Goal: Task Accomplishment & Management: Manage account settings

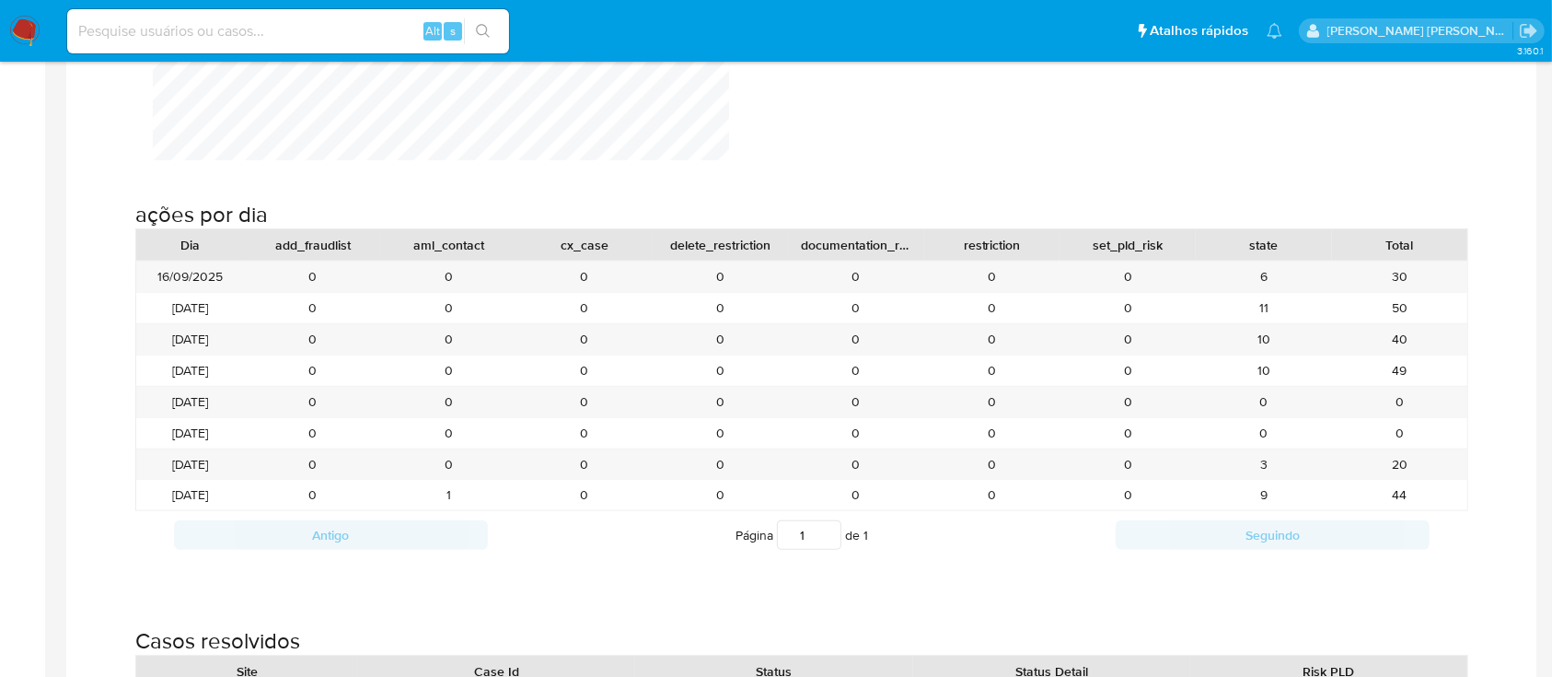
click at [29, 28] on img at bounding box center [24, 31] width 31 height 31
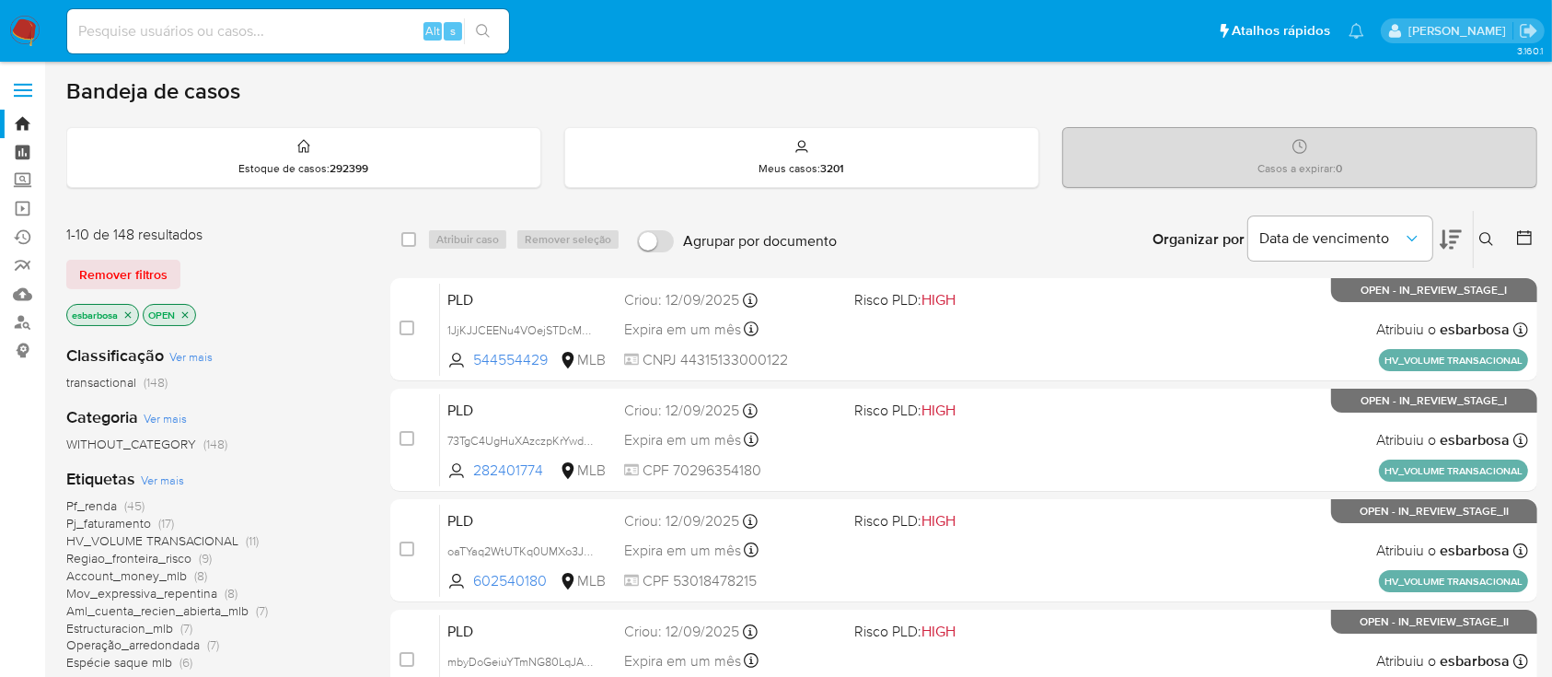
click at [25, 144] on link "Painel" at bounding box center [109, 152] width 219 height 29
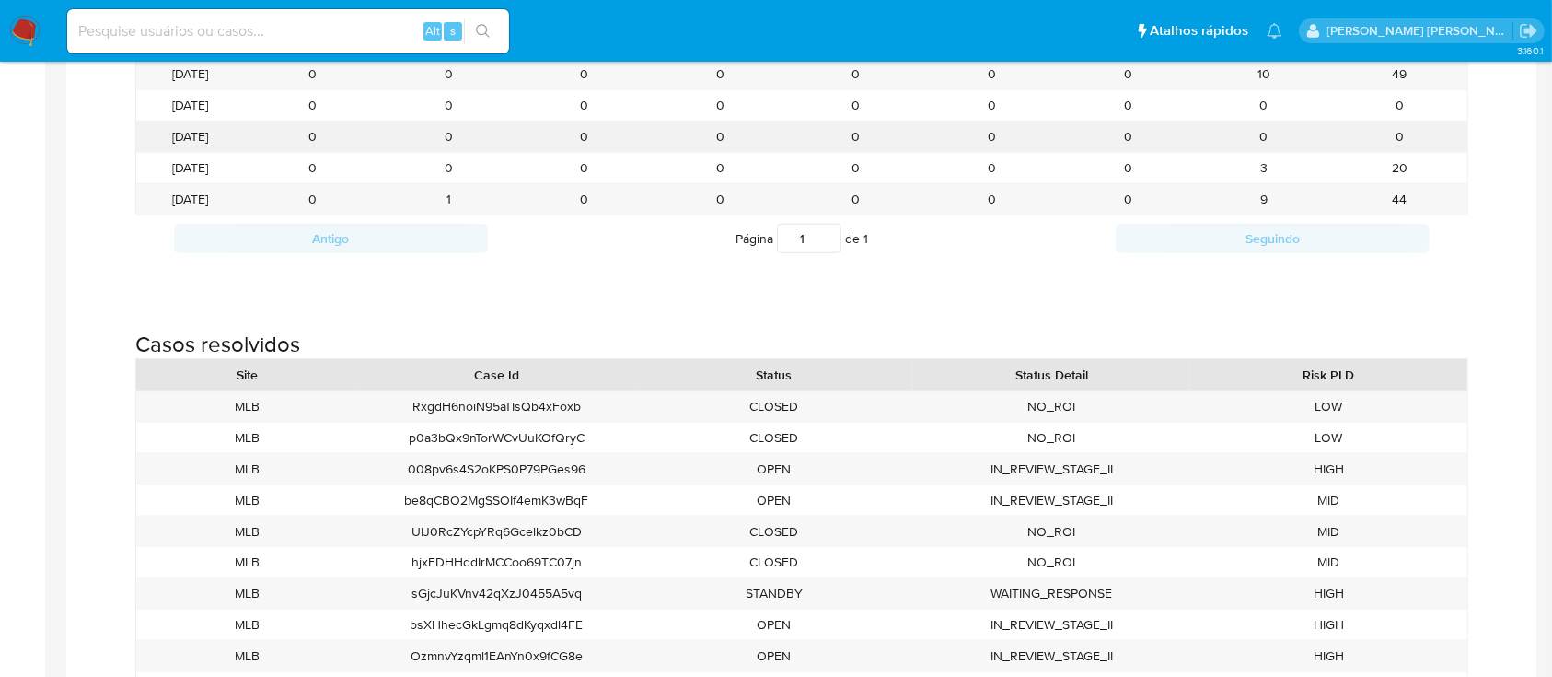
scroll to position [3254, 1552]
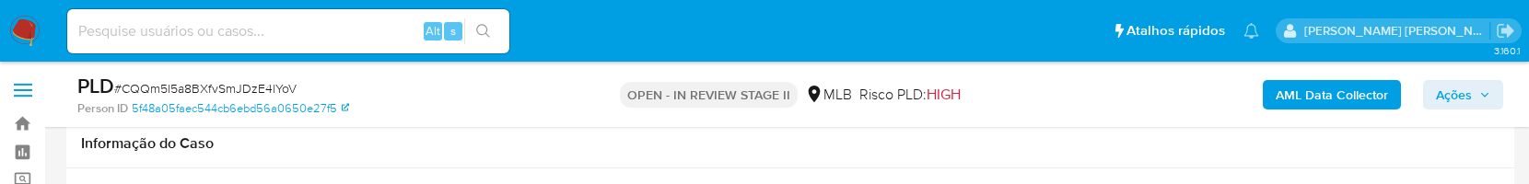
select select "10"
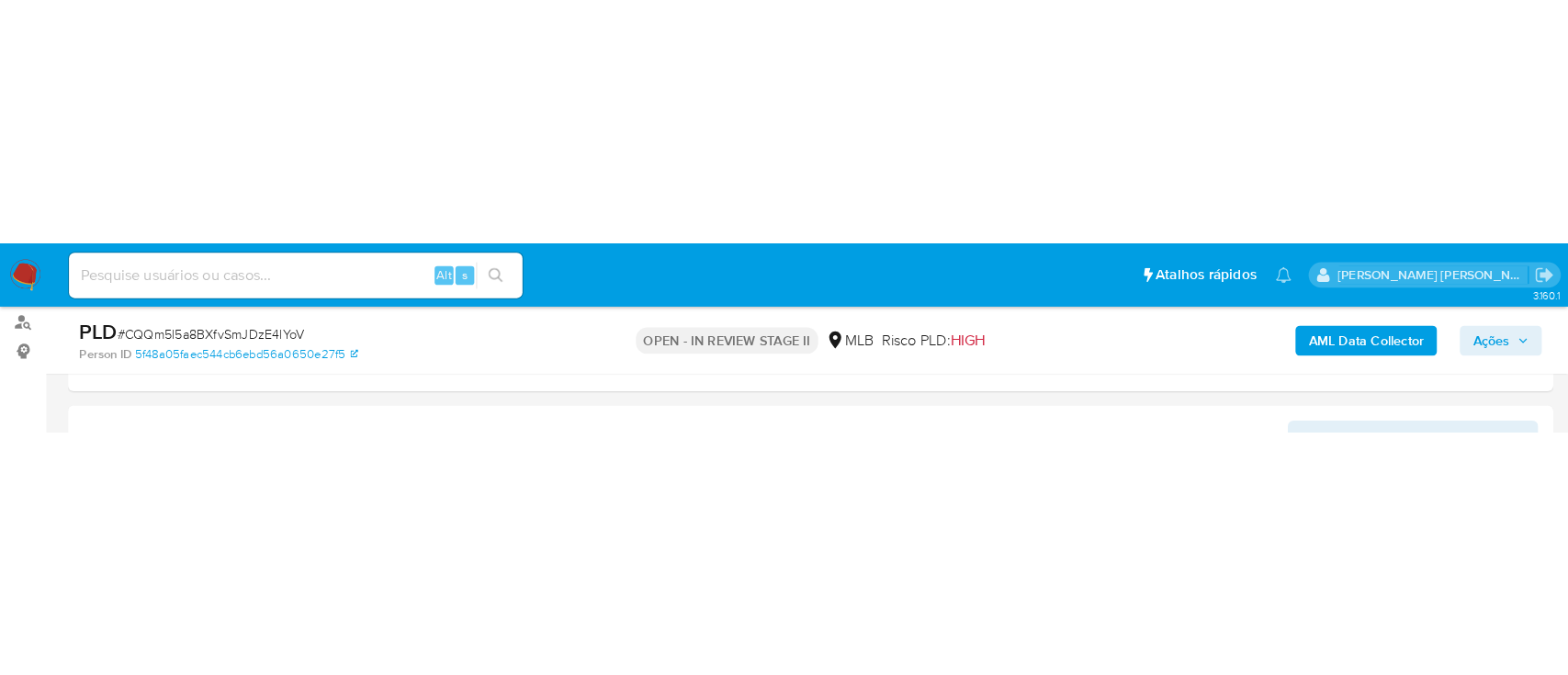
scroll to position [244, 0]
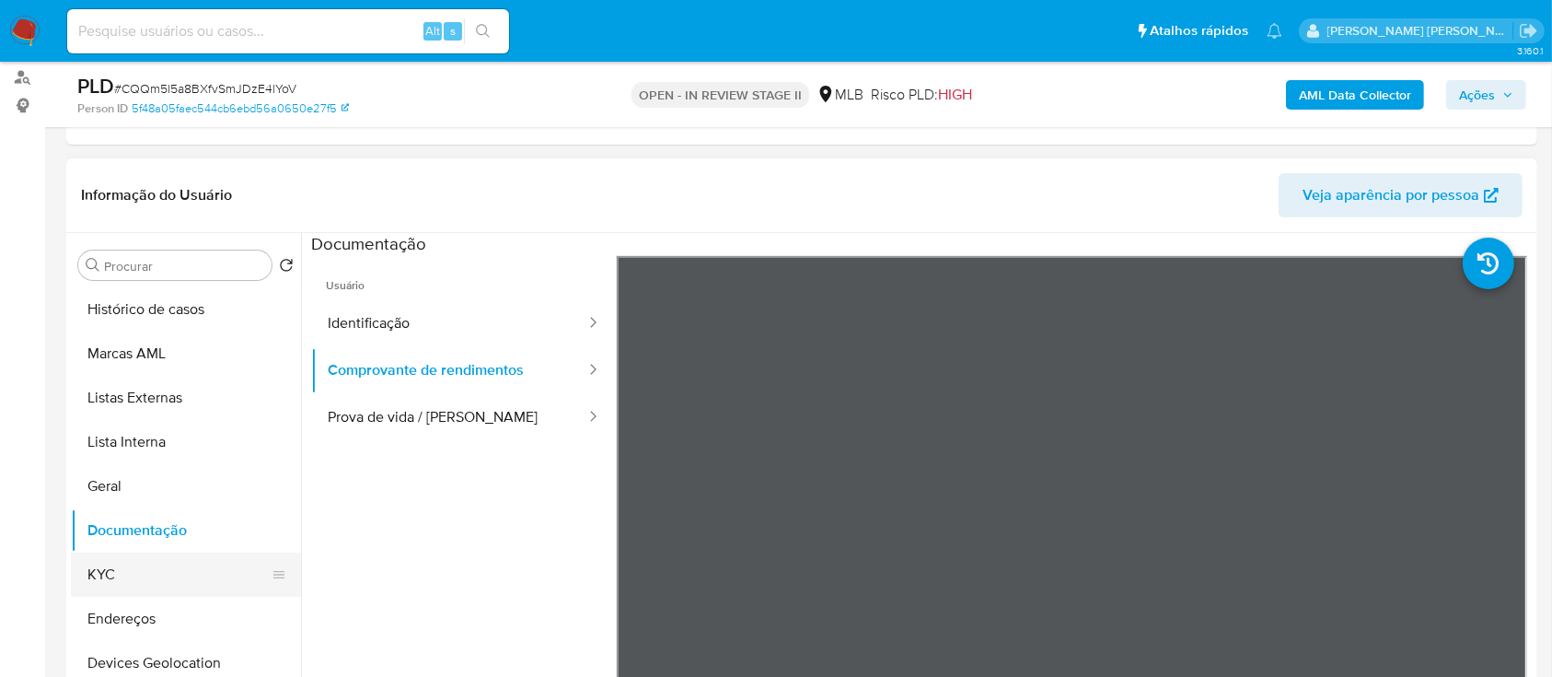
click at [140, 183] on button "KYC" at bounding box center [178, 574] width 215 height 44
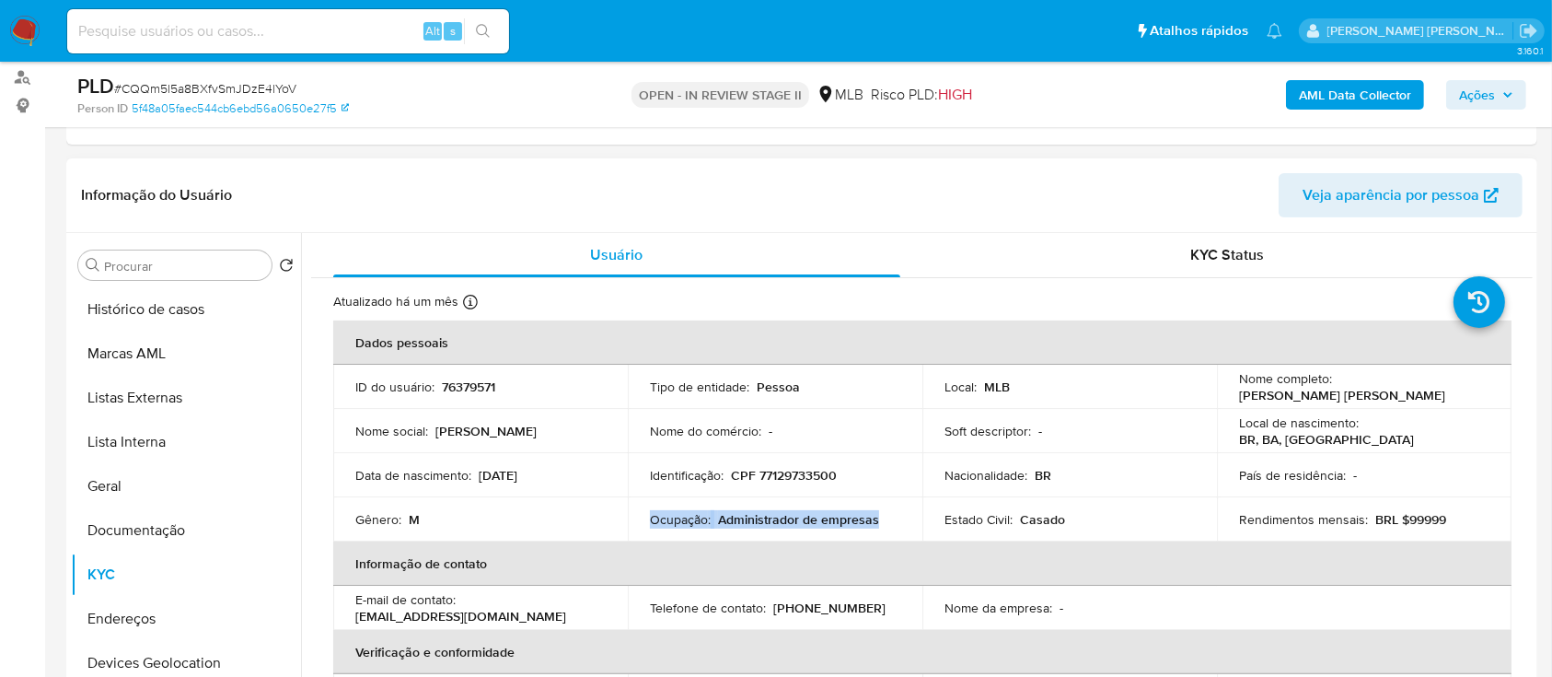
drag, startPoint x: 881, startPoint y: 518, endPoint x: 647, endPoint y: 518, distance: 233.9
click at [647, 183] on td "Ocupação : Administrador de empresas" at bounding box center [775, 519] width 295 height 44
copy div "Ocupação : Administrador de empresas"
click at [1346, 83] on b "AML Data Collector" at bounding box center [1355, 94] width 112 height 29
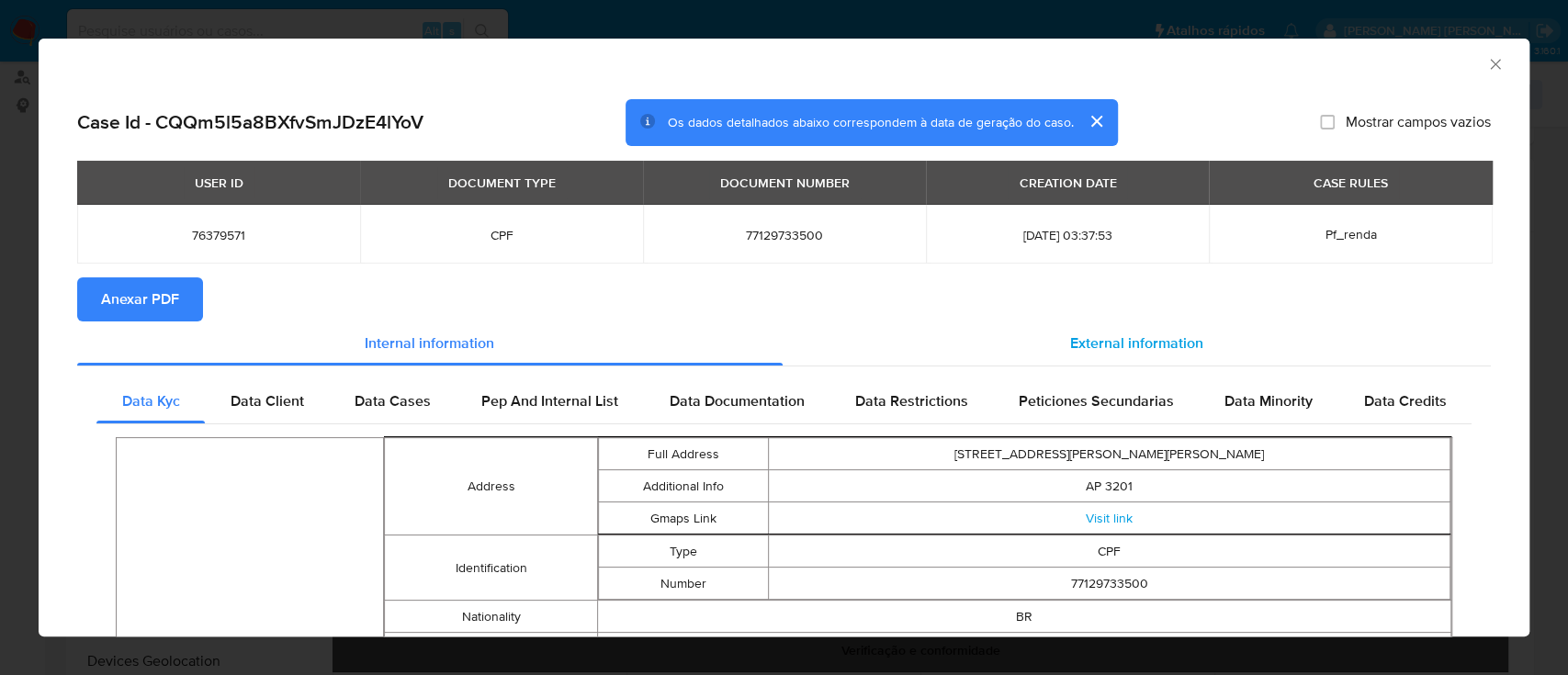
click at [1123, 182] on span "External information" at bounding box center [1137, 342] width 134 height 21
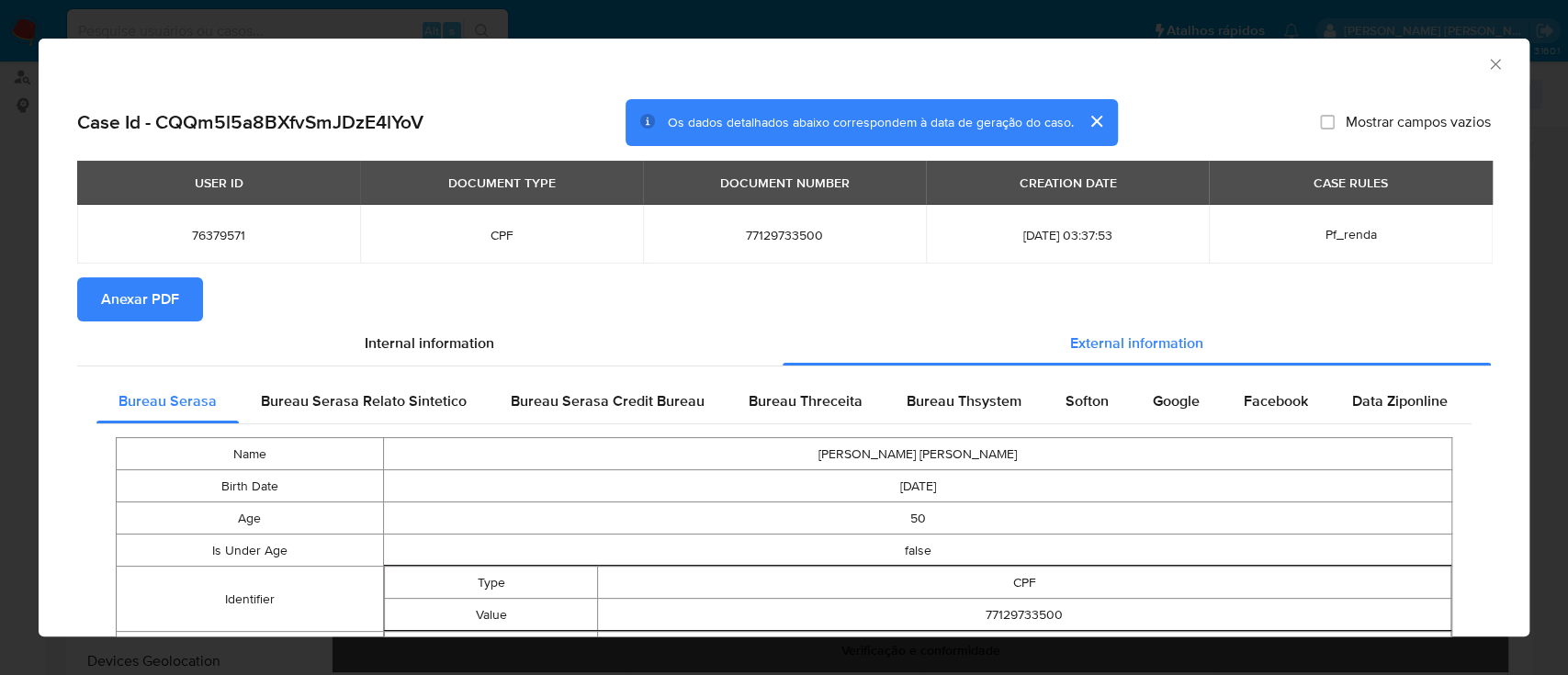
click at [150, 182] on span "Anexar PDF" at bounding box center [140, 299] width 78 height 41
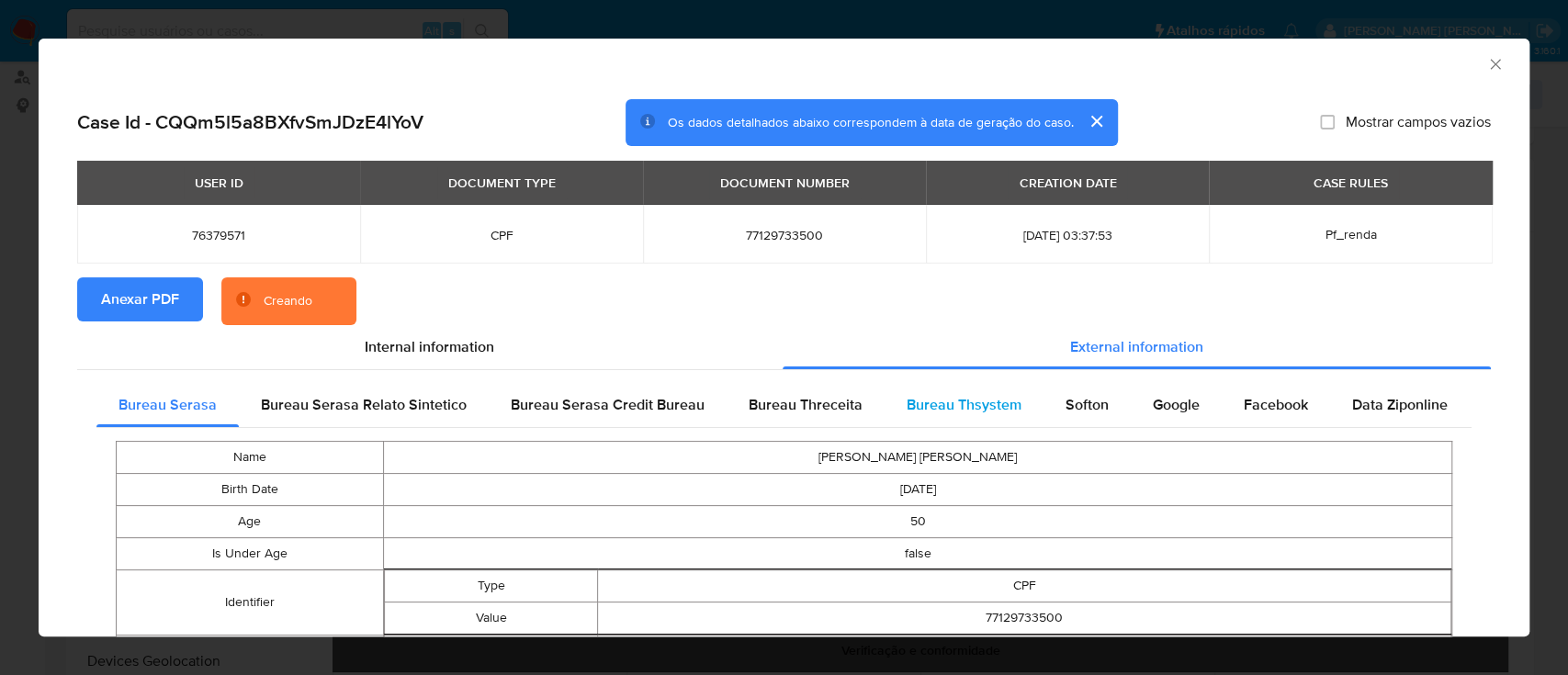
click at [969, 182] on span "Bureau Thsystem" at bounding box center [964, 404] width 115 height 21
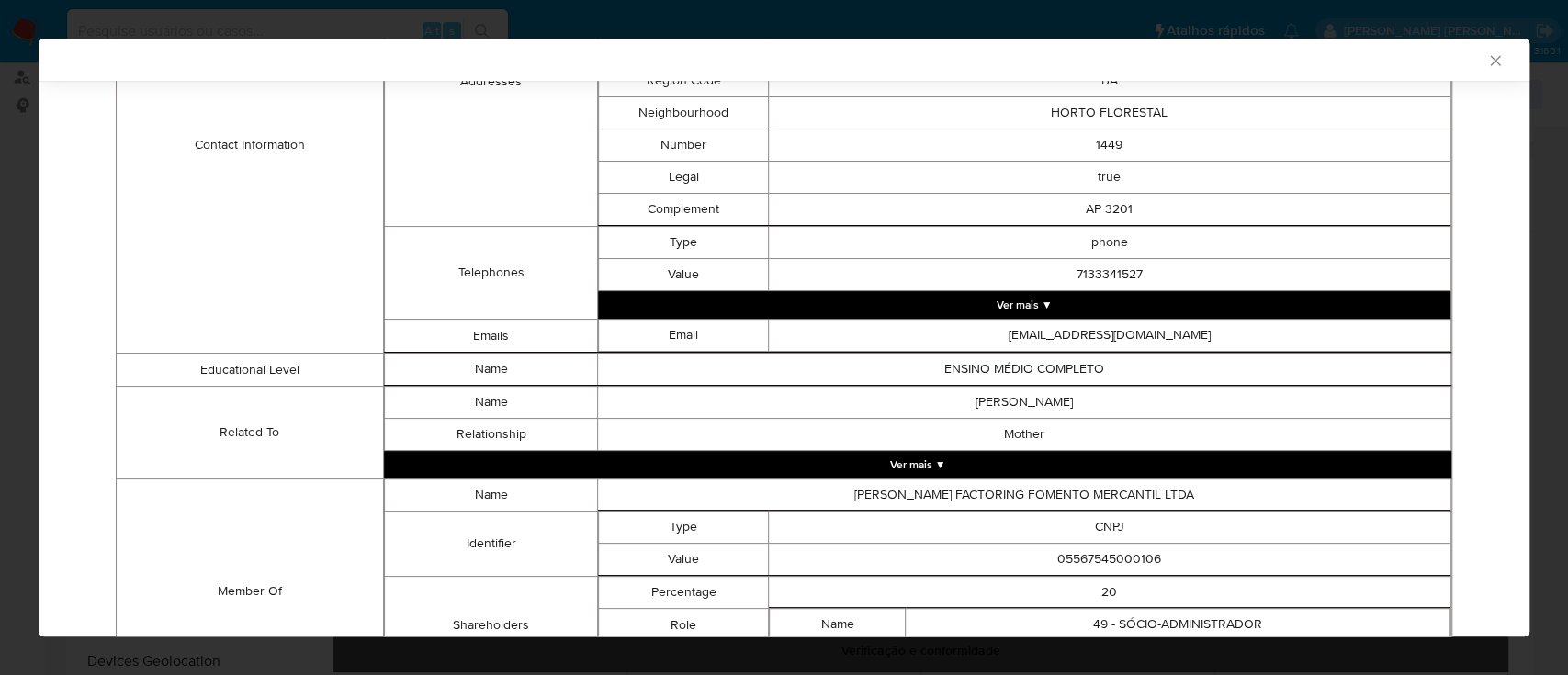
scroll to position [978, 0]
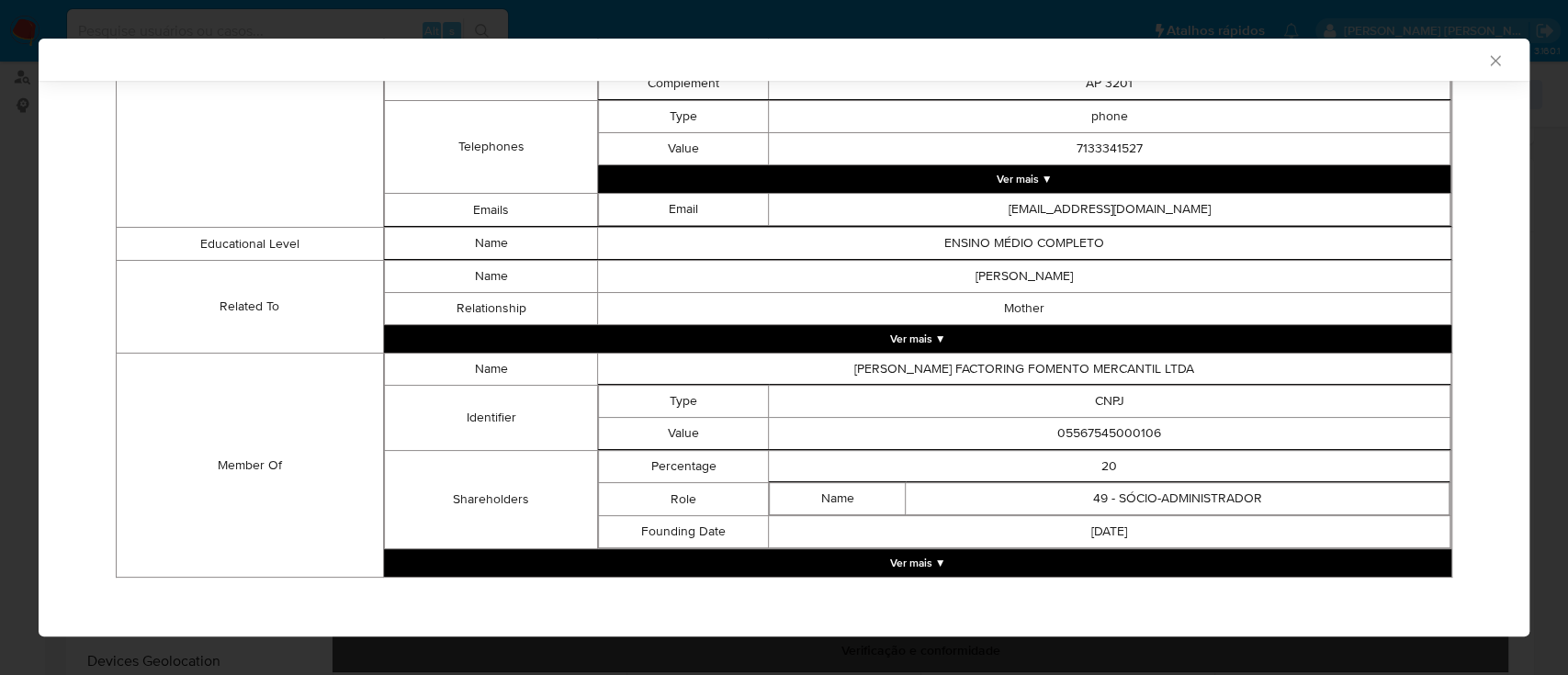
click at [1115, 182] on td "05567545000106" at bounding box center [1109, 434] width 681 height 32
copy td "05567545000106"
click at [917, 182] on button "Ver mais ▼" at bounding box center [918, 563] width 1067 height 28
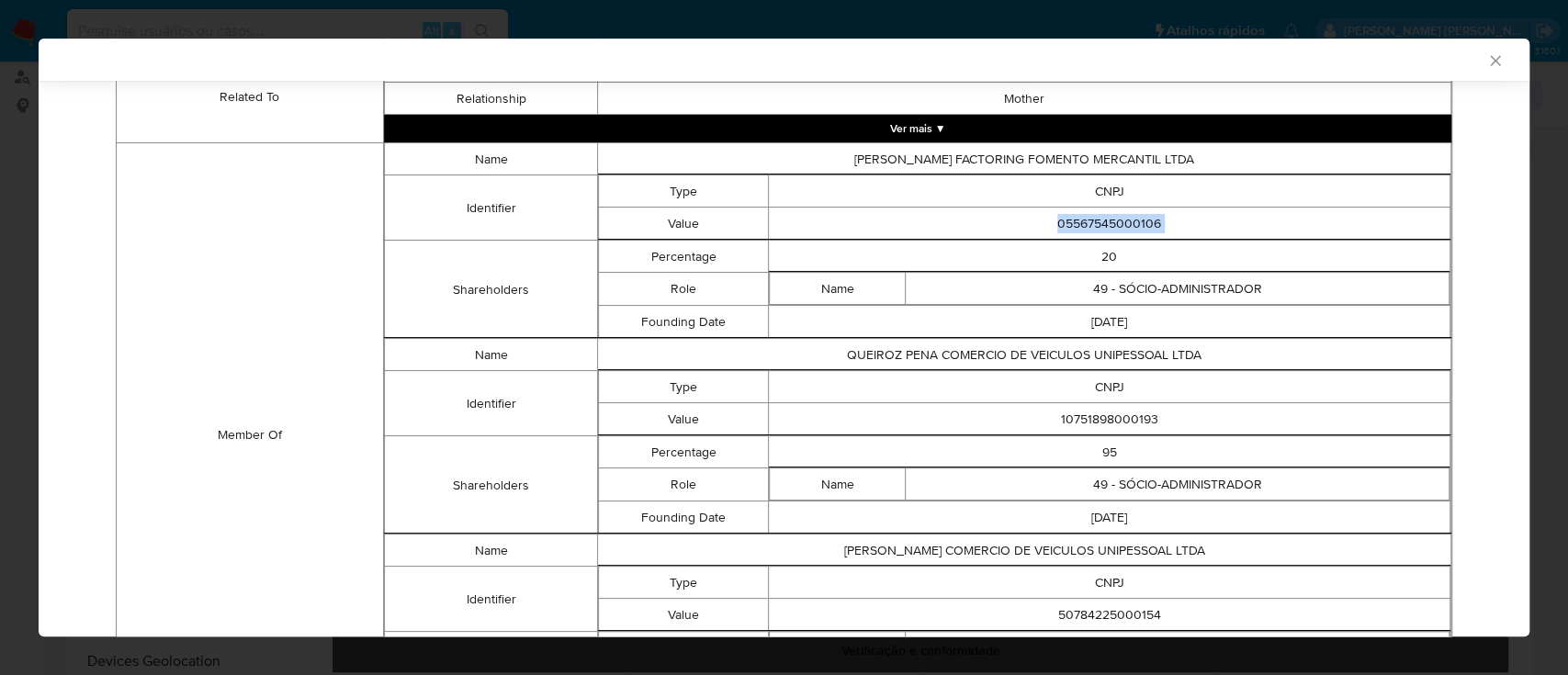
scroll to position [1219, 0]
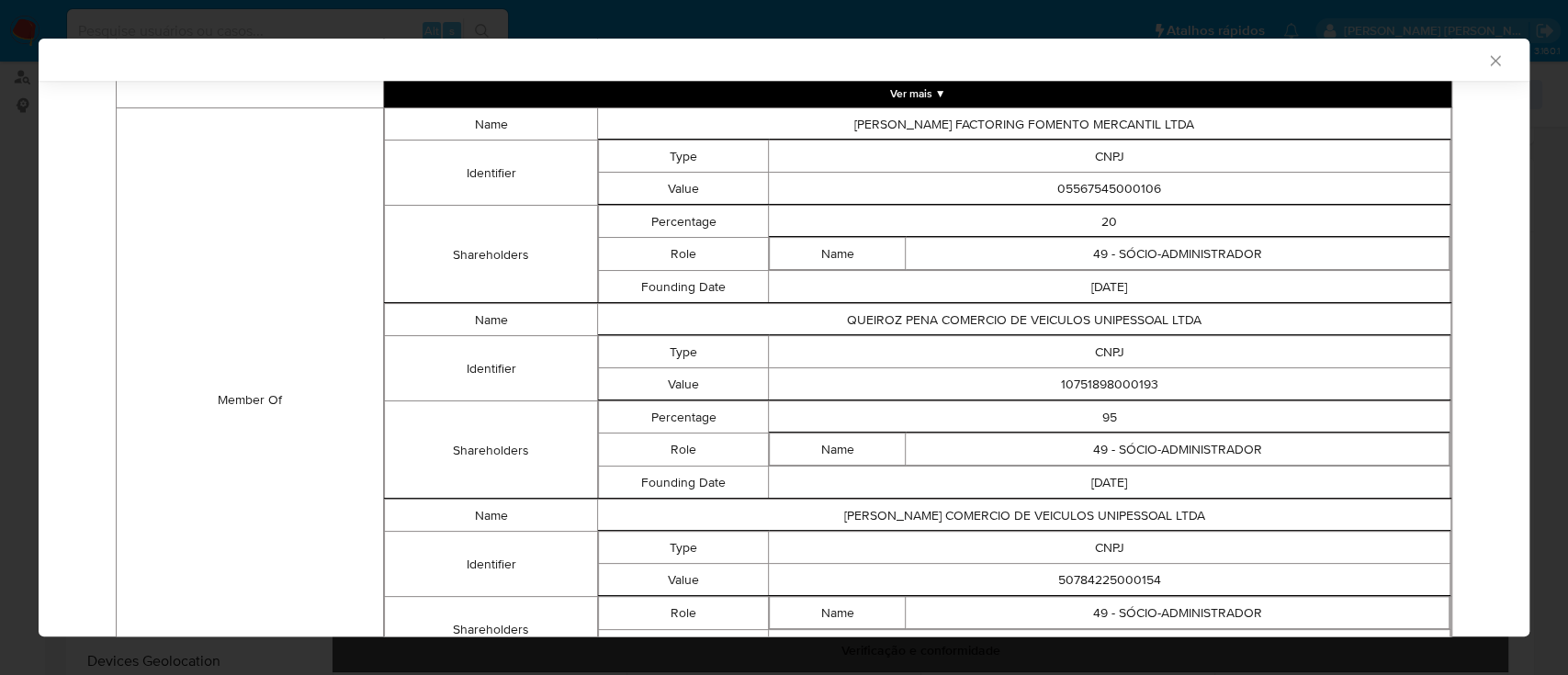
click at [1119, 182] on td "10751898000193" at bounding box center [1109, 384] width 681 height 32
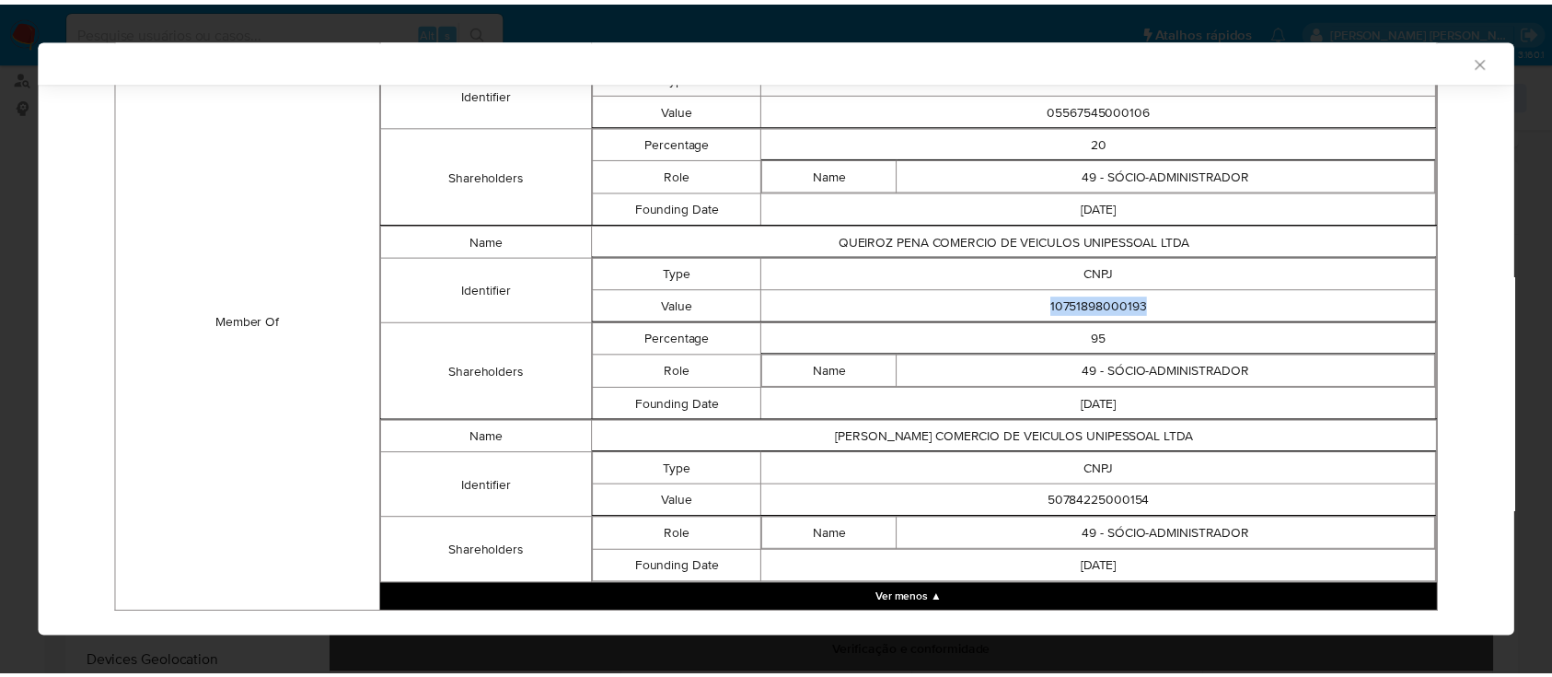
scroll to position [1336, 0]
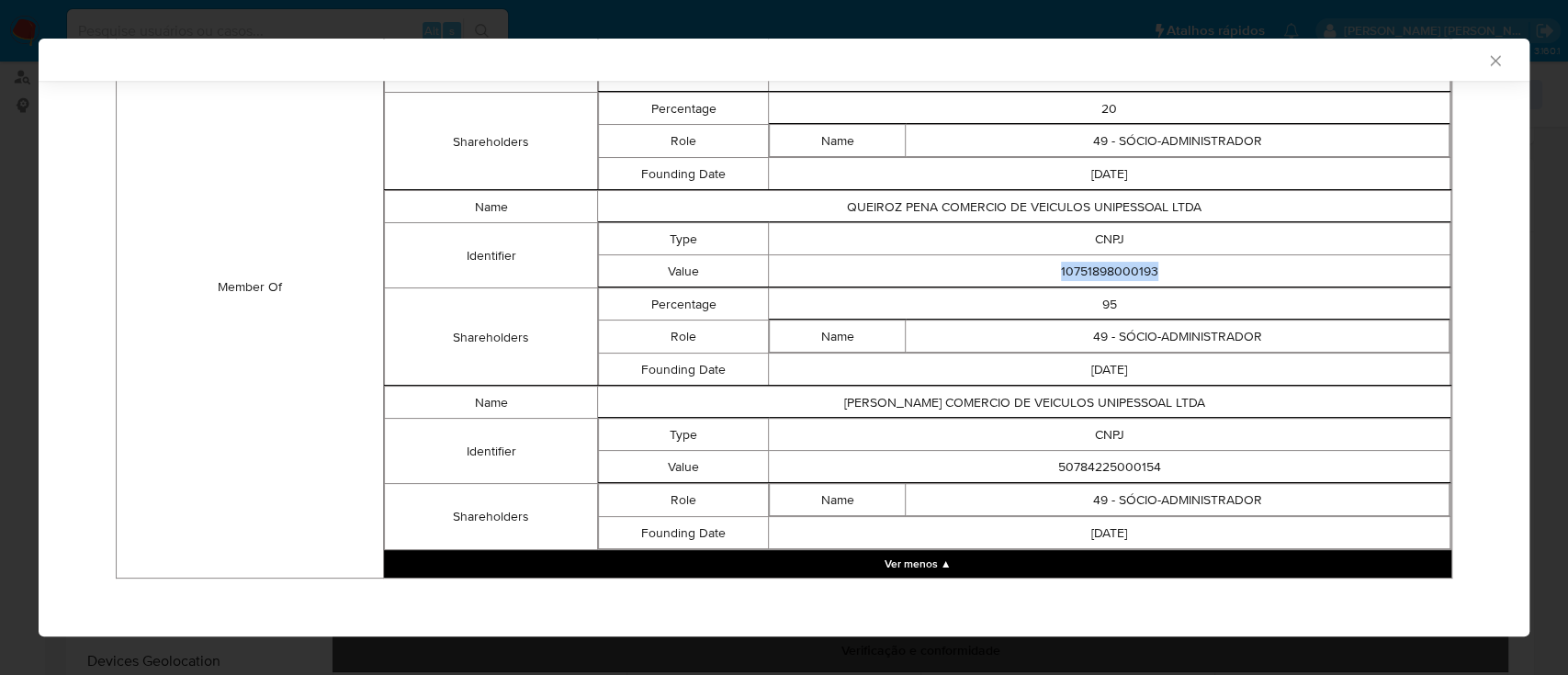
copy td "10751898000193"
click at [1116, 182] on td "50784225000154" at bounding box center [1109, 467] width 681 height 32
copy td "50784225000154"
click at [1486, 59] on icon "Fechar a janela" at bounding box center [1495, 61] width 18 height 18
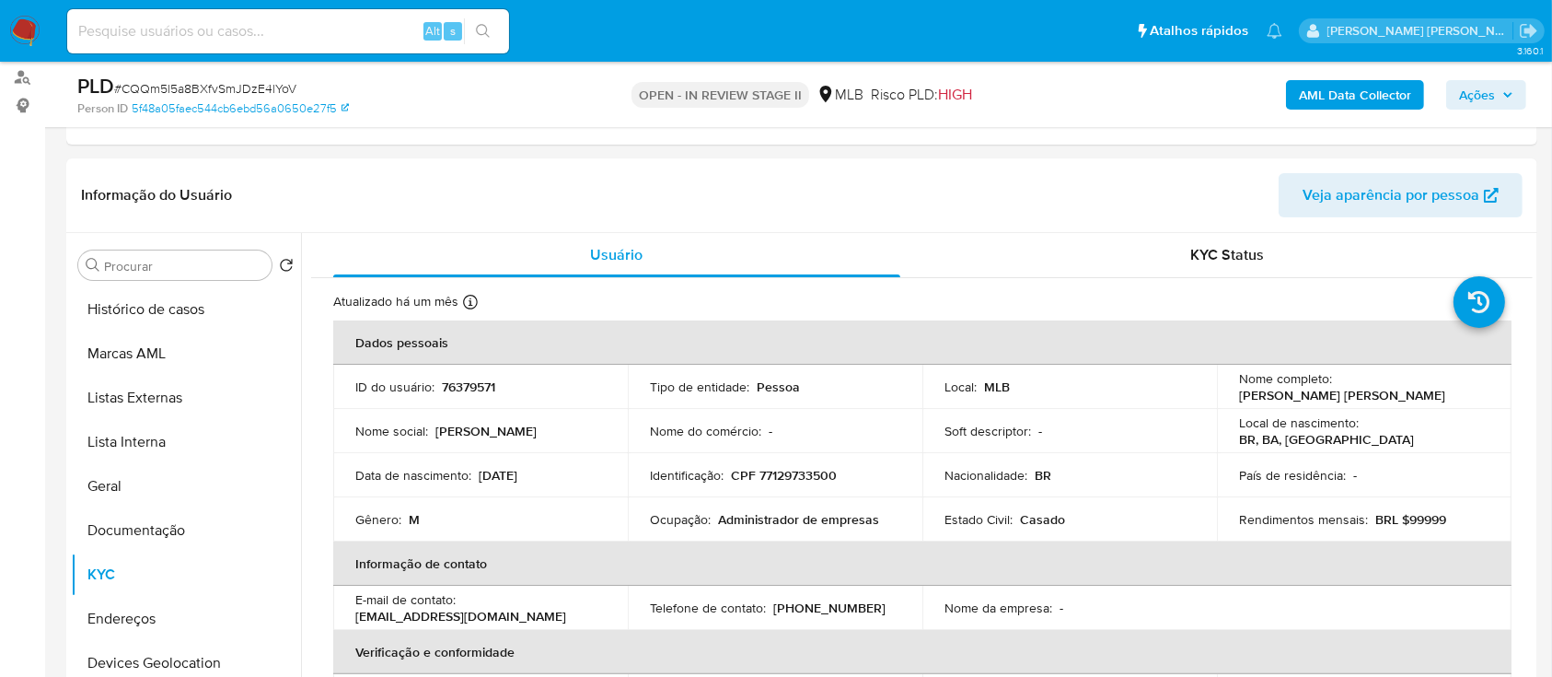
click at [1466, 93] on span "Ações" at bounding box center [1477, 94] width 36 height 29
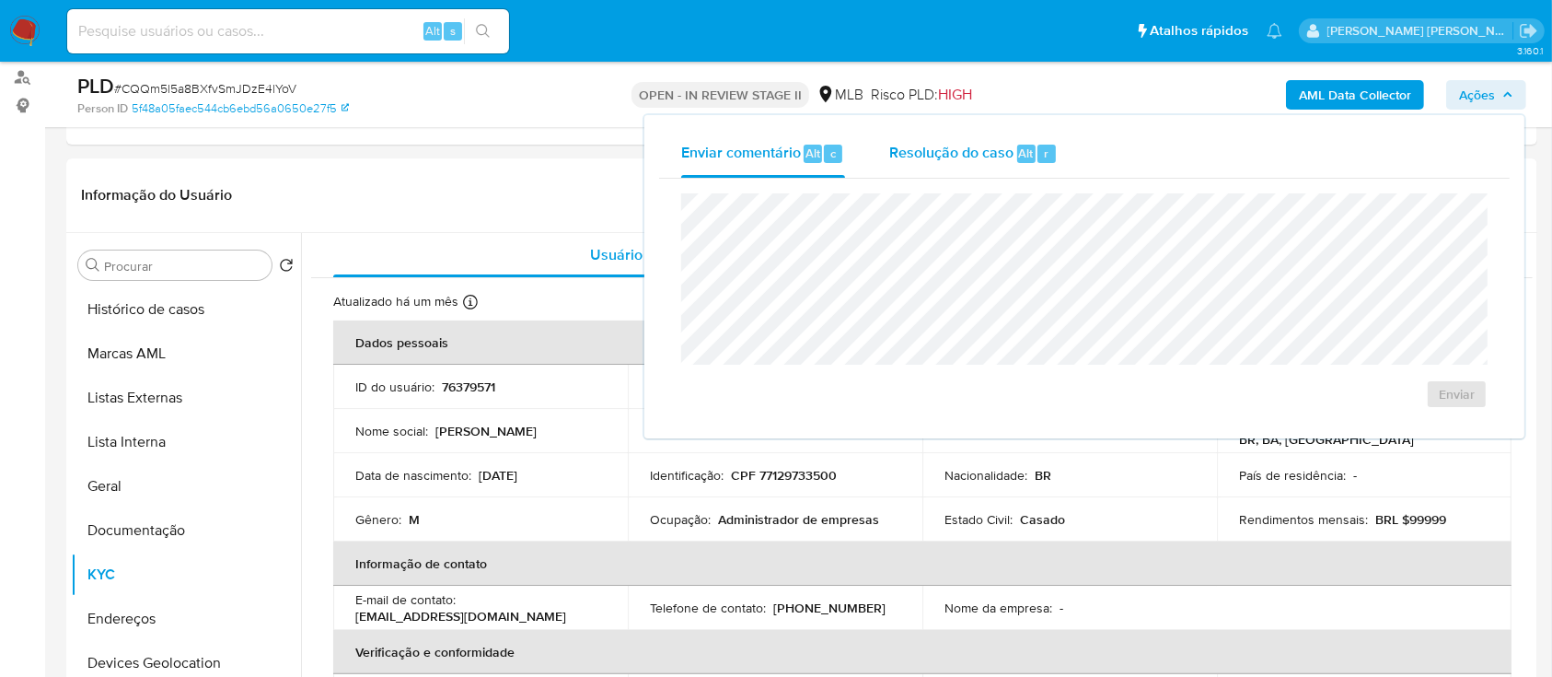
click at [972, 148] on span "Resolução do caso" at bounding box center [951, 152] width 124 height 21
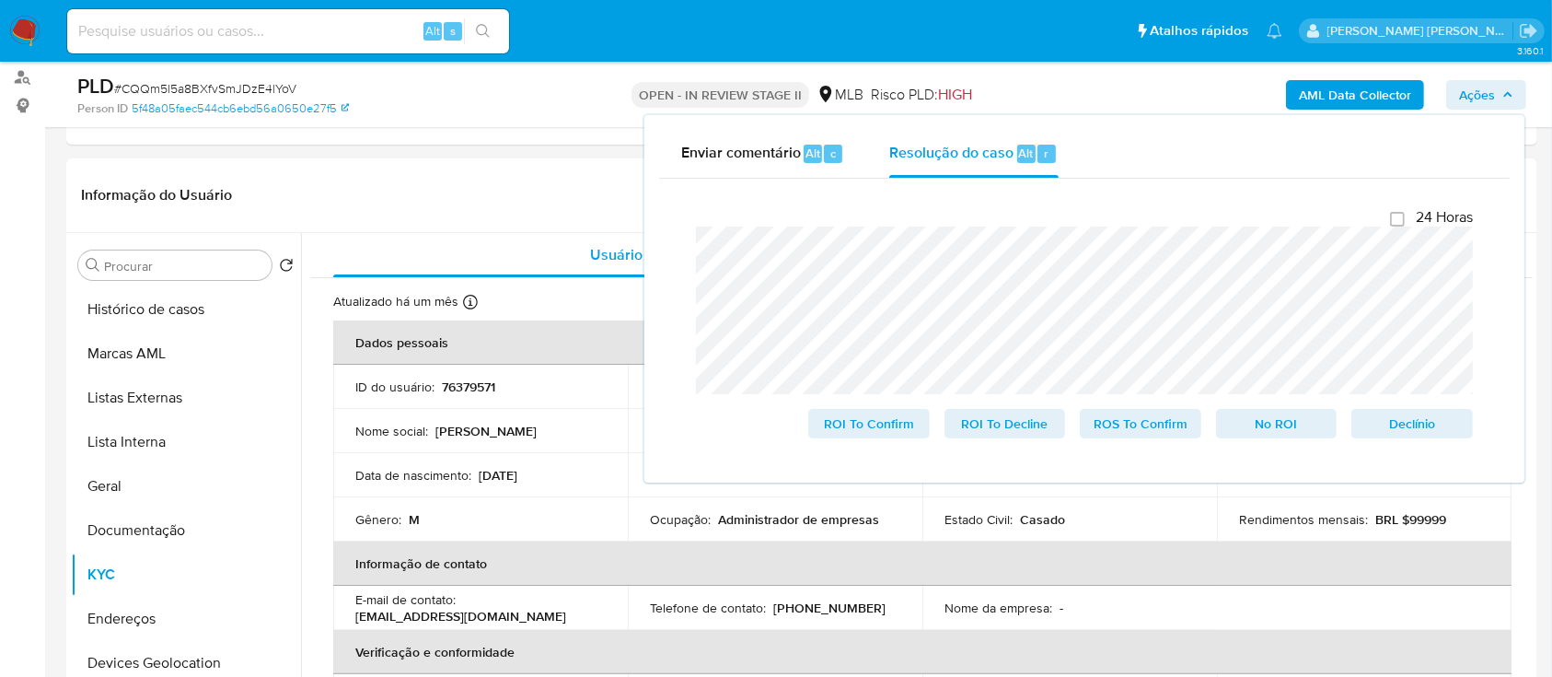
click at [669, 183] on div "Fechamento do caso 24 Horas ROI To Confirm ROI To Decline ROS To Confirm No ROI…" at bounding box center [1084, 323] width 851 height 289
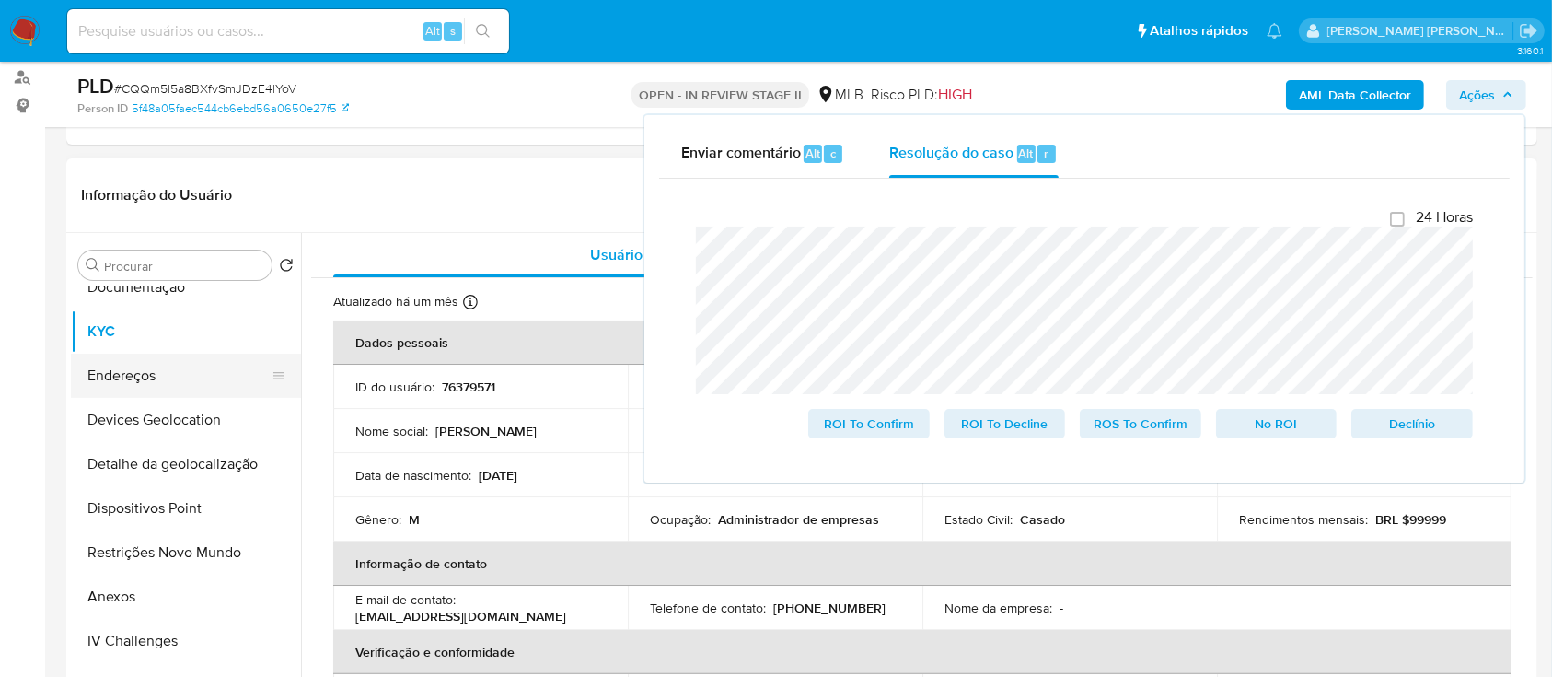
scroll to position [245, 0]
click at [147, 183] on button "Restrições Novo Mundo" at bounding box center [178, 551] width 215 height 44
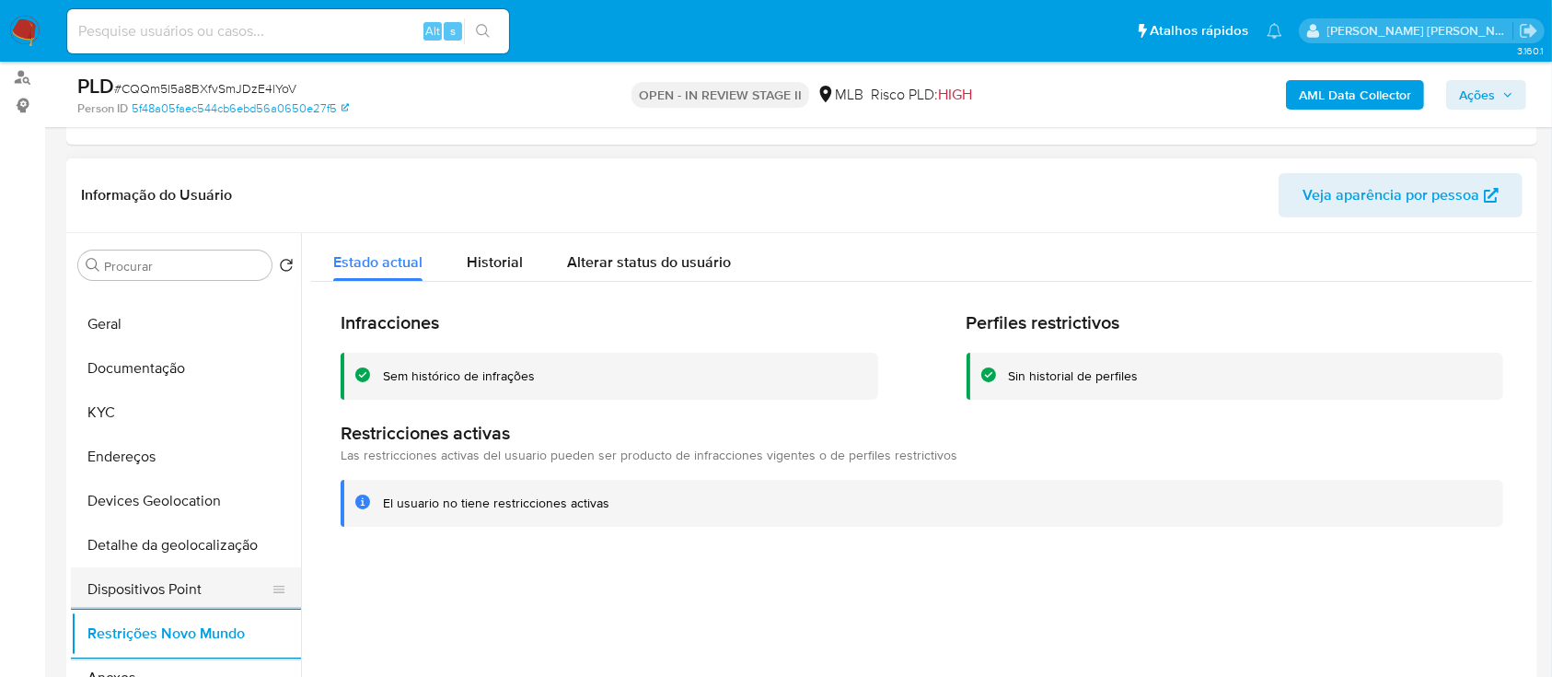
scroll to position [122, 0]
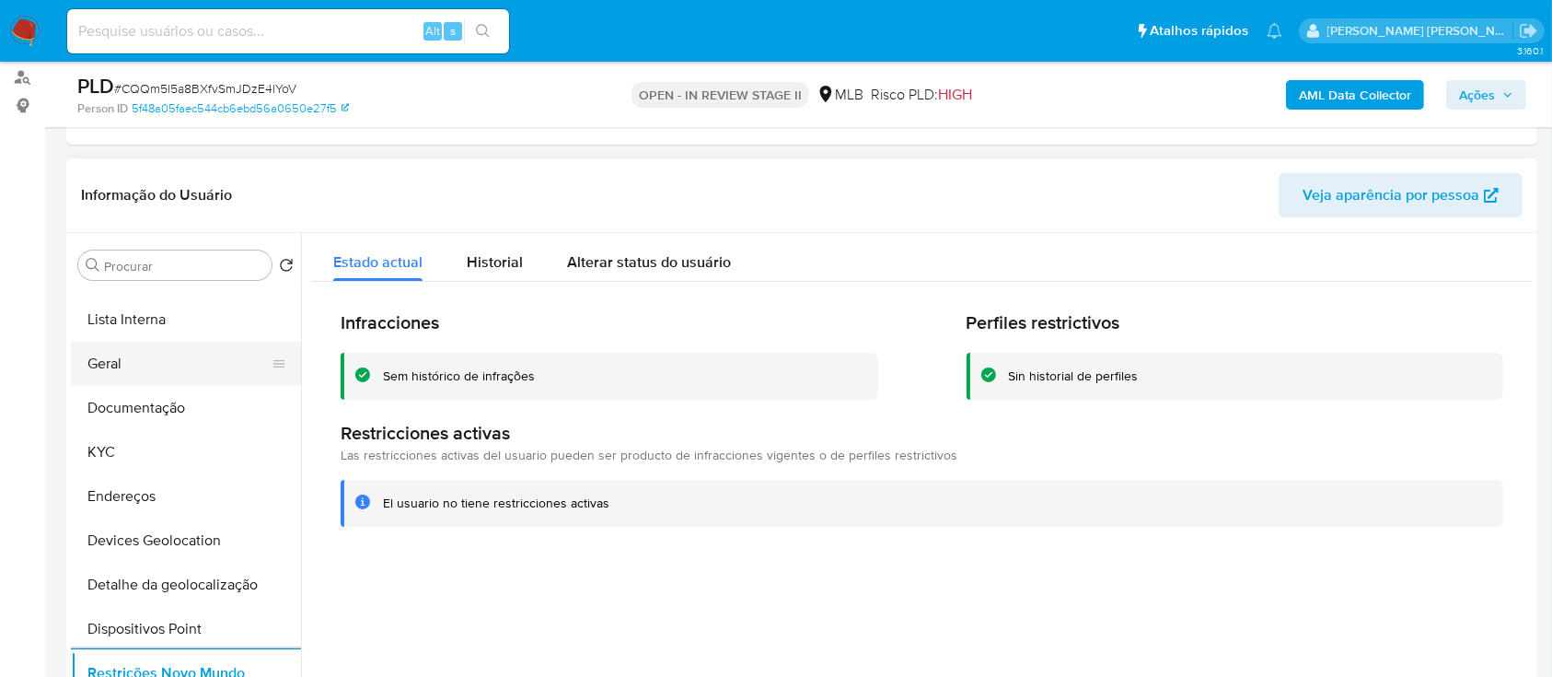
click at [192, 183] on button "Geral" at bounding box center [178, 364] width 215 height 44
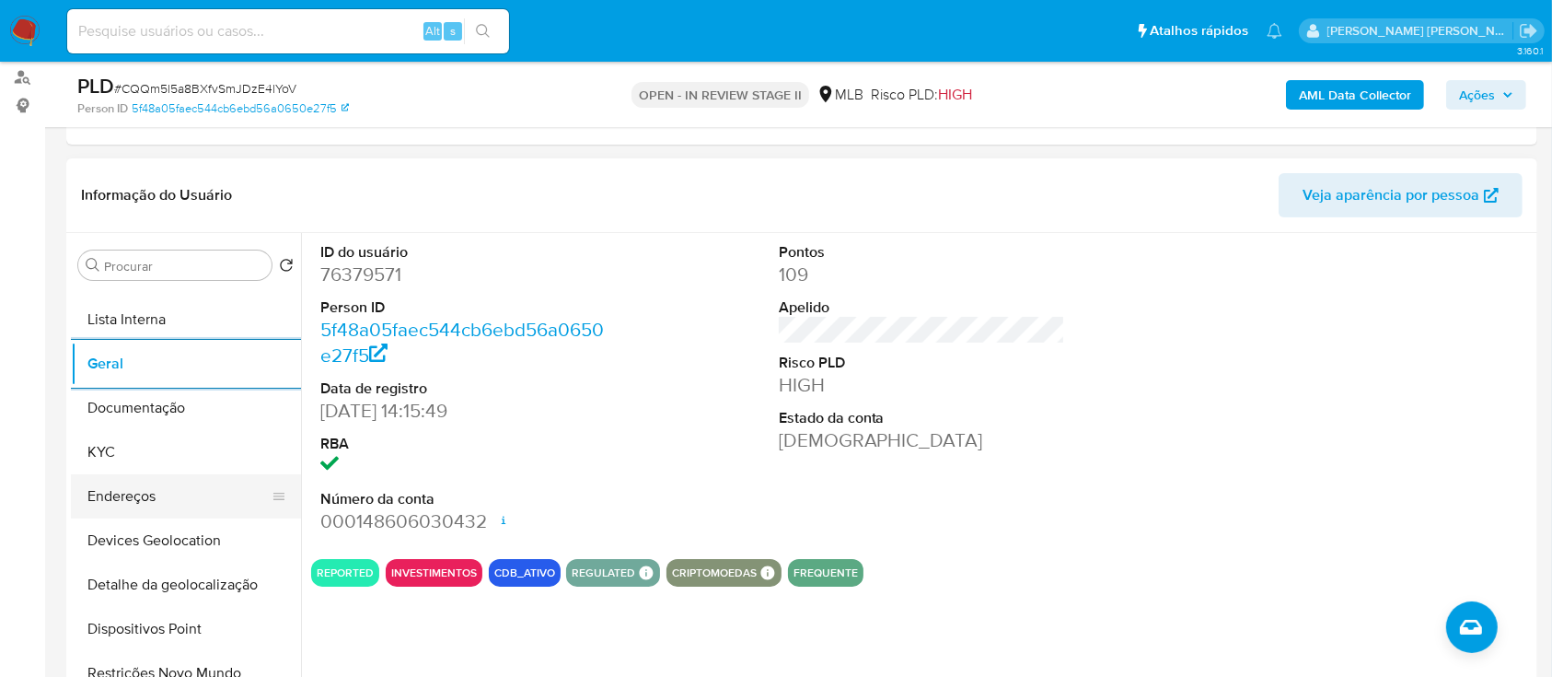
click at [155, 183] on button "Endereços" at bounding box center [178, 496] width 215 height 44
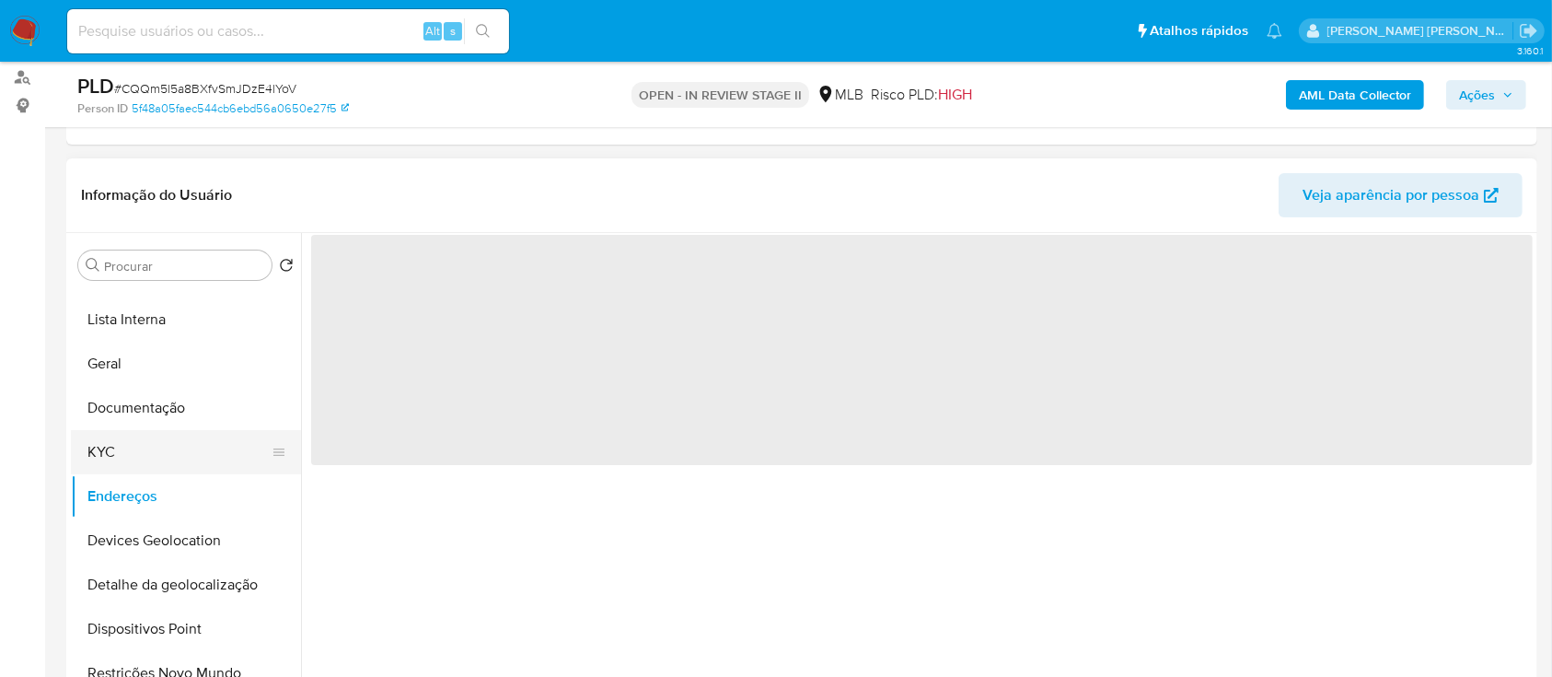
click at [169, 183] on button "KYC" at bounding box center [178, 452] width 215 height 44
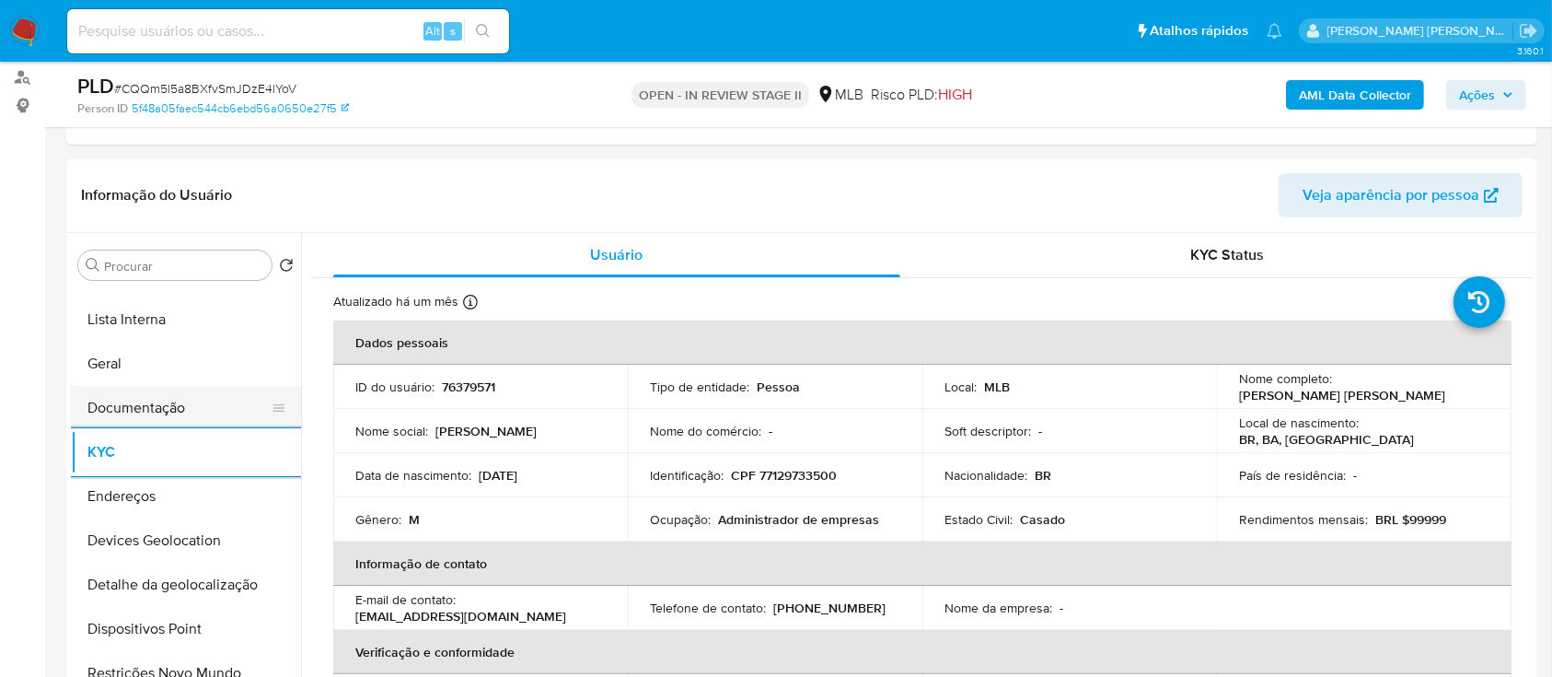
click at [179, 183] on button "Documentação" at bounding box center [178, 408] width 215 height 44
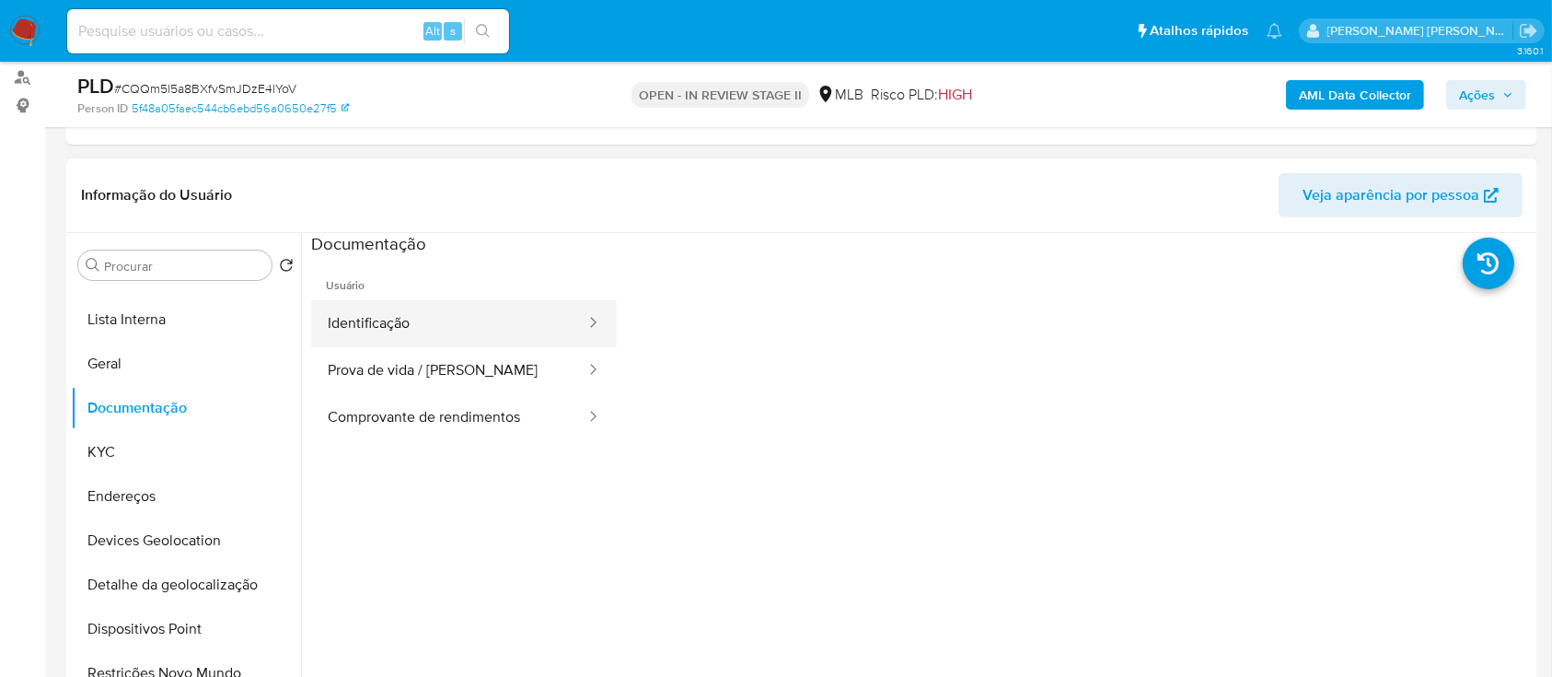
click at [416, 183] on button "Identificação" at bounding box center [449, 323] width 276 height 47
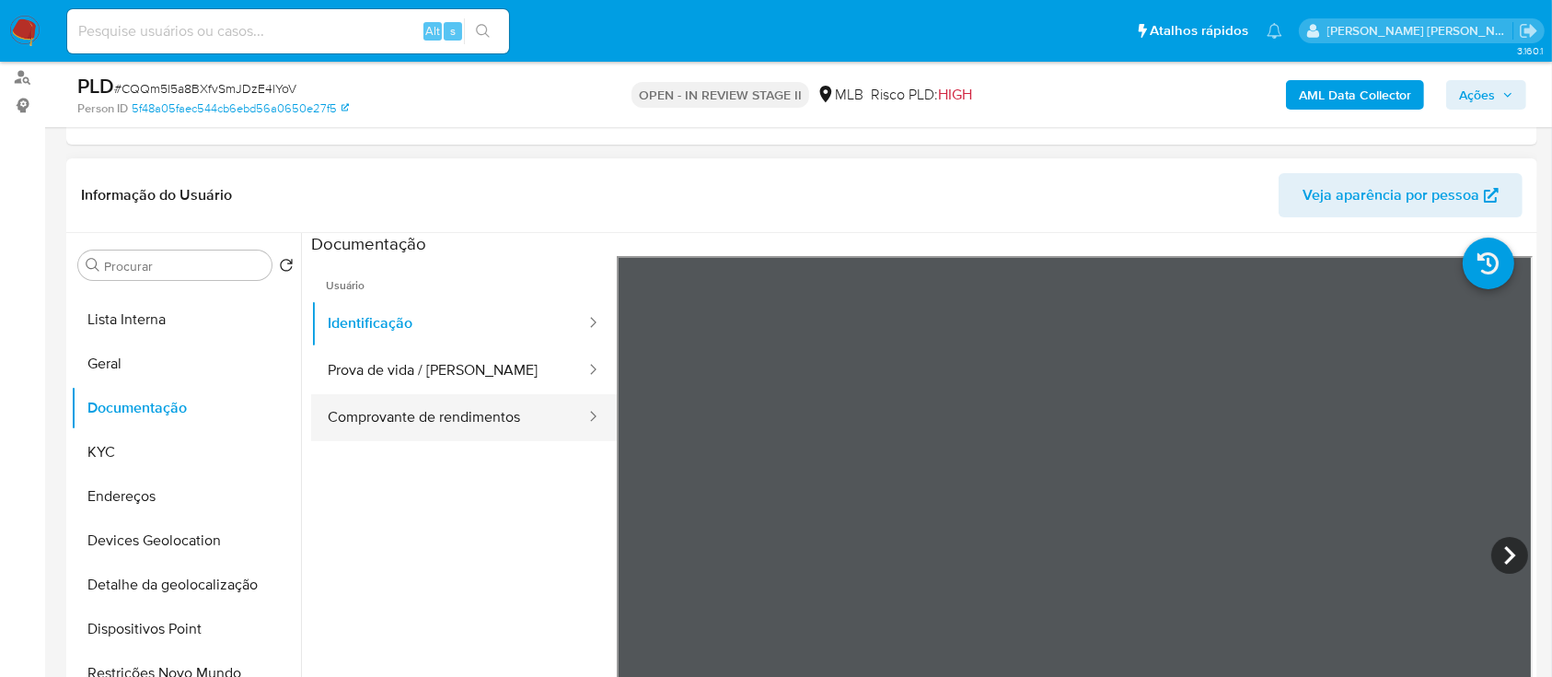
click at [453, 183] on button "Comprovante de rendimentos" at bounding box center [449, 417] width 276 height 47
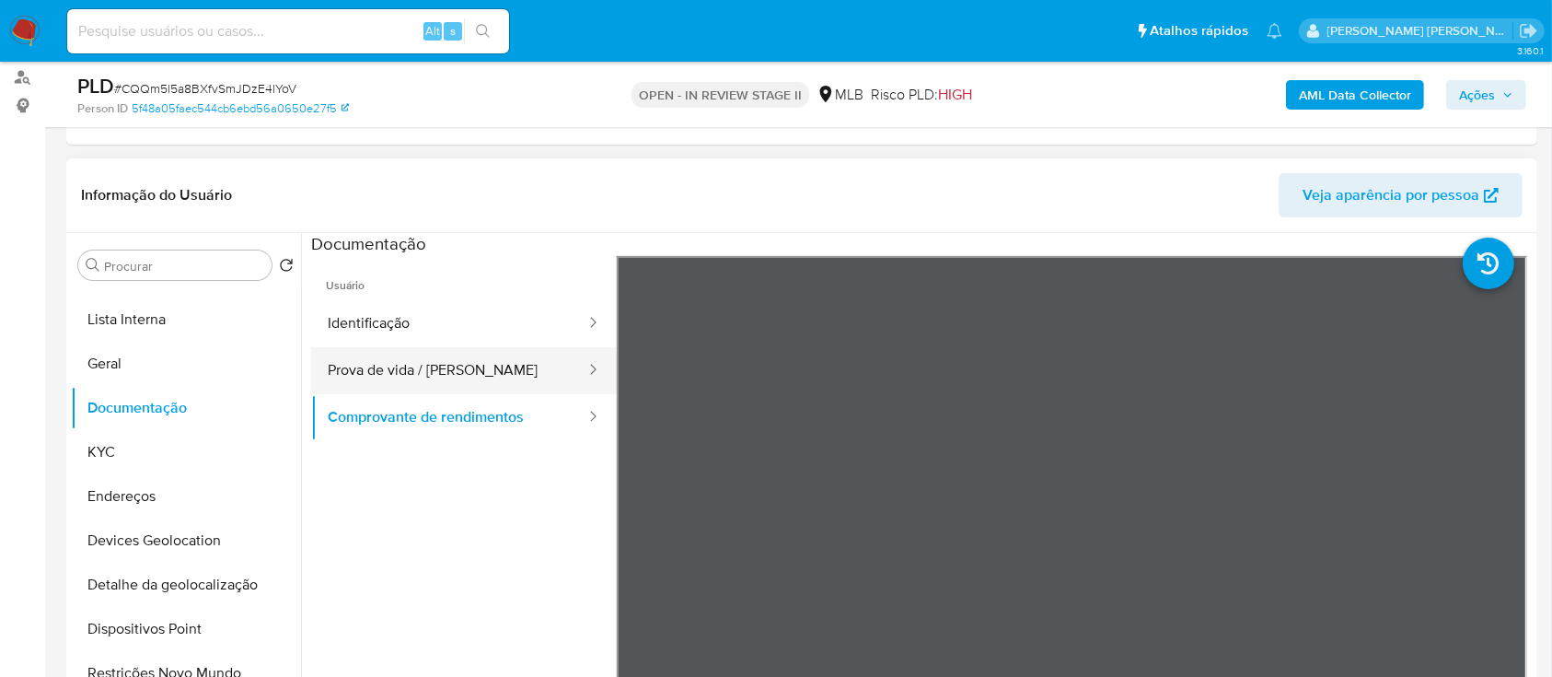
drag, startPoint x: 464, startPoint y: 355, endPoint x: 457, endPoint y: 362, distance: 10.4
click at [461, 183] on button "Prova de vida / Selfie" at bounding box center [449, 370] width 276 height 47
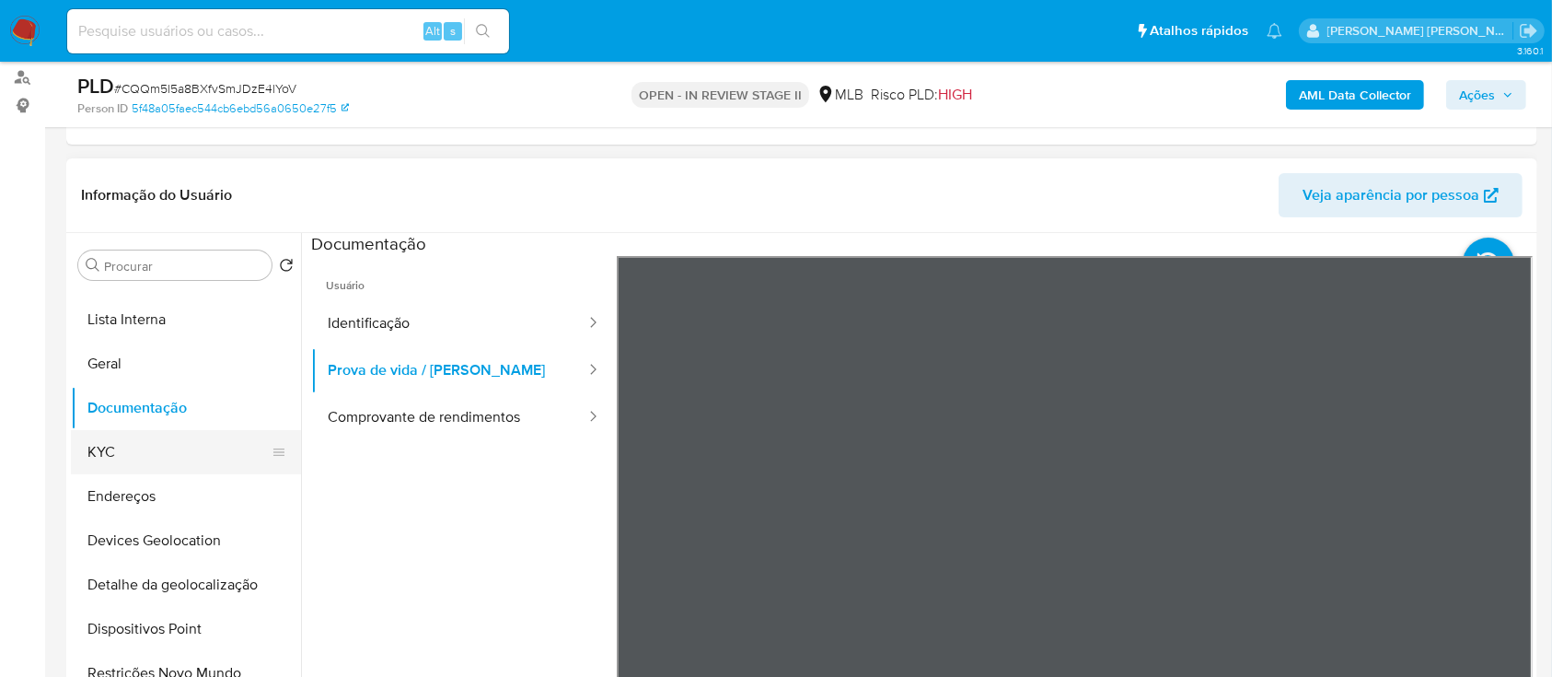
click at [169, 183] on button "KYC" at bounding box center [178, 452] width 215 height 44
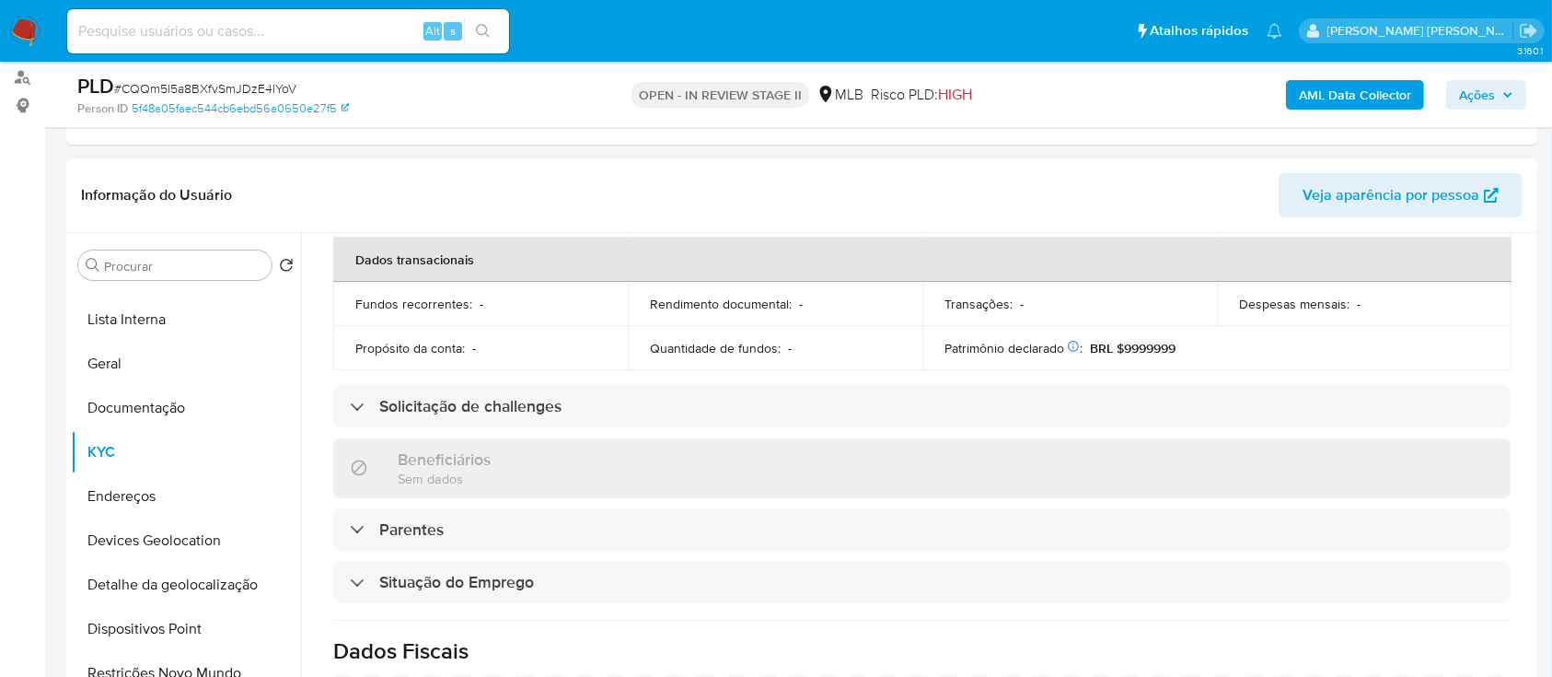
scroll to position [783, 0]
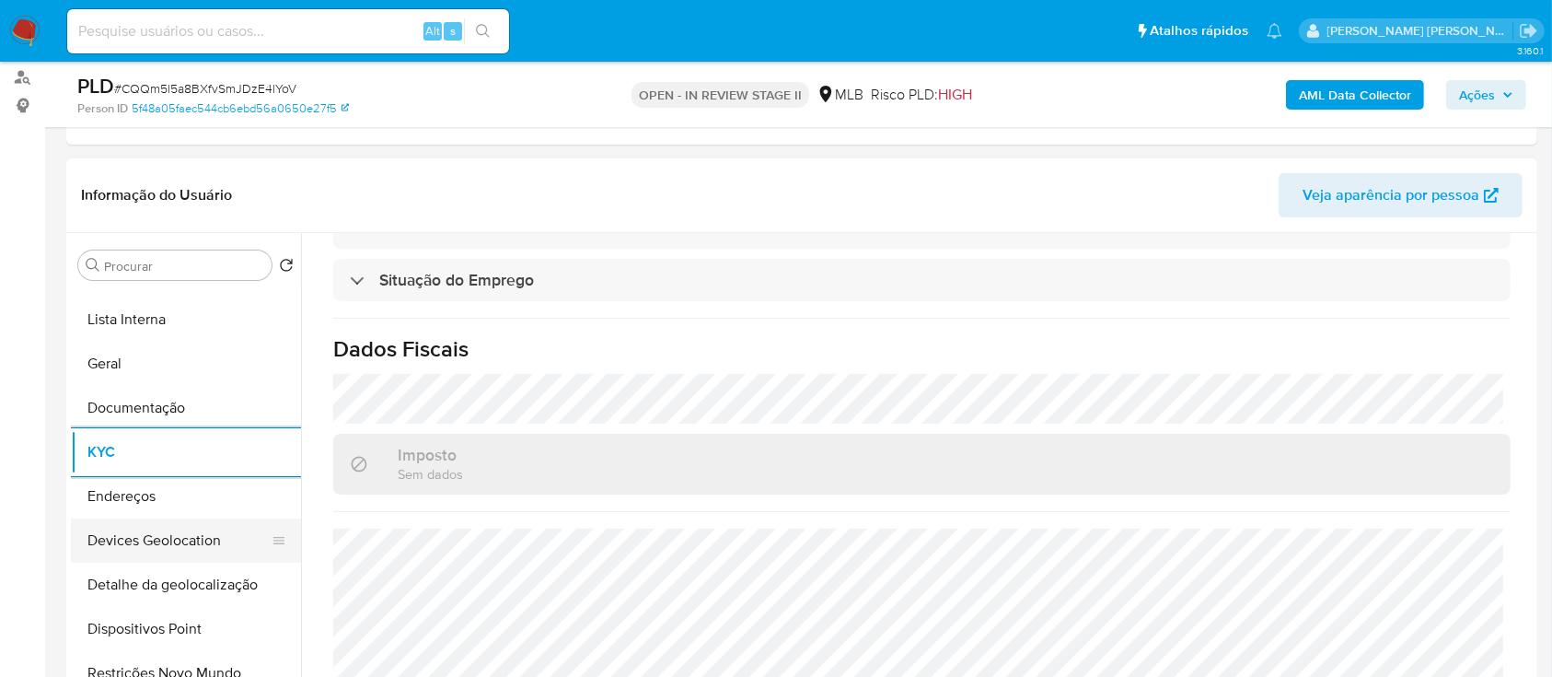
click at [180, 183] on button "Devices Geolocation" at bounding box center [178, 540] width 215 height 44
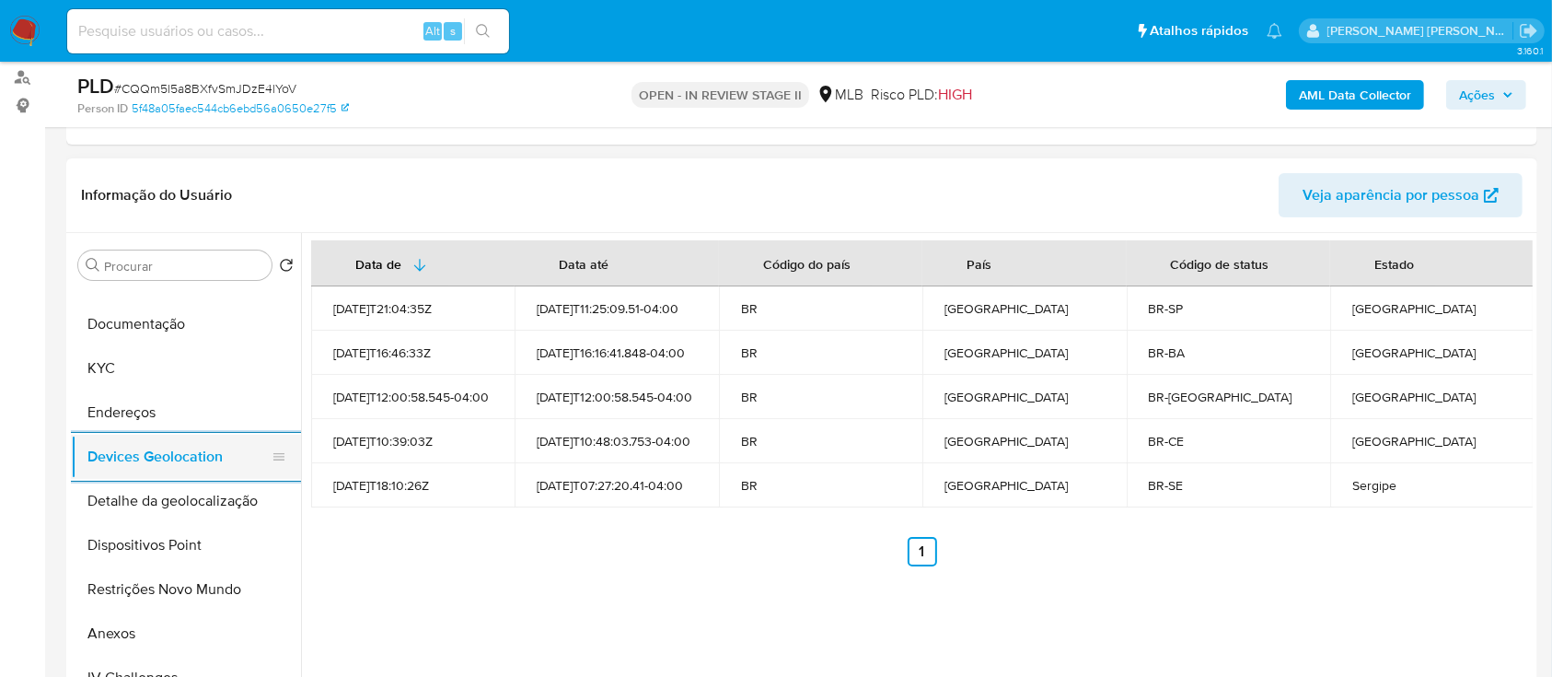
scroll to position [245, 0]
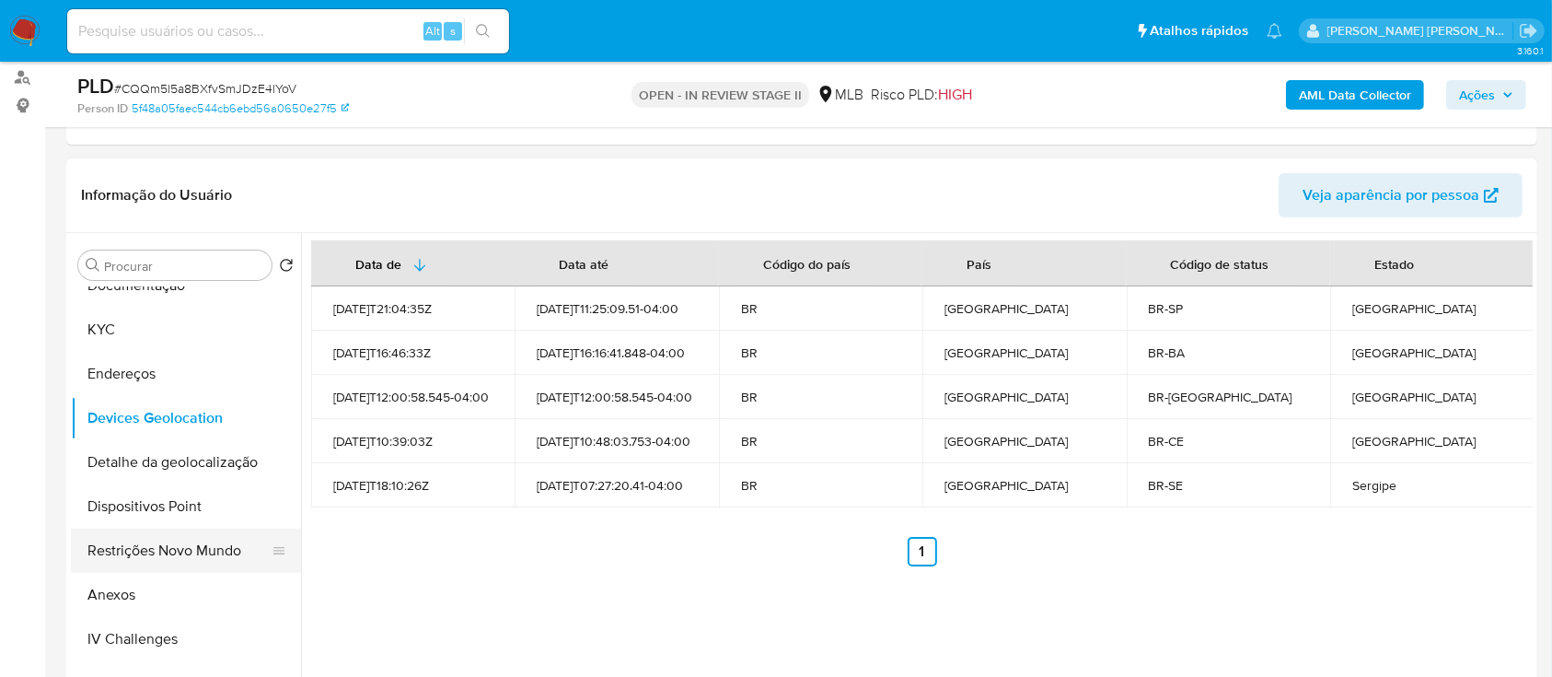
click at [182, 183] on button "Restrições Novo Mundo" at bounding box center [178, 551] width 215 height 44
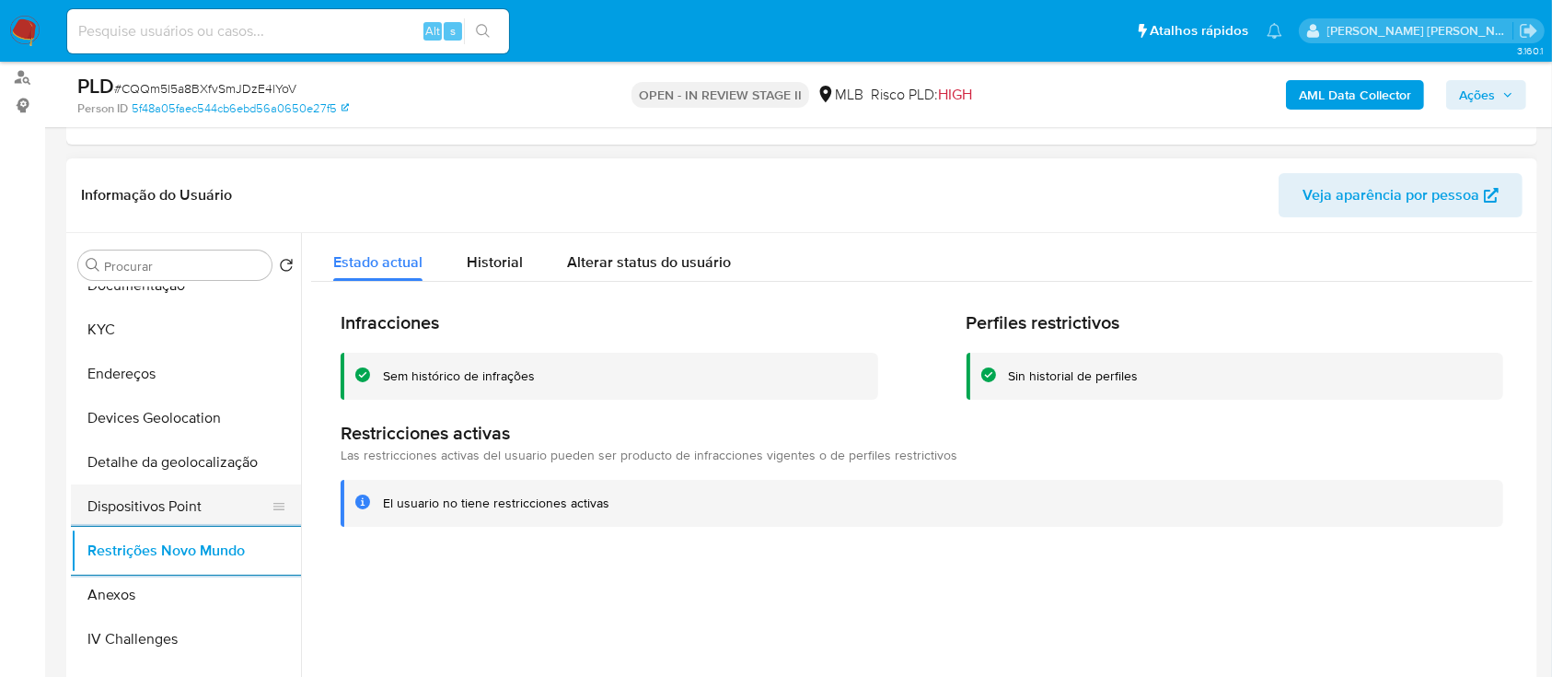
click at [193, 183] on button "Dispositivos Point" at bounding box center [178, 506] width 215 height 44
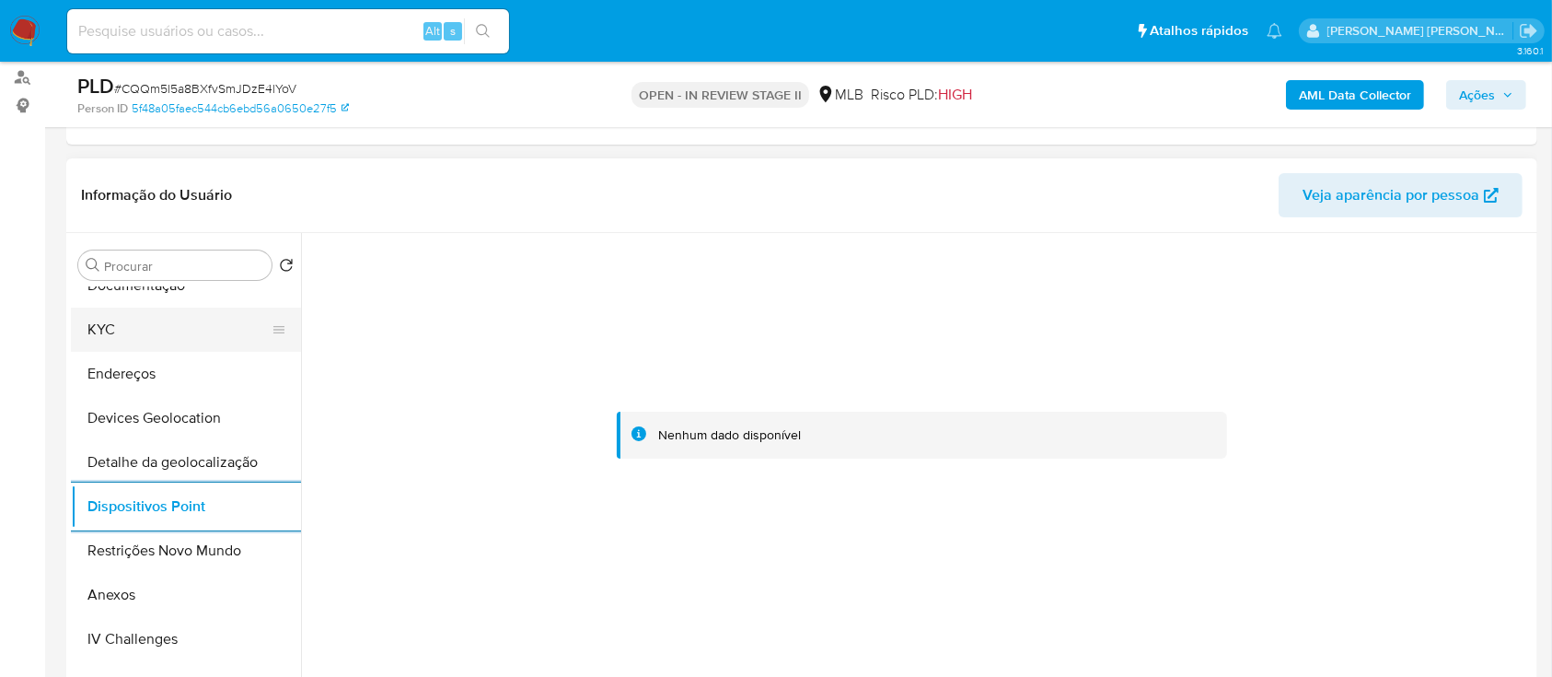
click at [185, 183] on button "KYC" at bounding box center [178, 330] width 215 height 44
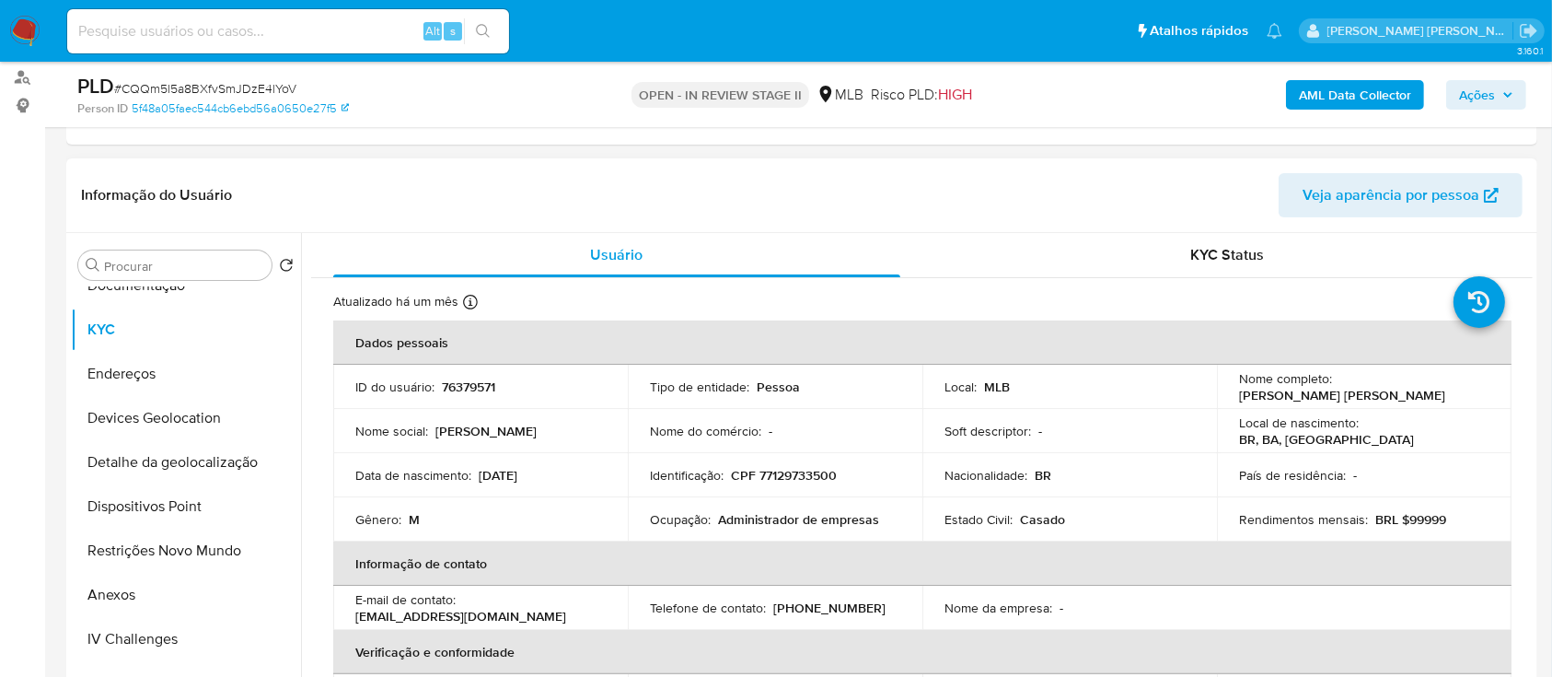
click at [807, 183] on p "CPF 77129733500" at bounding box center [784, 475] width 106 height 17
copy p "77129733500"
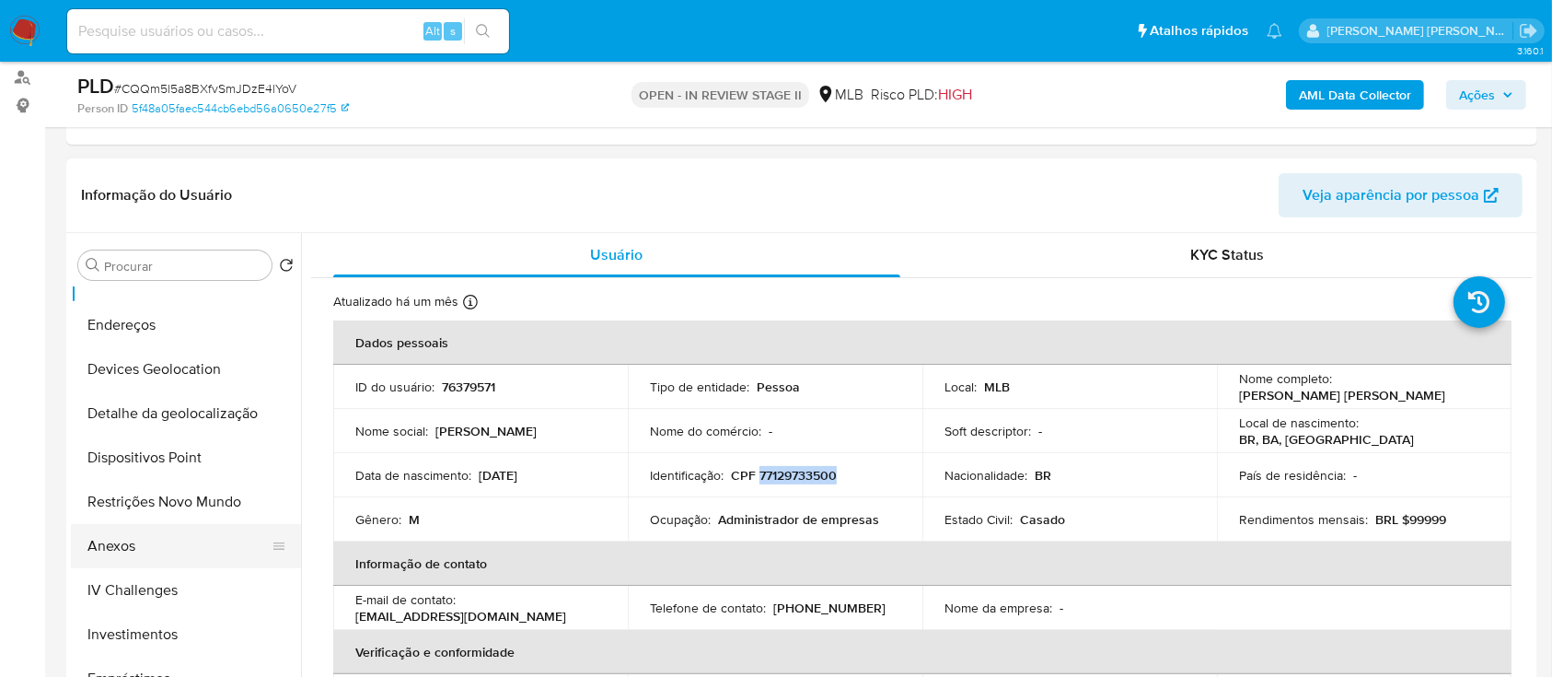
scroll to position [368, 0]
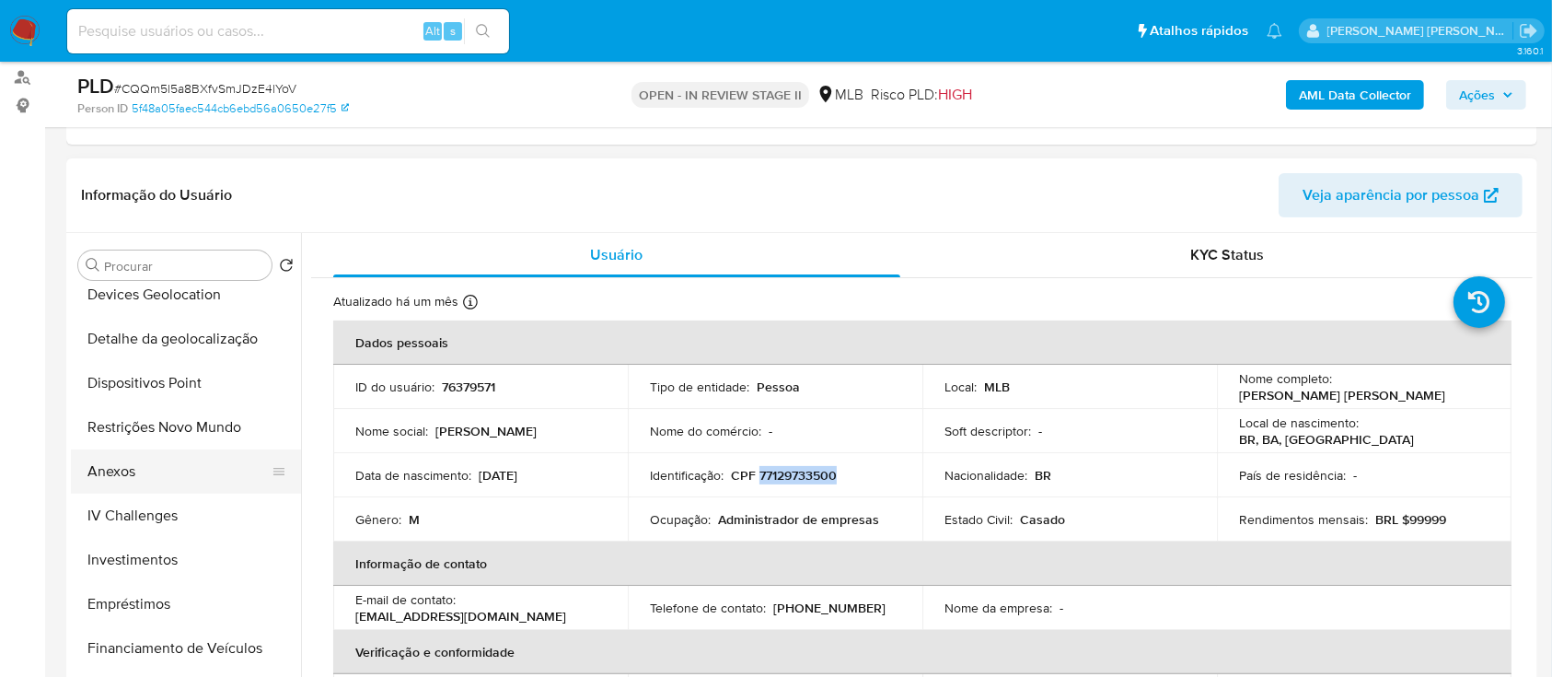
click at [155, 183] on button "Anexos" at bounding box center [178, 471] width 215 height 44
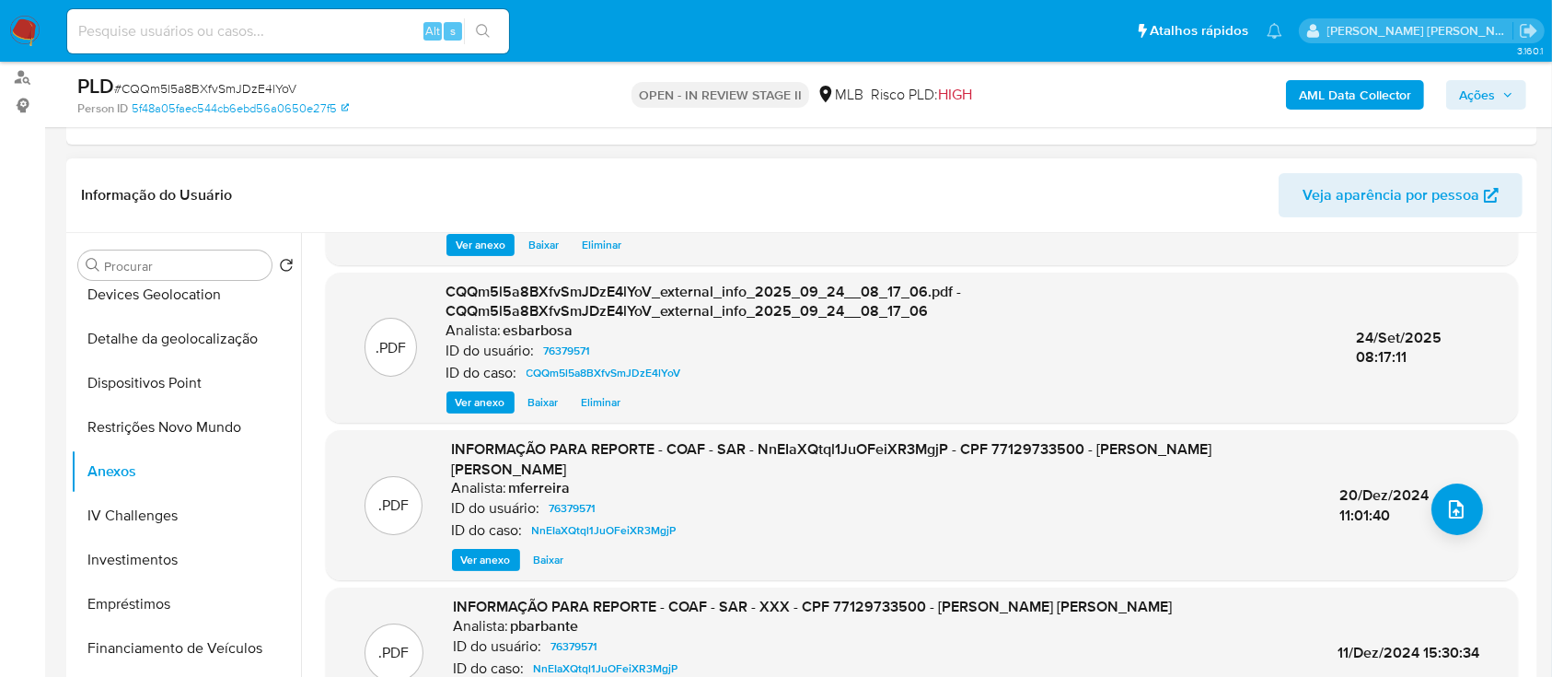
scroll to position [214, 0]
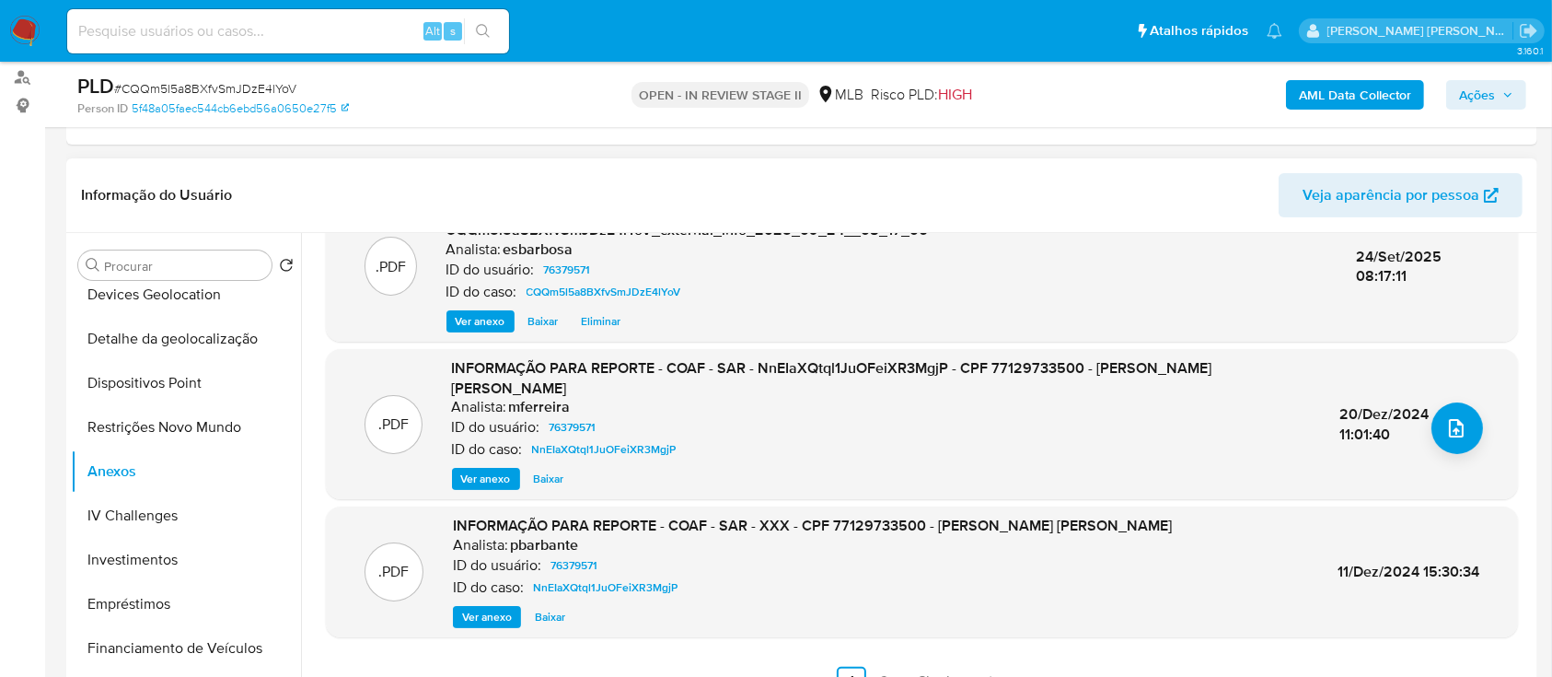
click at [484, 183] on span "Ver anexo" at bounding box center [486, 479] width 50 height 18
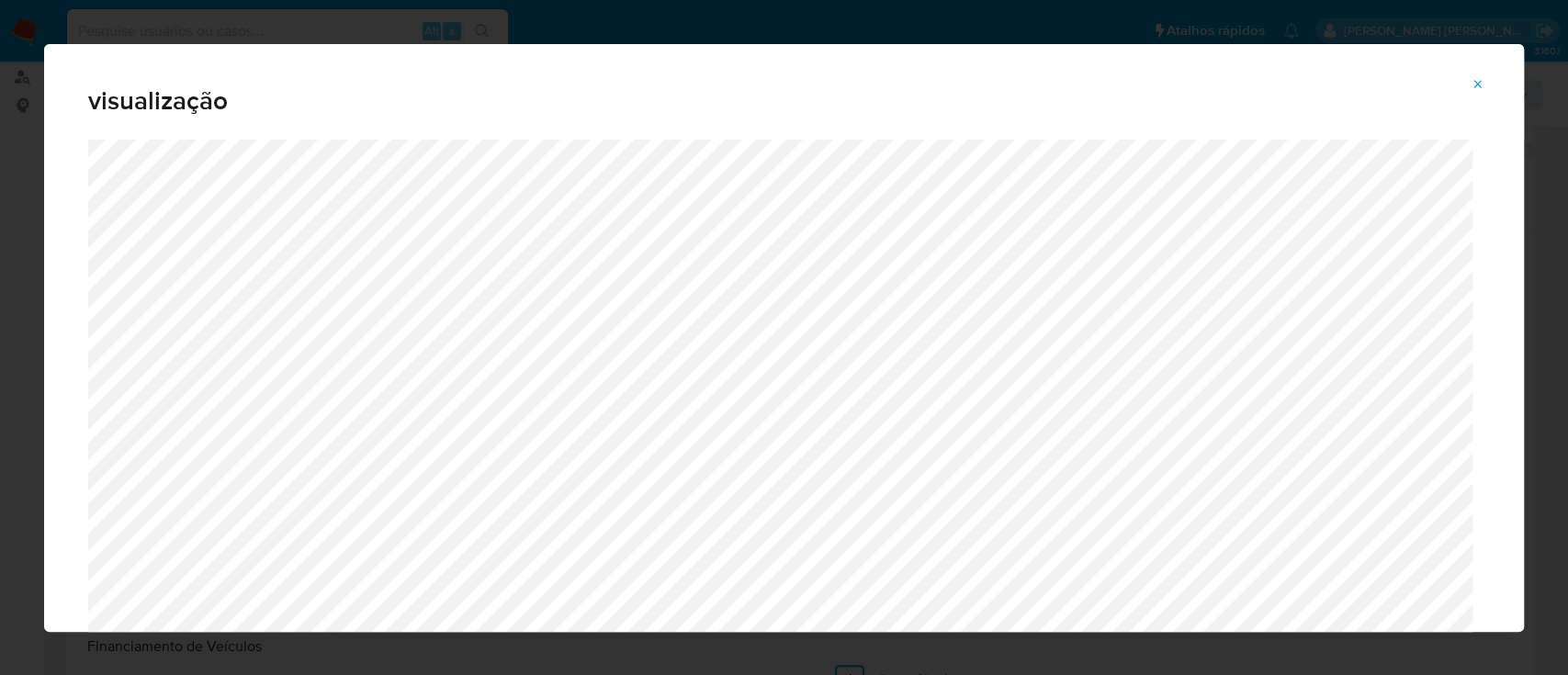
click at [1477, 78] on icon "Attachment preview" at bounding box center [1477, 84] width 15 height 15
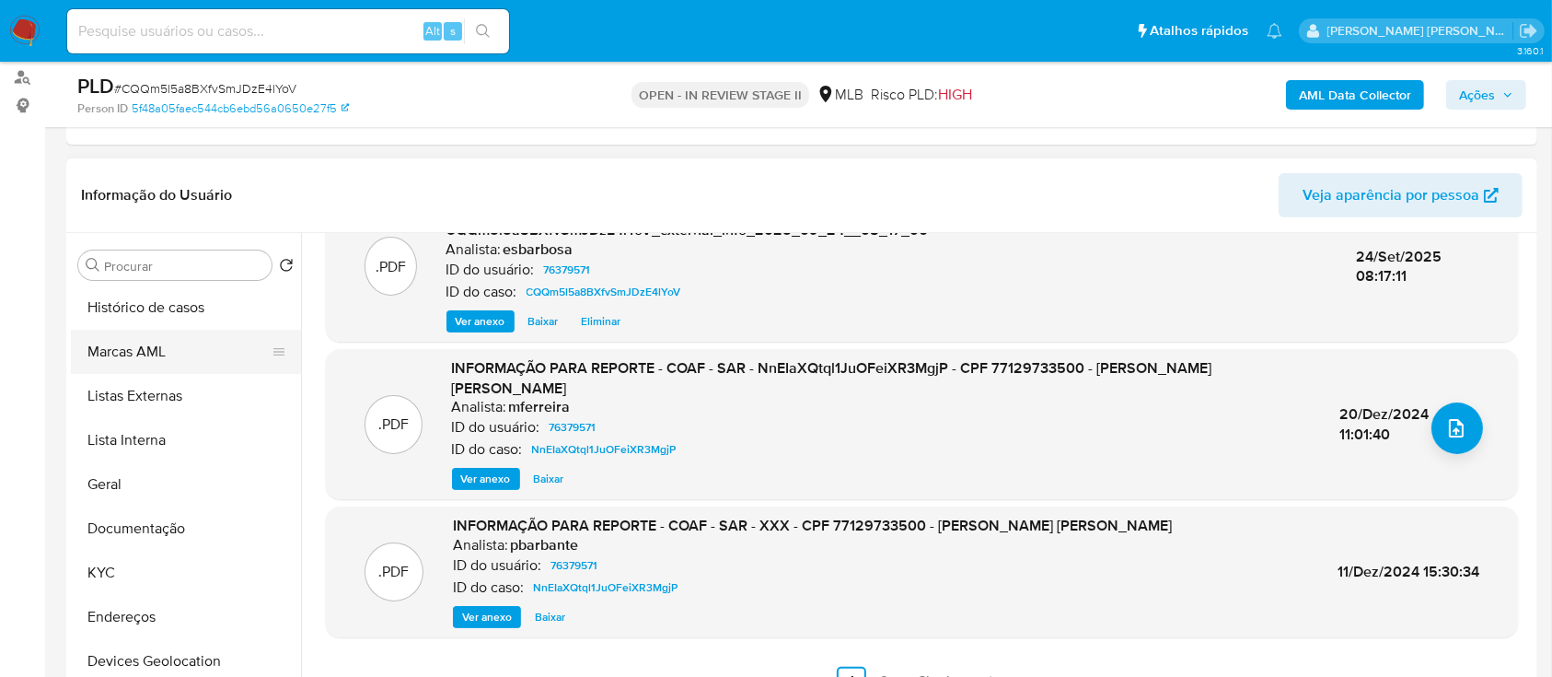
scroll to position [0, 0]
click at [184, 183] on button "Histórico de casos" at bounding box center [178, 309] width 215 height 44
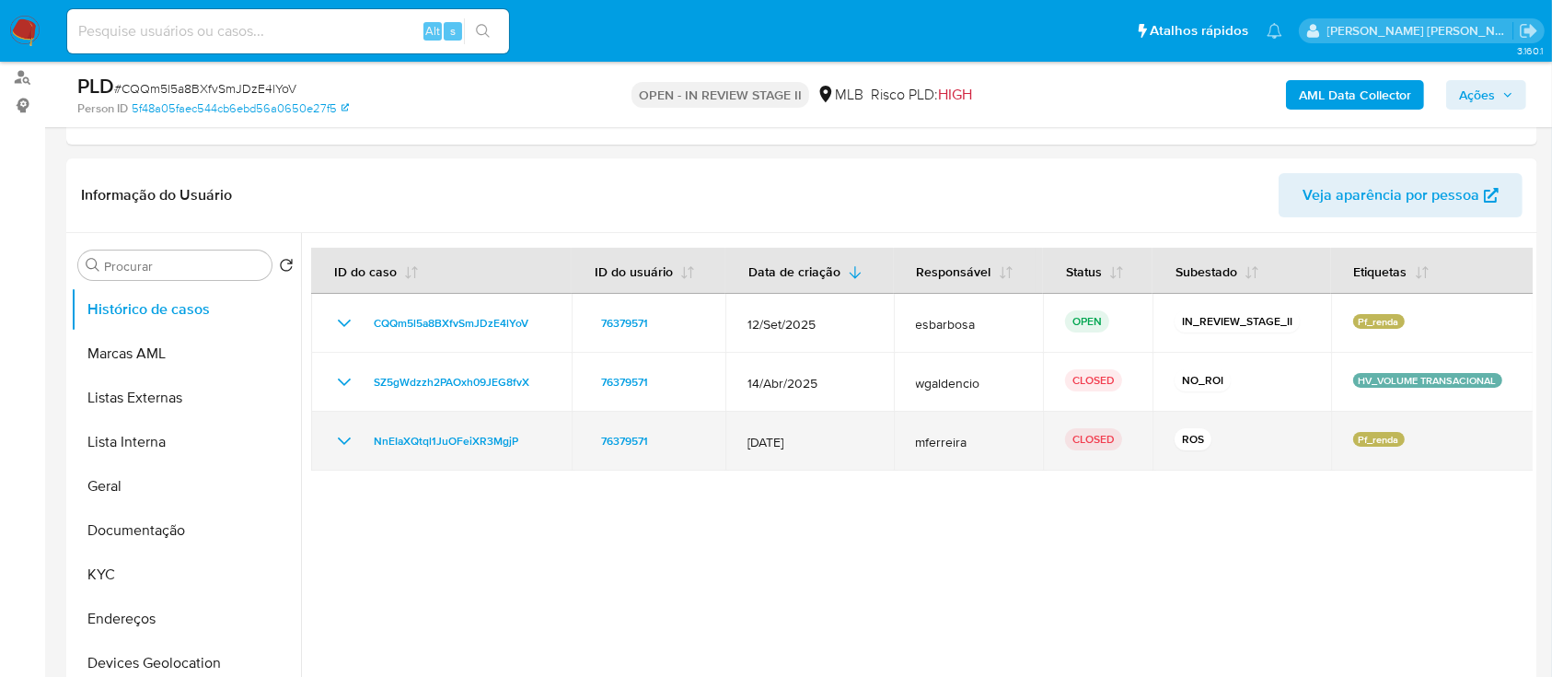
click at [346, 183] on icon "Mostrar/Ocultar" at bounding box center [344, 441] width 22 height 22
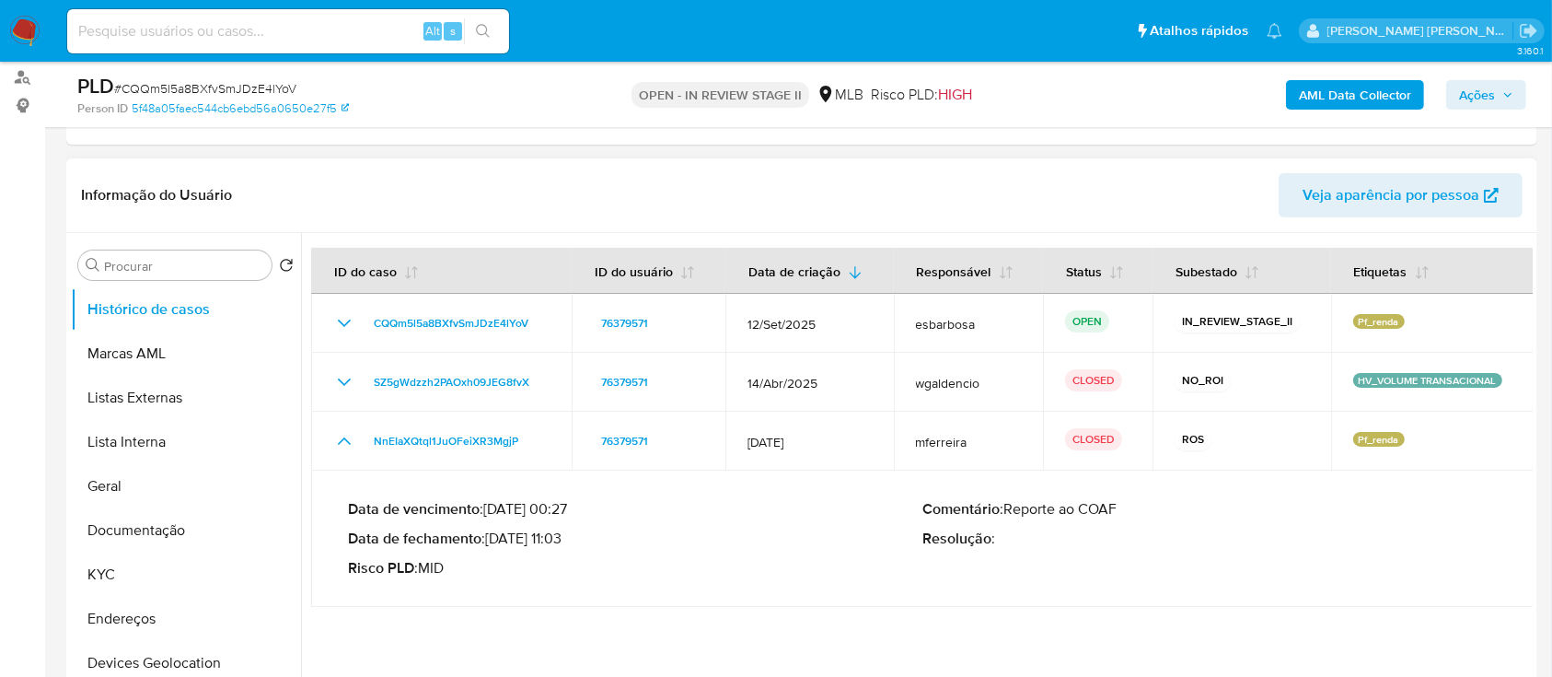
drag, startPoint x: 564, startPoint y: 538, endPoint x: 492, endPoint y: 541, distance: 72.8
click at [492, 183] on p "Data de fechamento : 20/12/2024 11:03" at bounding box center [635, 538] width 575 height 18
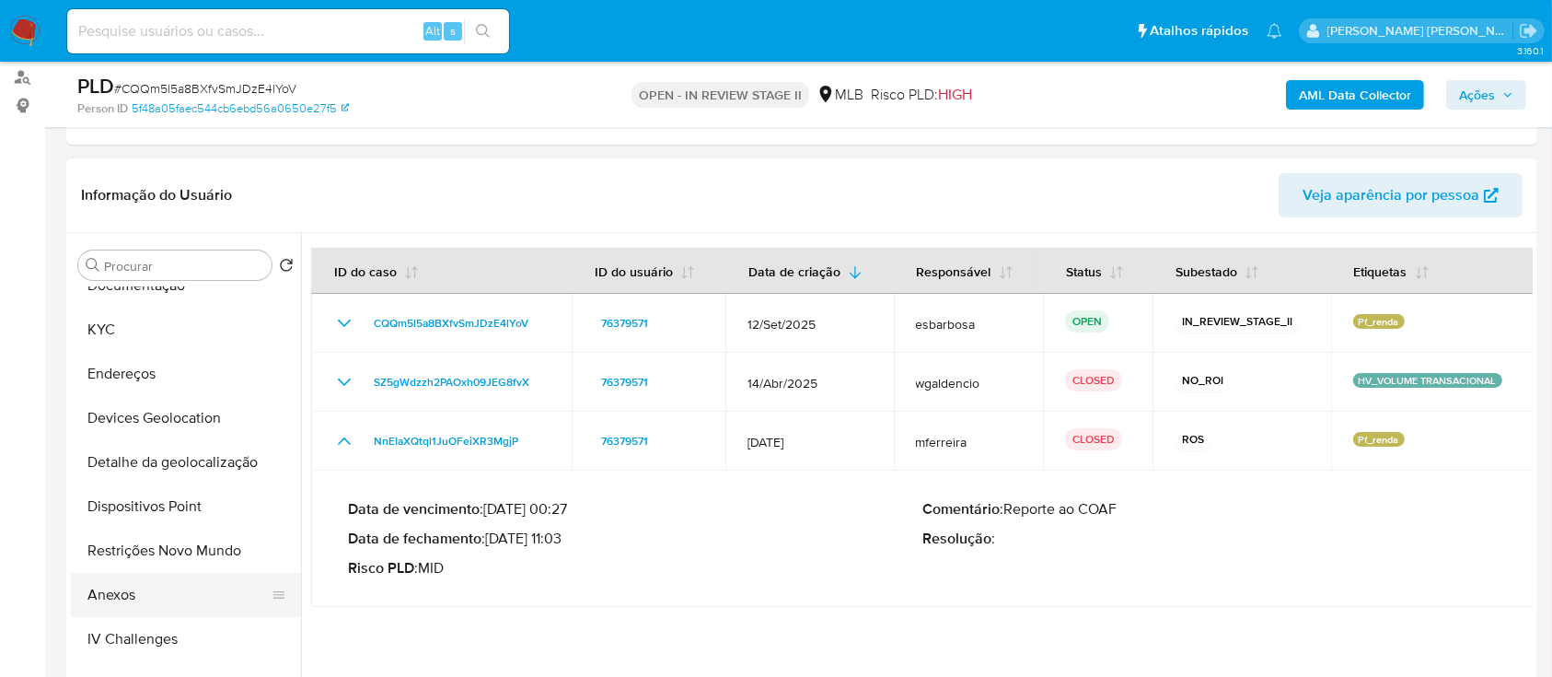
click at [134, 183] on button "Anexos" at bounding box center [178, 595] width 215 height 44
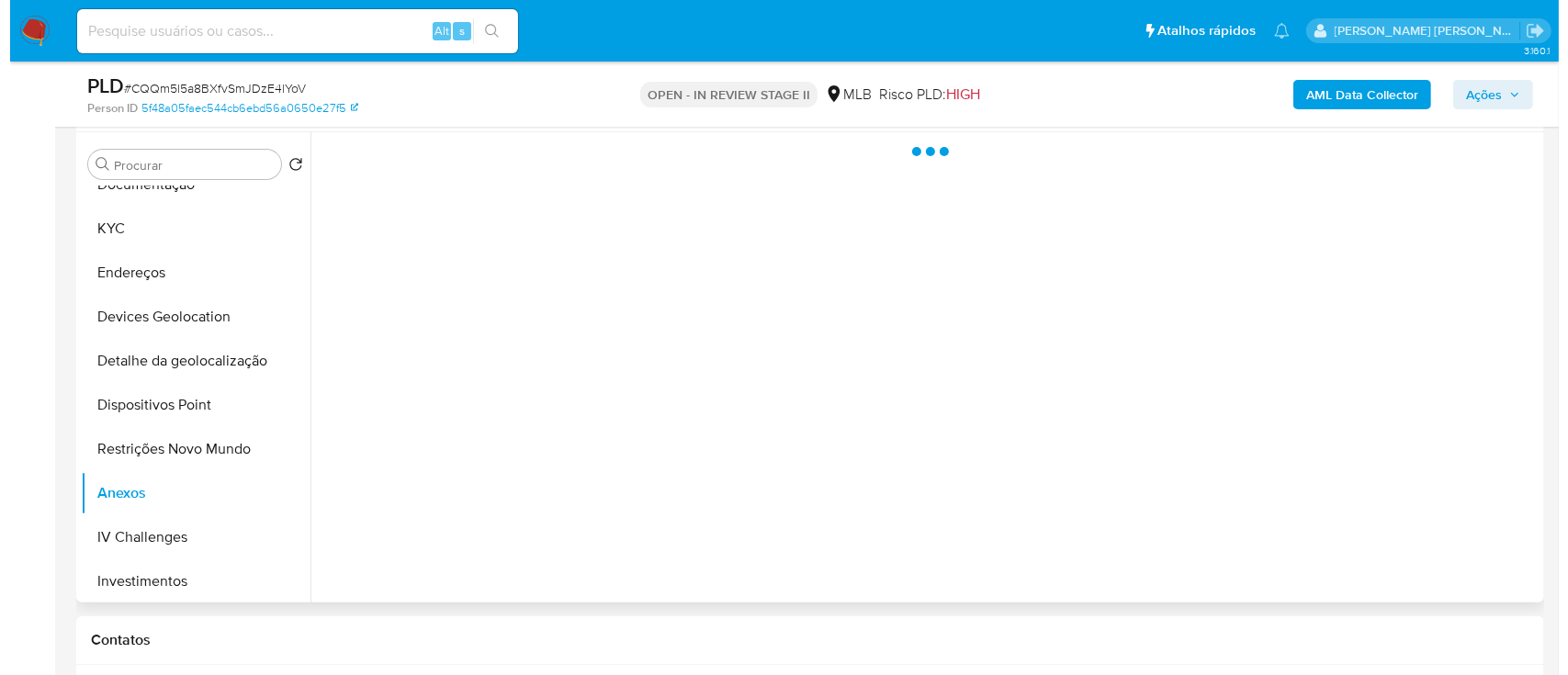
scroll to position [367, 0]
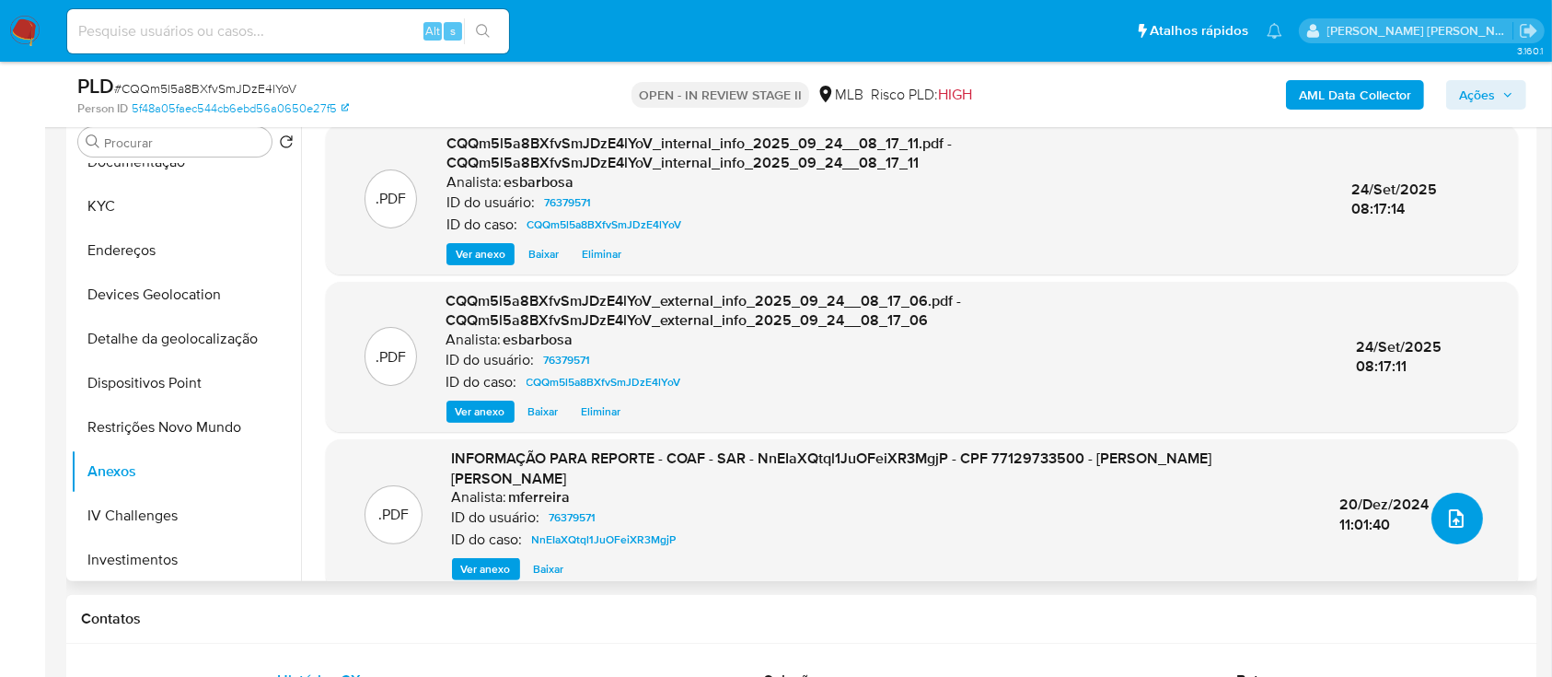
click at [1446, 183] on icon "upload-file" at bounding box center [1457, 518] width 22 height 22
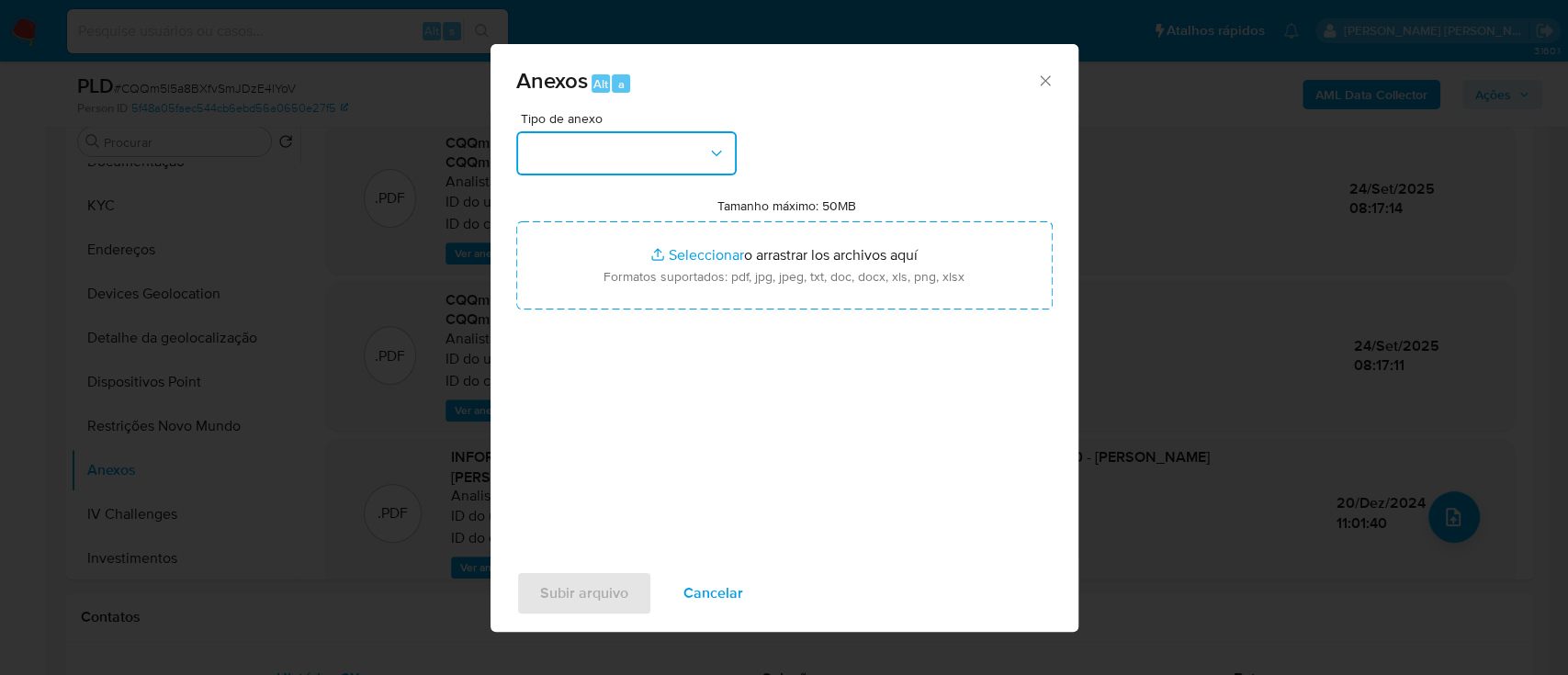
click at [711, 161] on icon "button" at bounding box center [716, 154] width 18 height 18
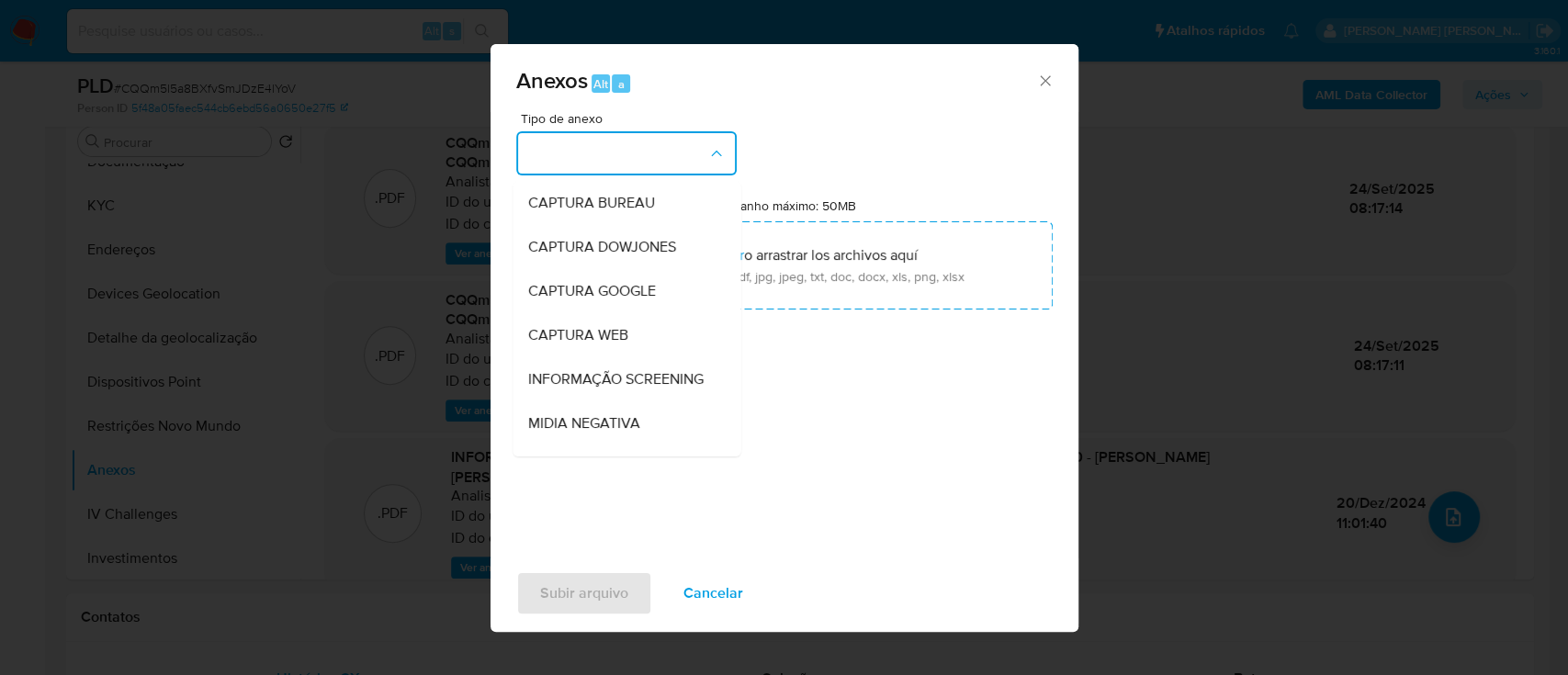
click at [941, 182] on div "Tipo de anexo CAPTURA BUREAU CAPTURA DOWJONES CAPTURA GOOGLE CAPTURA WEB INFORM…" at bounding box center [784, 328] width 537 height 434
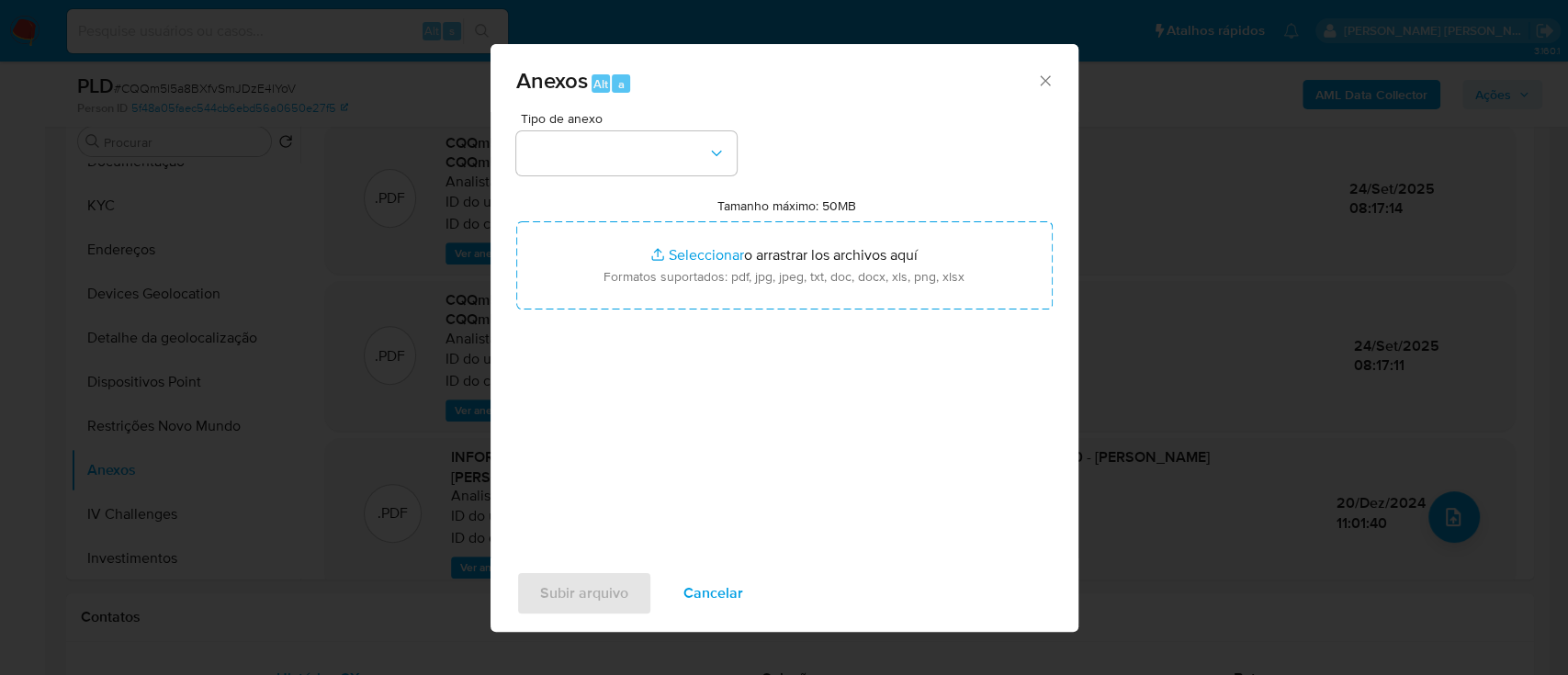
click at [668, 130] on div "Tipo de anexo" at bounding box center [625, 144] width 220 height 64
click at [666, 151] on button "button" at bounding box center [625, 154] width 220 height 44
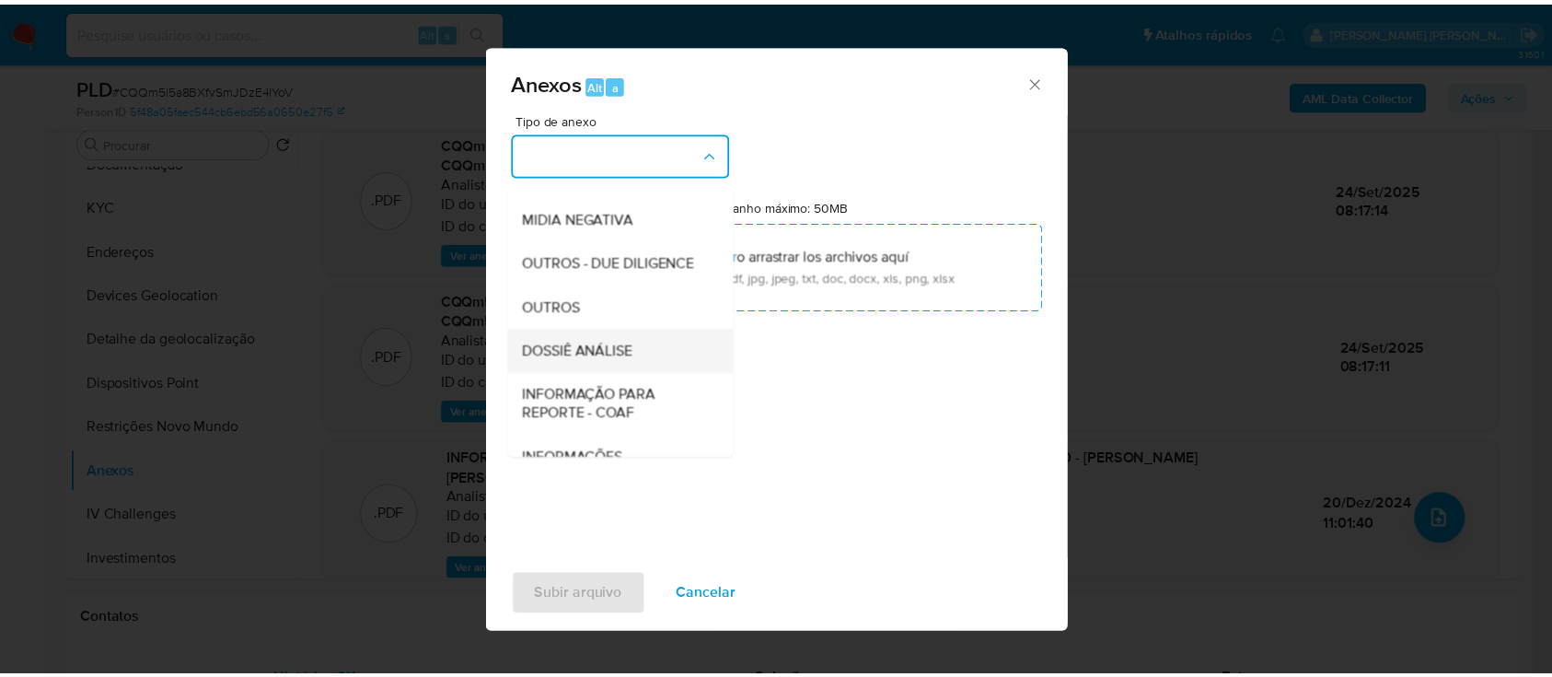
scroll to position [283, 0]
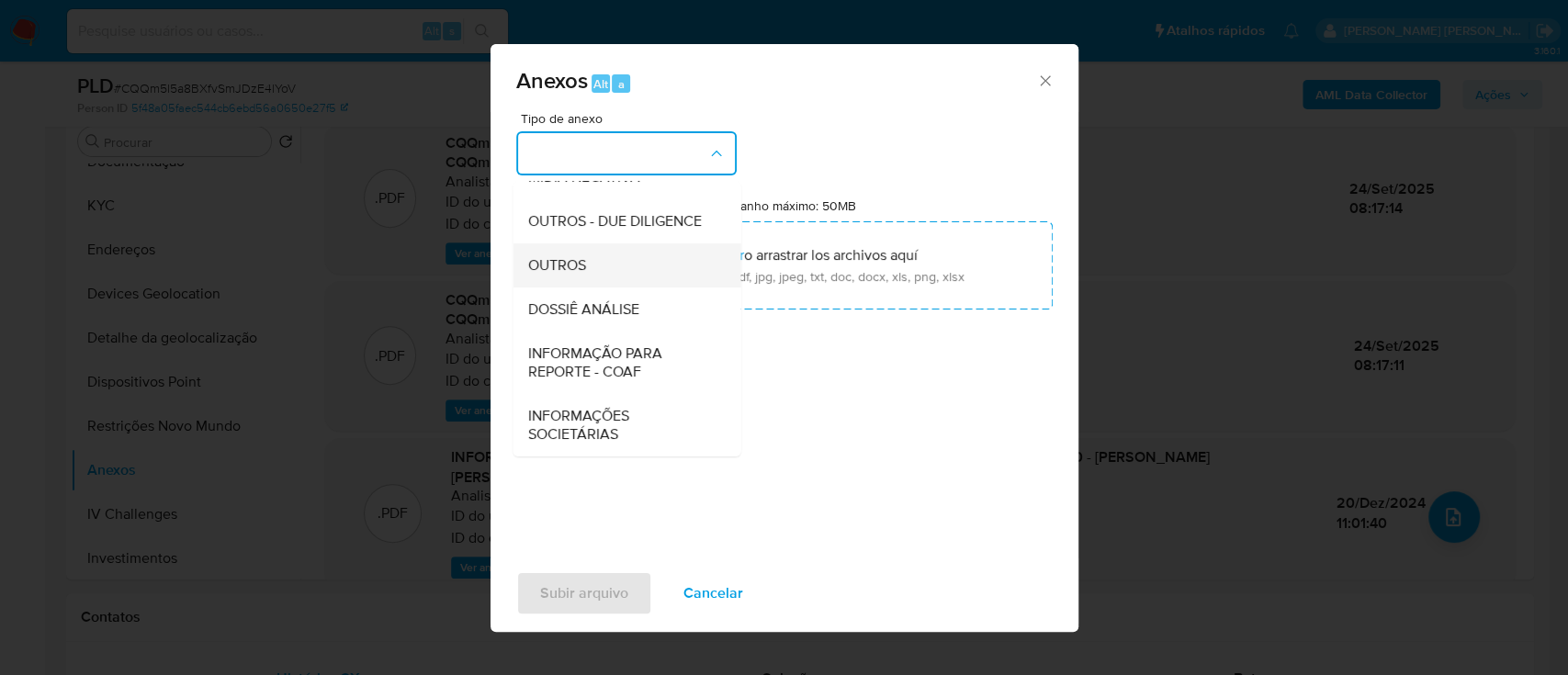
click at [564, 182] on span "OUTROS" at bounding box center [557, 265] width 58 height 18
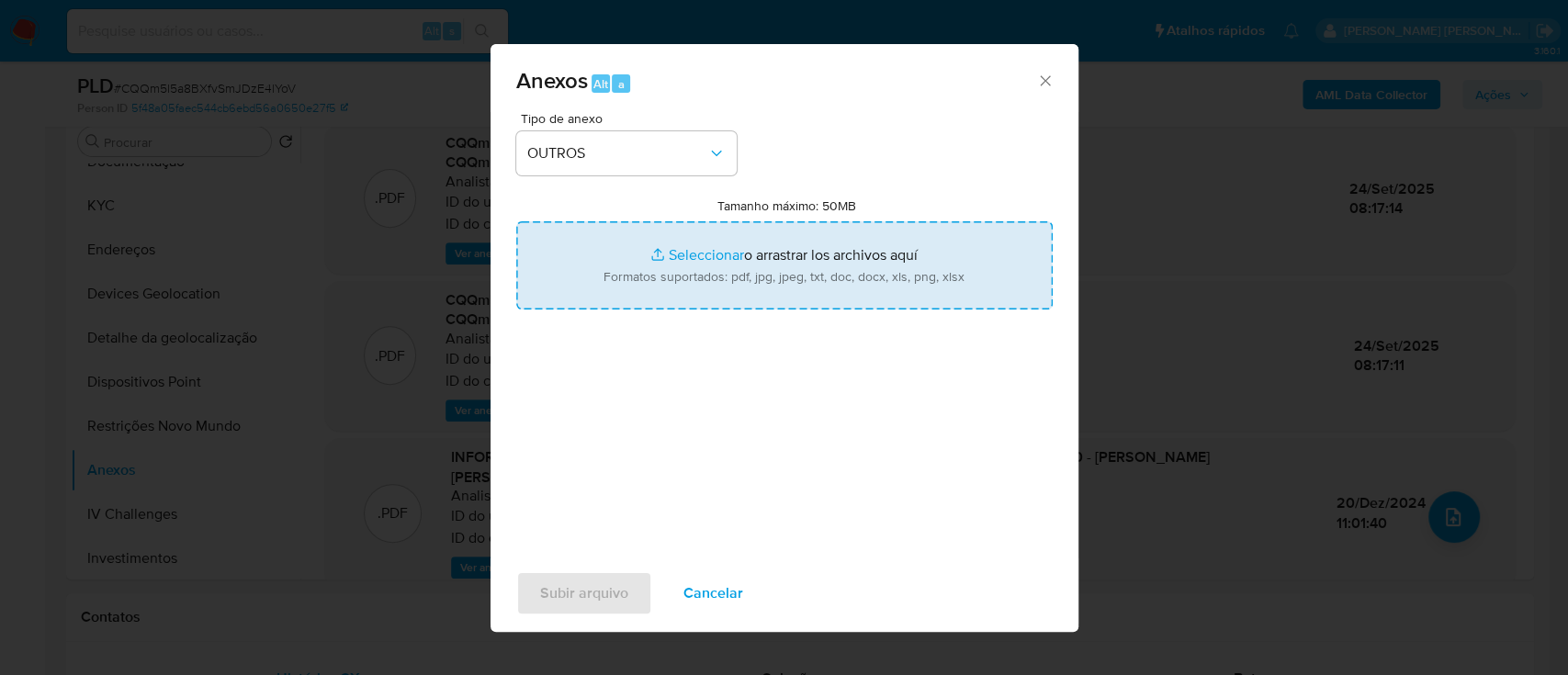
click at [711, 182] on input "Tamanho máximo: 50MB Seleccionar archivos" at bounding box center [784, 265] width 537 height 88
type input "C:\fakepath\2° SAR - XXXXX - CPF 77129733500 - CARLOS HENRIQUE QUEIROZ PENA.pdf"
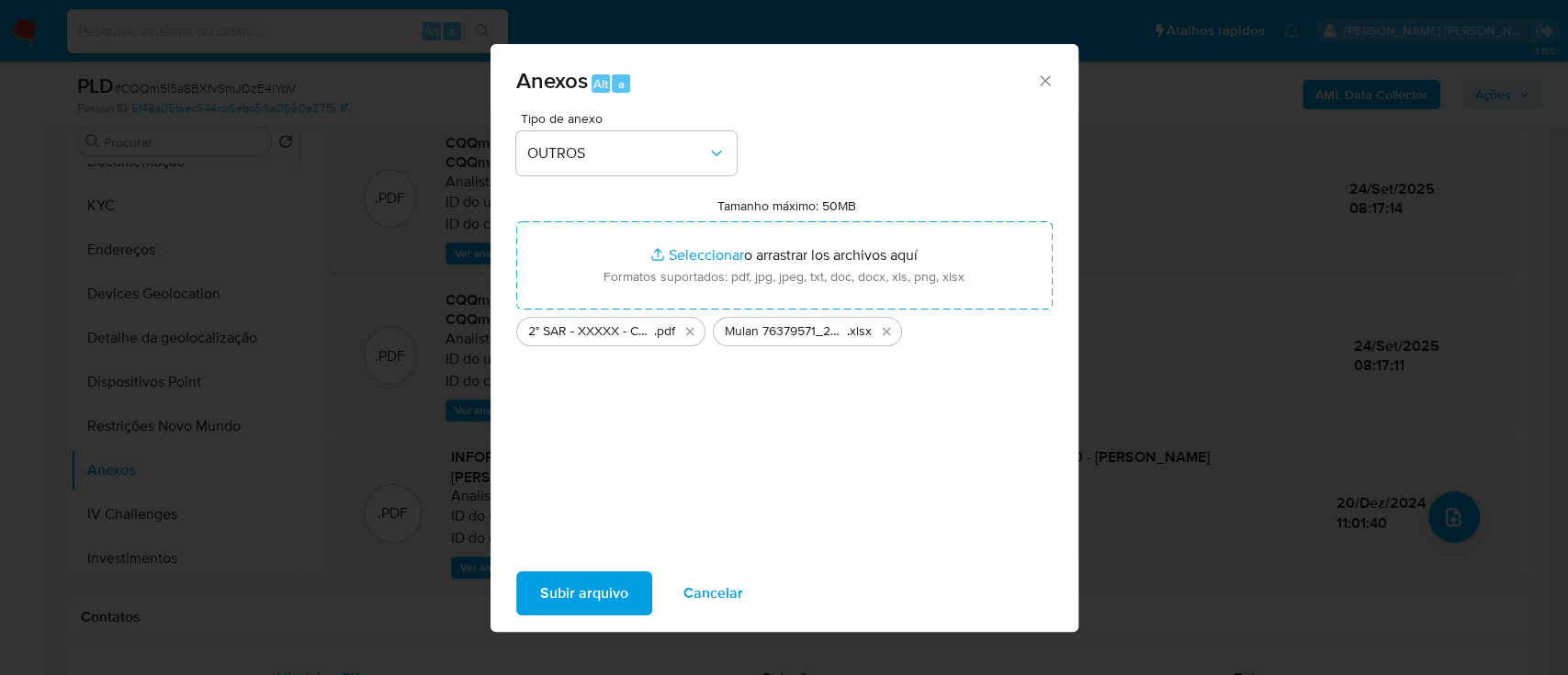
click at [558, 182] on span "Subir arquivo" at bounding box center [584, 593] width 88 height 41
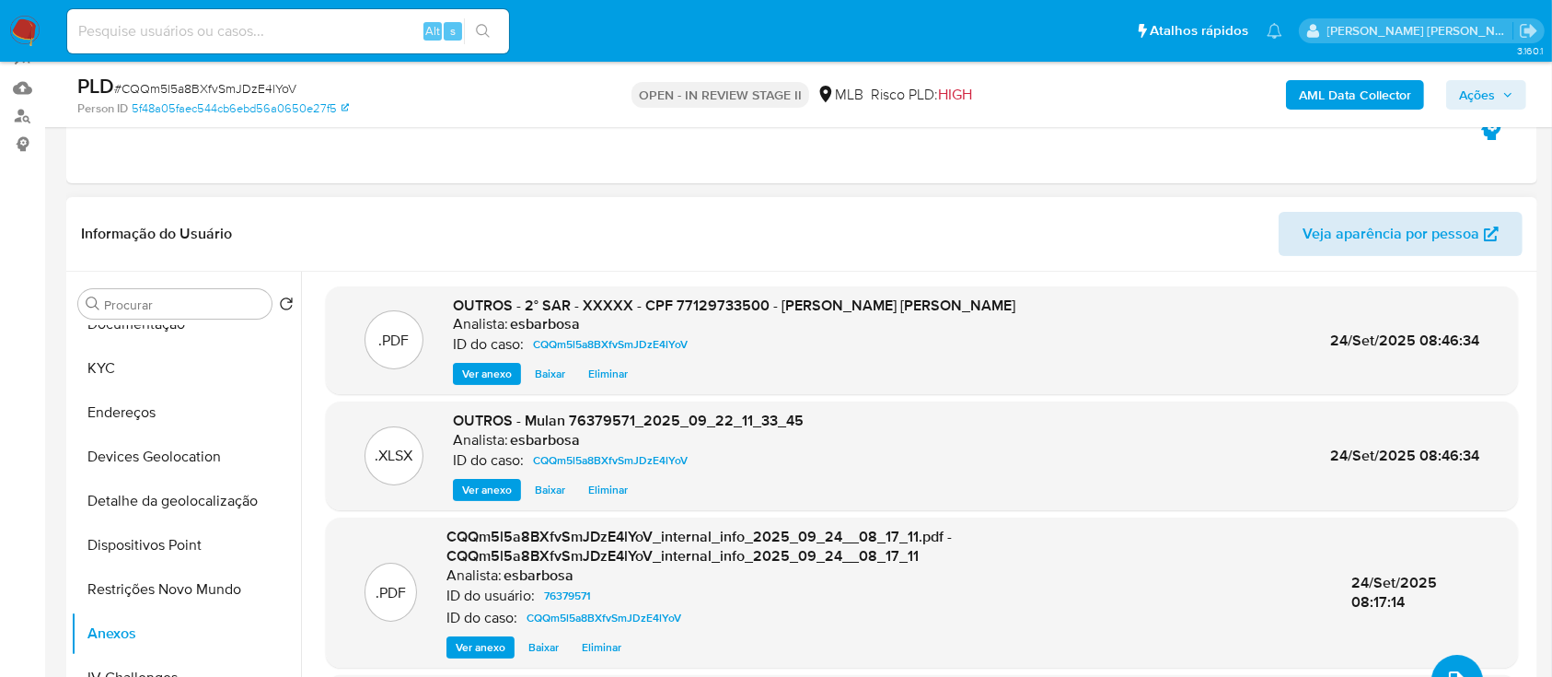
scroll to position [245, 0]
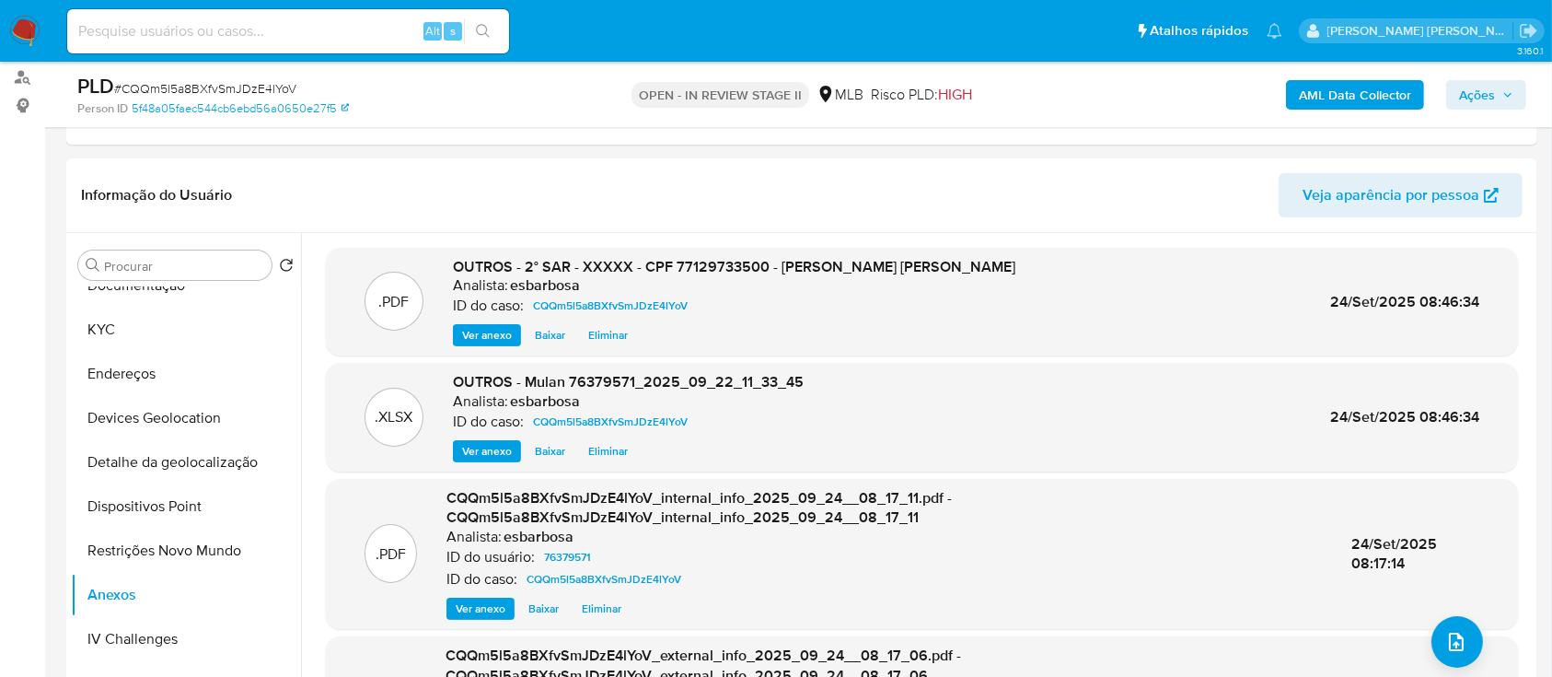
click at [1471, 87] on span "Ações" at bounding box center [1477, 94] width 36 height 29
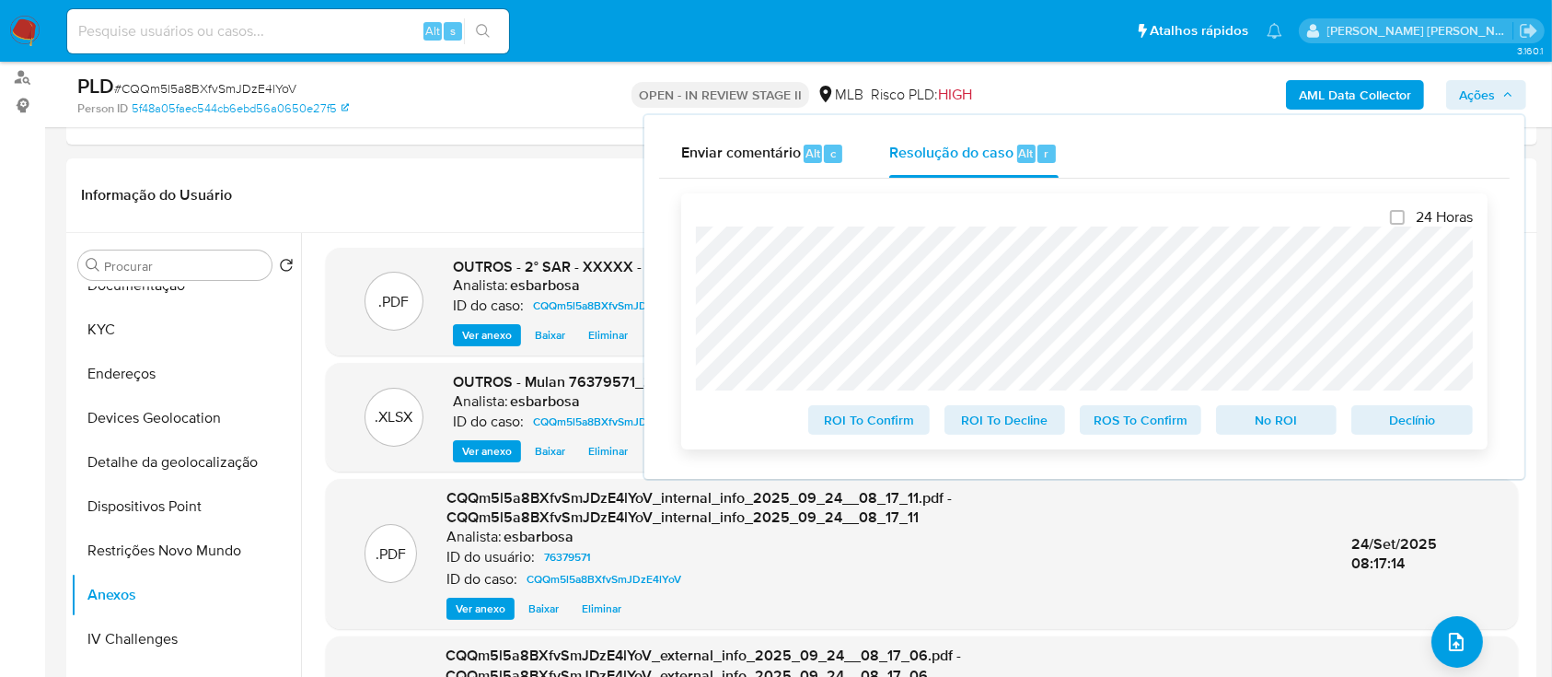
click at [1166, 183] on span "ROS To Confirm" at bounding box center [1141, 420] width 96 height 26
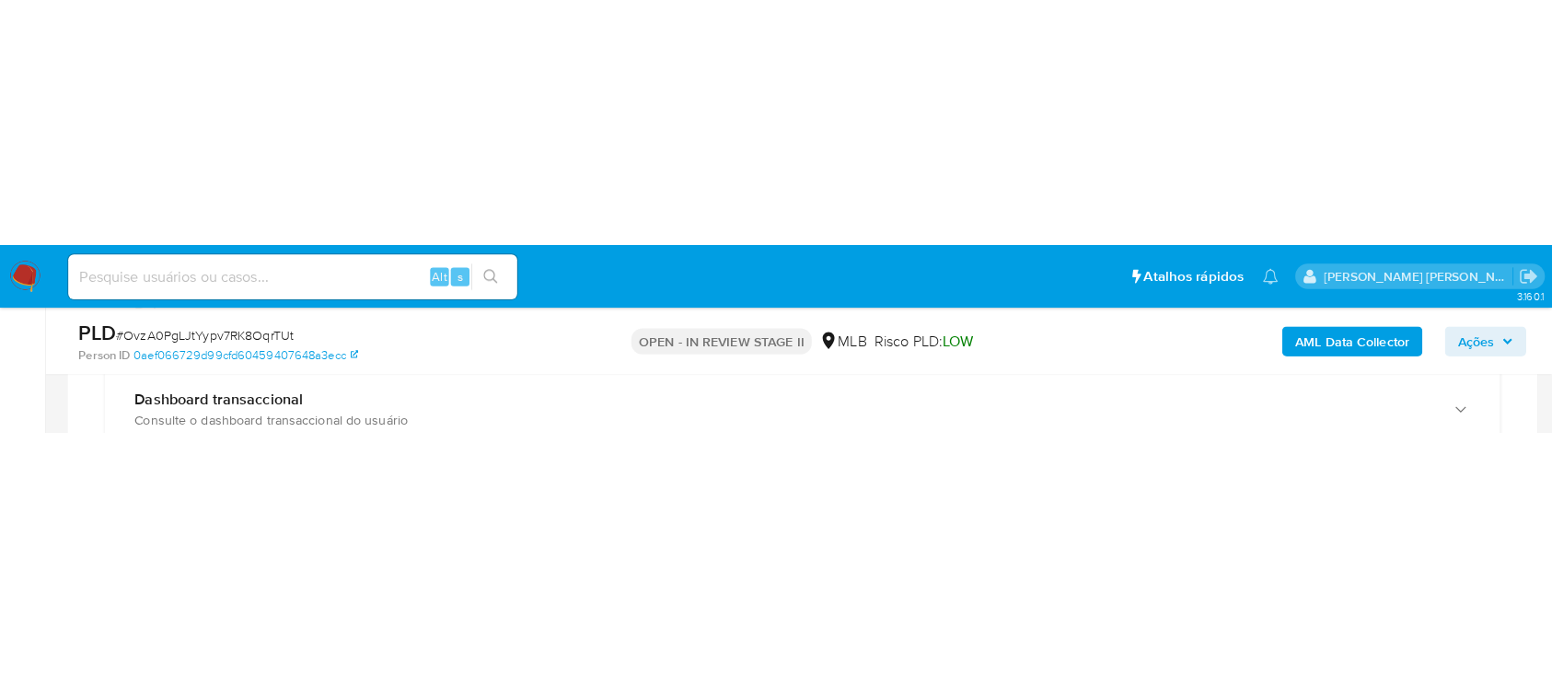
scroll to position [783, 0]
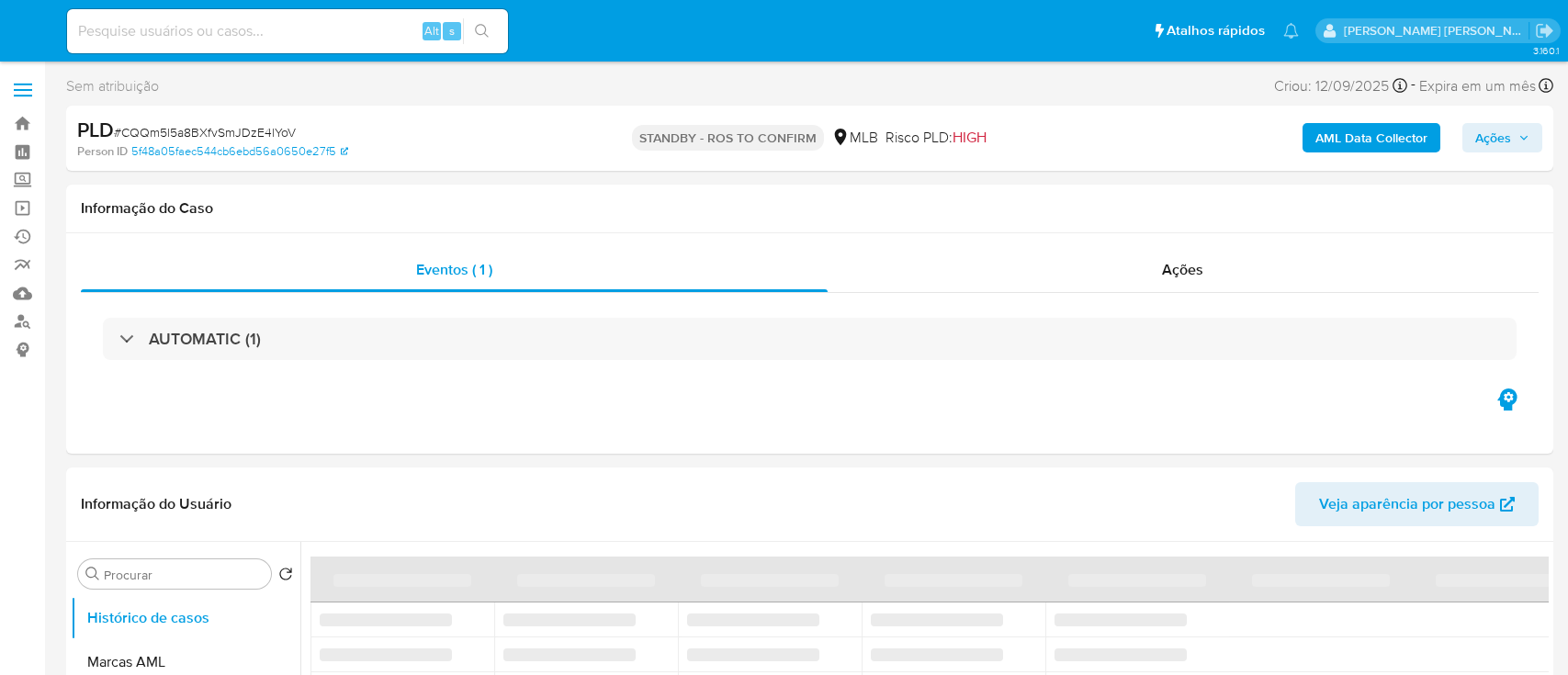
select select "10"
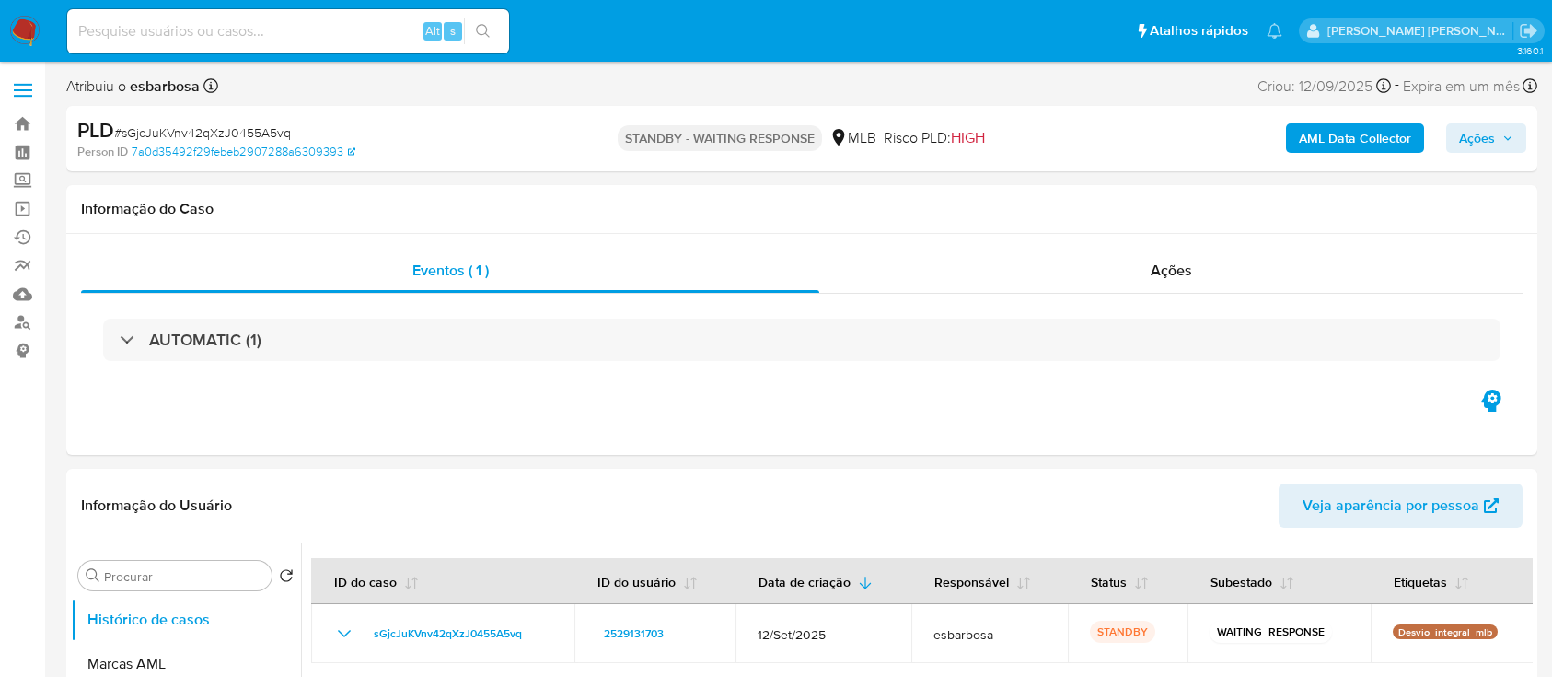
select select "10"
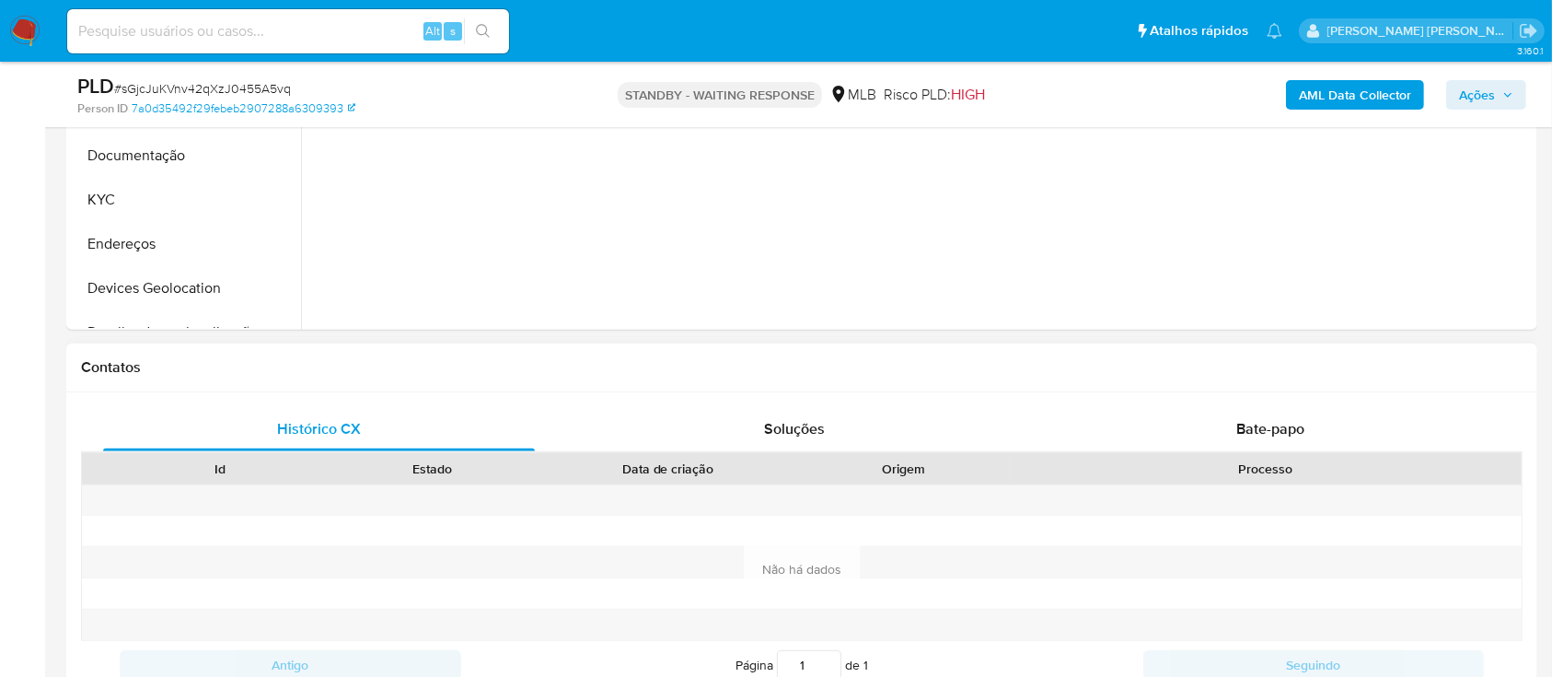
scroll to position [613, 0]
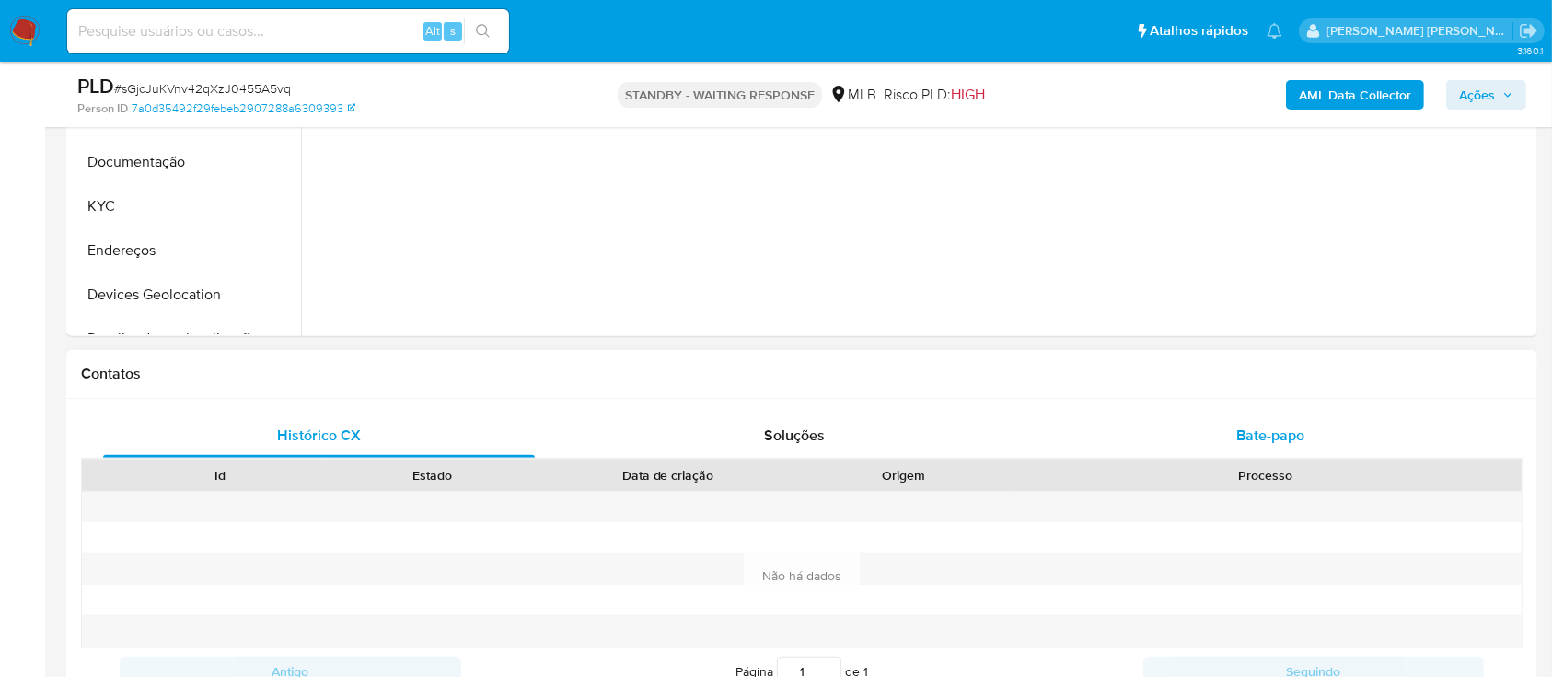
click at [1231, 436] on div "Bate-papo" at bounding box center [1271, 435] width 432 height 44
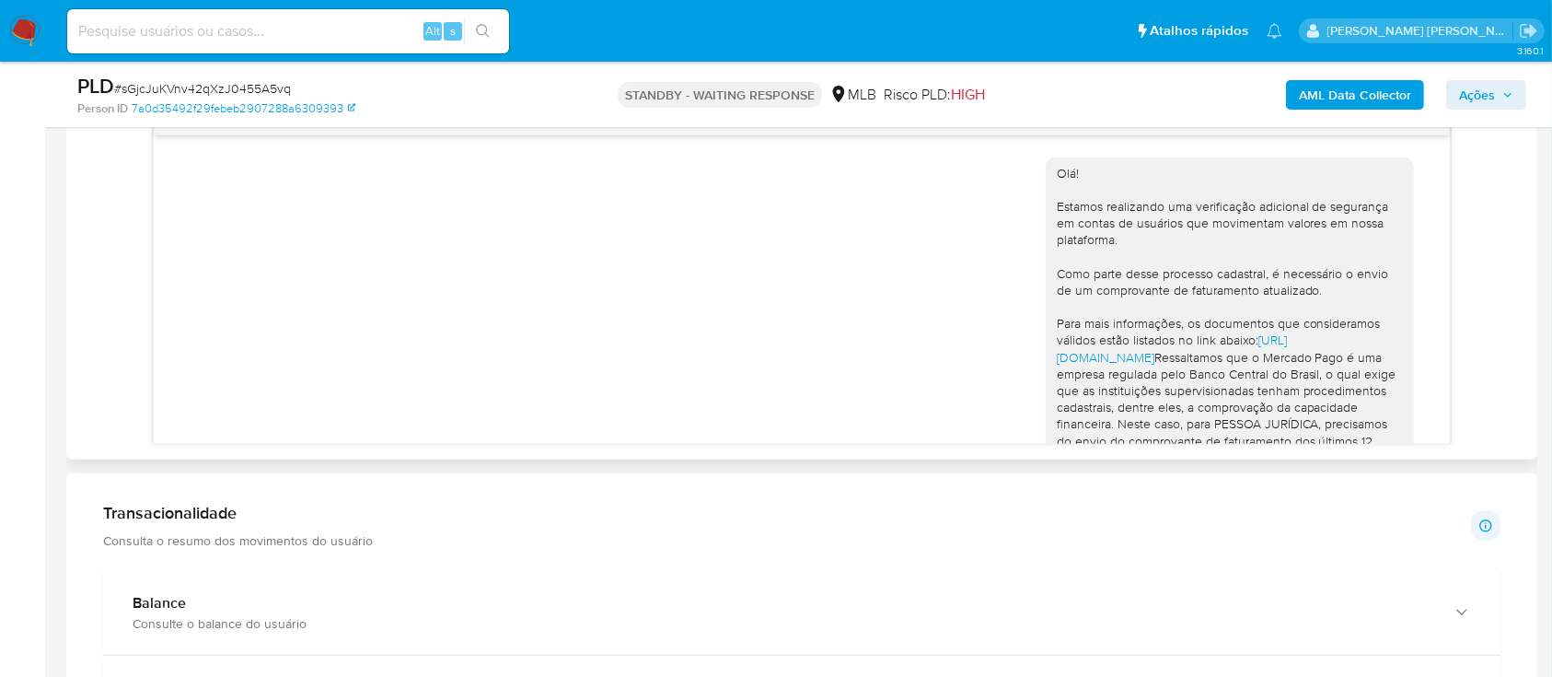
scroll to position [298, 0]
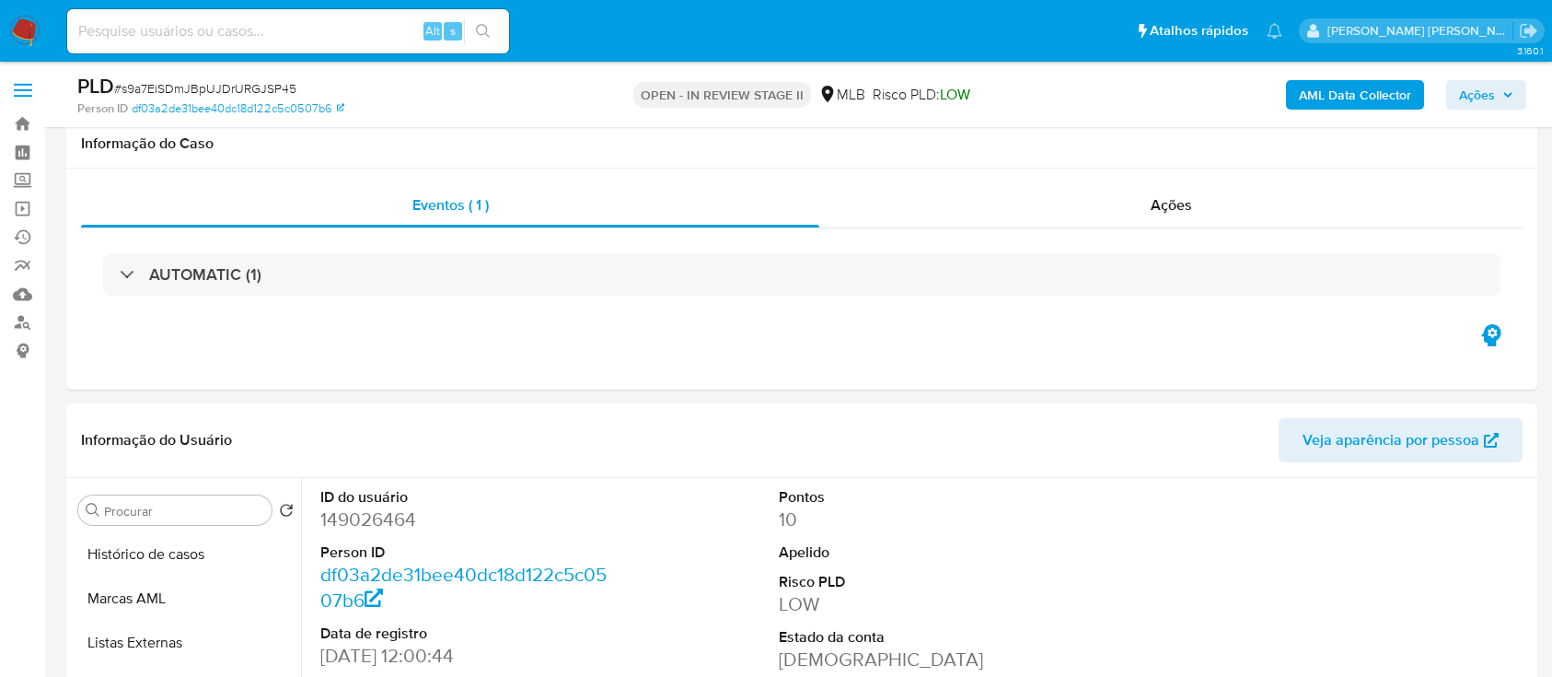
select select "10"
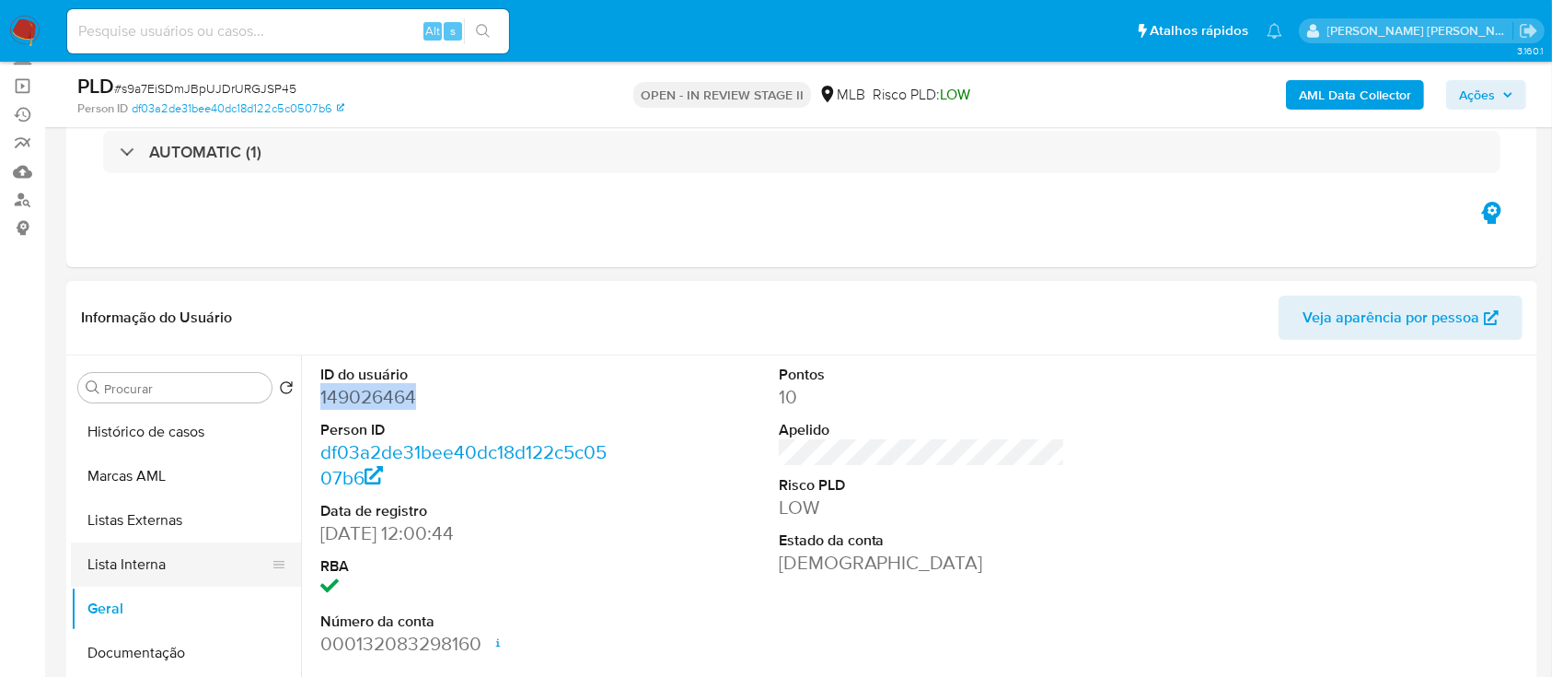
click at [129, 572] on button "Lista Interna" at bounding box center [178, 564] width 215 height 44
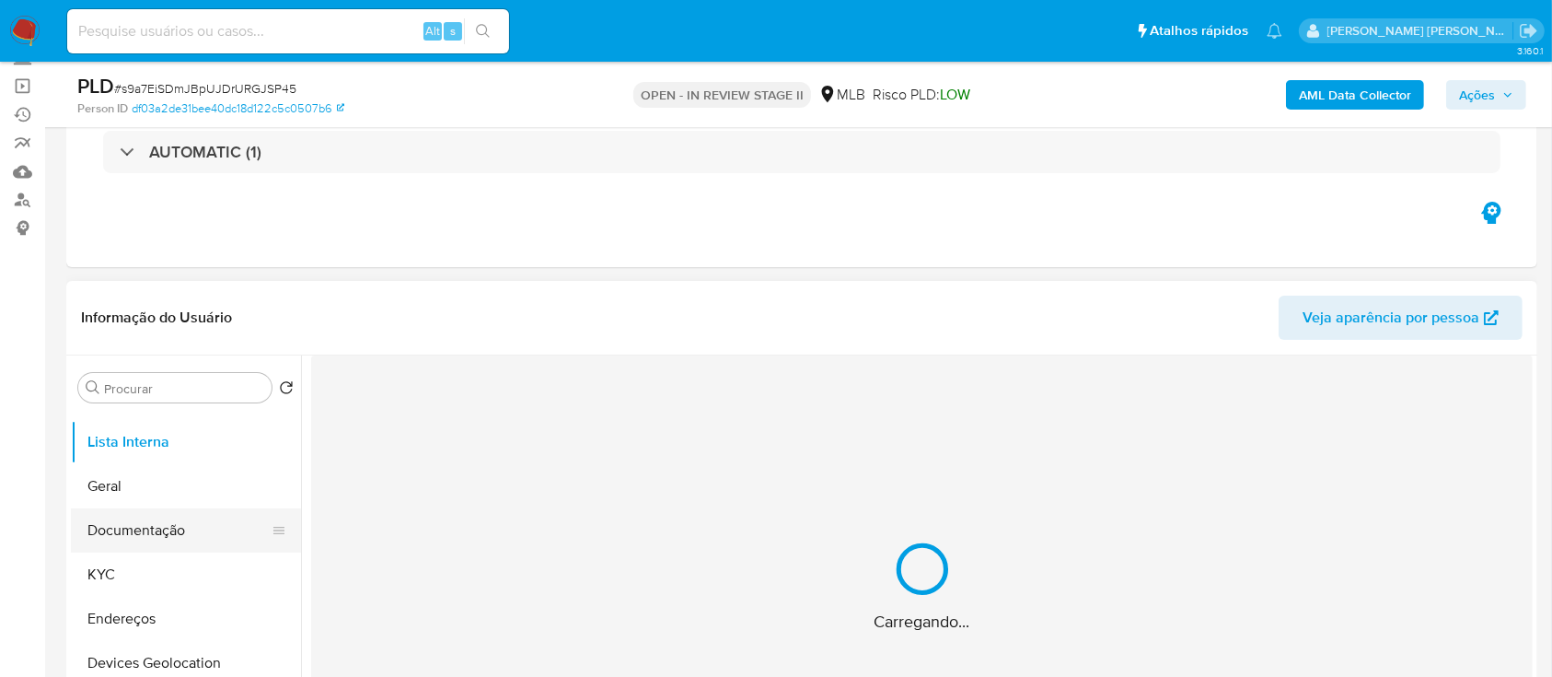
click at [182, 539] on button "Documentação" at bounding box center [178, 530] width 215 height 44
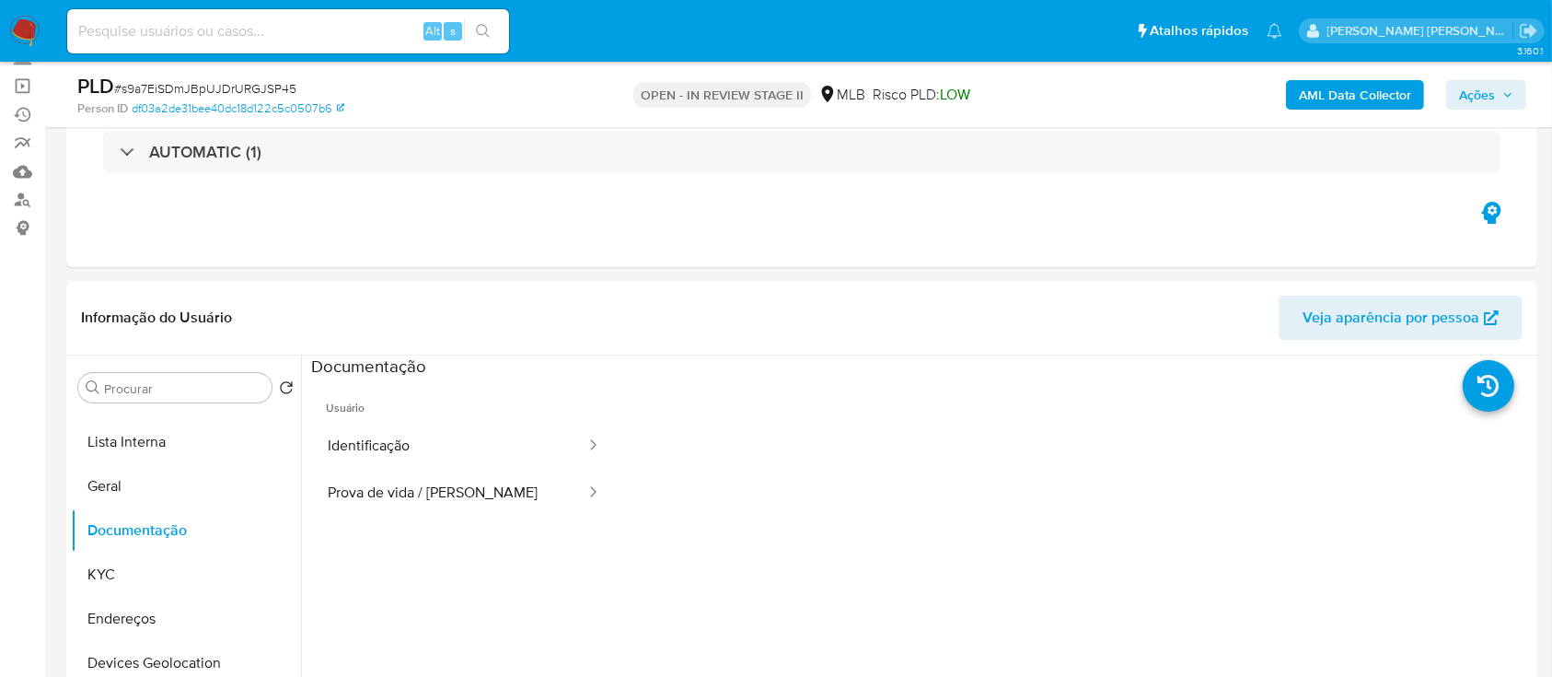
click at [428, 430] on button "Identificação" at bounding box center [449, 446] width 276 height 47
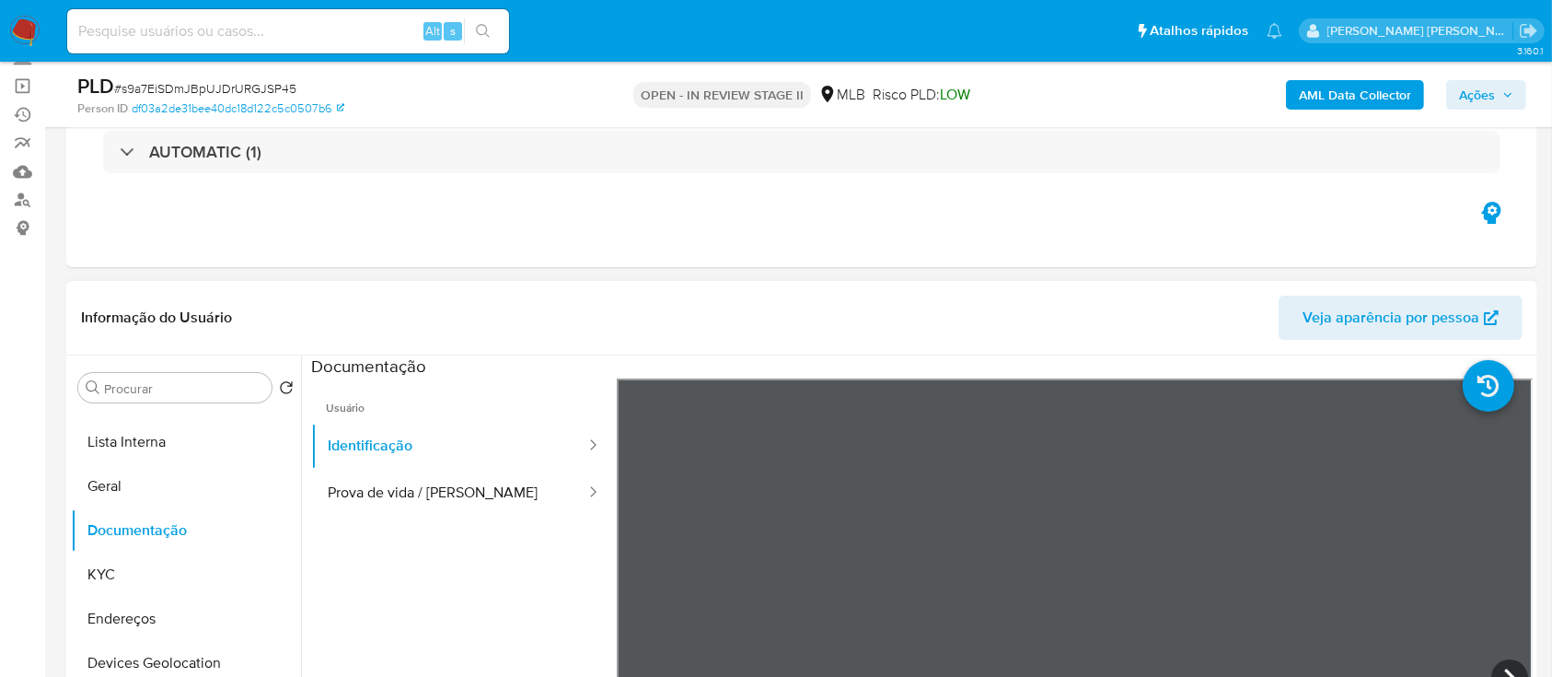
scroll to position [63, 0]
click at [145, 486] on button "Geral" at bounding box center [178, 486] width 215 height 44
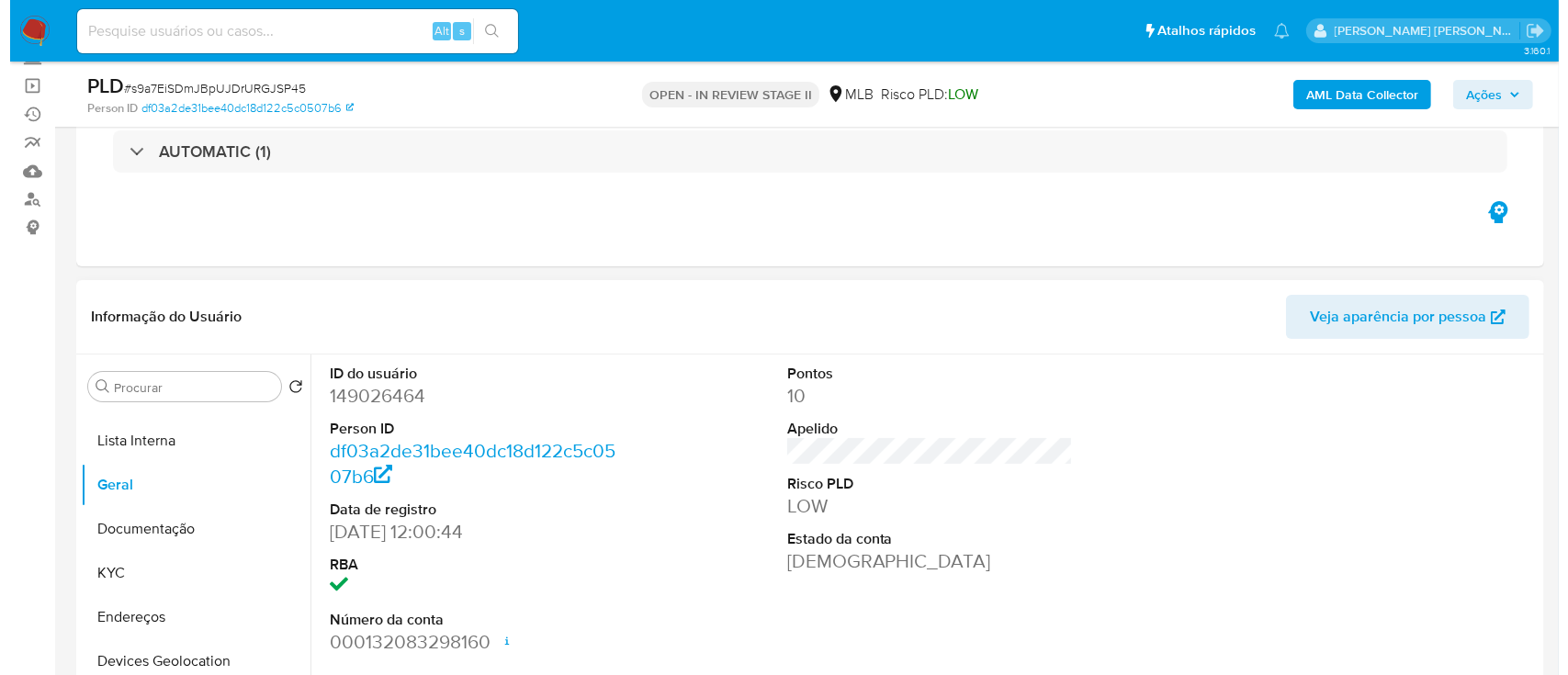
scroll to position [244, 0]
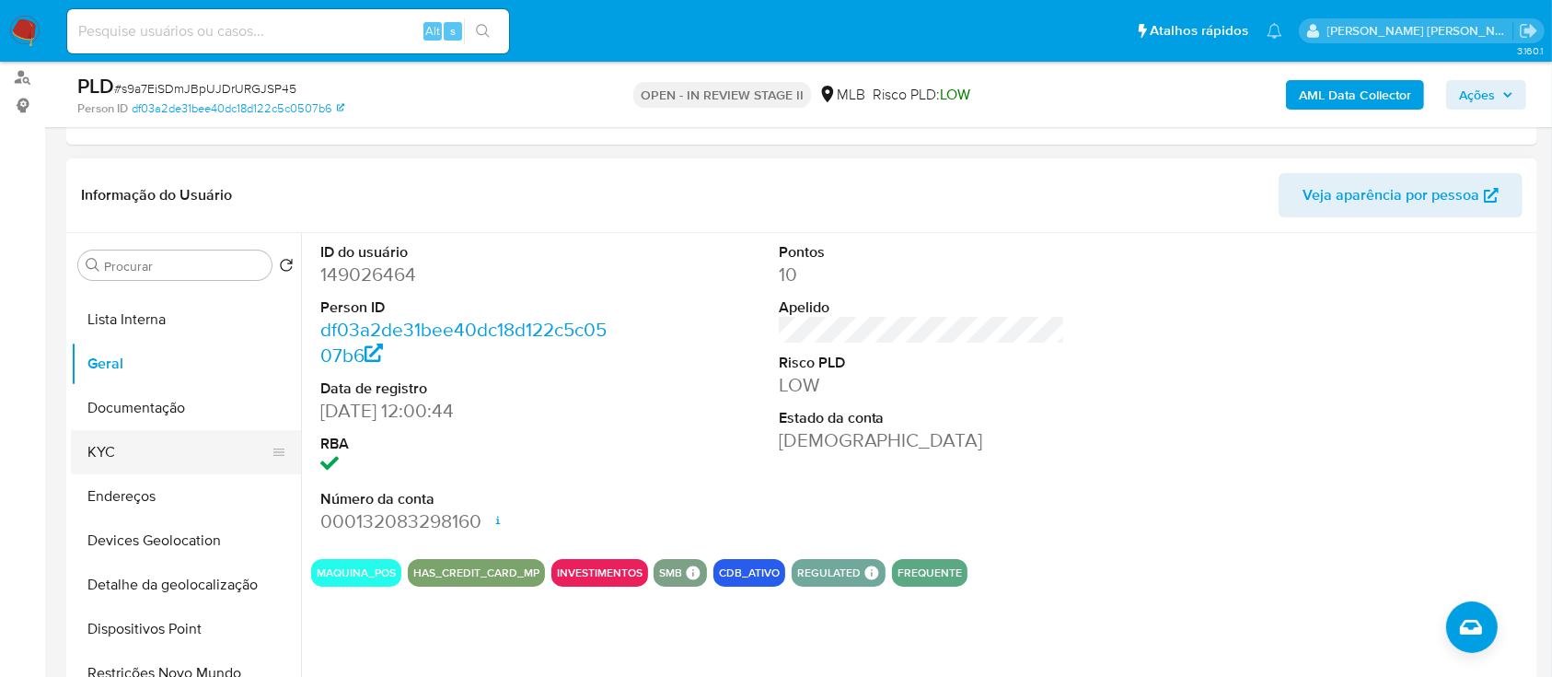
click at [141, 456] on button "KYC" at bounding box center [178, 452] width 215 height 44
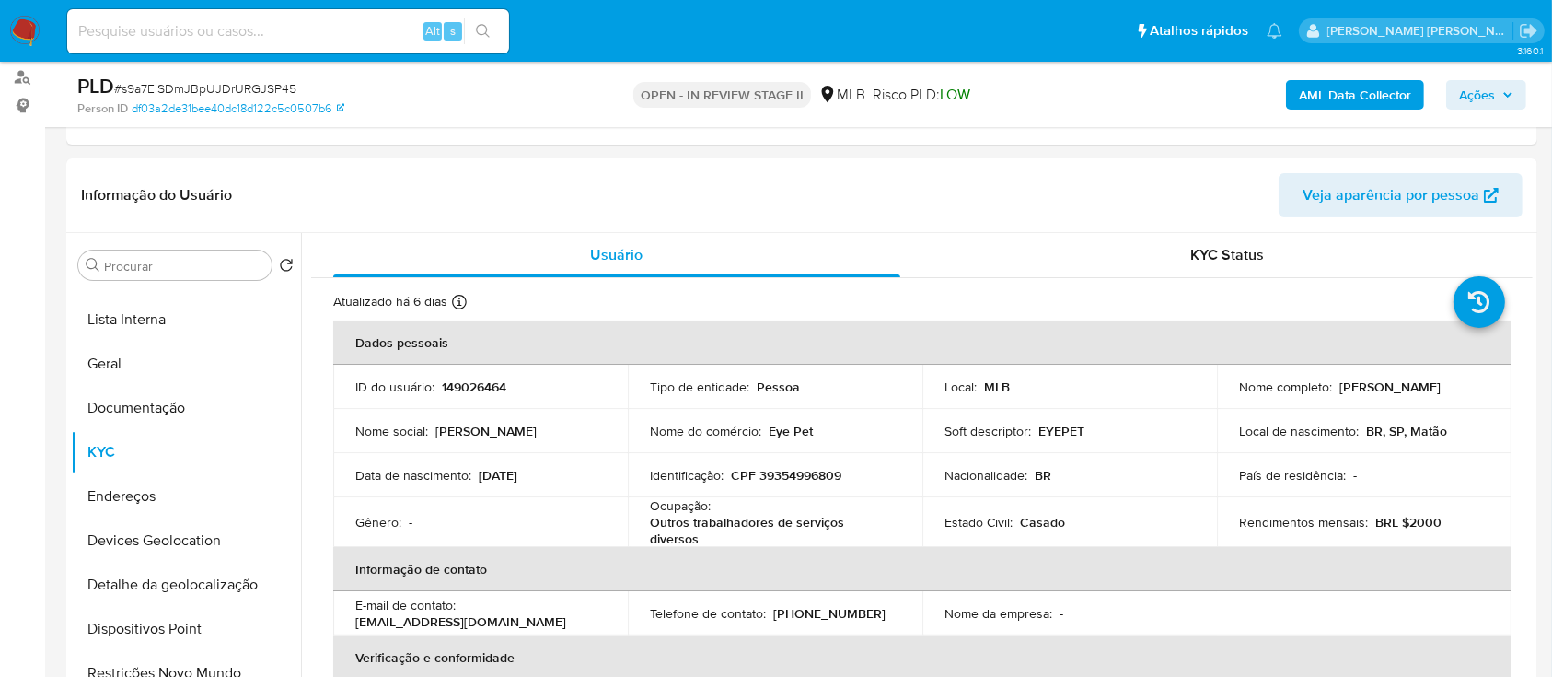
click at [1370, 96] on b "AML Data Collector" at bounding box center [1355, 94] width 112 height 29
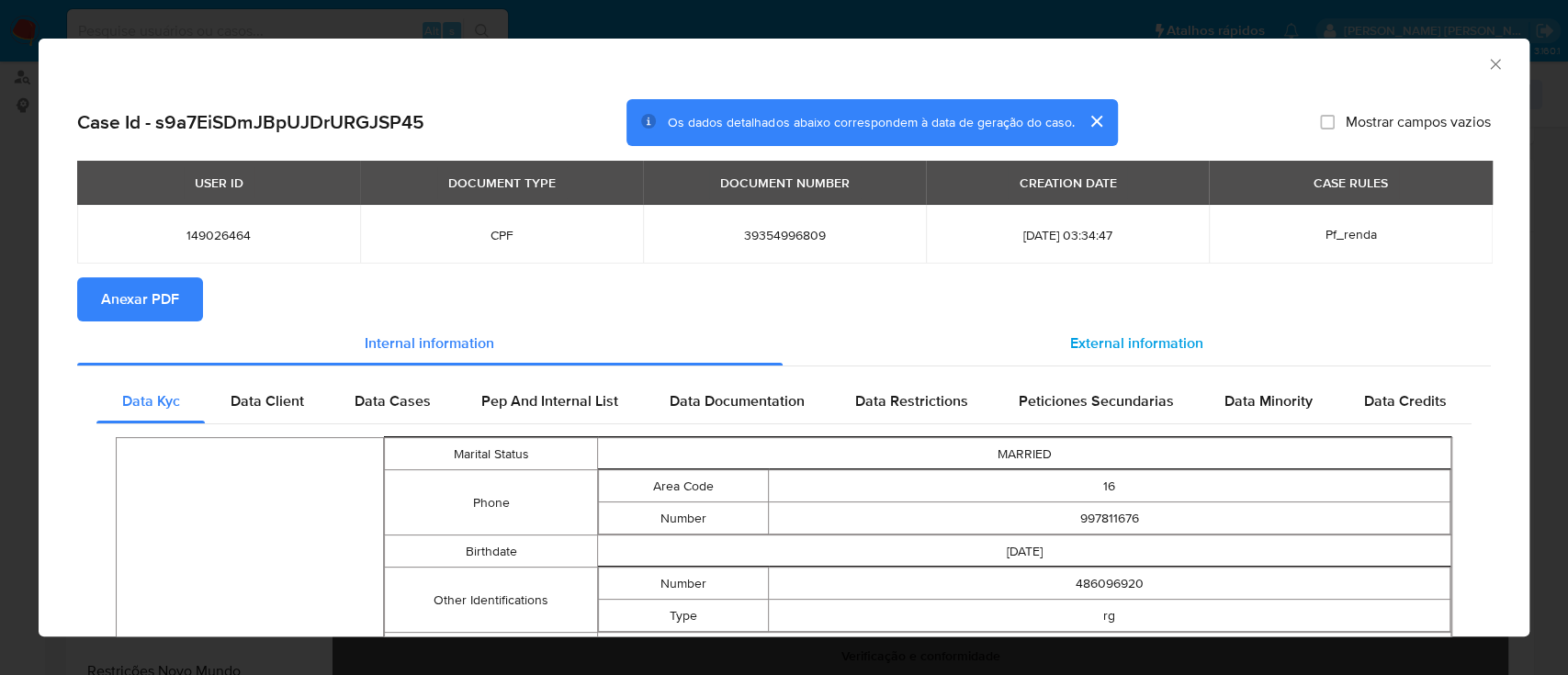
click at [1115, 343] on span "External information" at bounding box center [1137, 342] width 134 height 21
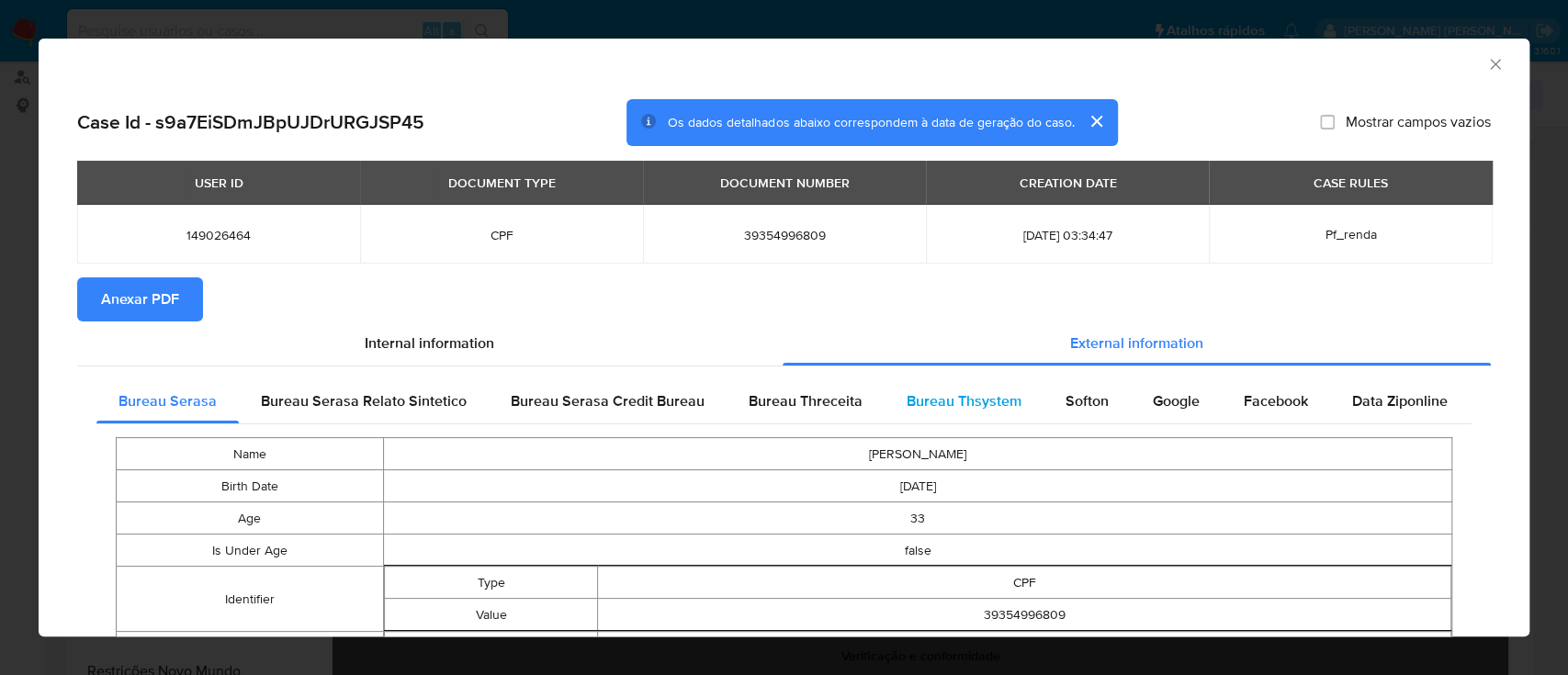
click at [935, 398] on span "Bureau Thsystem" at bounding box center [964, 400] width 115 height 21
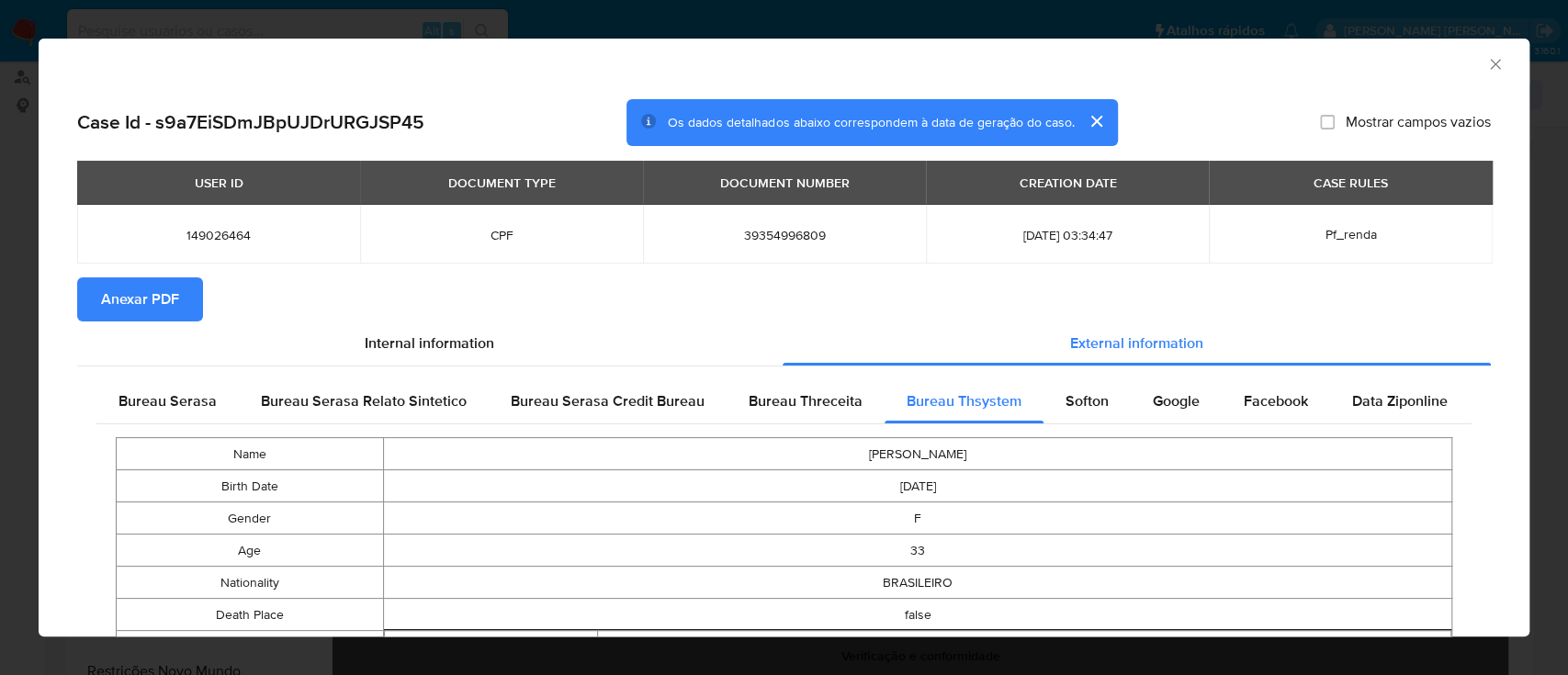
click at [143, 303] on span "Anexar PDF" at bounding box center [140, 299] width 78 height 41
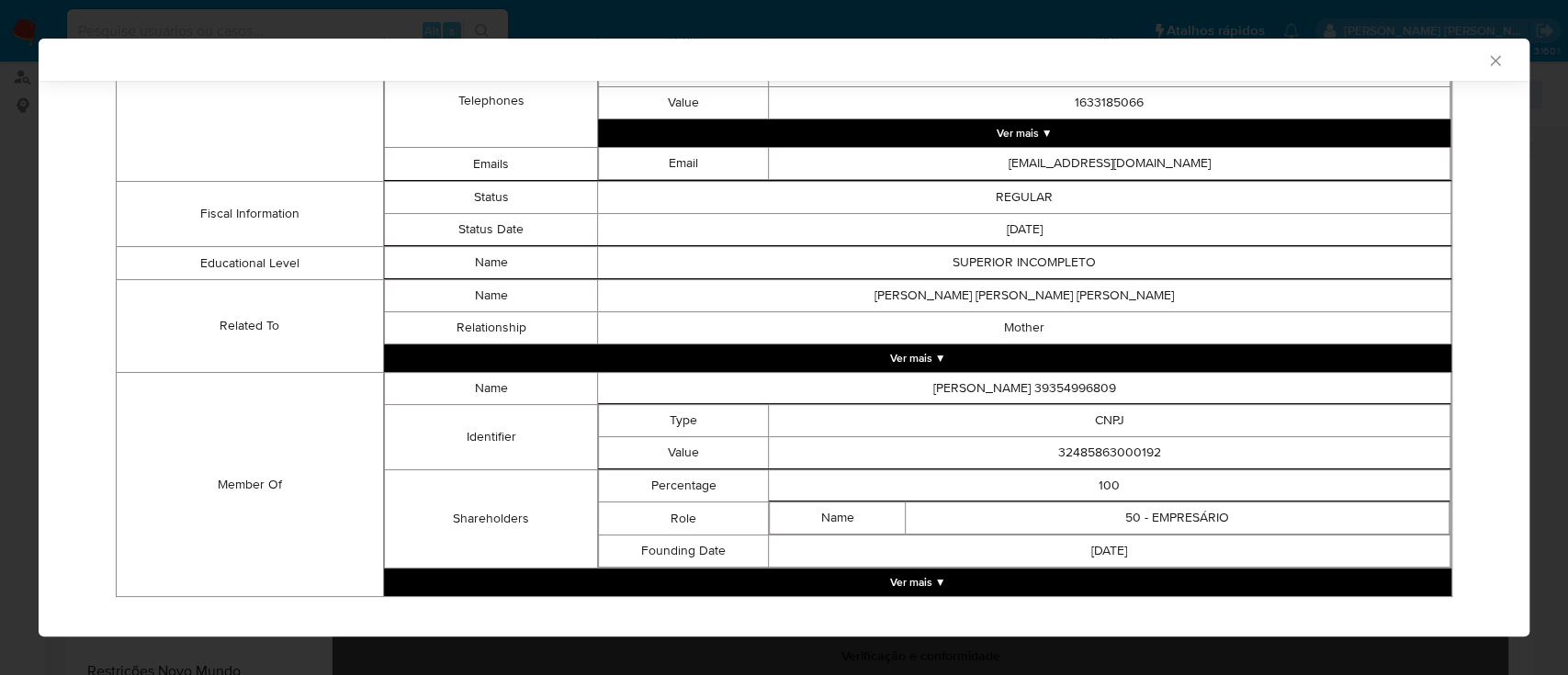
scroll to position [1044, 0]
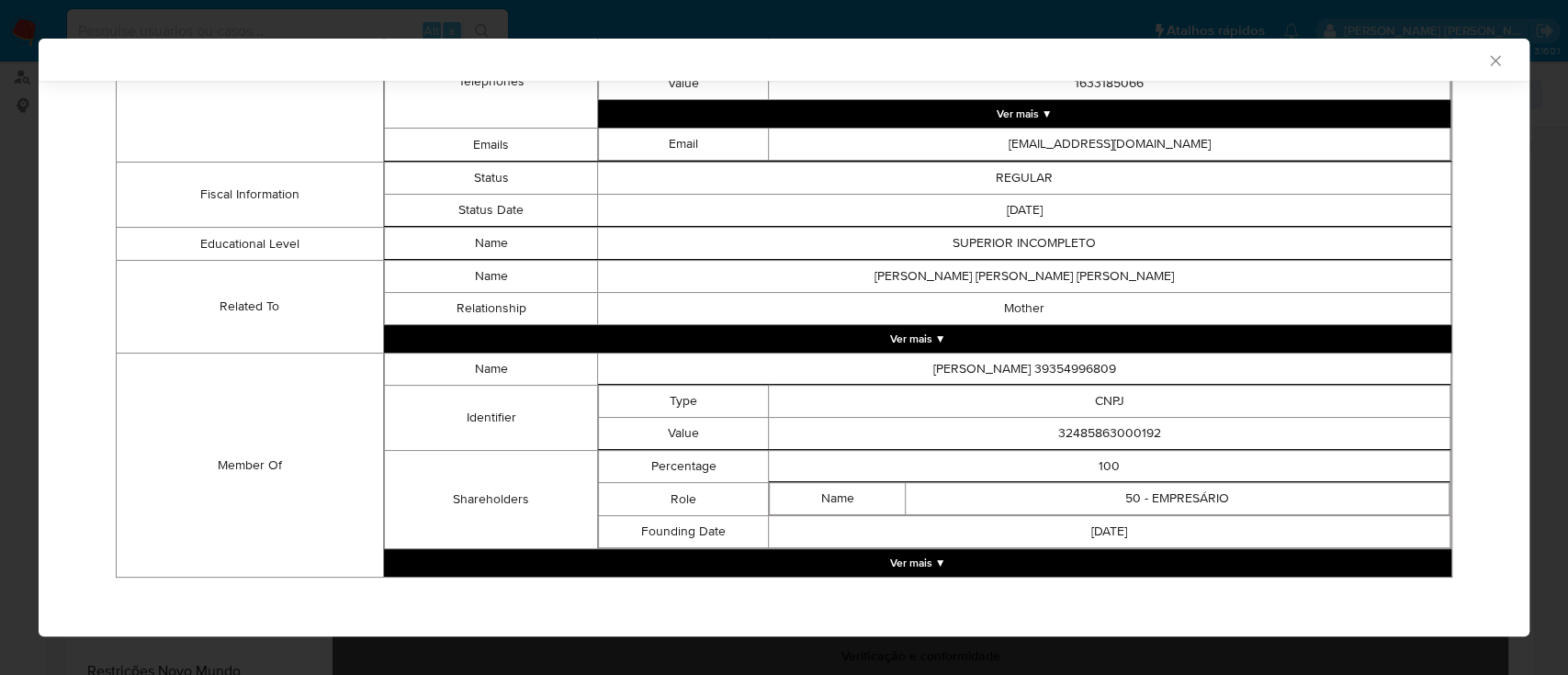
click at [933, 560] on button "Ver mais ▼" at bounding box center [918, 563] width 1067 height 28
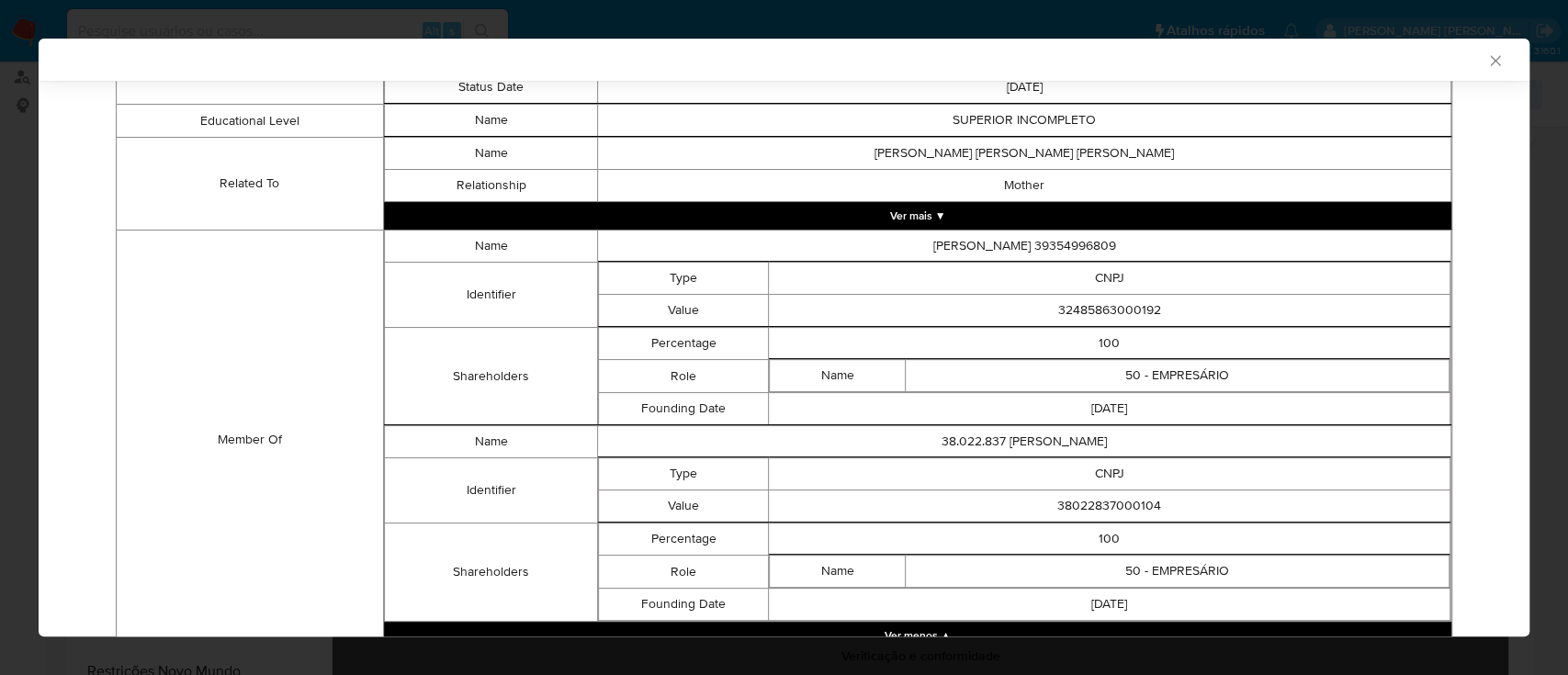
scroll to position [1238, 0]
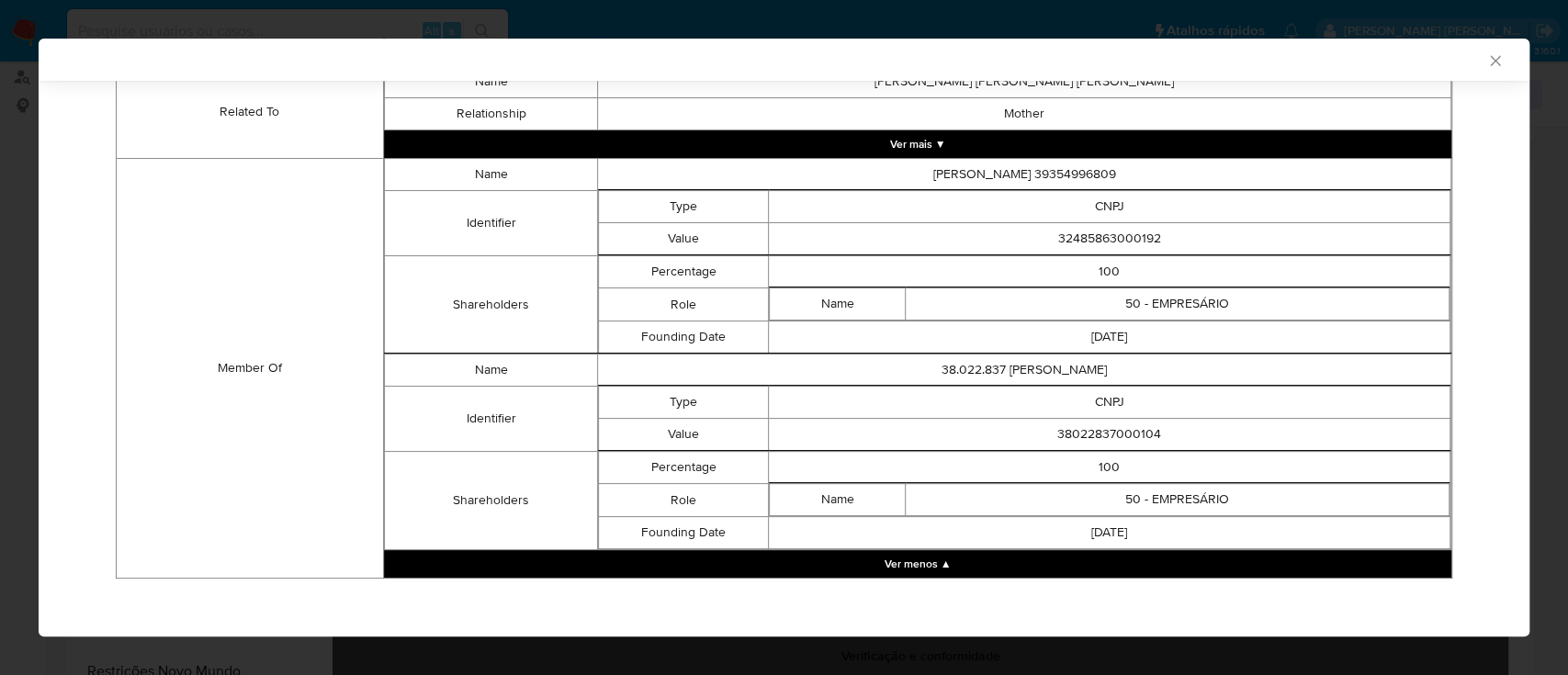
click at [1135, 235] on td "32485863000192" at bounding box center [1109, 239] width 681 height 32
copy td "32485863000192"
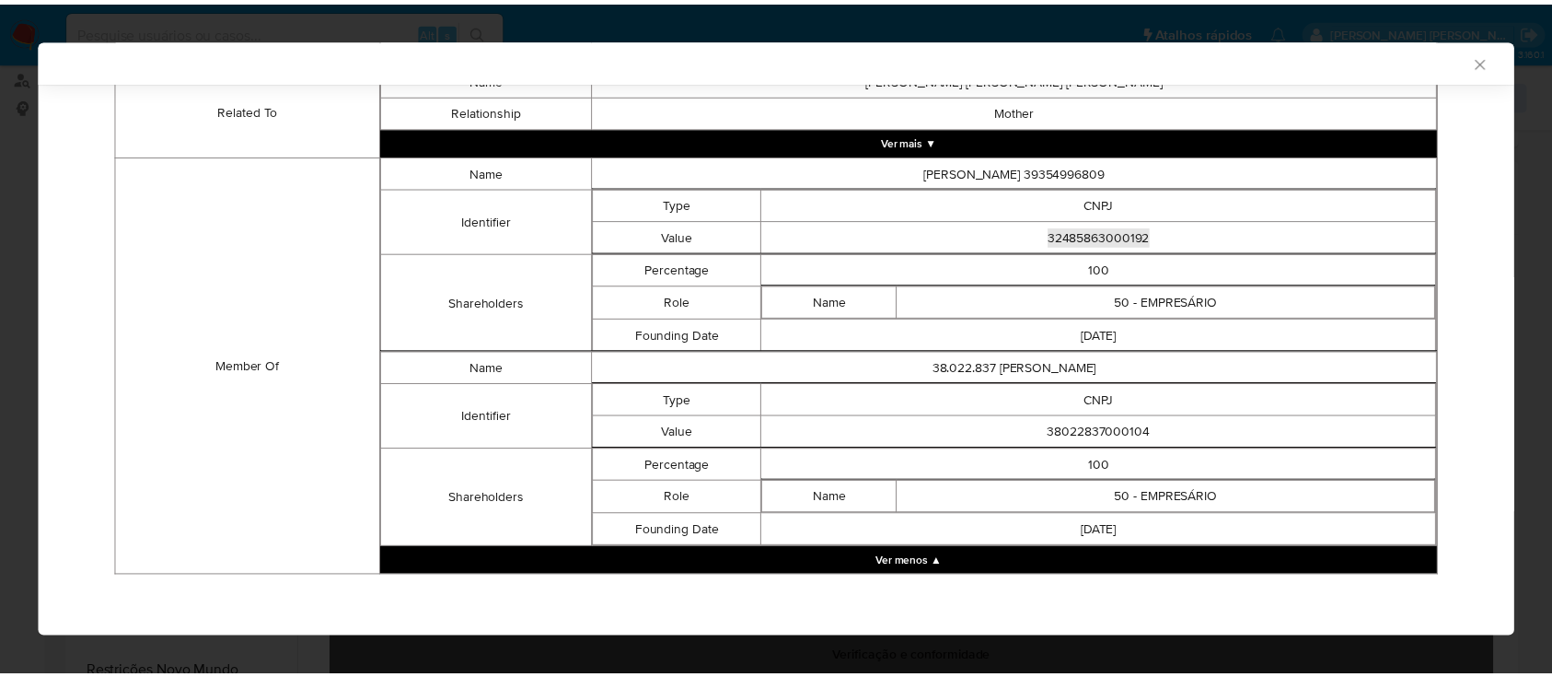
scroll to position [1238, 0]
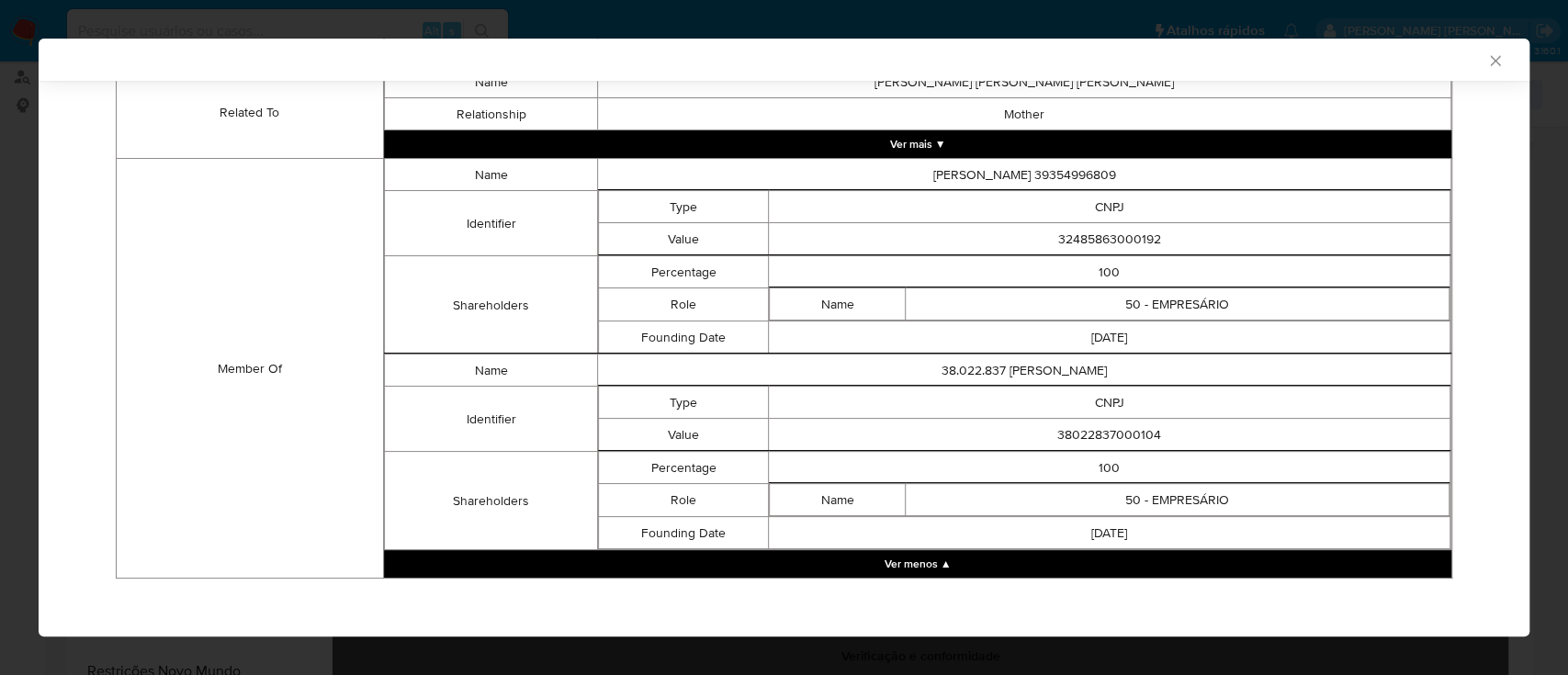
click at [1112, 432] on td "38022837000104" at bounding box center [1109, 435] width 681 height 32
copy td "38022837000104"
click at [1486, 63] on icon "Fechar a janela" at bounding box center [1495, 61] width 18 height 18
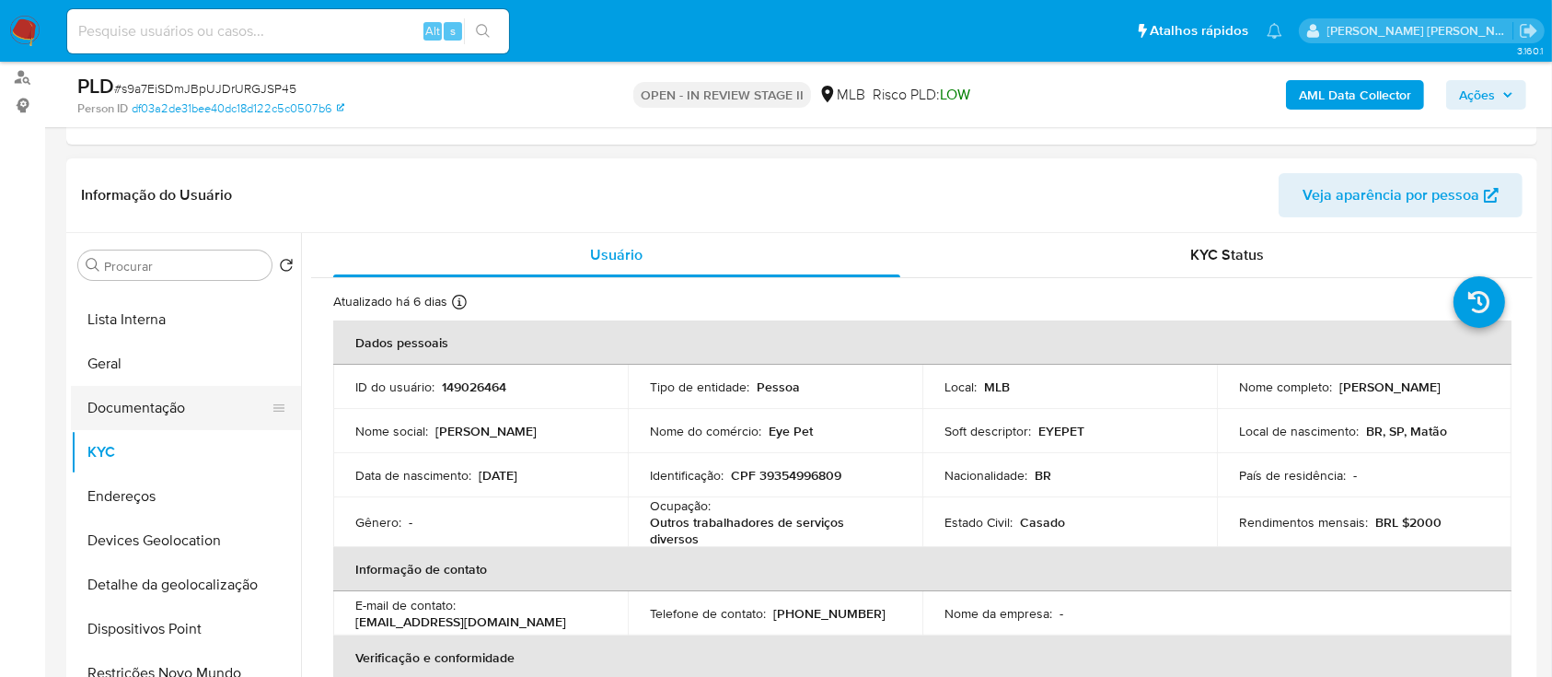
click at [110, 405] on button "Documentação" at bounding box center [178, 408] width 215 height 44
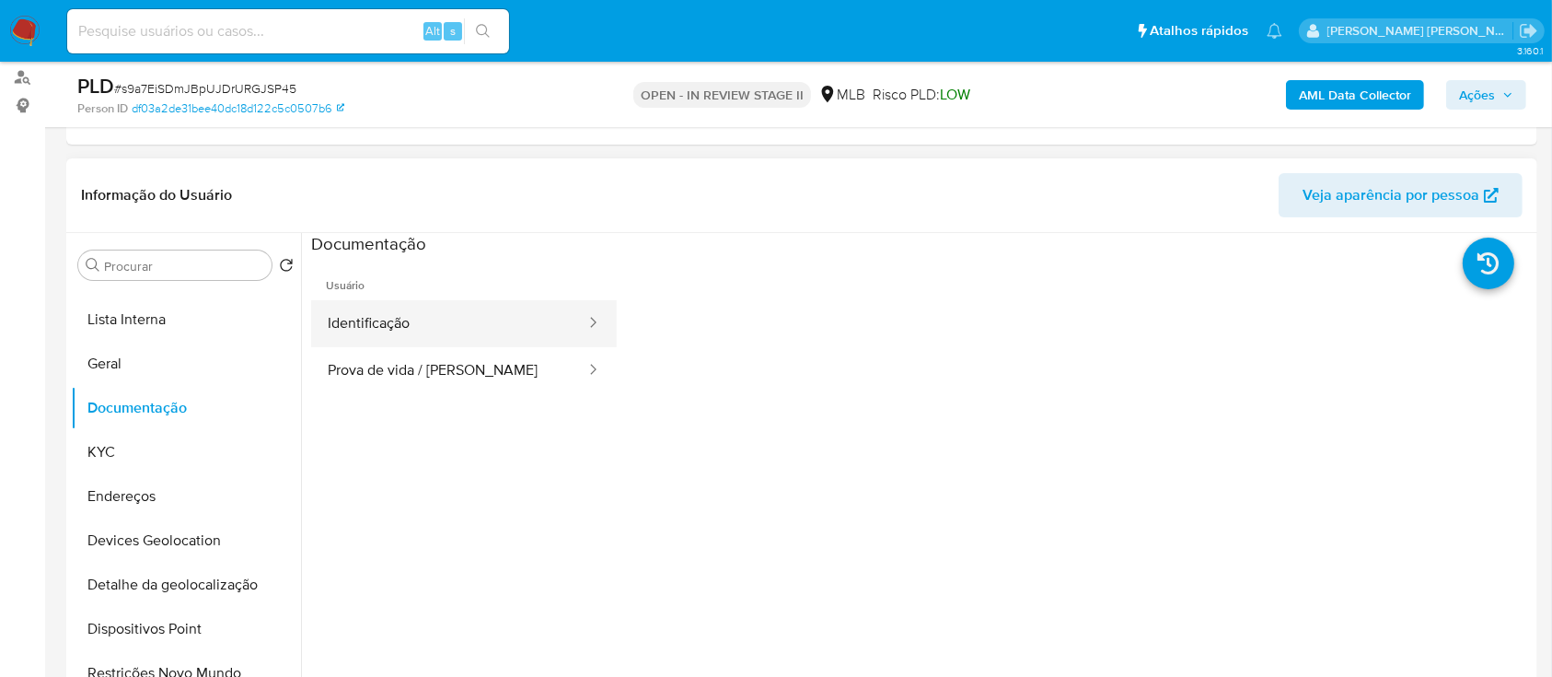
click at [470, 333] on button "Identificação" at bounding box center [449, 323] width 276 height 47
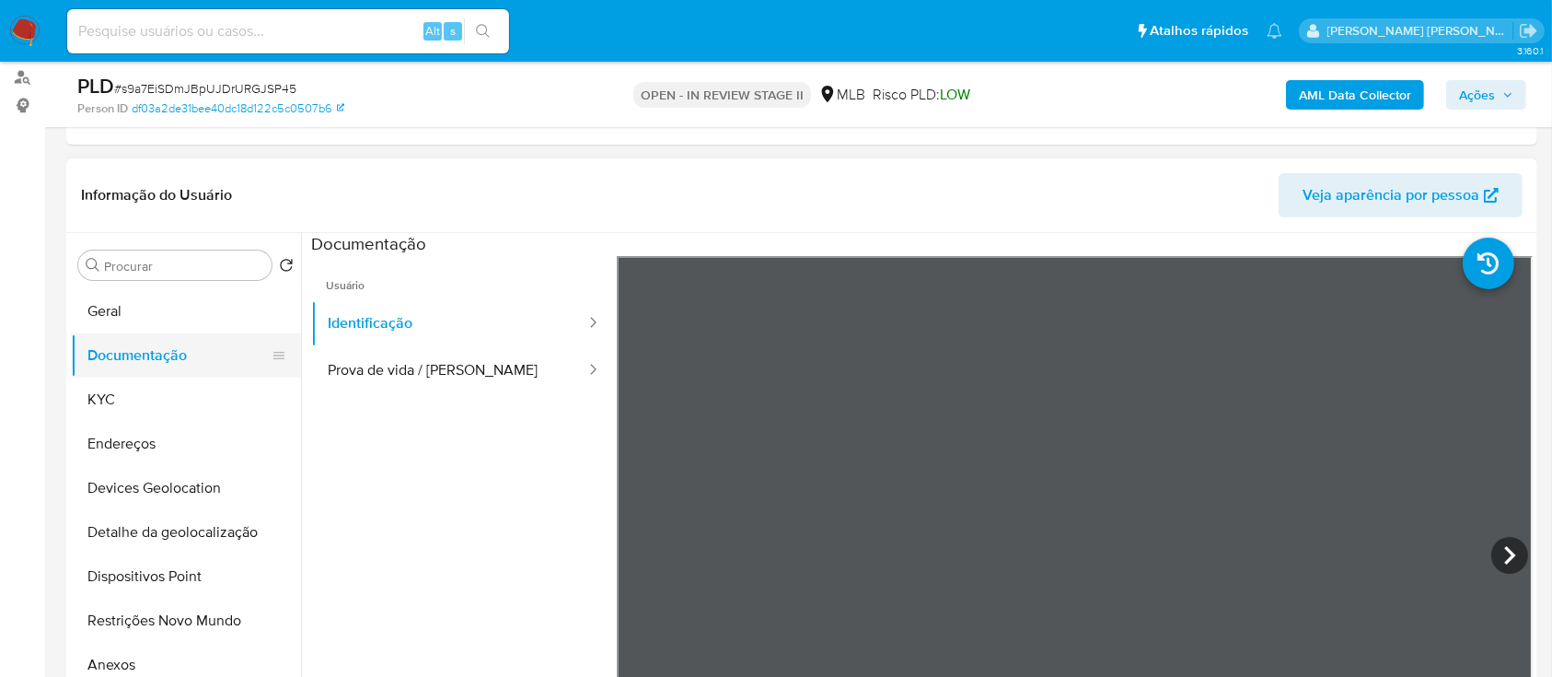
scroll to position [122, 0]
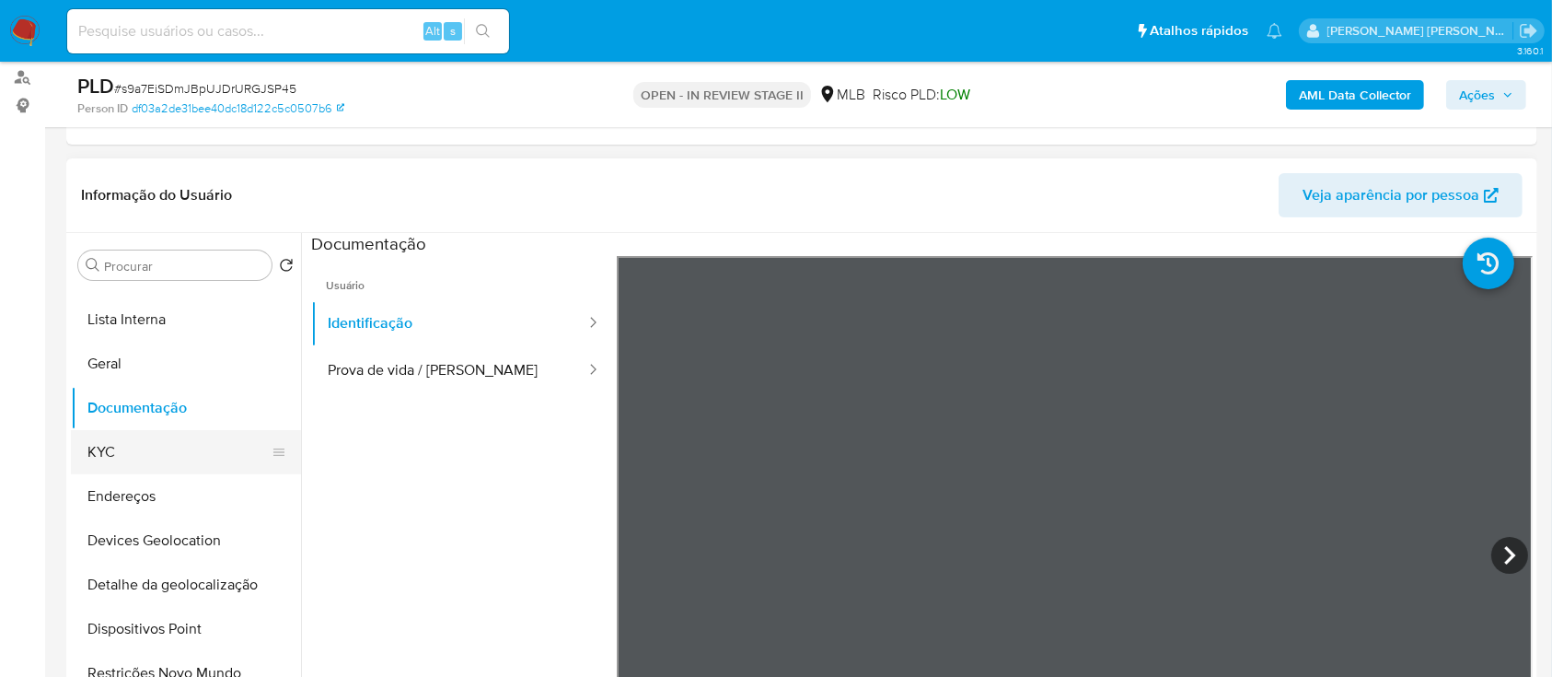
click at [146, 450] on button "KYC" at bounding box center [178, 452] width 215 height 44
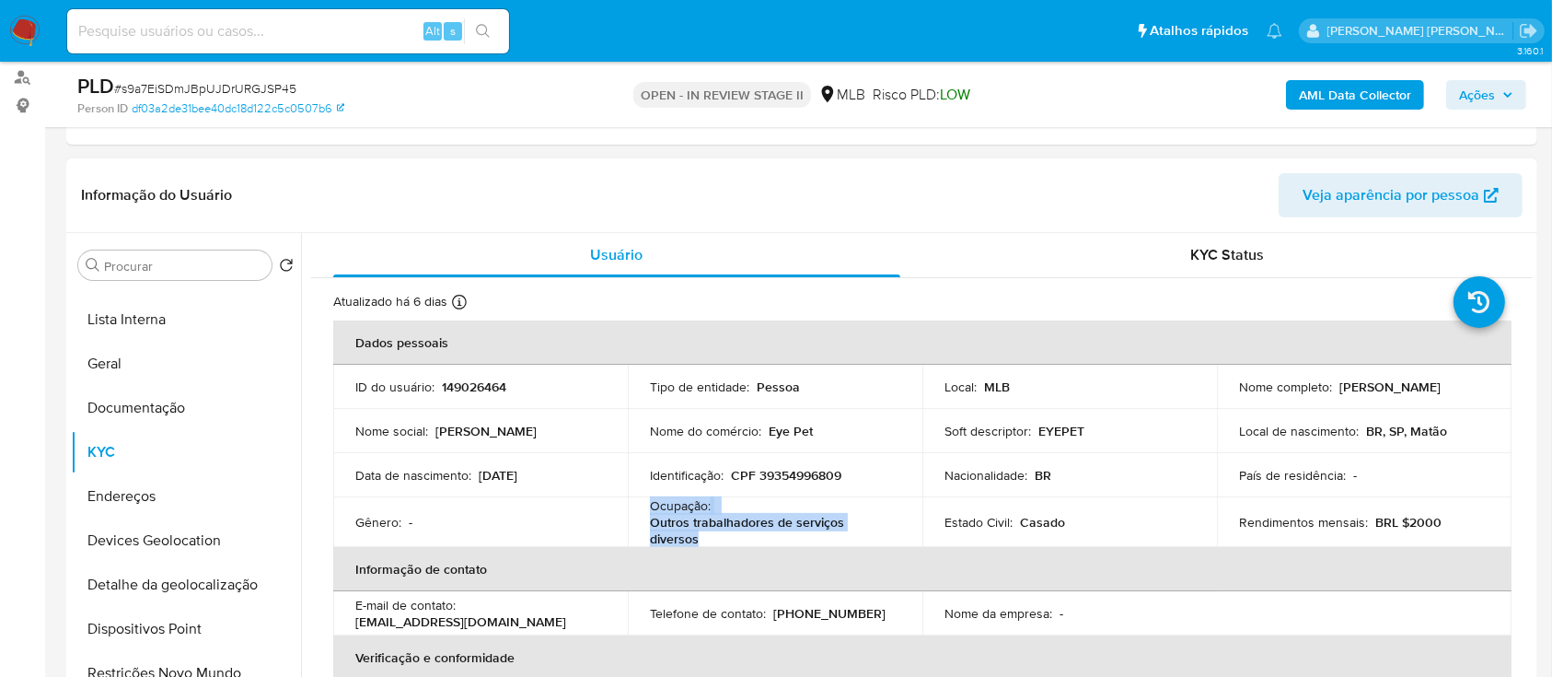
drag, startPoint x: 707, startPoint y: 537, endPoint x: 648, endPoint y: 507, distance: 65.9
click at [650, 507] on div "Ocupação : Outros trabalhadores de serviços diversos" at bounding box center [775, 522] width 250 height 50
copy div "Ocupação : Outros trabalhadores de serviços diversos"
click at [1479, 81] on span "Ações" at bounding box center [1477, 94] width 36 height 29
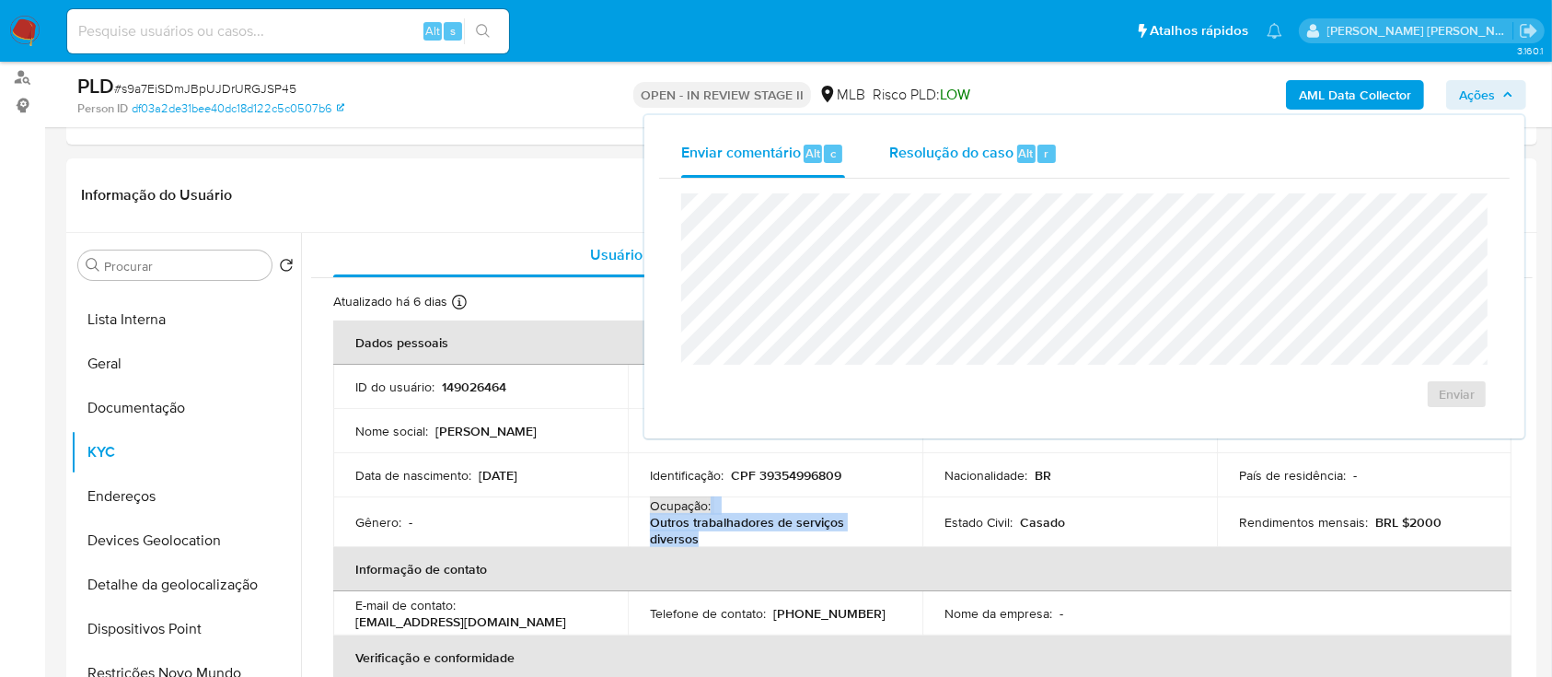
drag, startPoint x: 960, startPoint y: 151, endPoint x: 965, endPoint y: 191, distance: 39.9
click at [959, 154] on span "Resolução do caso" at bounding box center [951, 152] width 124 height 21
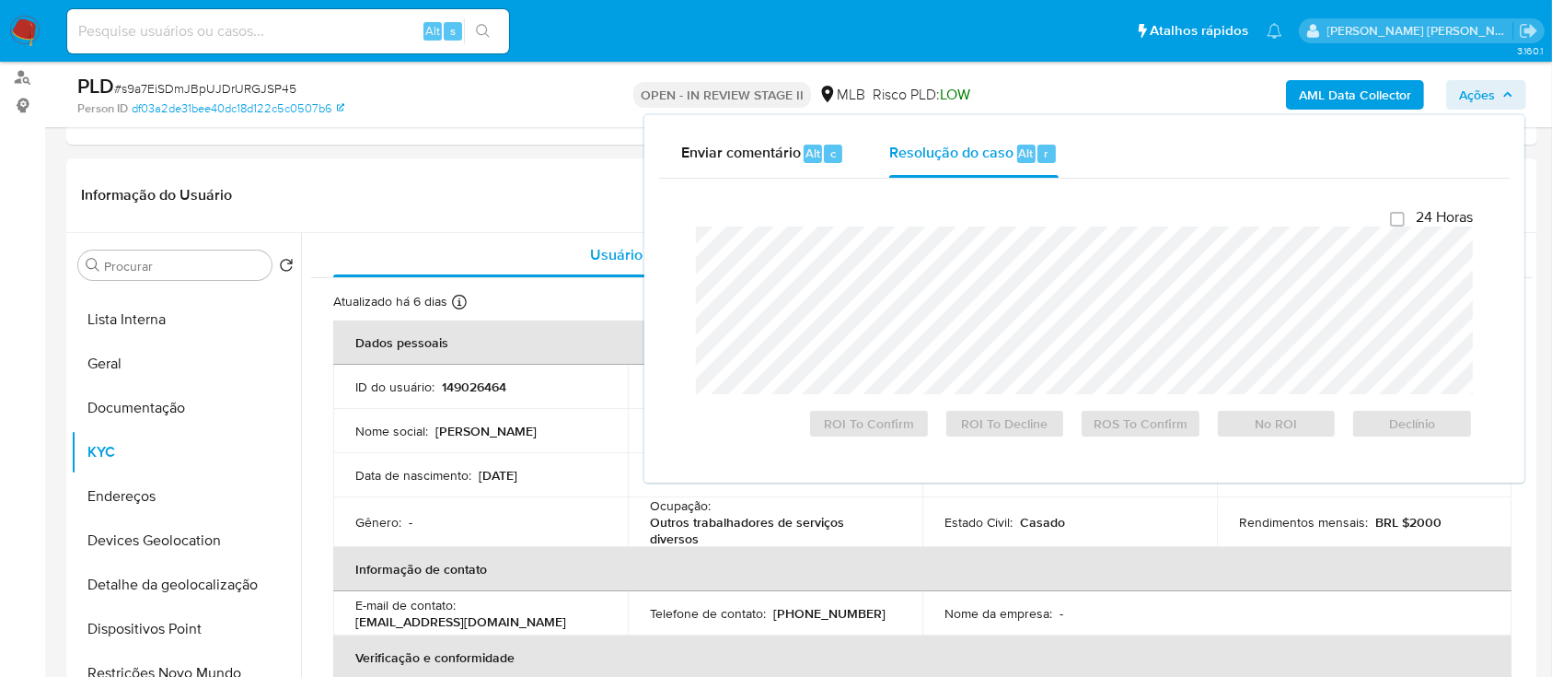
click at [946, 229] on div at bounding box center [1084, 311] width 777 height 168
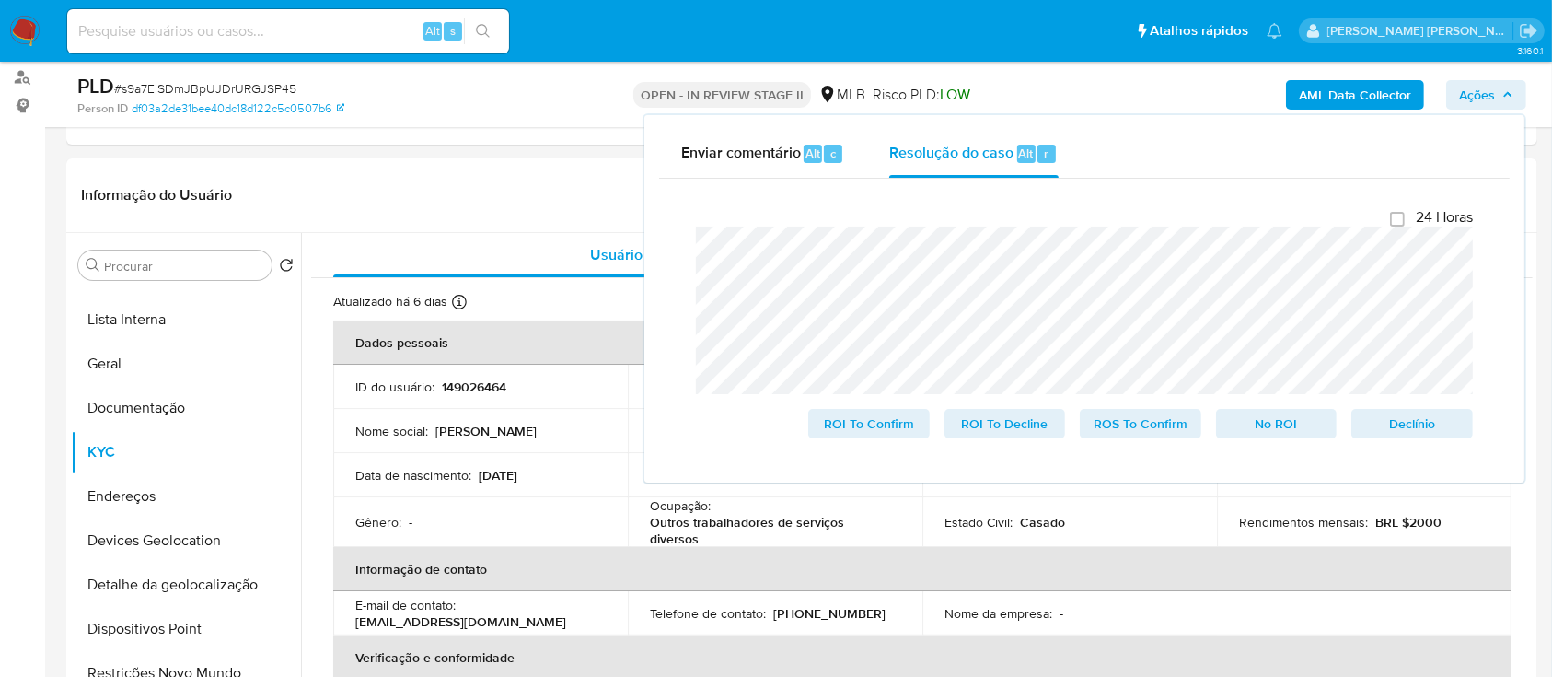
click at [0, 0] on lt-span "mantém" at bounding box center [0, 0] width 0 height 0
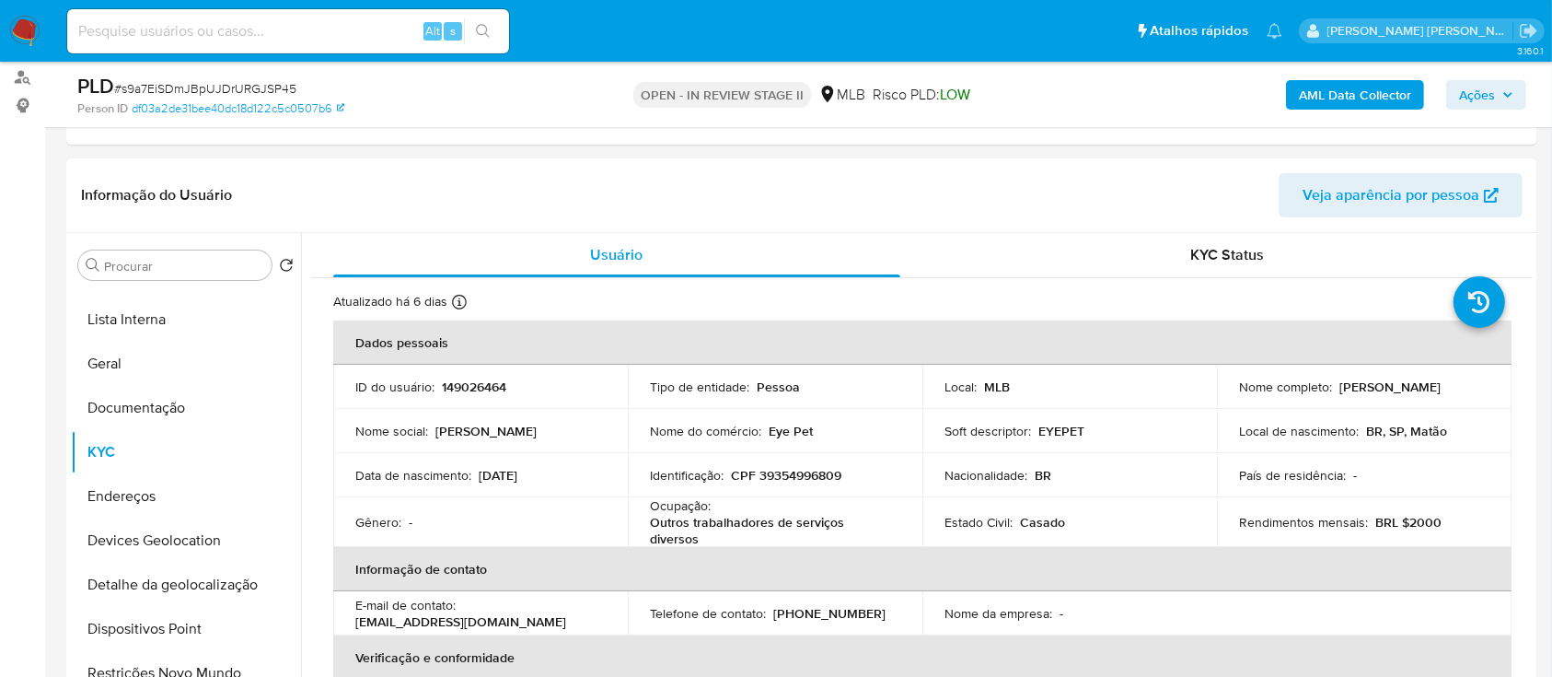
click at [1482, 95] on span "Ações" at bounding box center [1477, 94] width 36 height 29
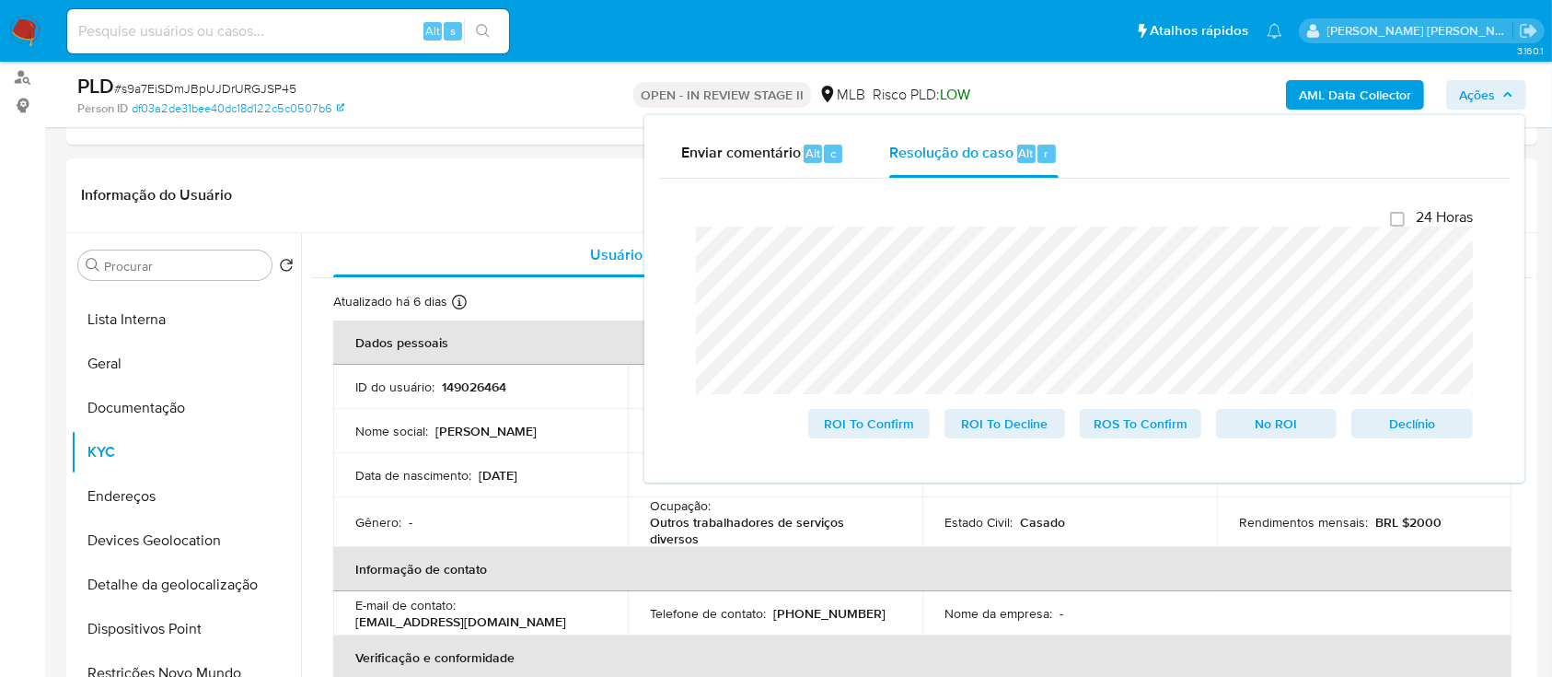
click at [645, 239] on div "Enviar comentário Alt c Resolução do caso Alt r Fechamento do caso 24 Horas ROI…" at bounding box center [1085, 298] width 880 height 367
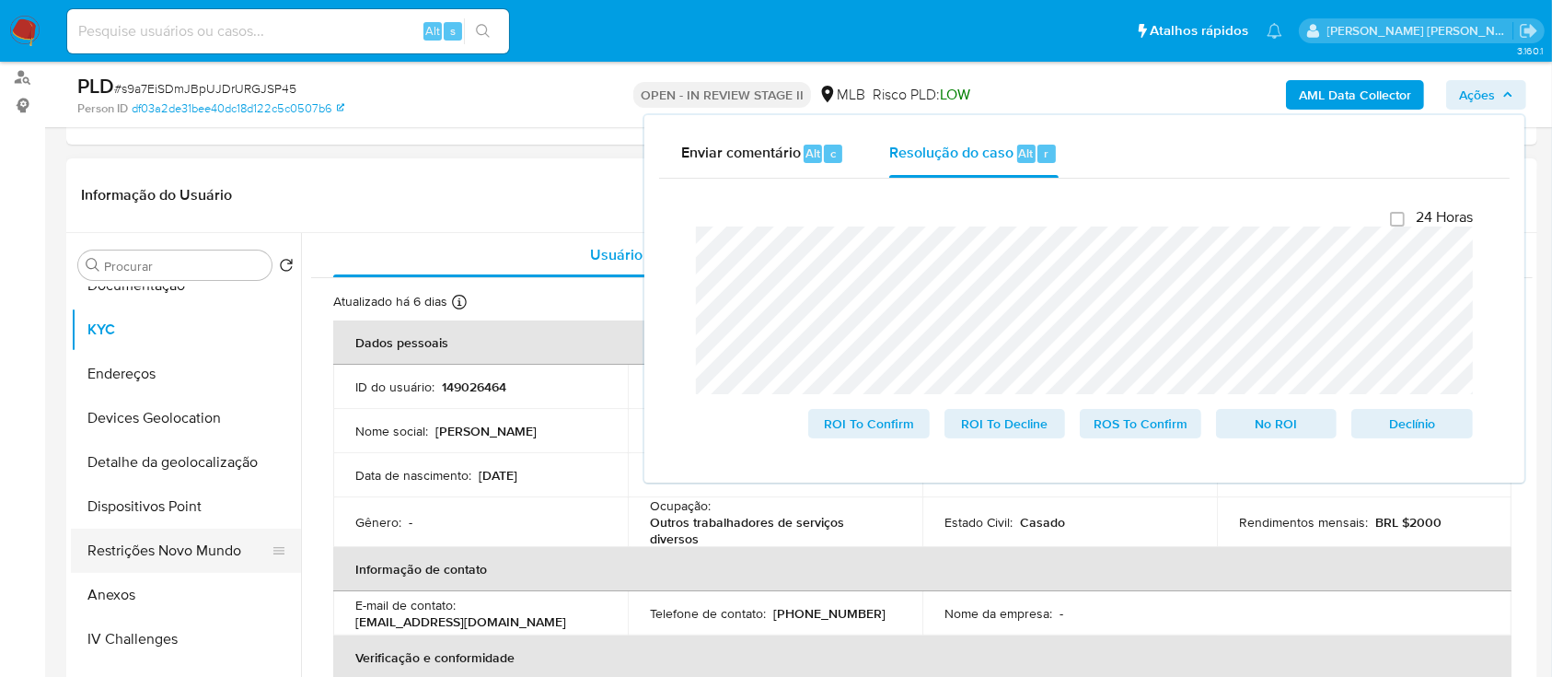
click at [163, 548] on button "Restrições Novo Mundo" at bounding box center [178, 551] width 215 height 44
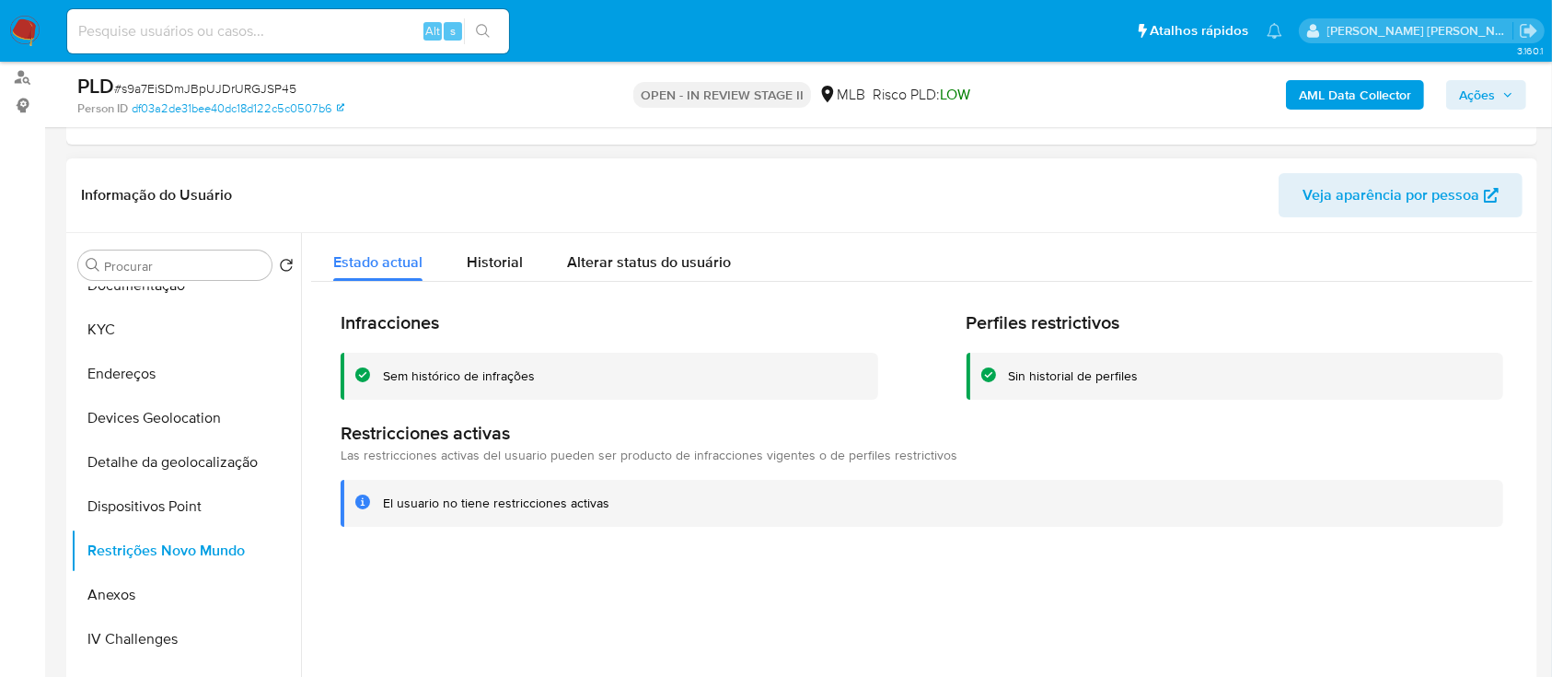
click at [479, 373] on div "Sem histórico de infrações" at bounding box center [459, 375] width 152 height 17
click at [512, 597] on div at bounding box center [917, 468] width 1232 height 471
click at [161, 329] on button "KYC" at bounding box center [178, 330] width 215 height 44
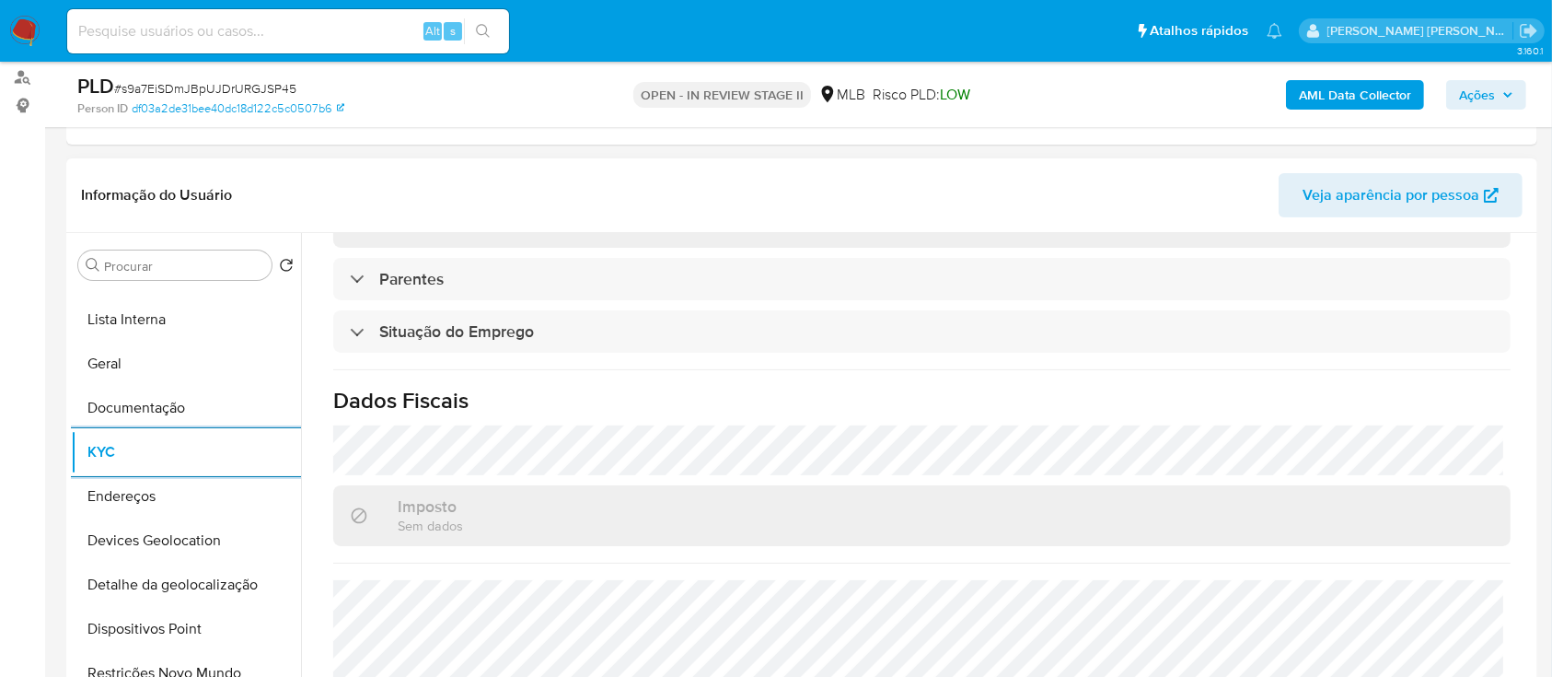
scroll to position [788, 0]
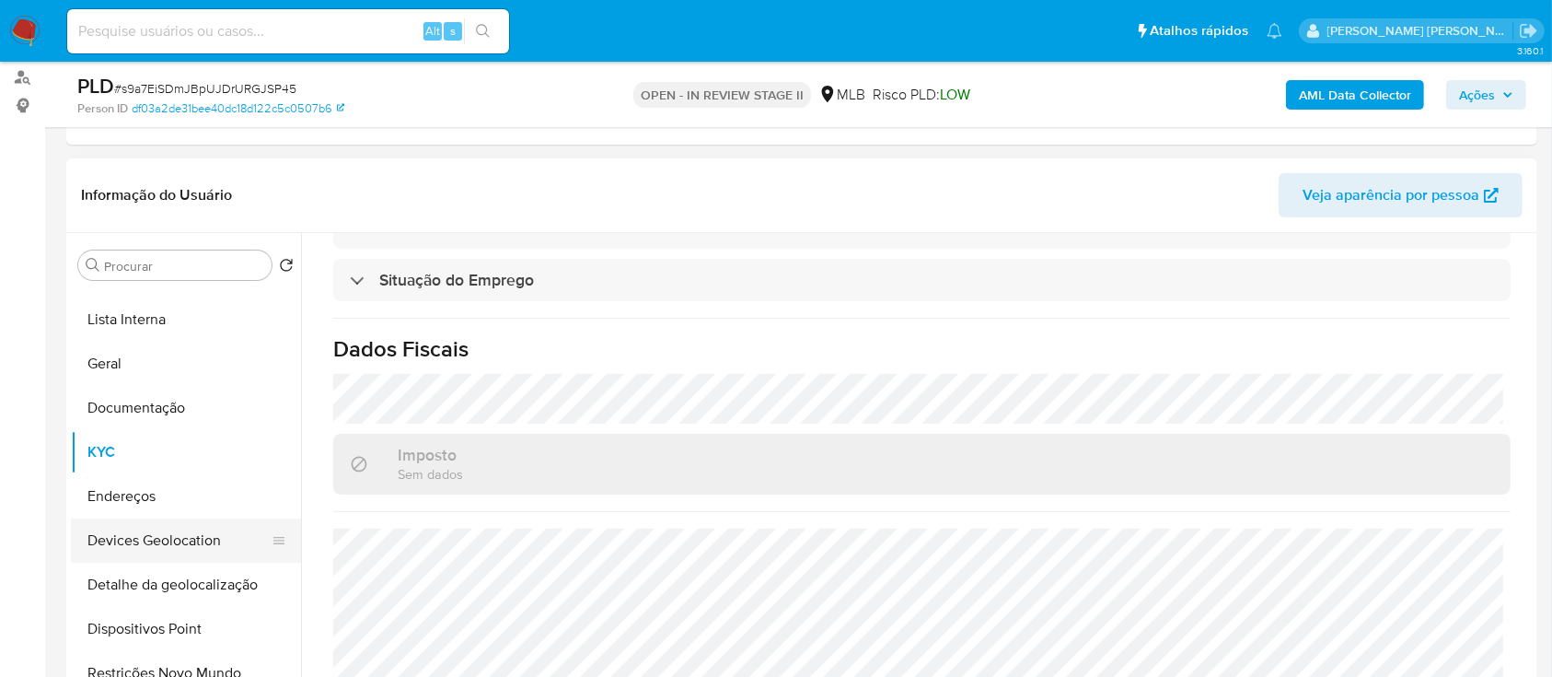
click at [178, 536] on button "Devices Geolocation" at bounding box center [178, 540] width 215 height 44
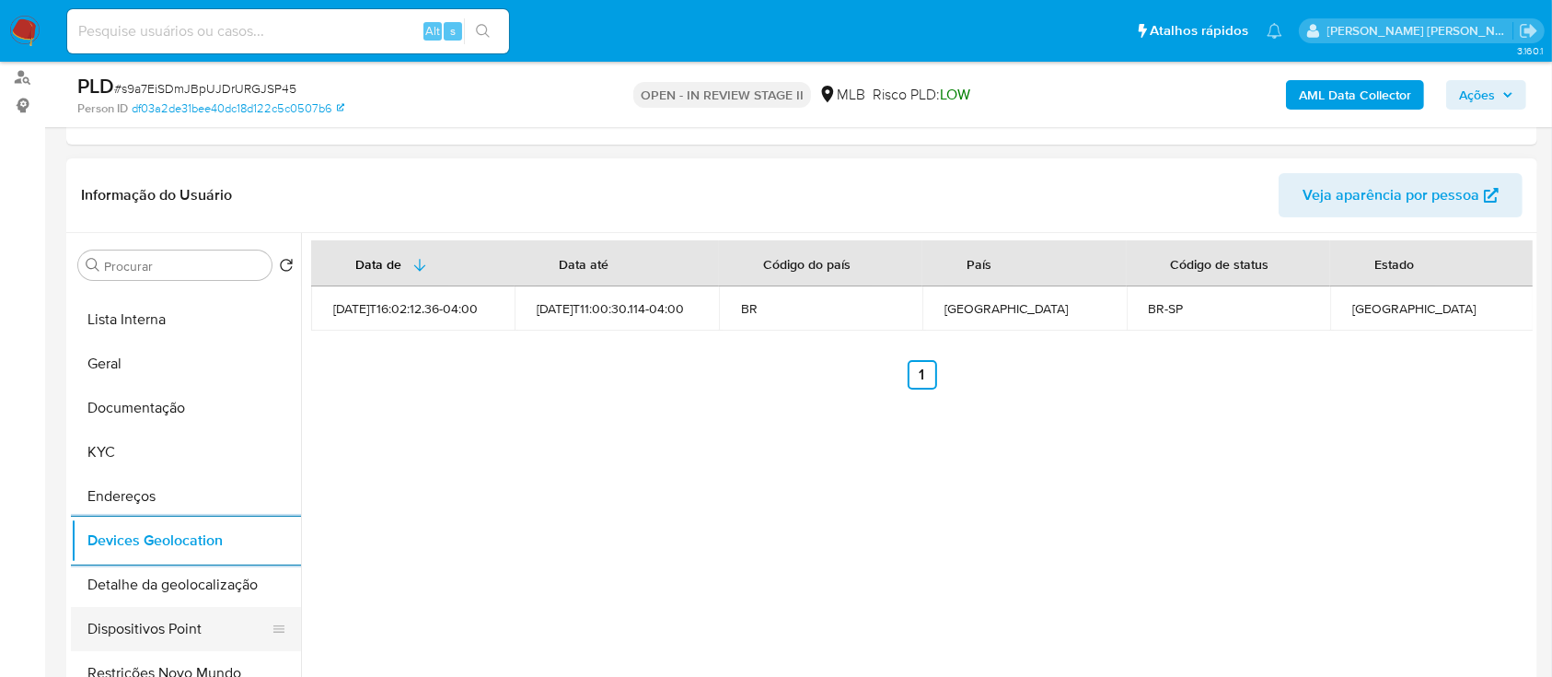
click at [163, 622] on button "Dispositivos Point" at bounding box center [178, 629] width 215 height 44
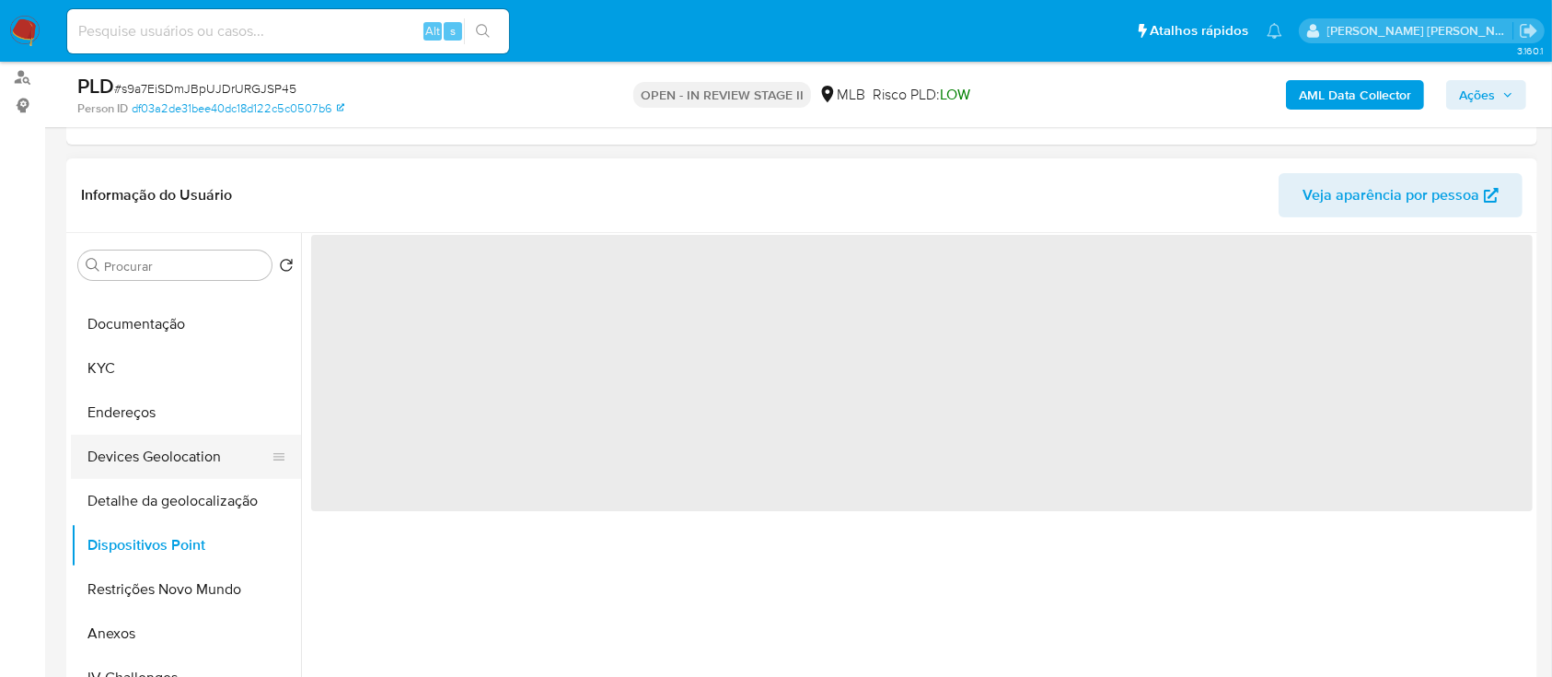
scroll to position [245, 0]
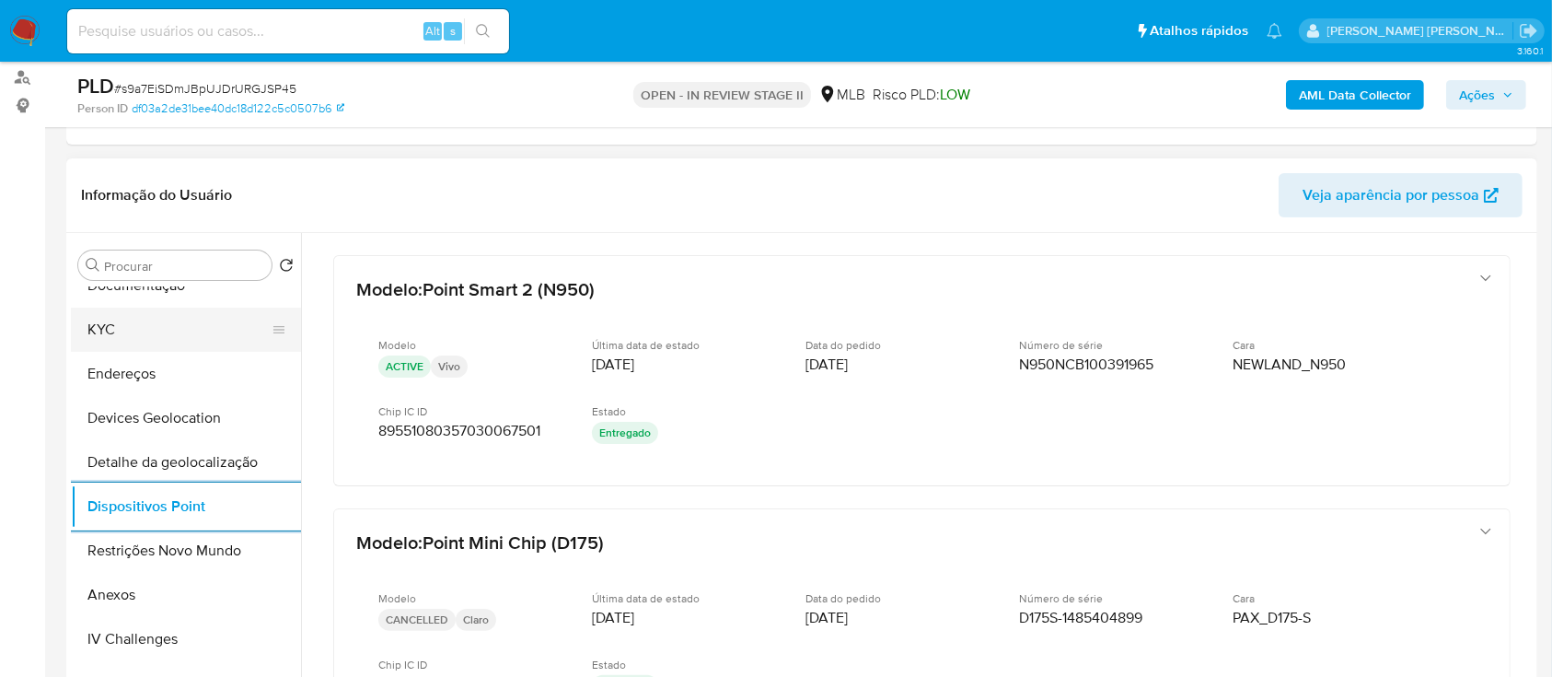
click at [189, 336] on button "KYC" at bounding box center [178, 330] width 215 height 44
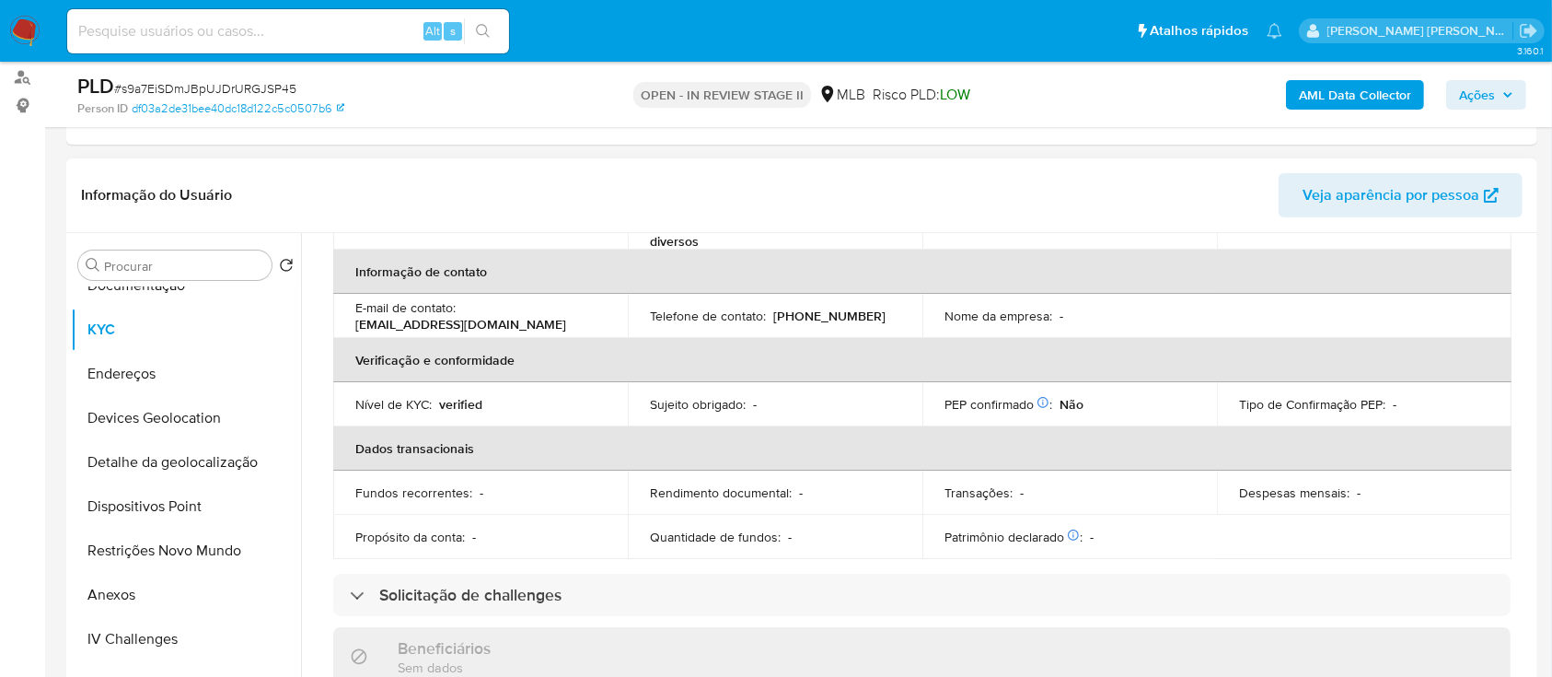
scroll to position [175, 0]
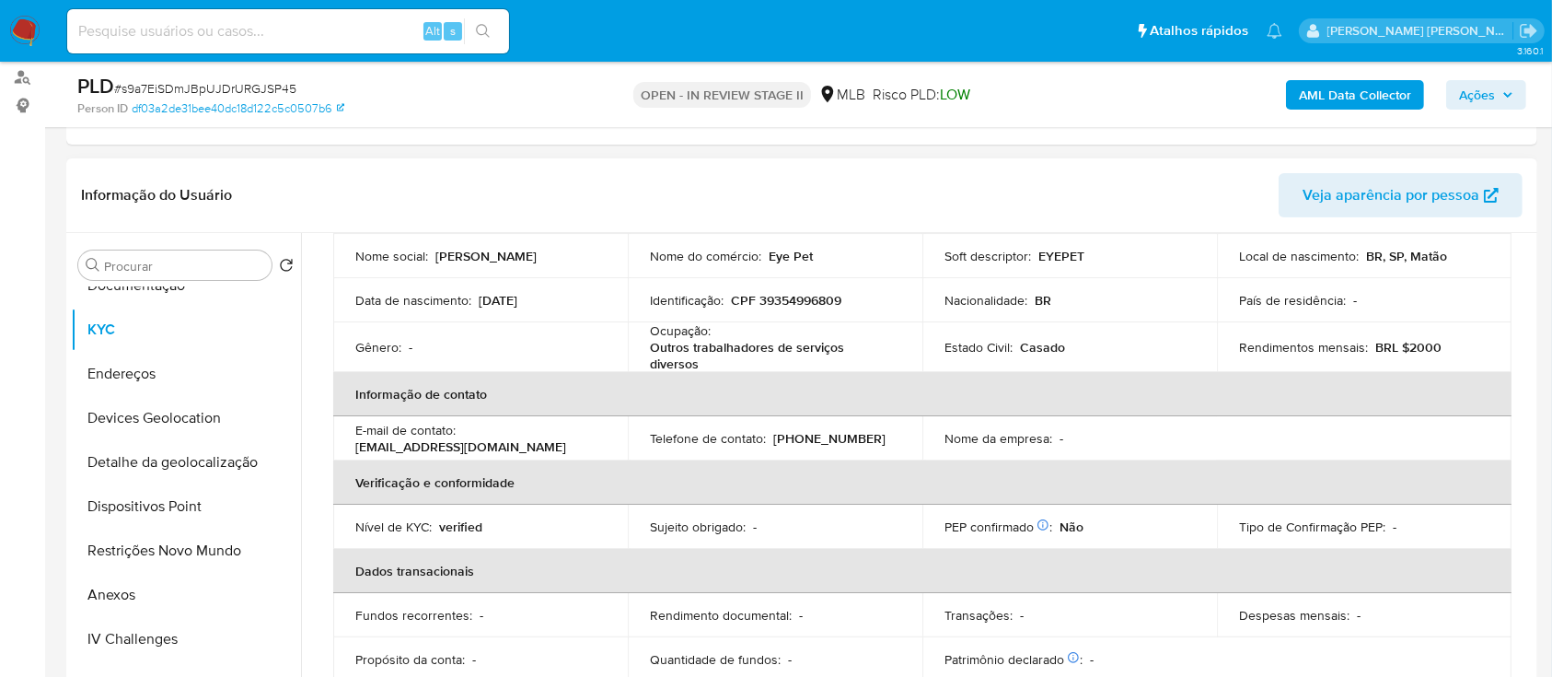
click at [820, 295] on p "CPF 39354996809" at bounding box center [786, 300] width 110 height 17
copy p "39354996809"
click at [144, 591] on button "Anexos" at bounding box center [178, 595] width 215 height 44
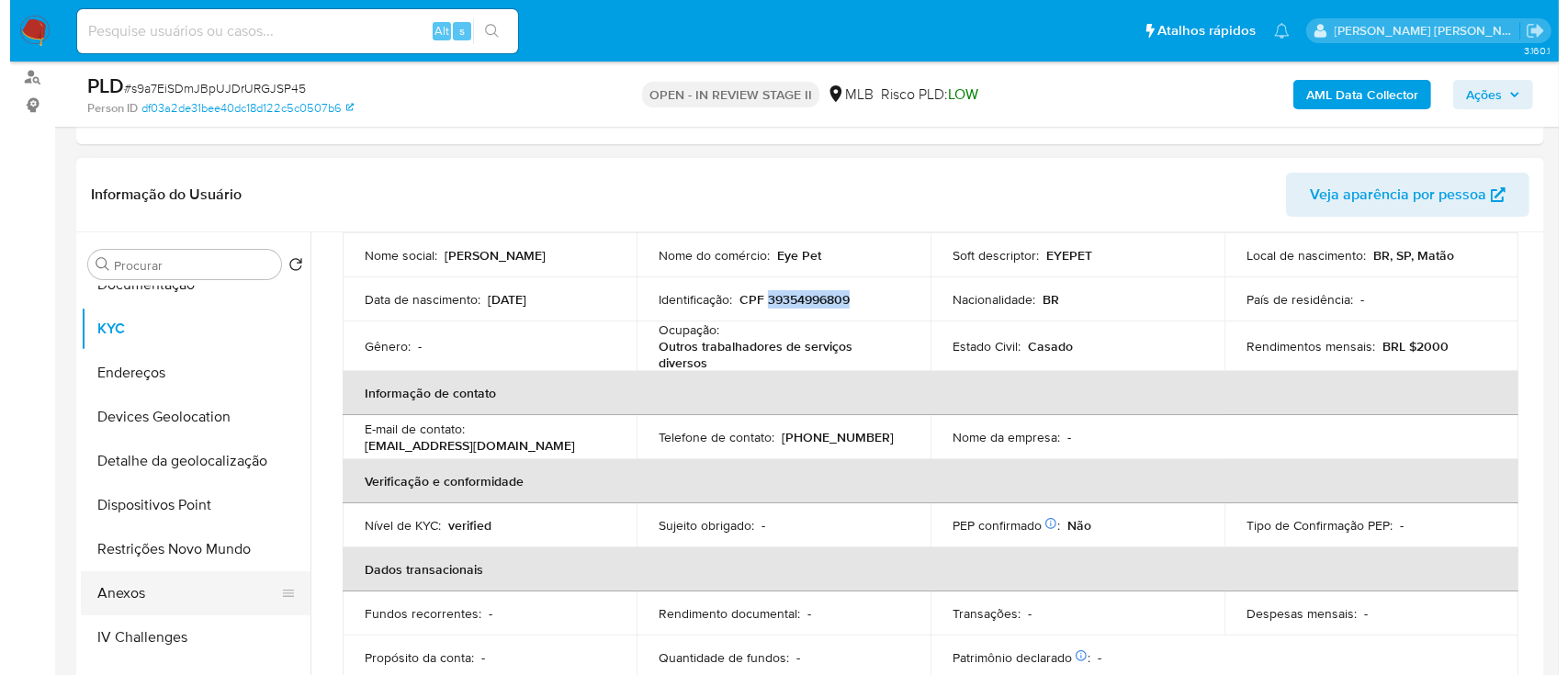
scroll to position [0, 0]
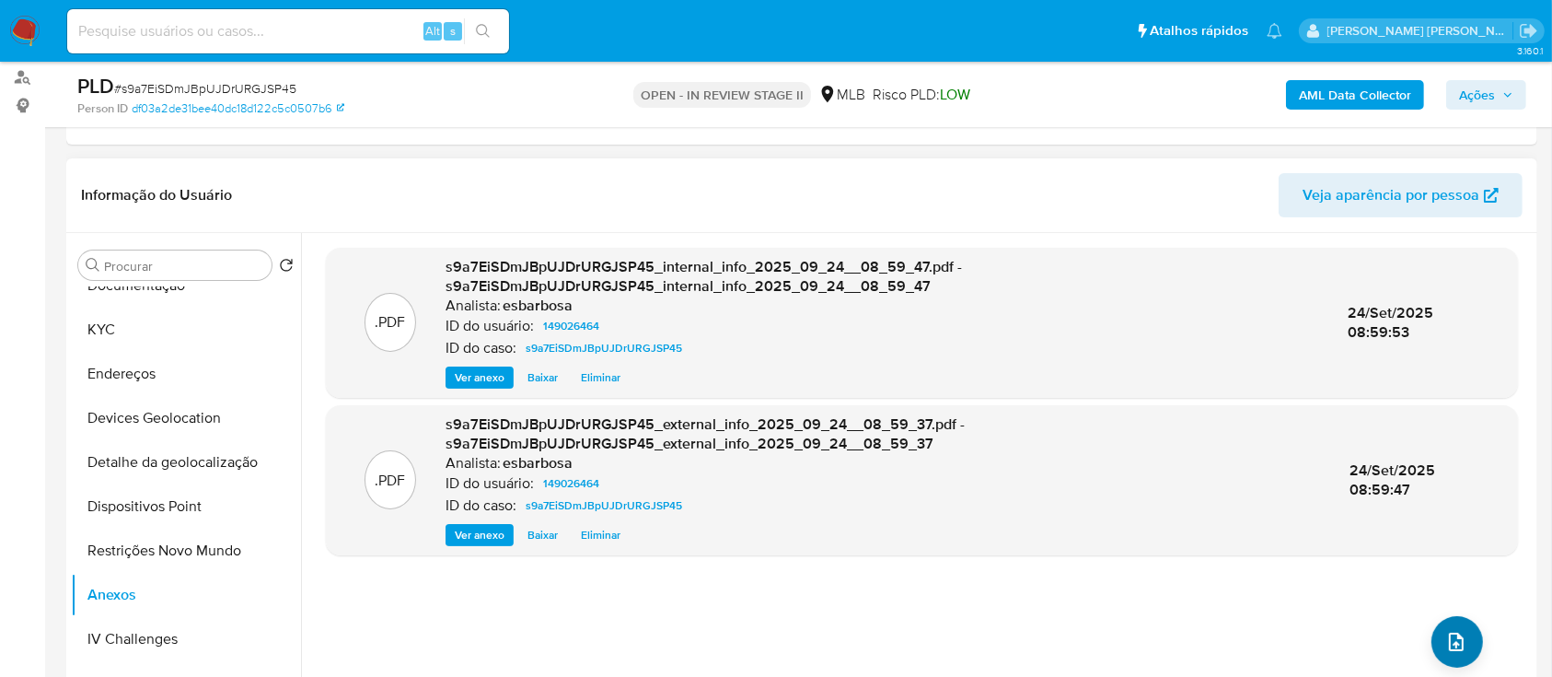
click at [1450, 634] on icon "upload-file" at bounding box center [1457, 642] width 22 height 22
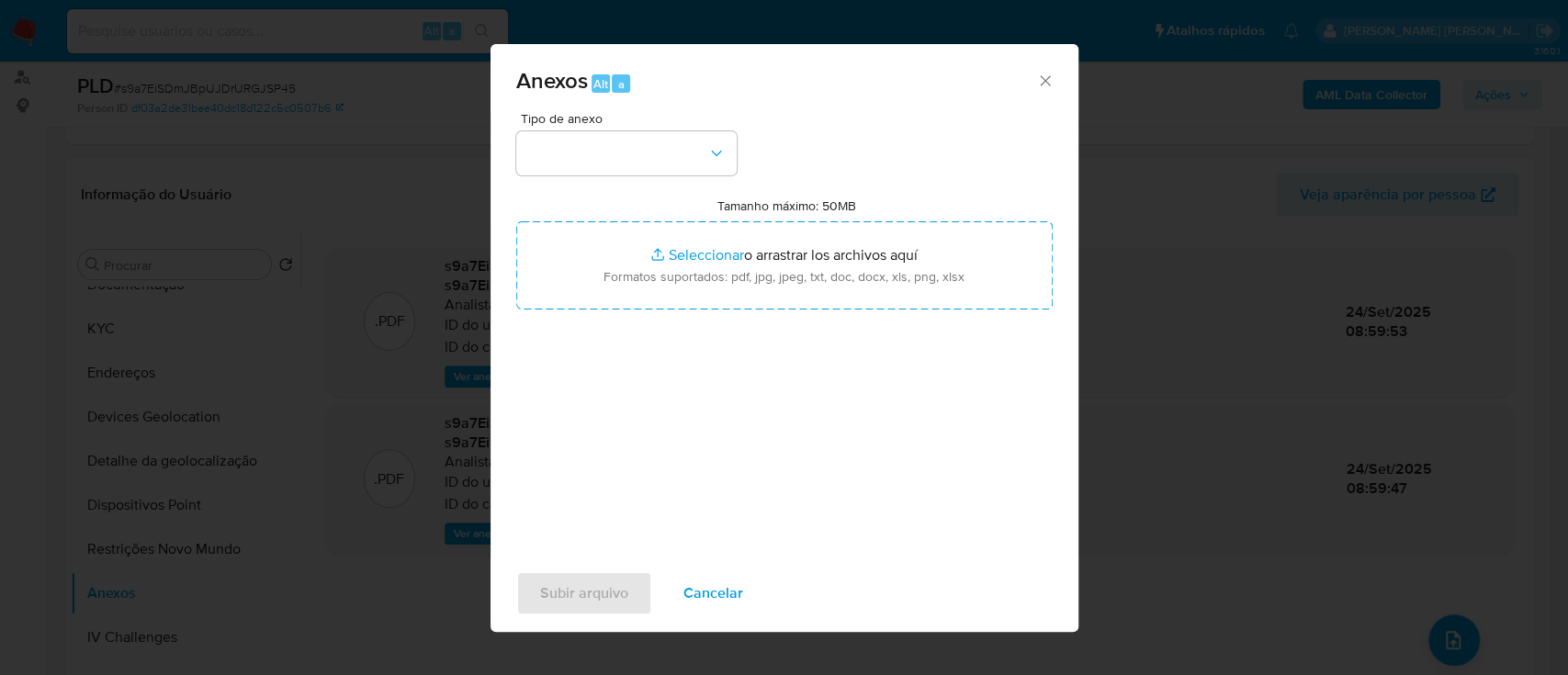
click at [864, 57] on div "Anexos Alt a" at bounding box center [784, 78] width 588 height 69
click at [683, 151] on button "button" at bounding box center [625, 154] width 220 height 44
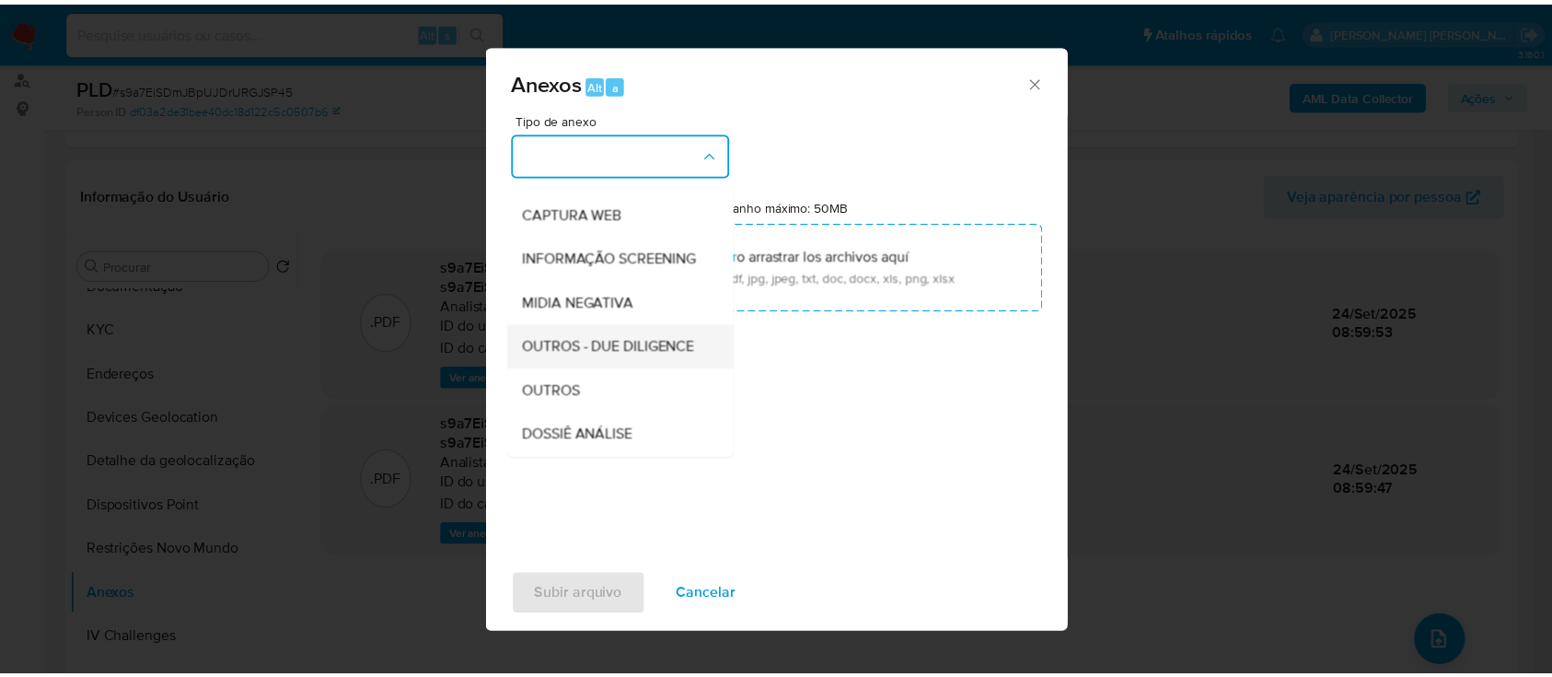
scroll to position [283, 0]
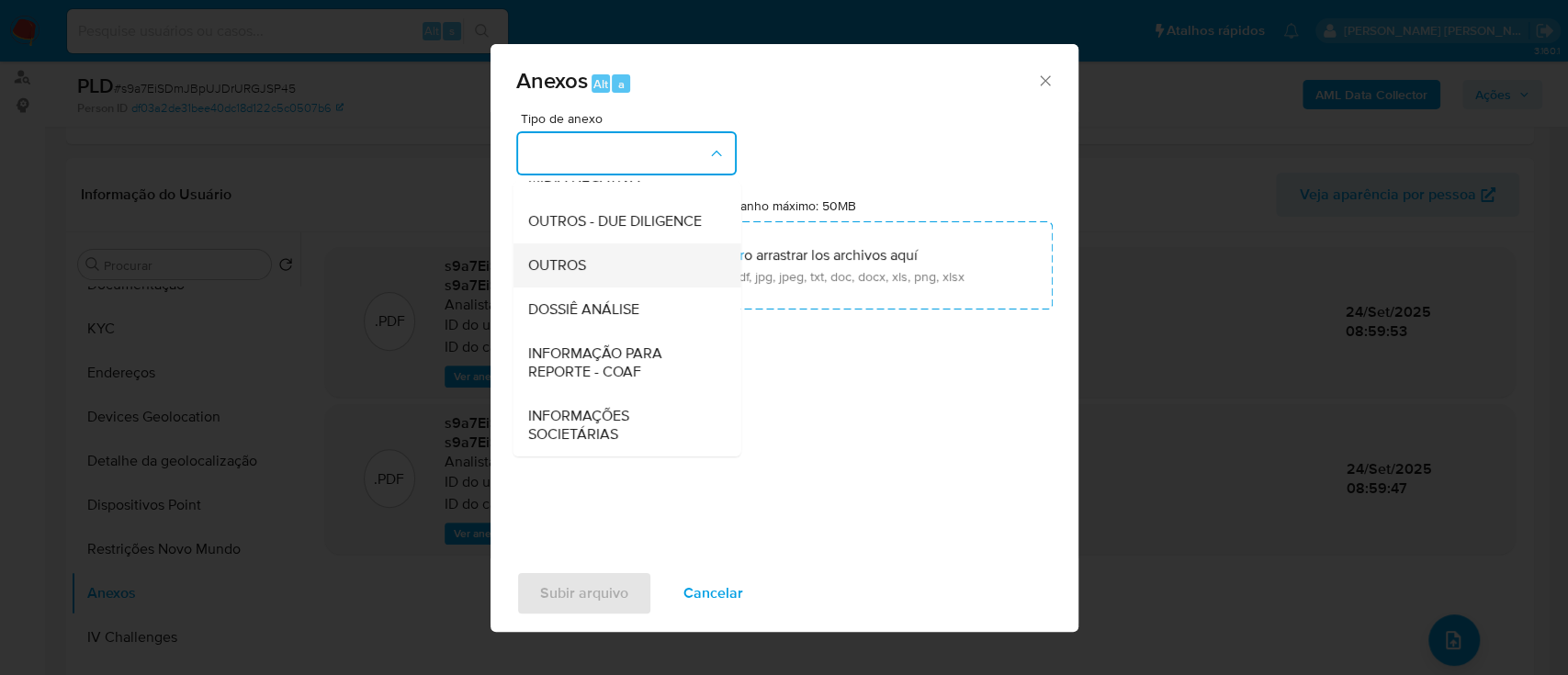
click at [576, 277] on div "OUTROS" at bounding box center [621, 265] width 188 height 44
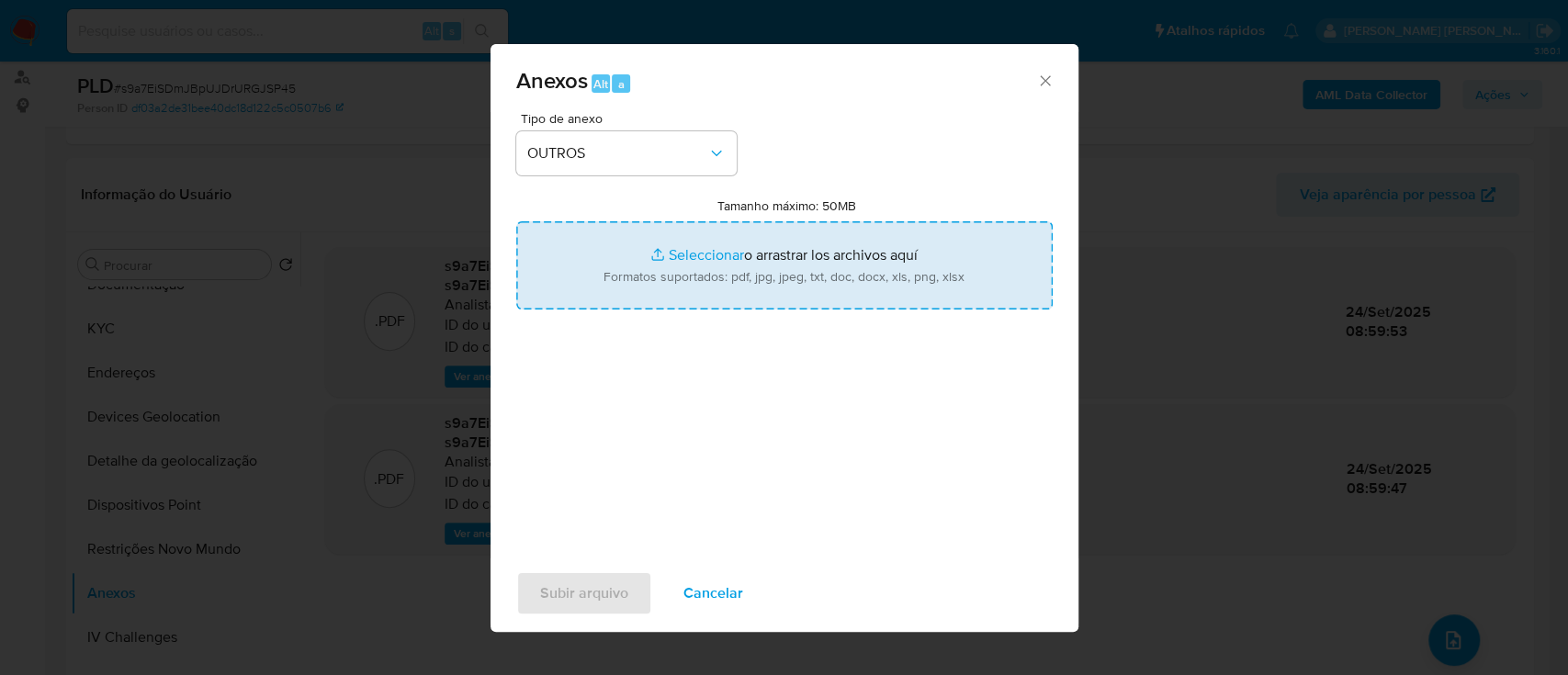
click at [708, 252] on input "Tamanho máximo: 50MB Seleccionar archivos" at bounding box center [784, 265] width 537 height 88
type input "C:\fakepath\Mulan 149026464_2025_09_22_11_35_15.xlsx"
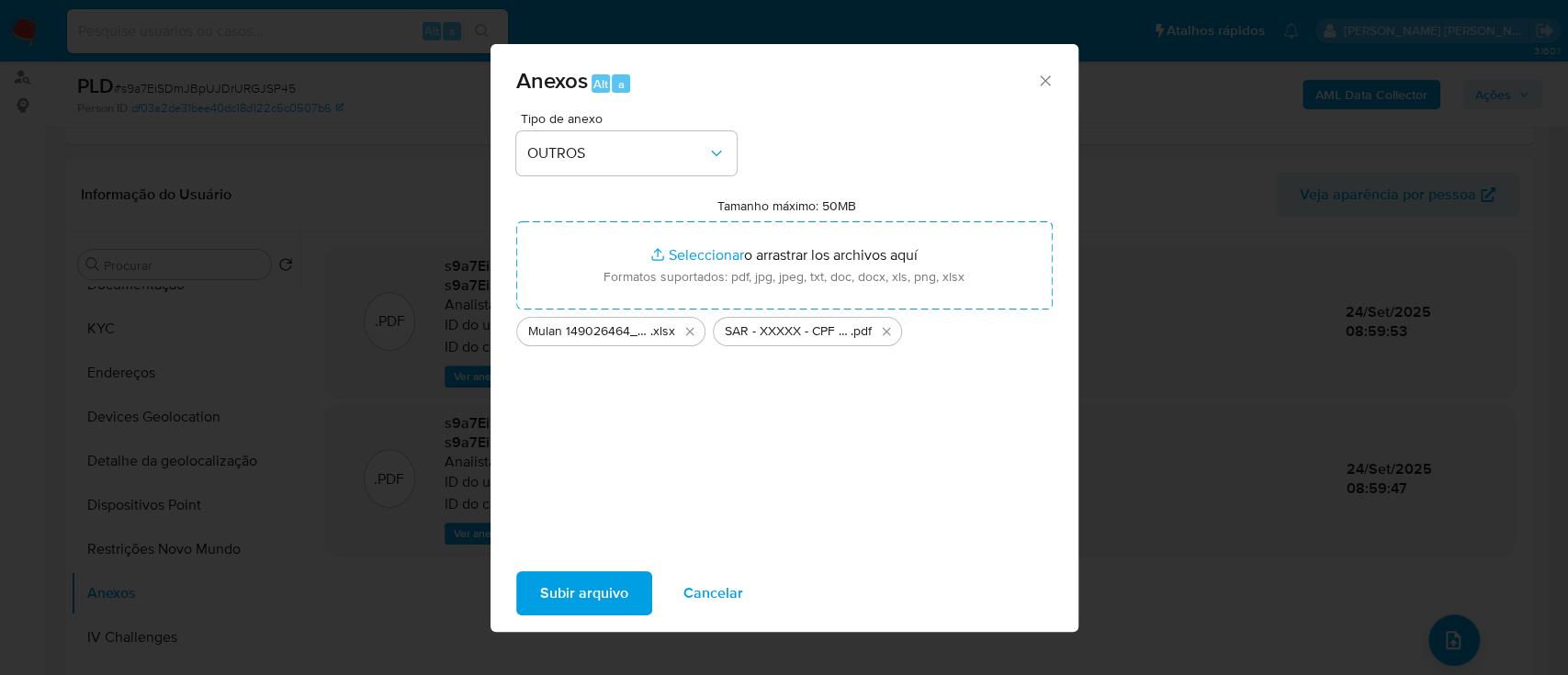
click at [597, 590] on span "Subir arquivo" at bounding box center [584, 593] width 88 height 41
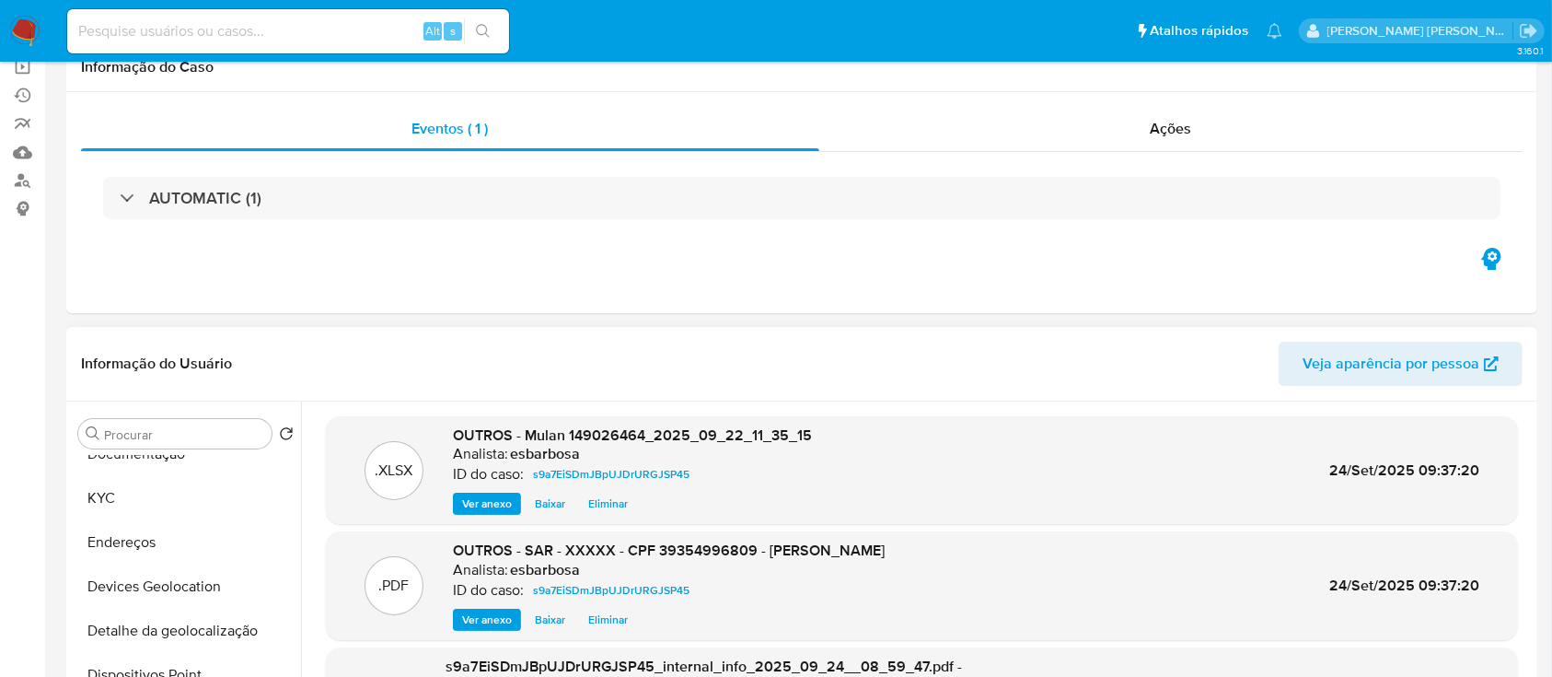
scroll to position [0, 0]
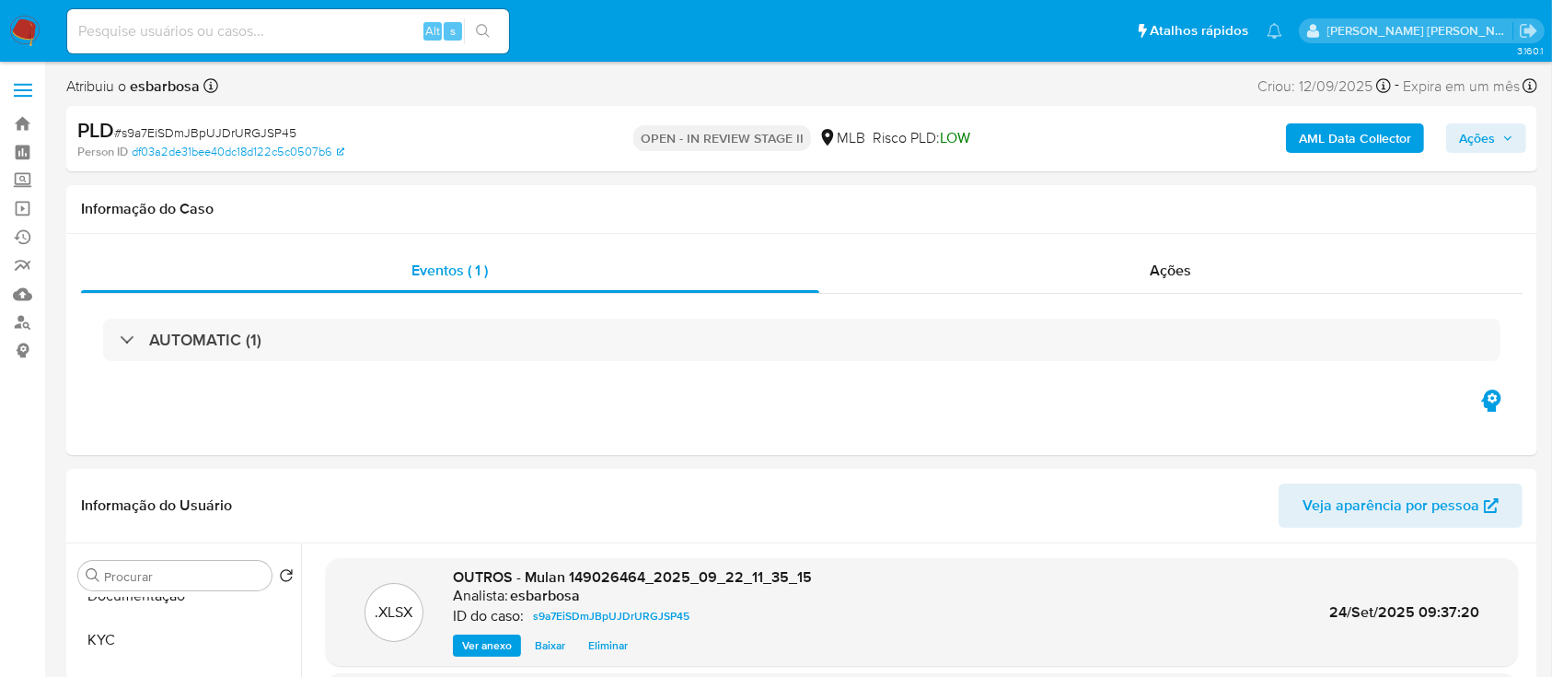
click at [1489, 129] on span "Ações" at bounding box center [1477, 137] width 36 height 29
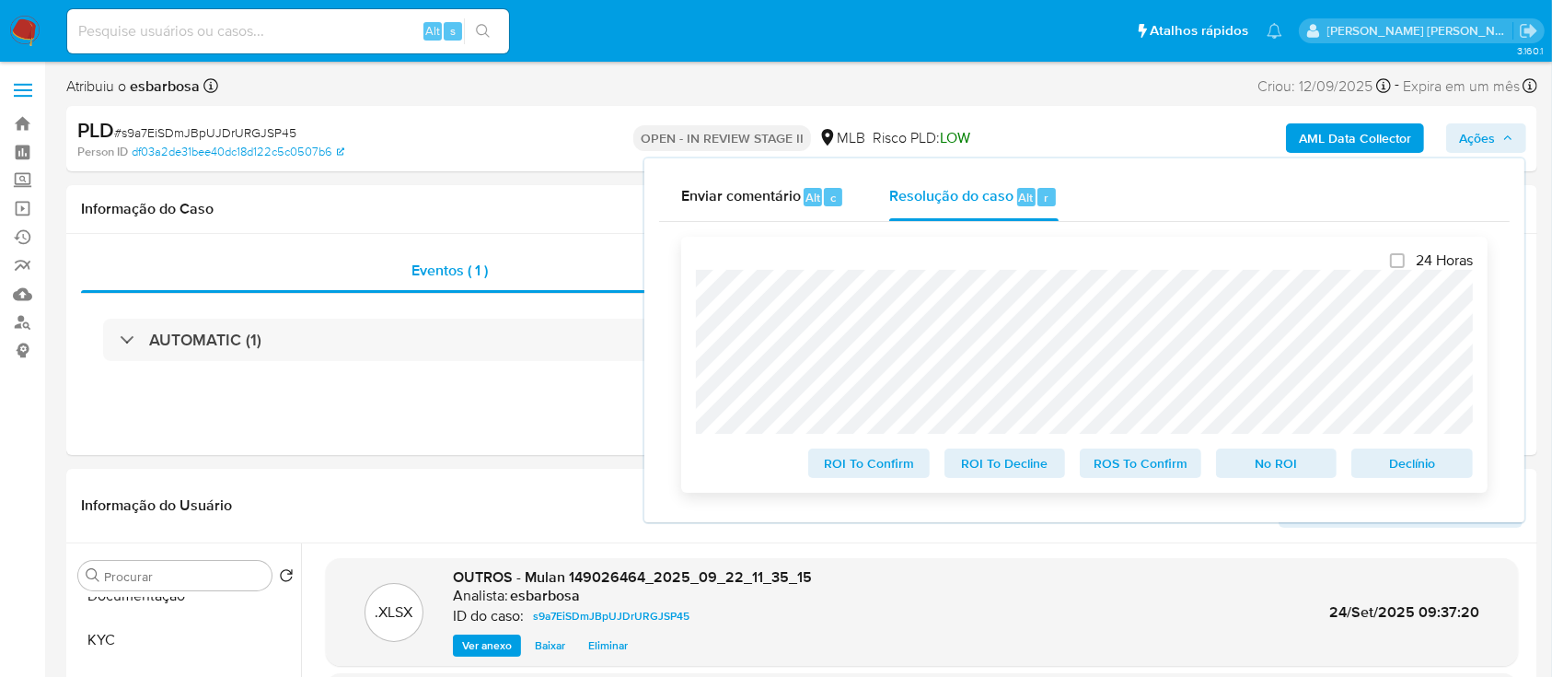
click at [1153, 468] on span "ROS To Confirm" at bounding box center [1141, 463] width 96 height 26
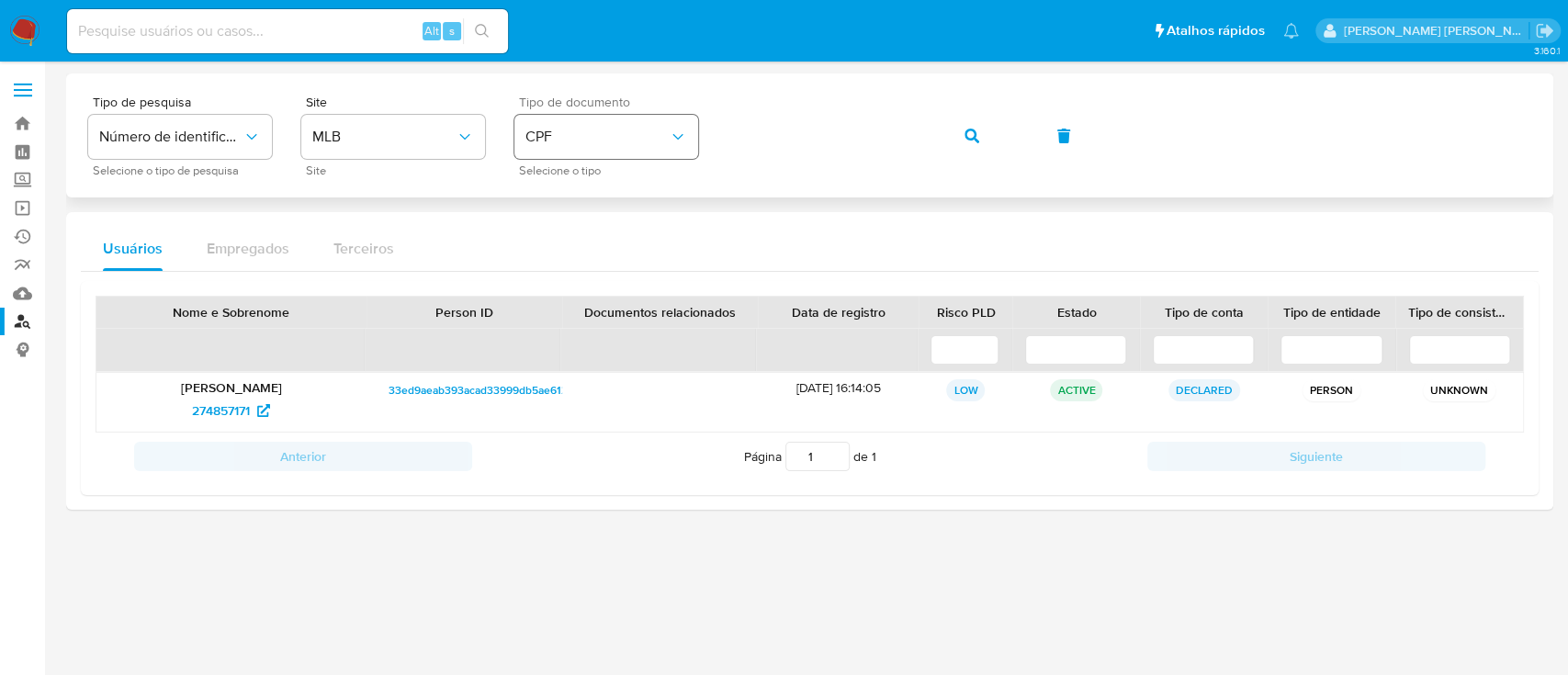
click at [568, 134] on div "Tipo de pesquisa Número de identificação Selecione o tipo de pesquisa Site MLB …" at bounding box center [809, 136] width 1443 height 80
click at [984, 137] on button "button" at bounding box center [972, 136] width 63 height 44
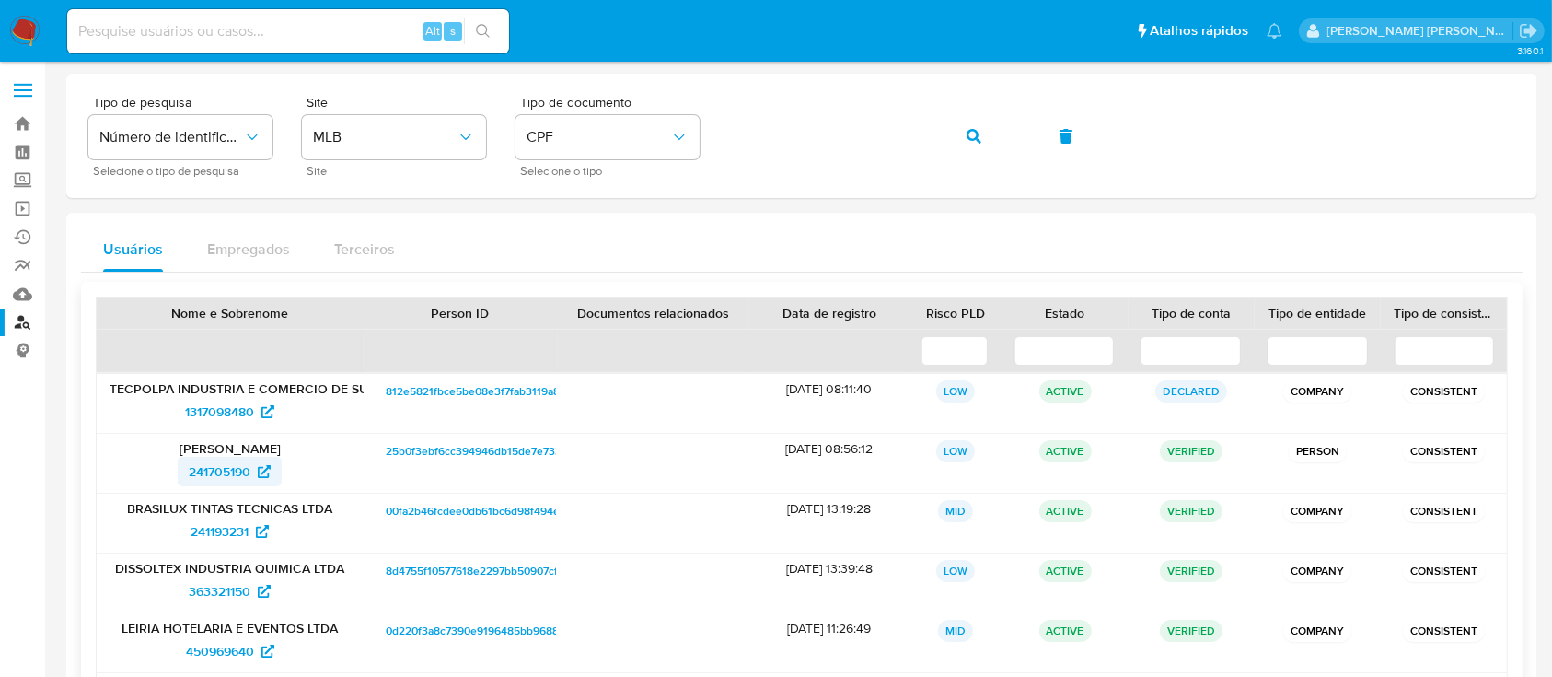
click at [222, 474] on span "241705190" at bounding box center [220, 471] width 62 height 29
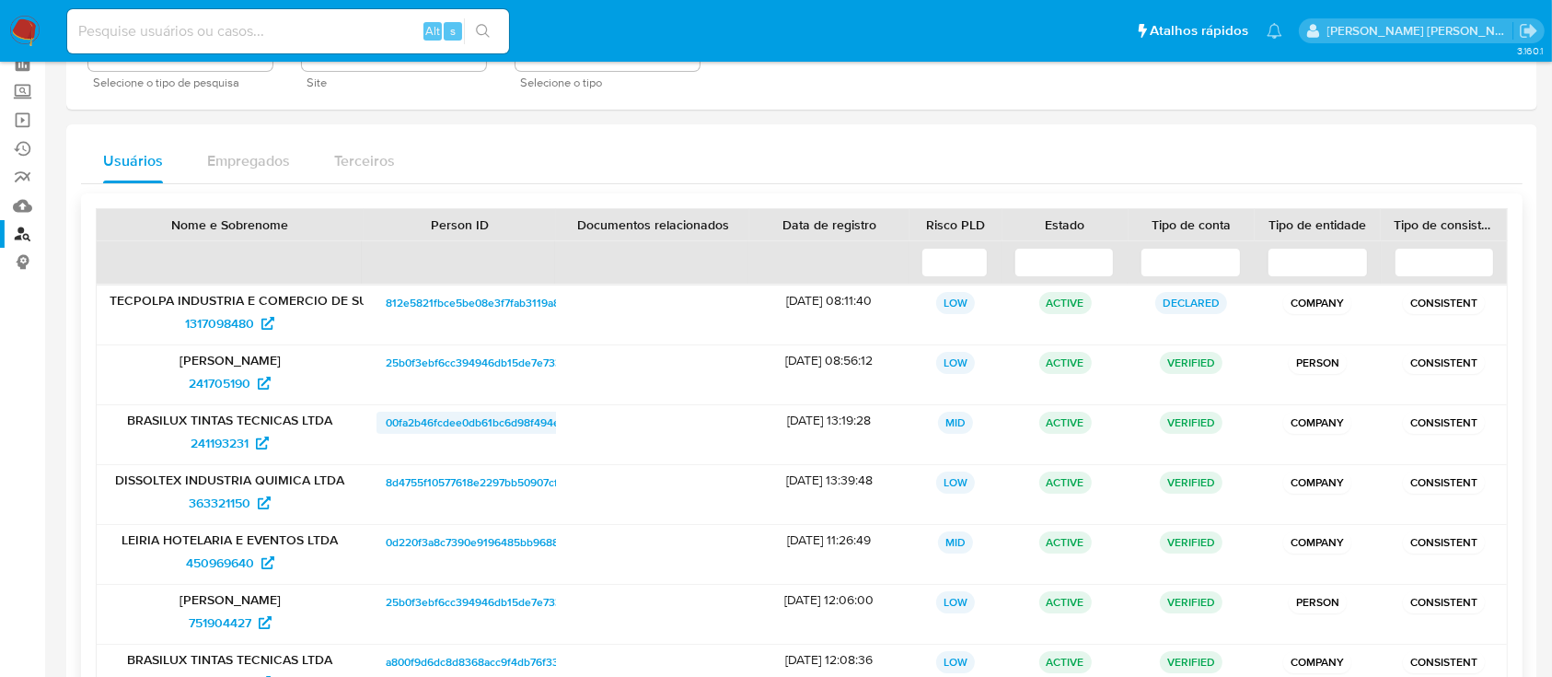
scroll to position [122, 0]
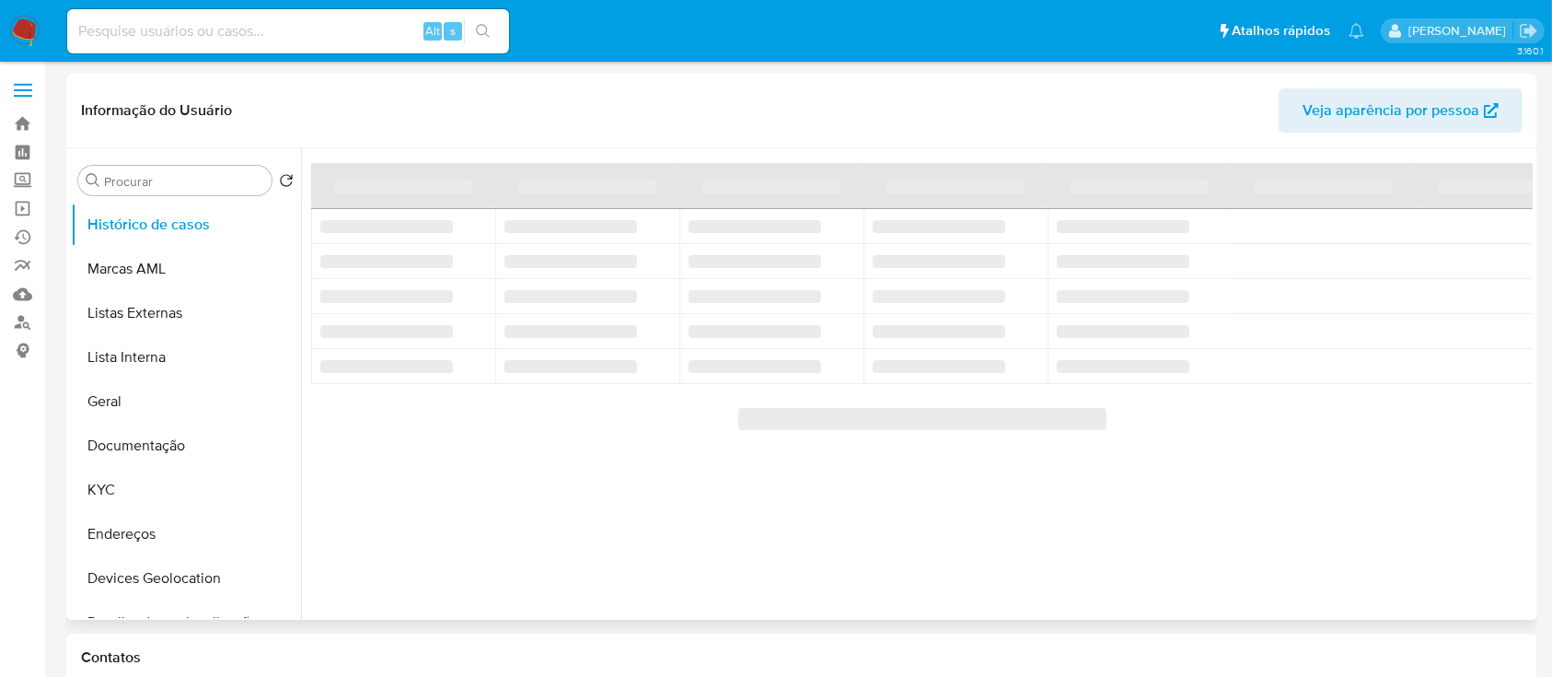
select select "10"
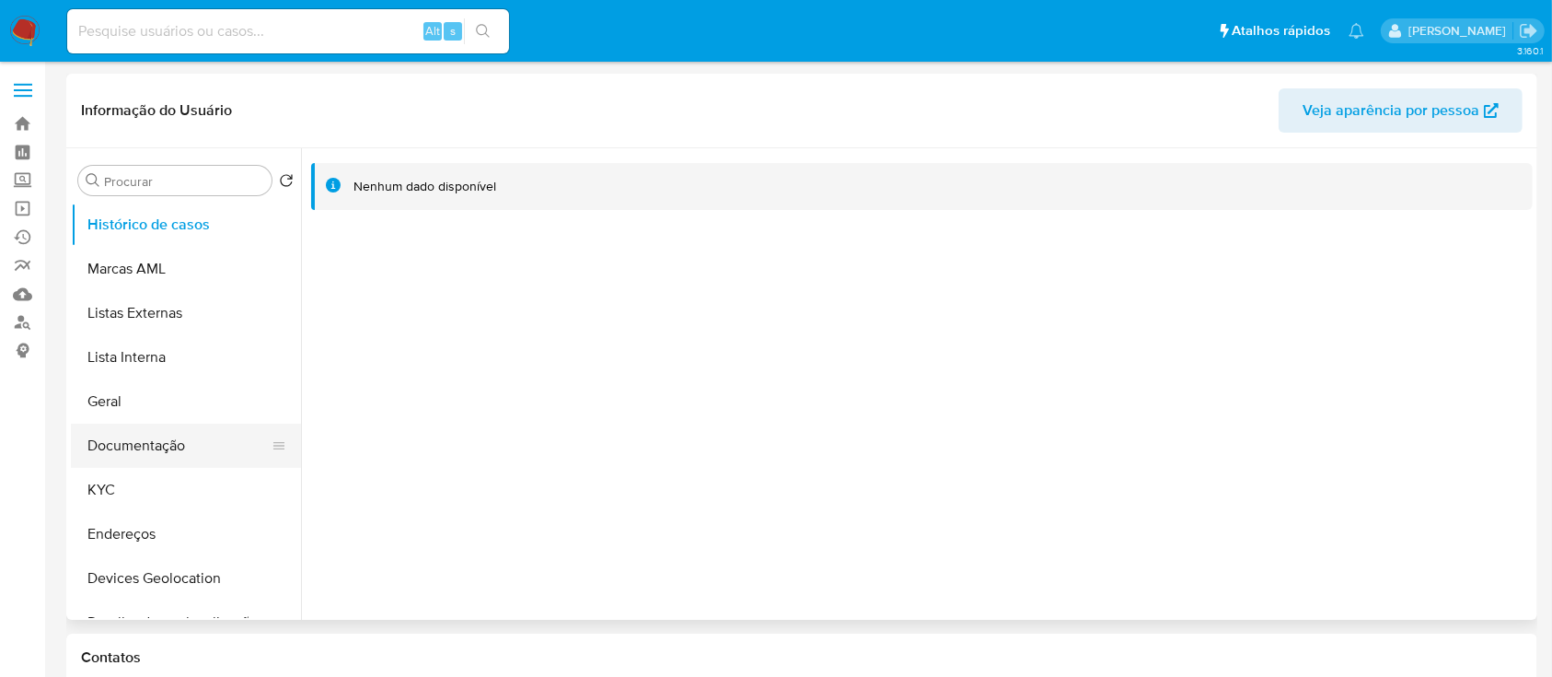
click at [106, 453] on button "Documentação" at bounding box center [178, 446] width 215 height 44
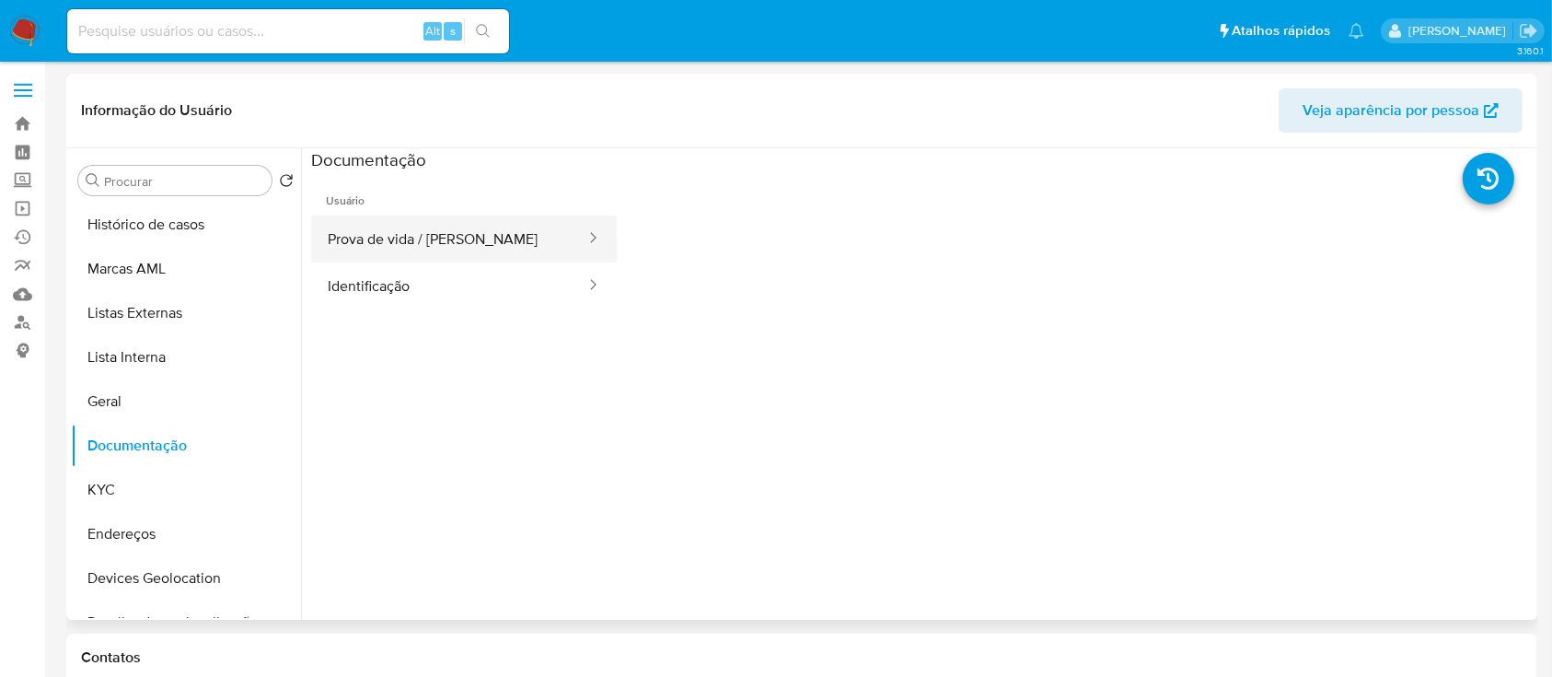
click at [394, 224] on button "Prova de vida / [PERSON_NAME]" at bounding box center [449, 238] width 276 height 47
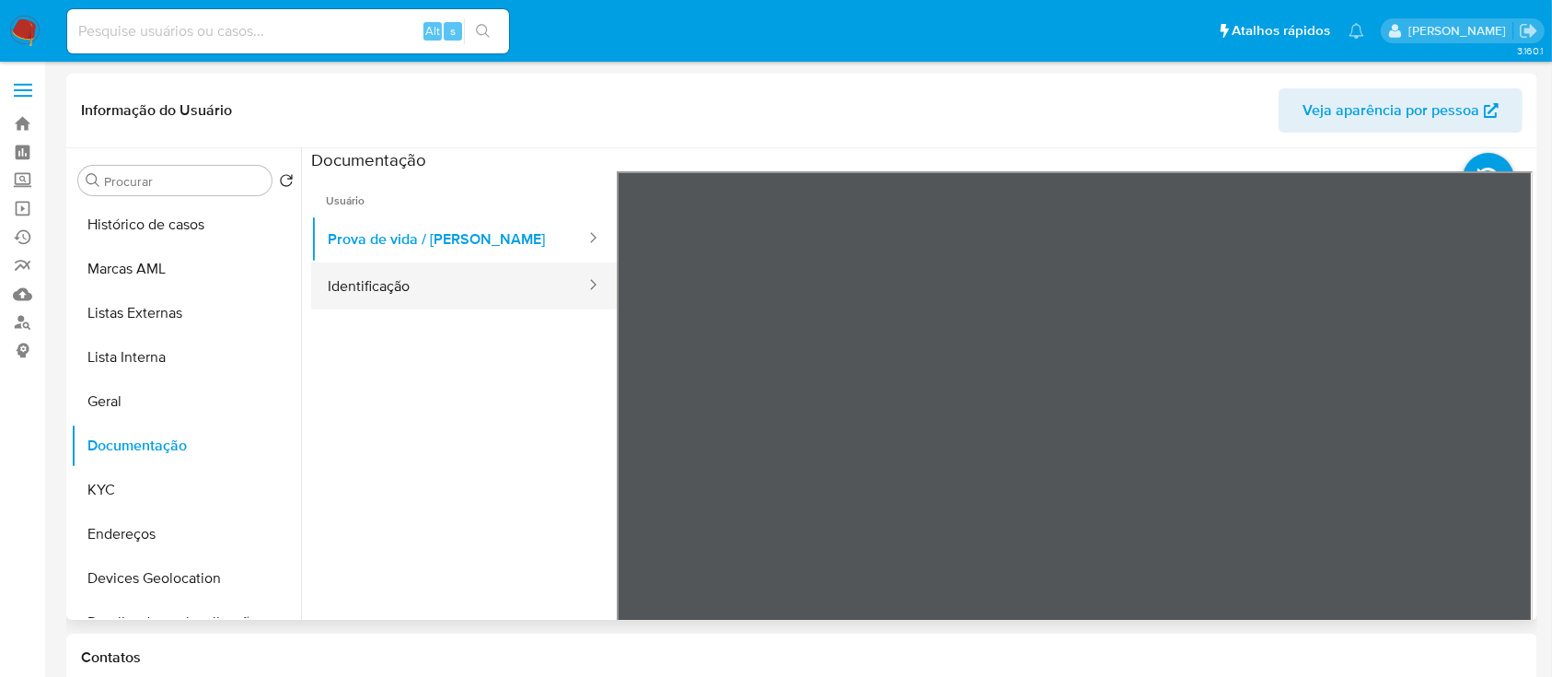
click at [401, 267] on button "Identificação" at bounding box center [449, 285] width 276 height 47
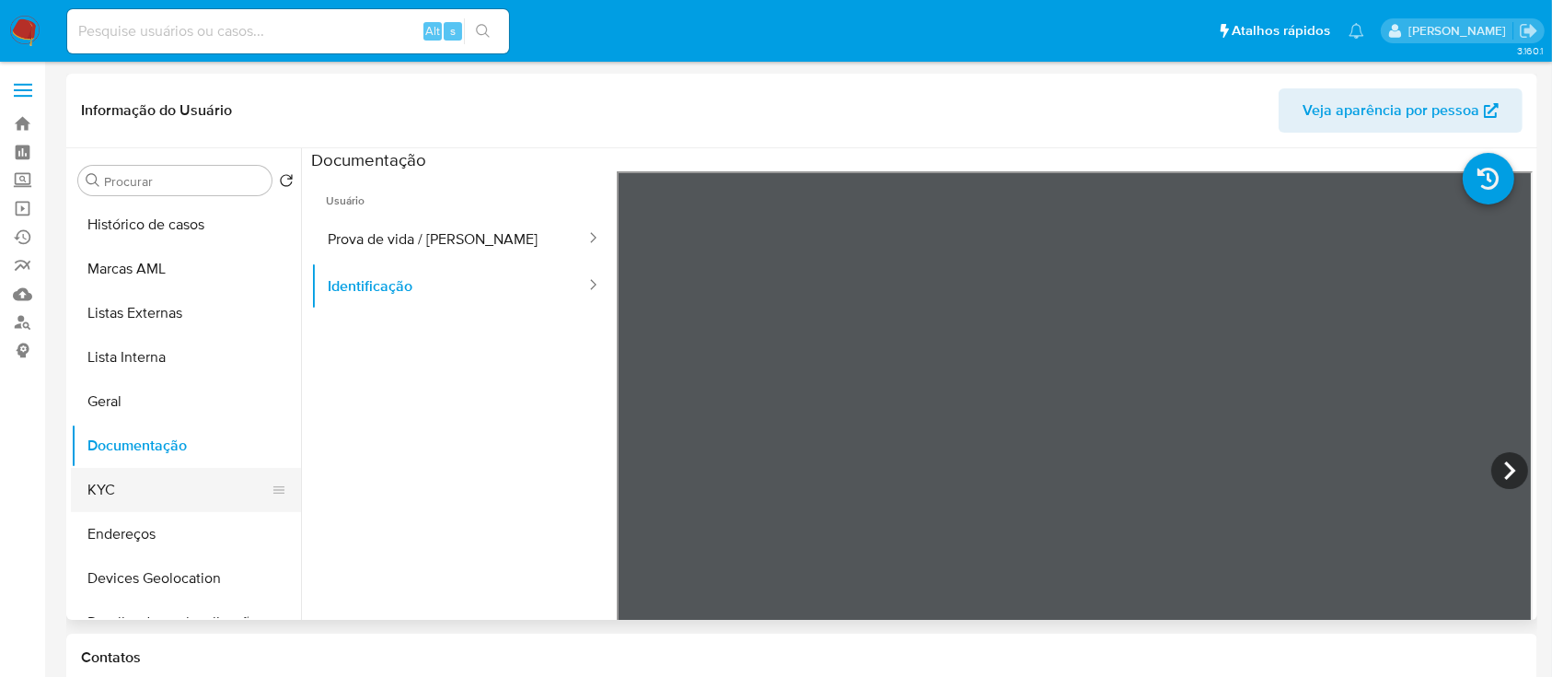
click at [125, 482] on button "KYC" at bounding box center [178, 490] width 215 height 44
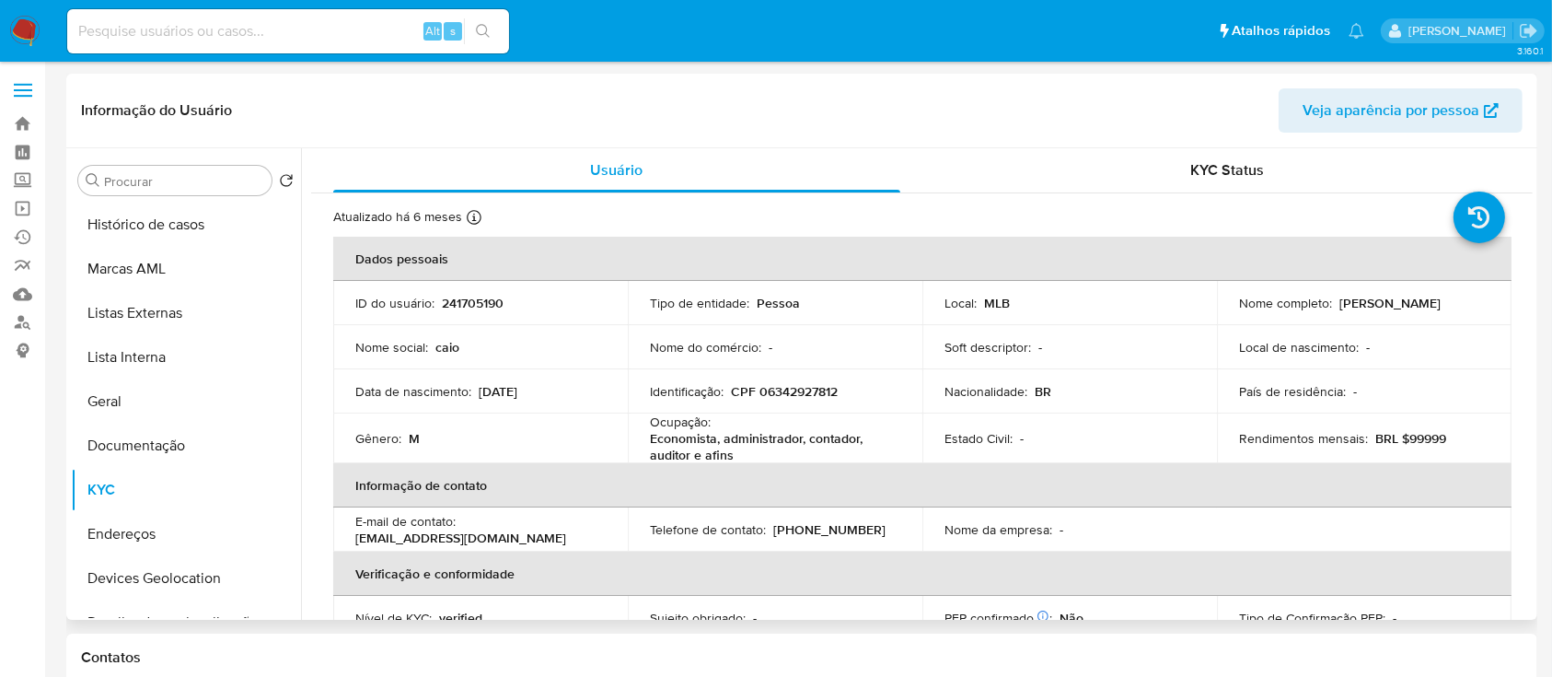
click at [803, 389] on p "CPF 06342927812" at bounding box center [784, 391] width 107 height 17
copy p "06342927812"
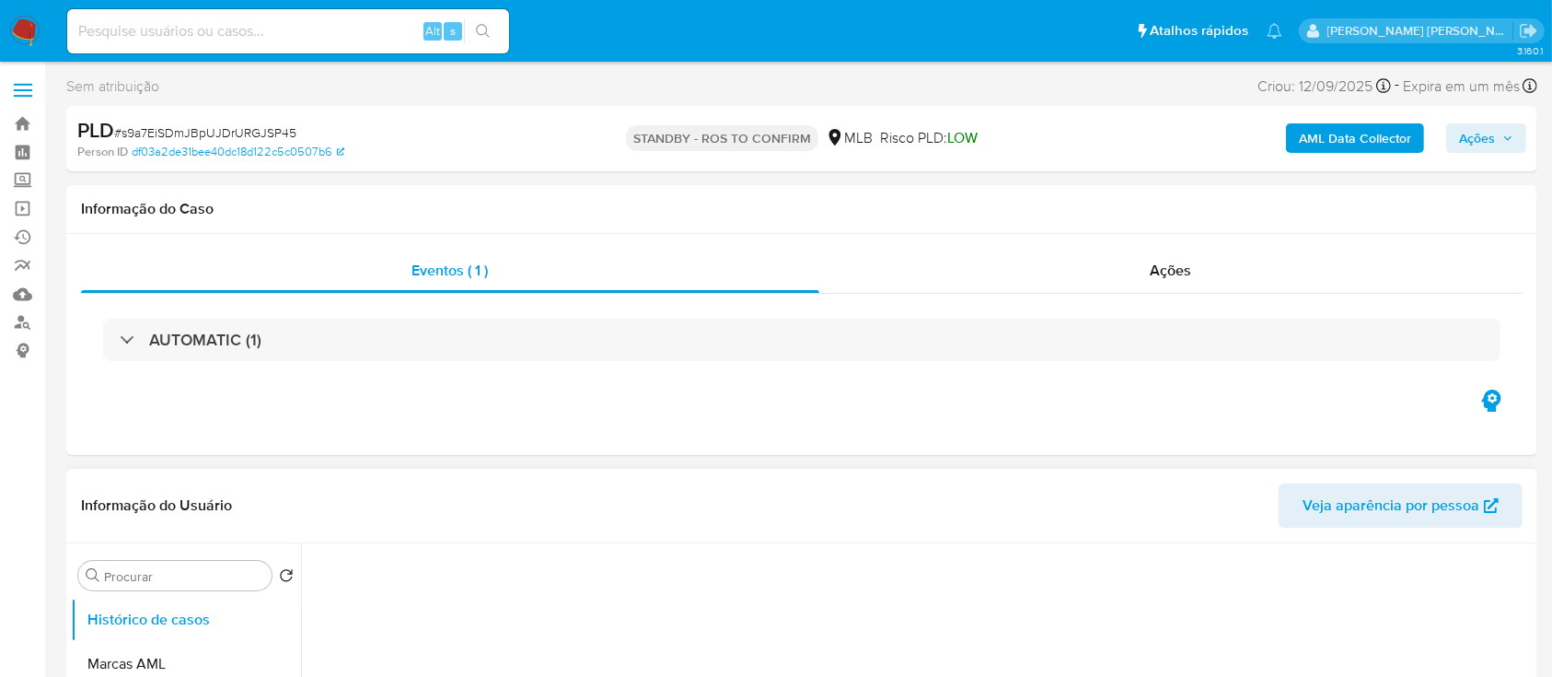
select select "10"
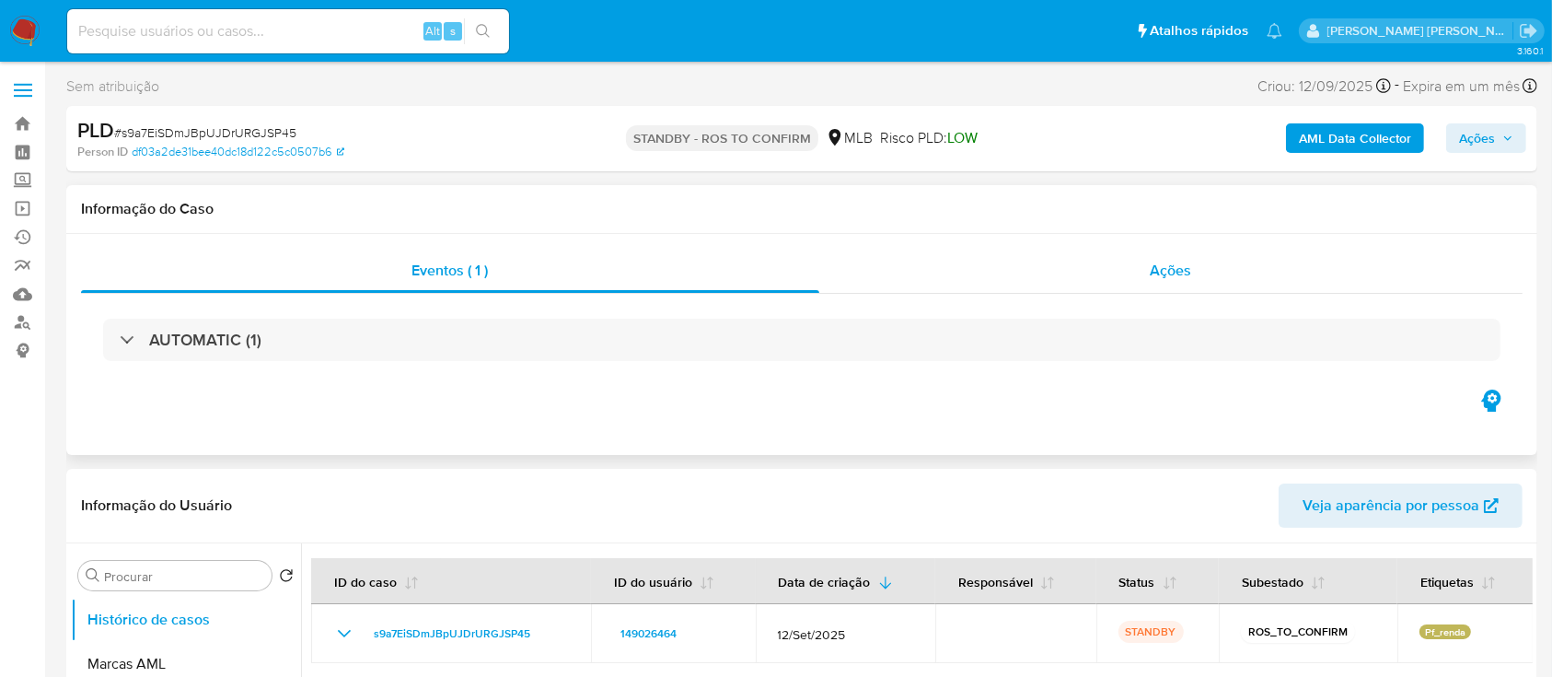
click at [1025, 285] on div "Ações" at bounding box center [1171, 271] width 703 height 44
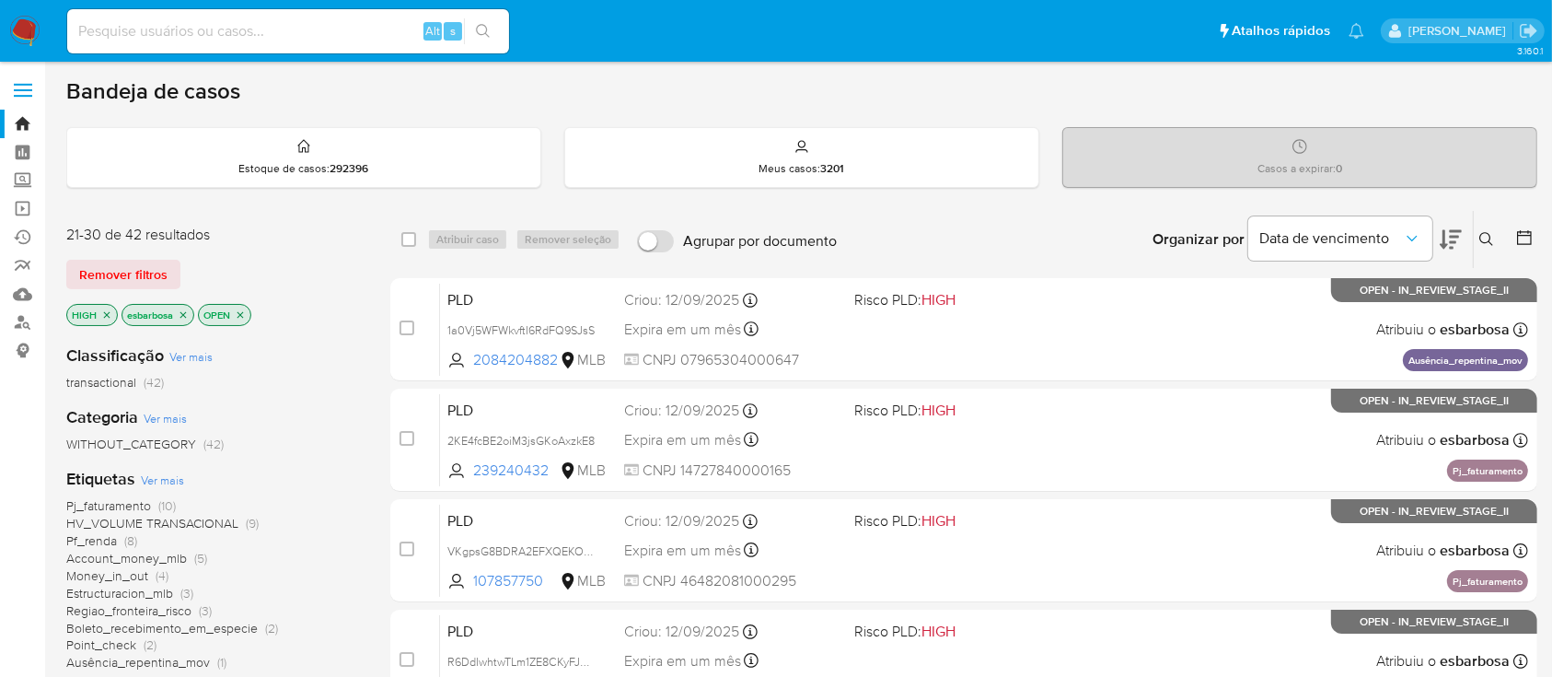
click at [104, 183] on icon "close-filter" at bounding box center [106, 314] width 11 height 11
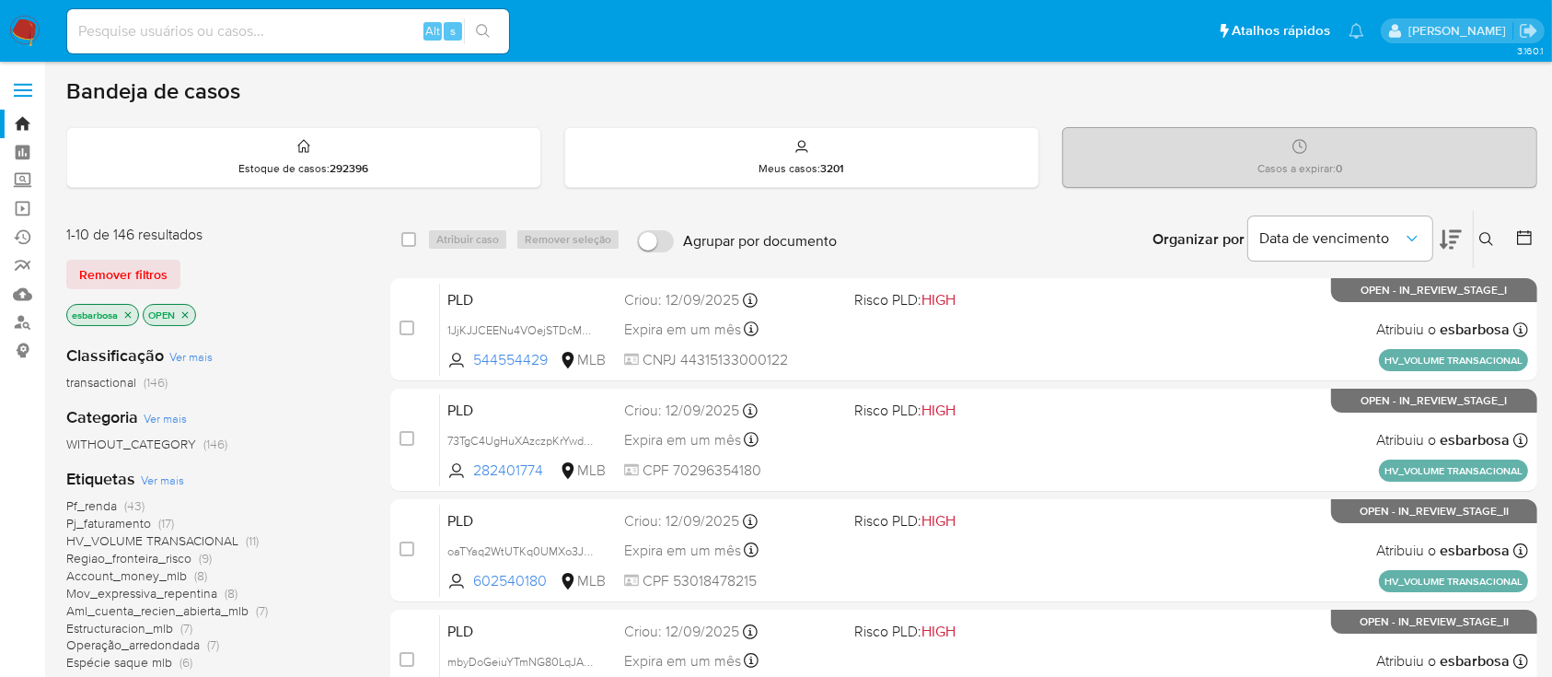
click at [29, 26] on img at bounding box center [24, 31] width 31 height 31
click at [97, 505] on span "Pf_renda" at bounding box center [91, 505] width 51 height 18
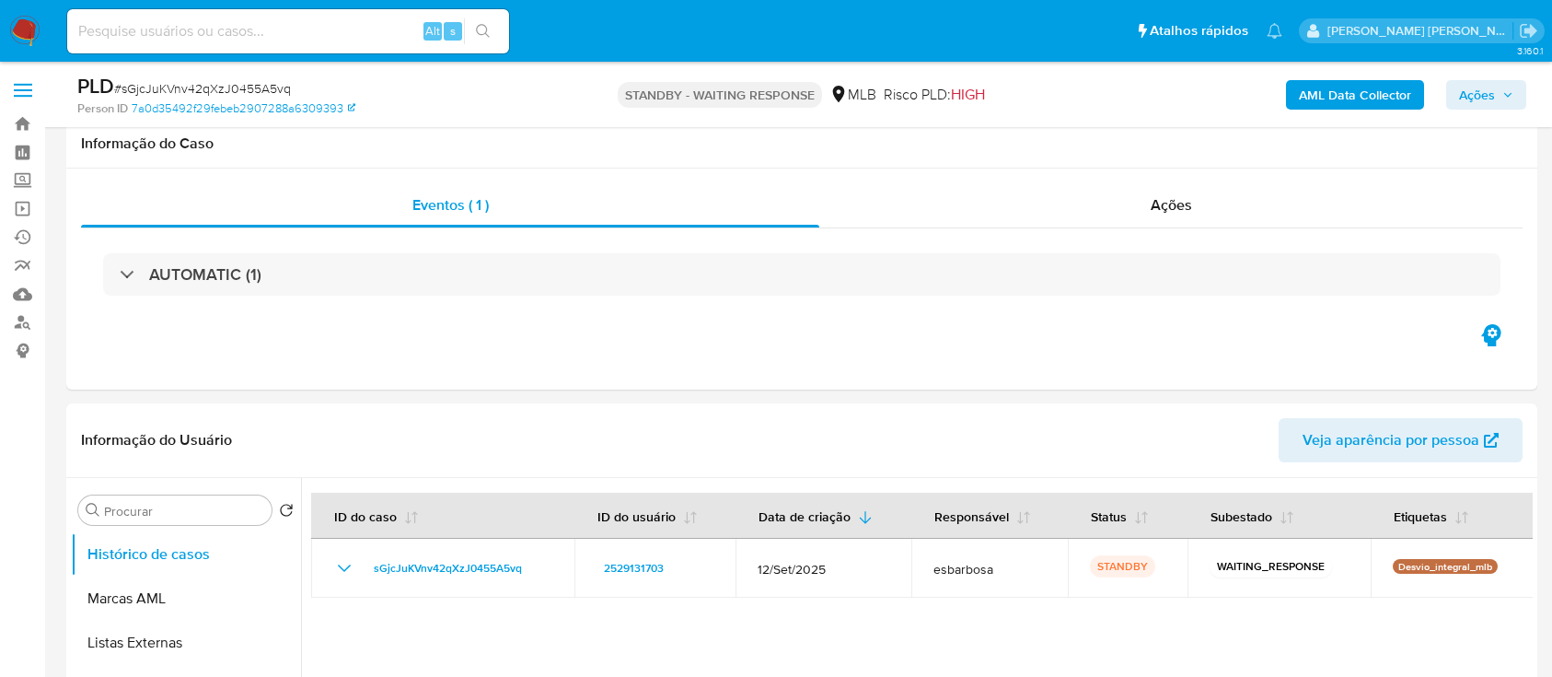
select select "10"
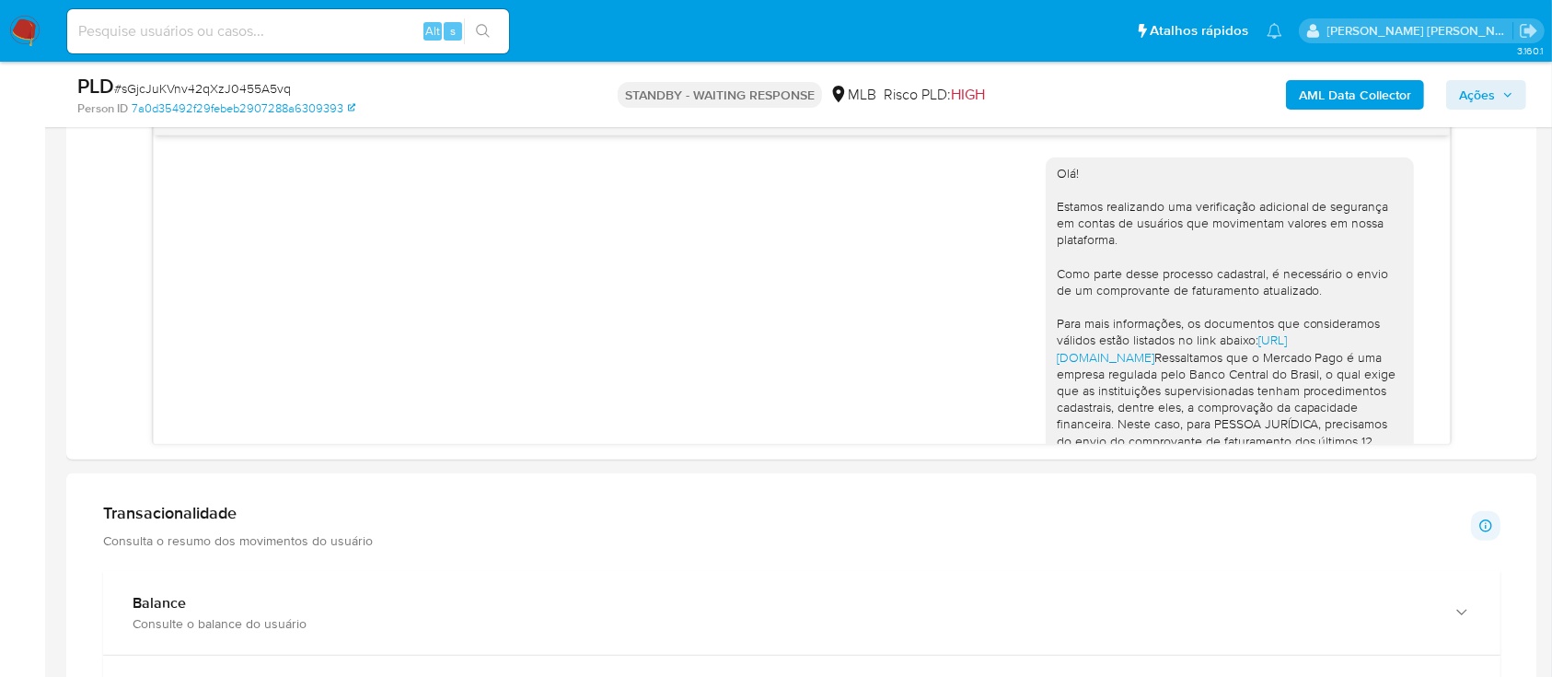
scroll to position [298, 0]
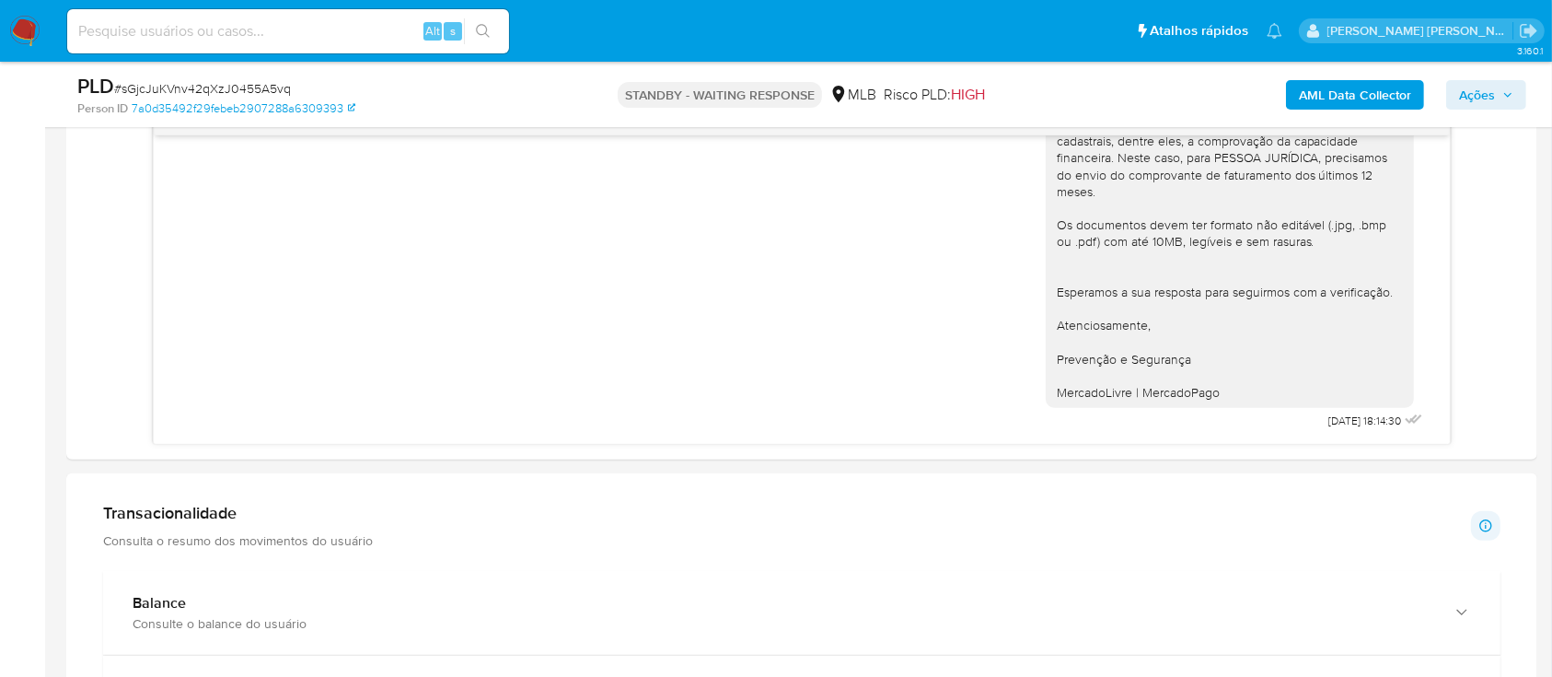
click at [968, 31] on ul "Pausado Ver notificaciones Alt s Atalhos rápidos Presiona las siguientes teclas…" at bounding box center [675, 30] width 1234 height 46
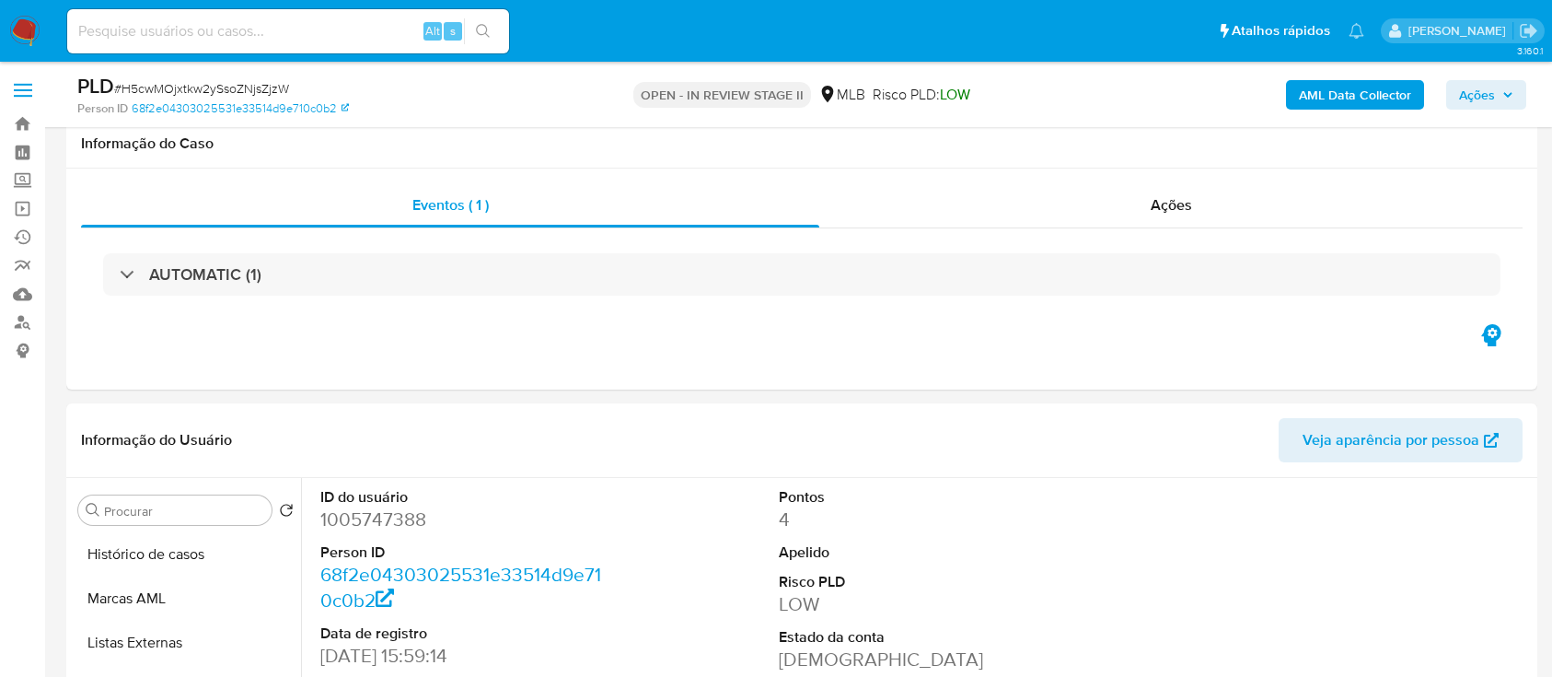
select select "10"
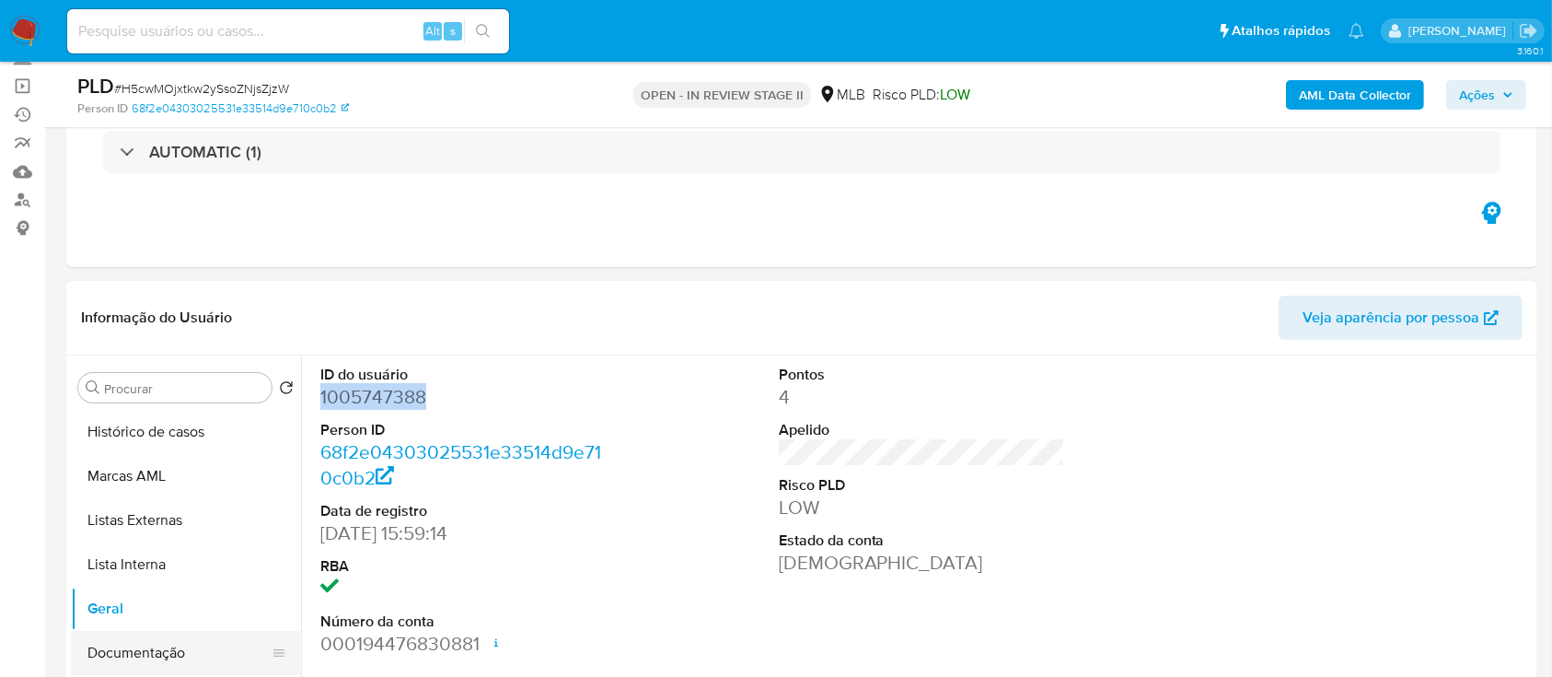
click at [127, 655] on button "Documentação" at bounding box center [178, 653] width 215 height 44
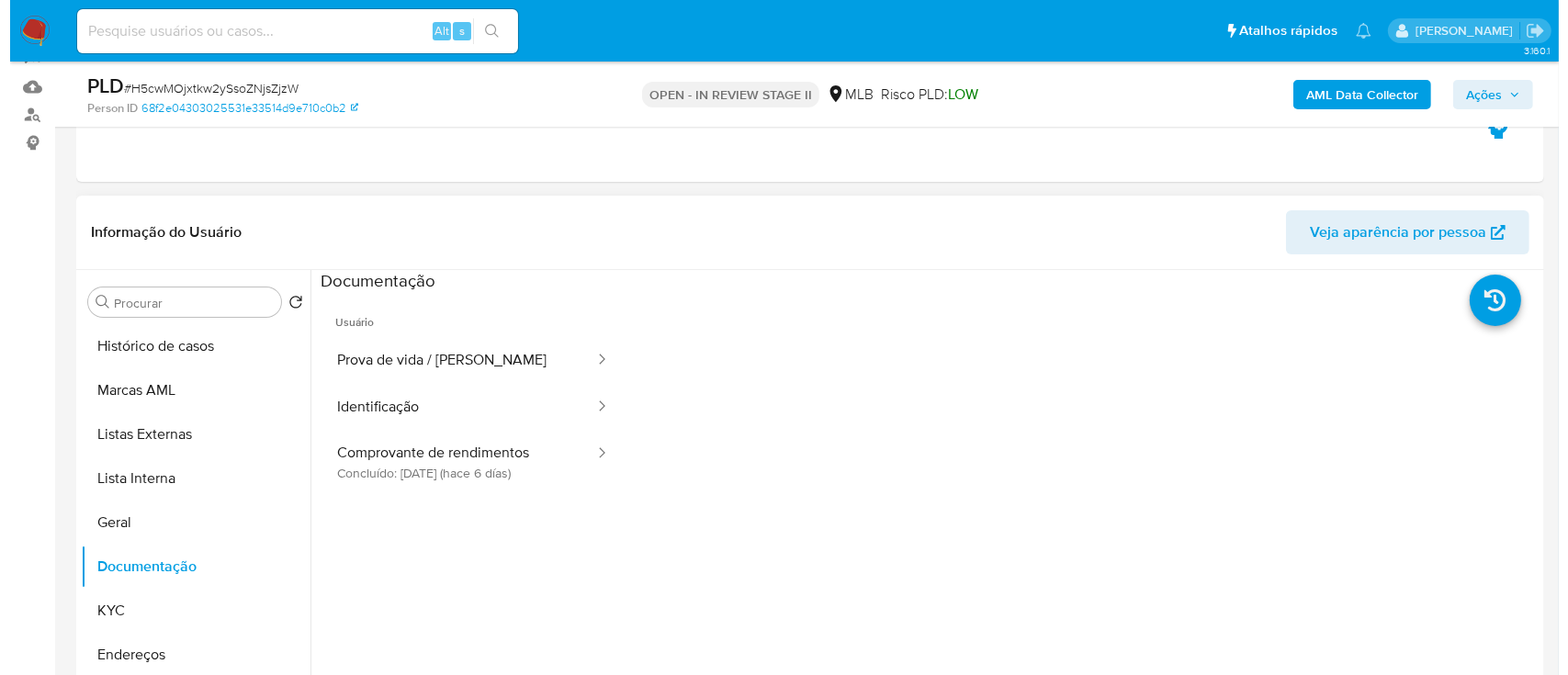
scroll to position [244, 0]
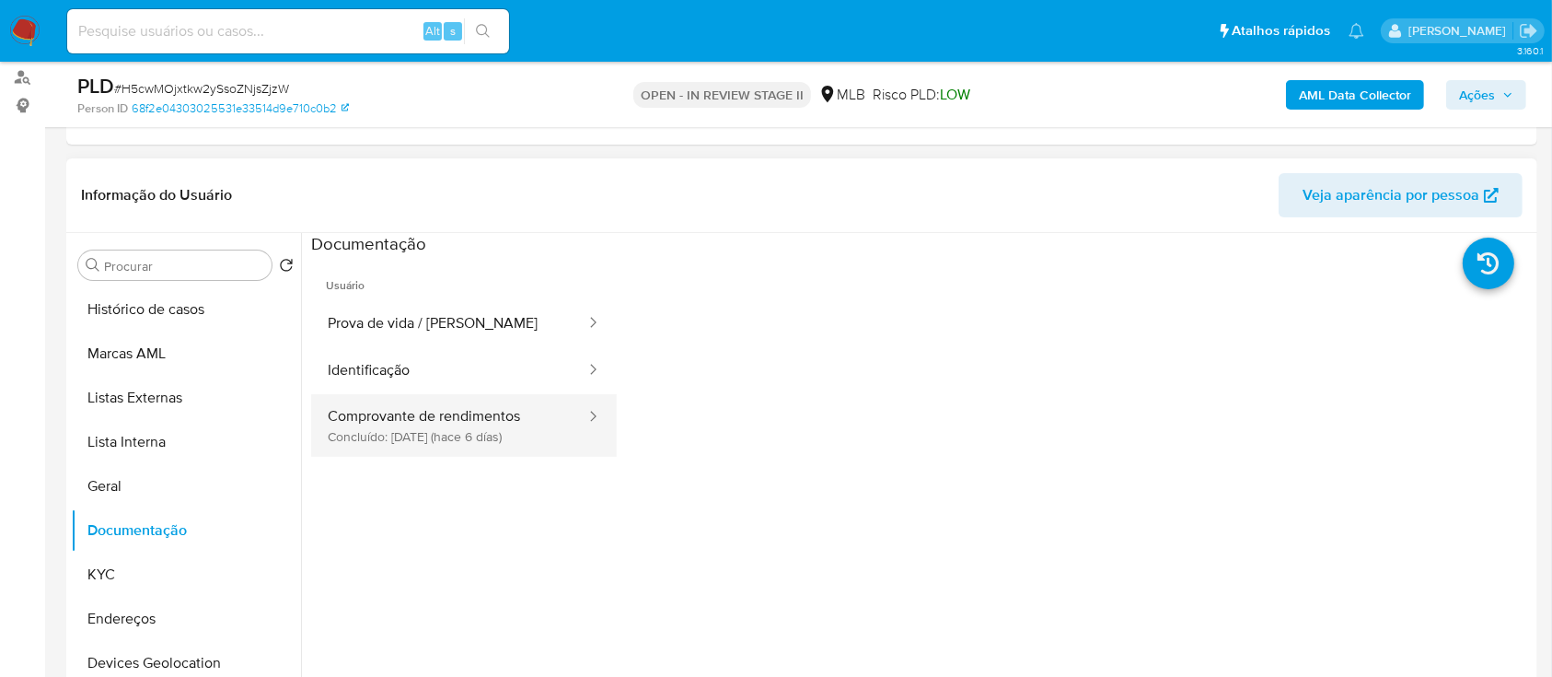
click at [464, 415] on button "Comprovante de rendimentos Concluído: [DATE] (hace 6 días)" at bounding box center [449, 425] width 276 height 63
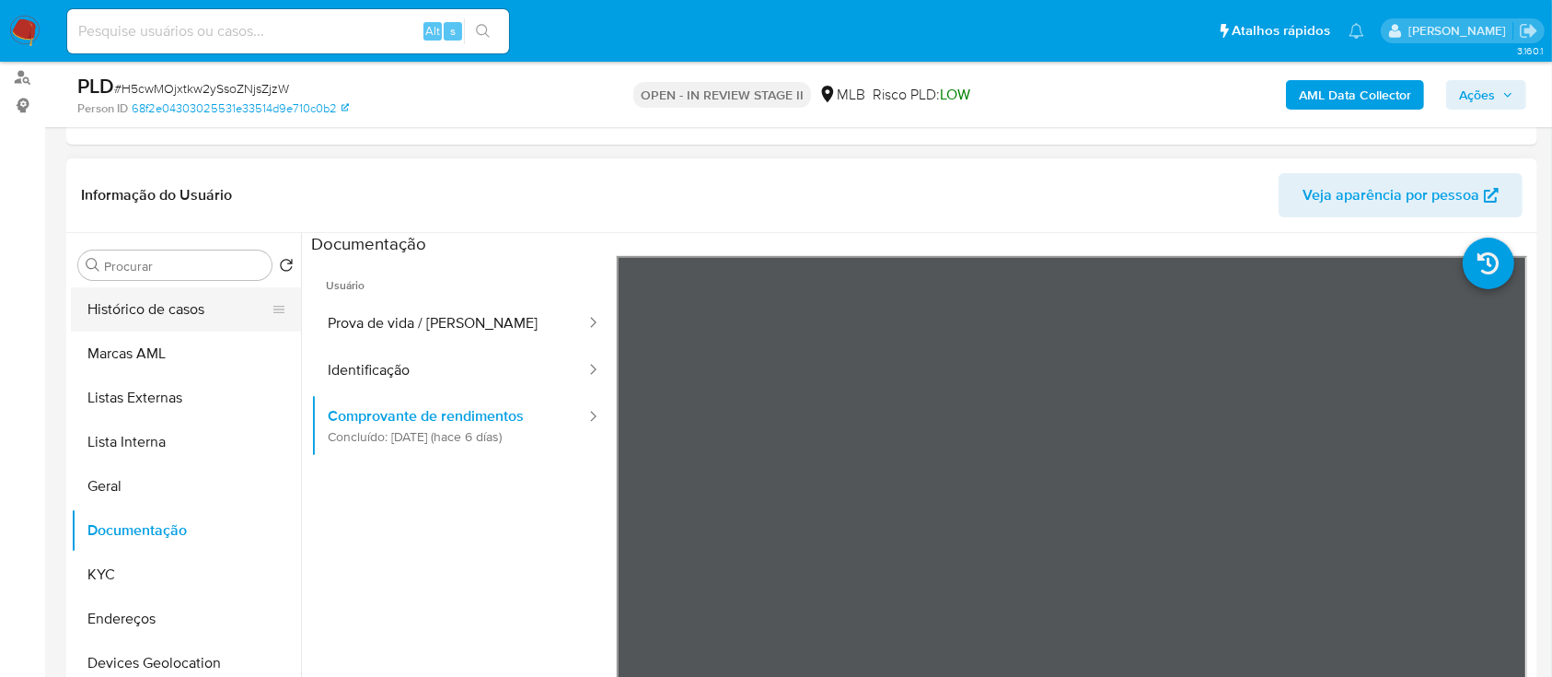
click at [188, 321] on button "Histórico de casos" at bounding box center [178, 309] width 215 height 44
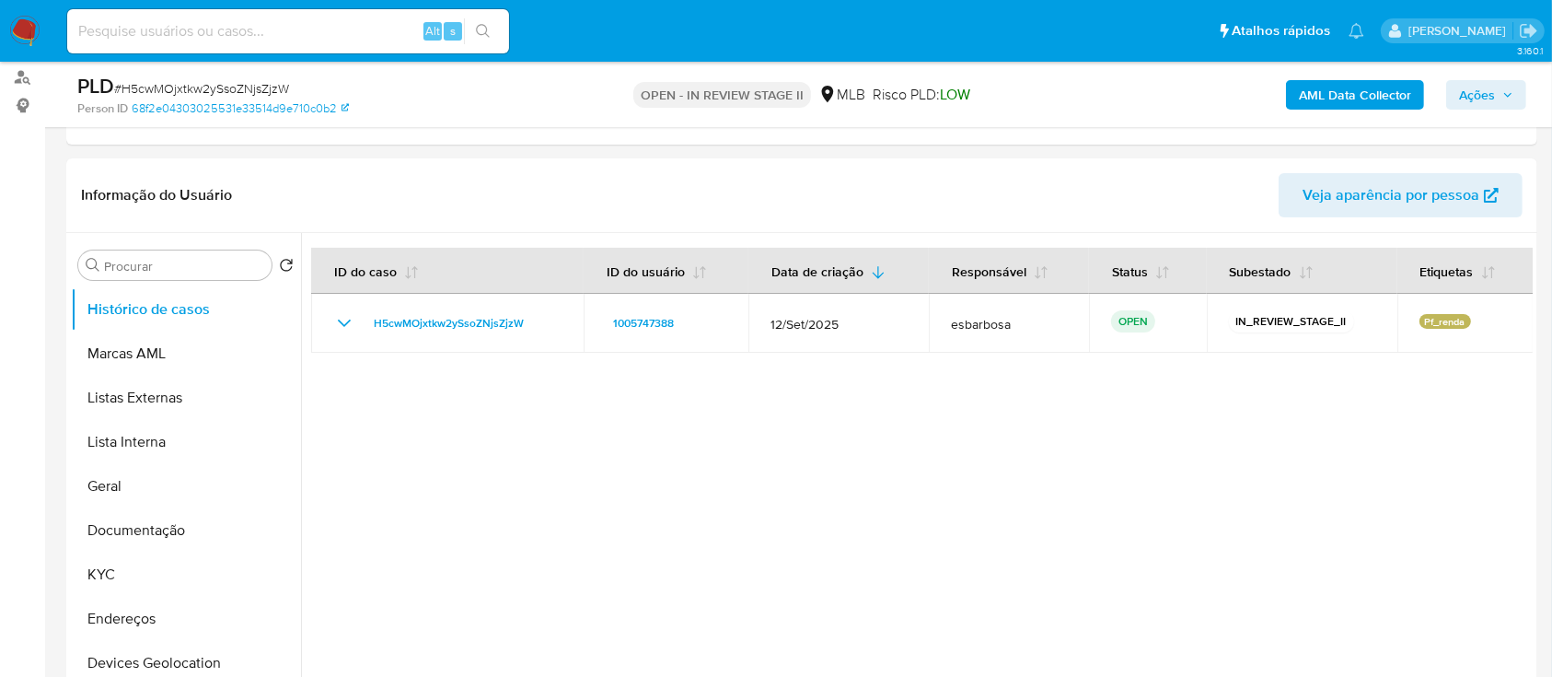
click at [1339, 93] on b "AML Data Collector" at bounding box center [1355, 94] width 112 height 29
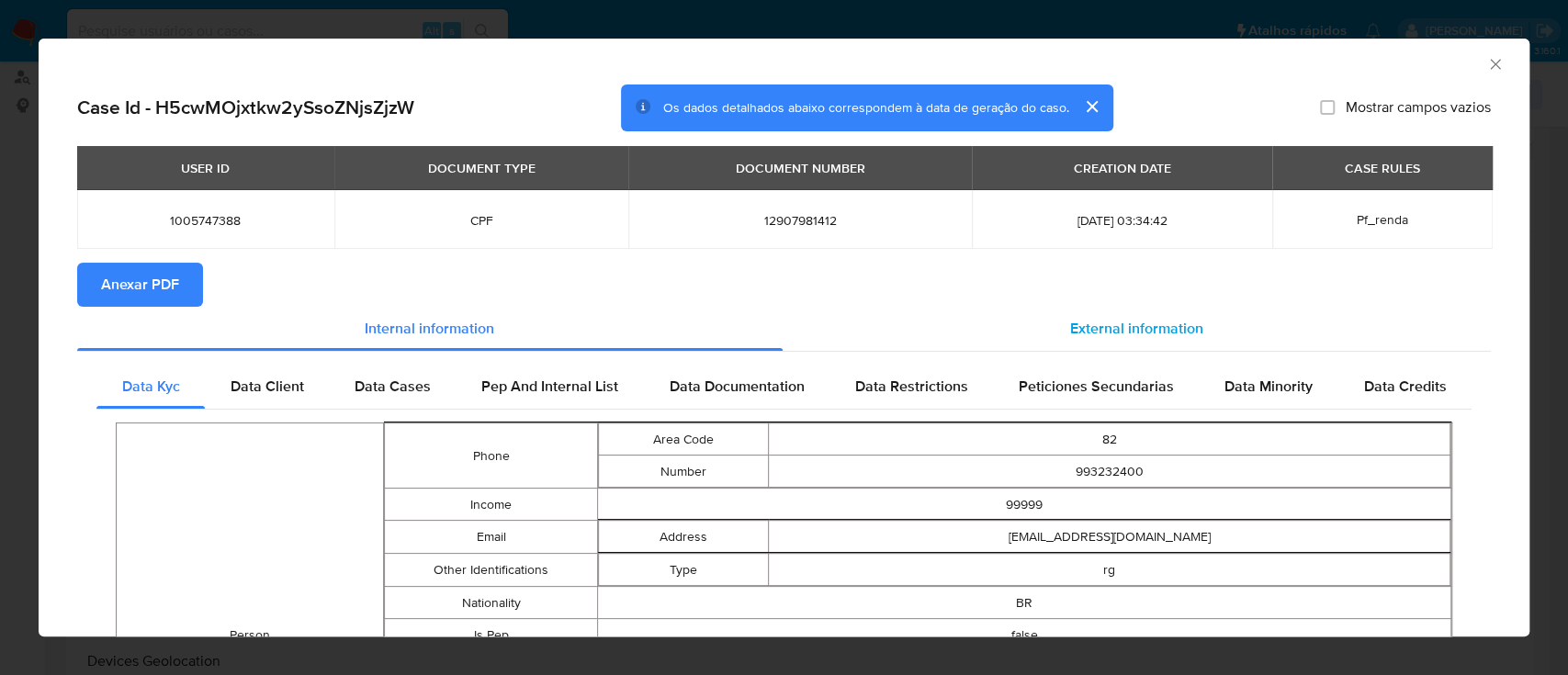
click at [1081, 328] on span "External information" at bounding box center [1137, 328] width 134 height 21
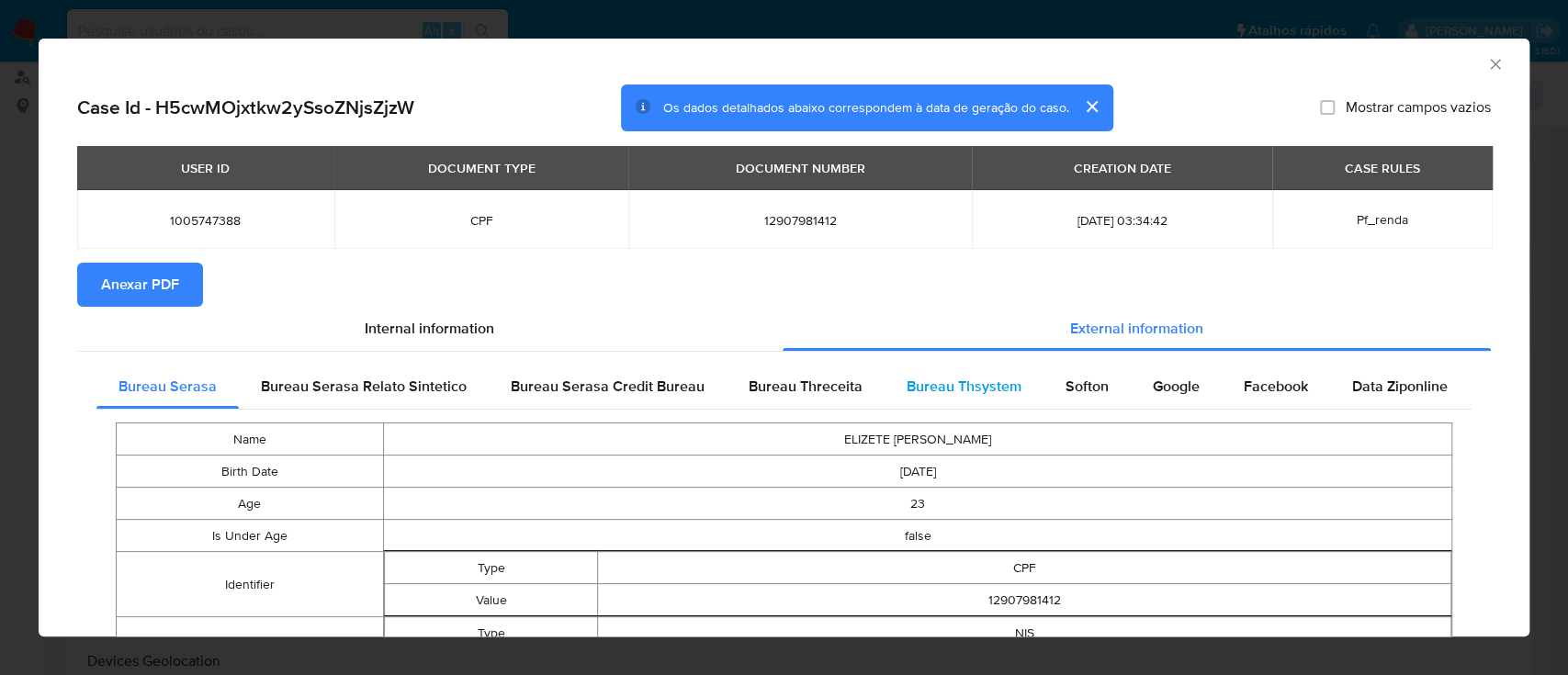
click at [941, 391] on span "Bureau Thsystem" at bounding box center [964, 386] width 115 height 21
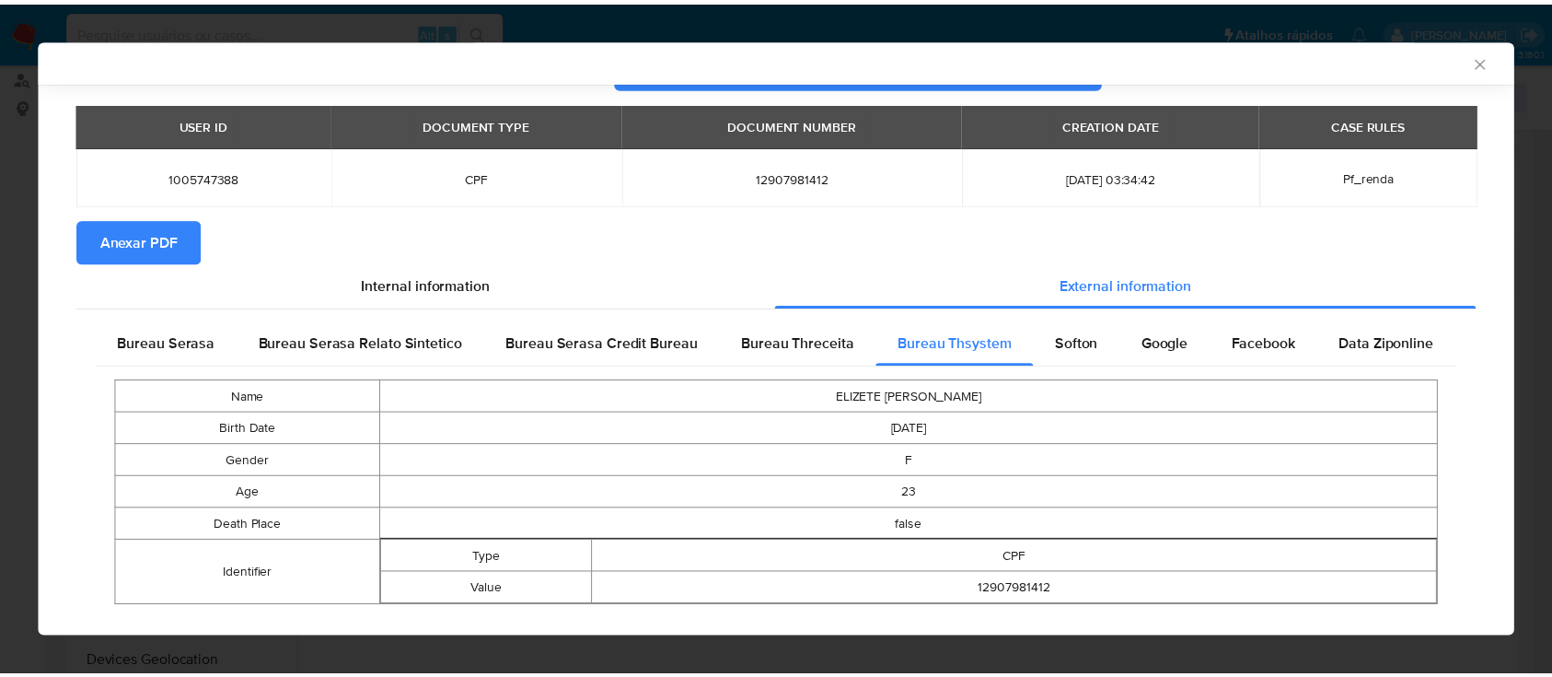
scroll to position [73, 0]
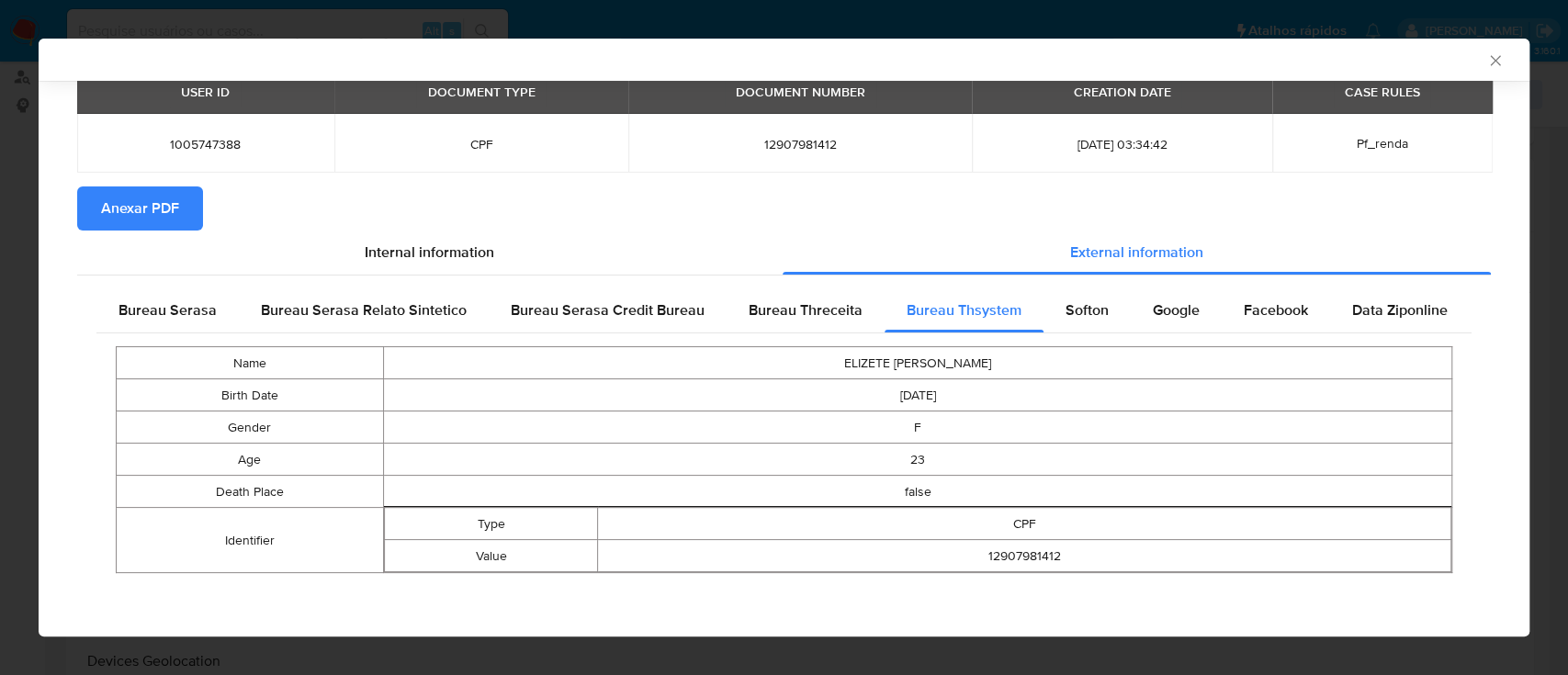
click at [169, 215] on span "Anexar PDF" at bounding box center [140, 208] width 78 height 41
click at [1486, 56] on icon "Fechar a janela" at bounding box center [1495, 61] width 18 height 18
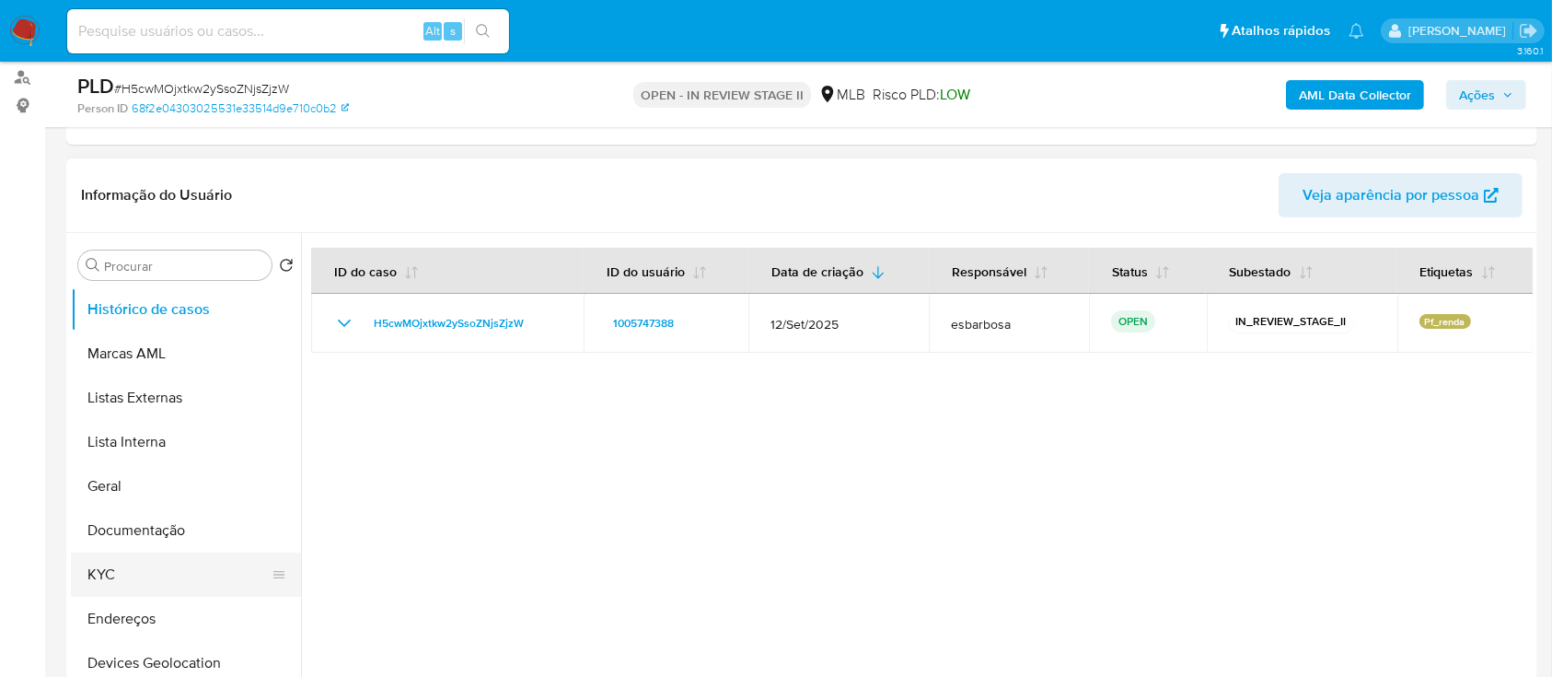
click at [123, 587] on button "KYC" at bounding box center [178, 574] width 215 height 44
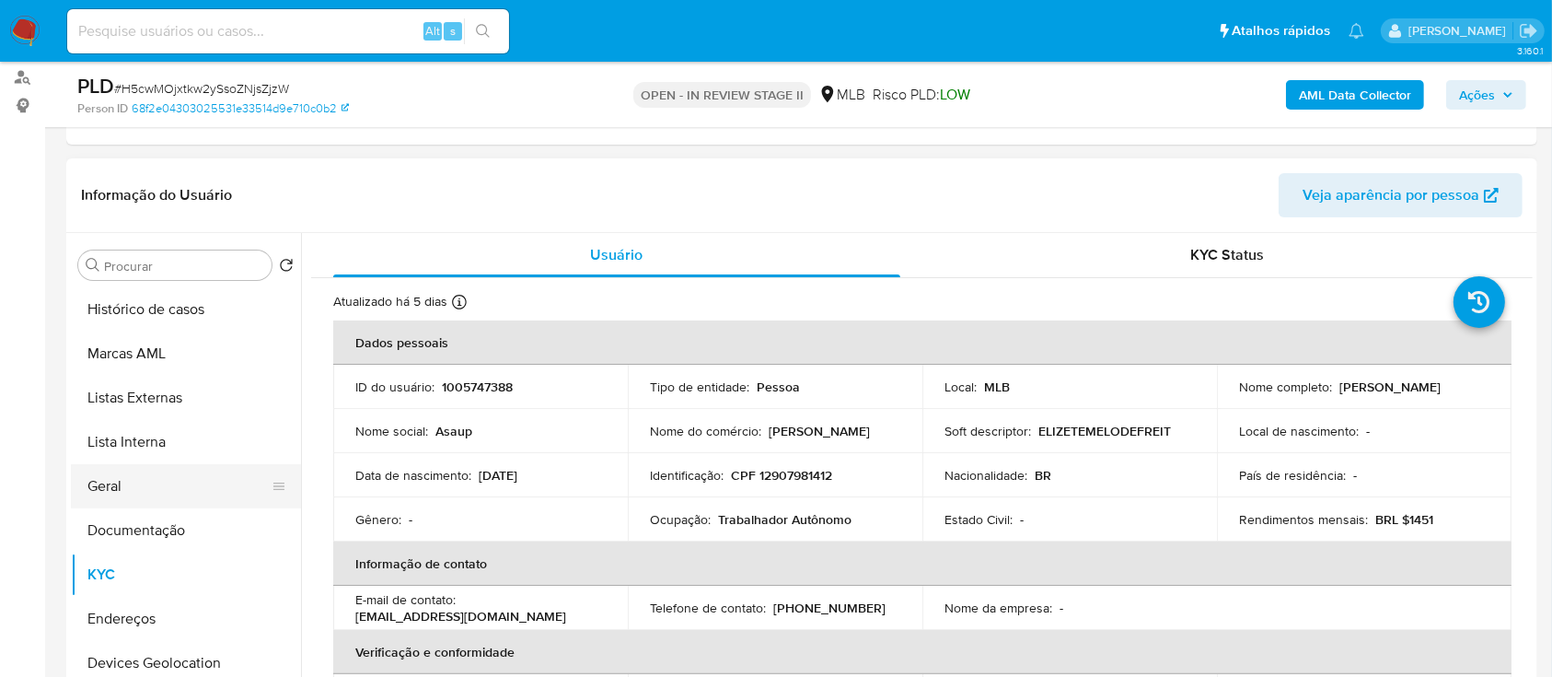
click at [162, 492] on button "Geral" at bounding box center [178, 486] width 215 height 44
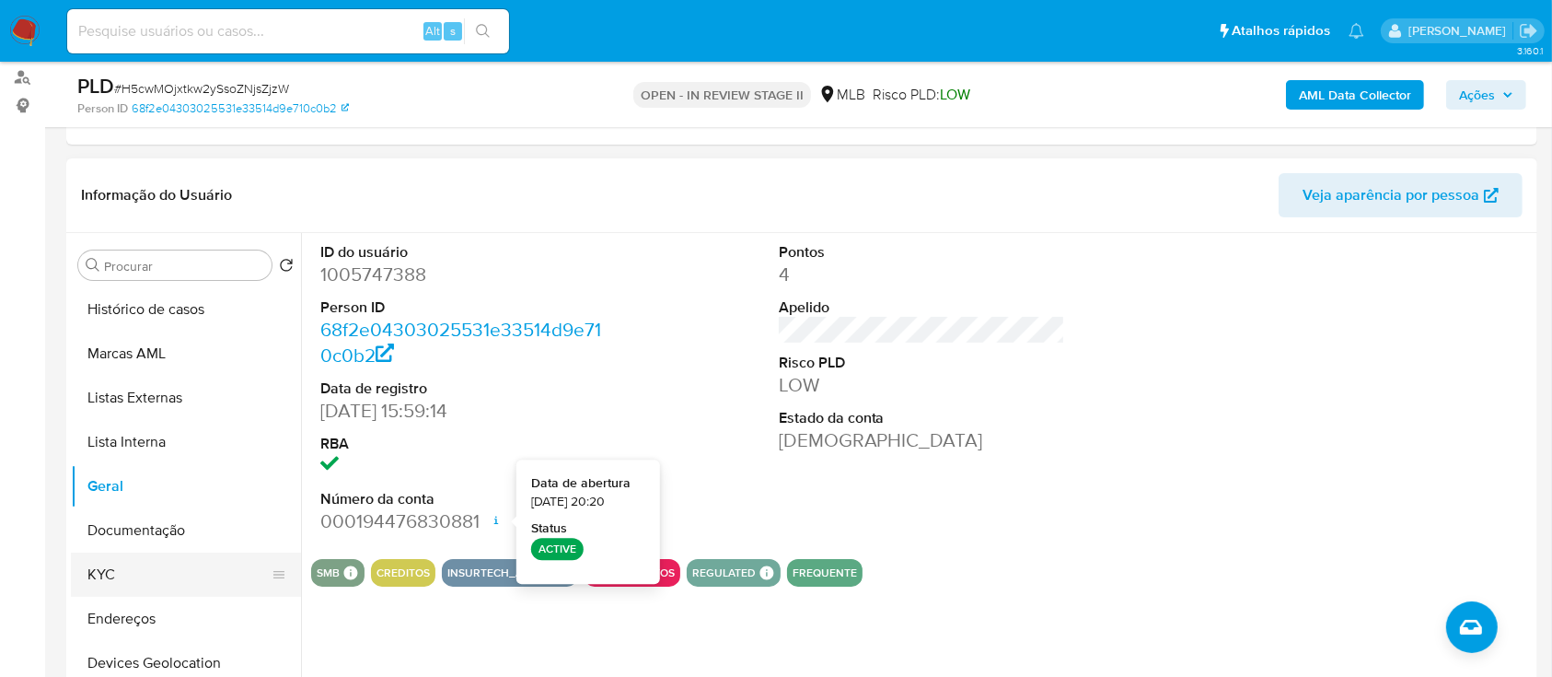
click at [139, 573] on button "KYC" at bounding box center [178, 574] width 215 height 44
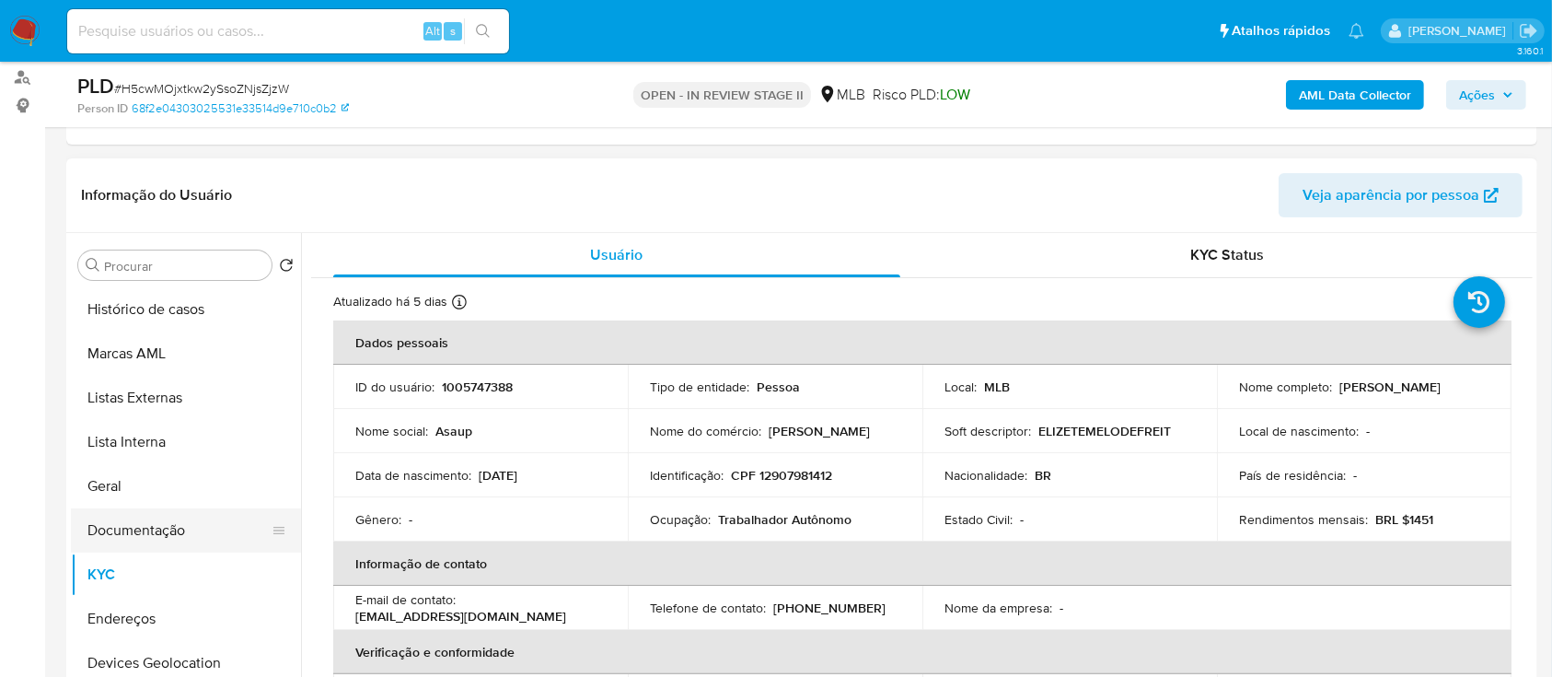
click at [128, 541] on button "Documentação" at bounding box center [178, 530] width 215 height 44
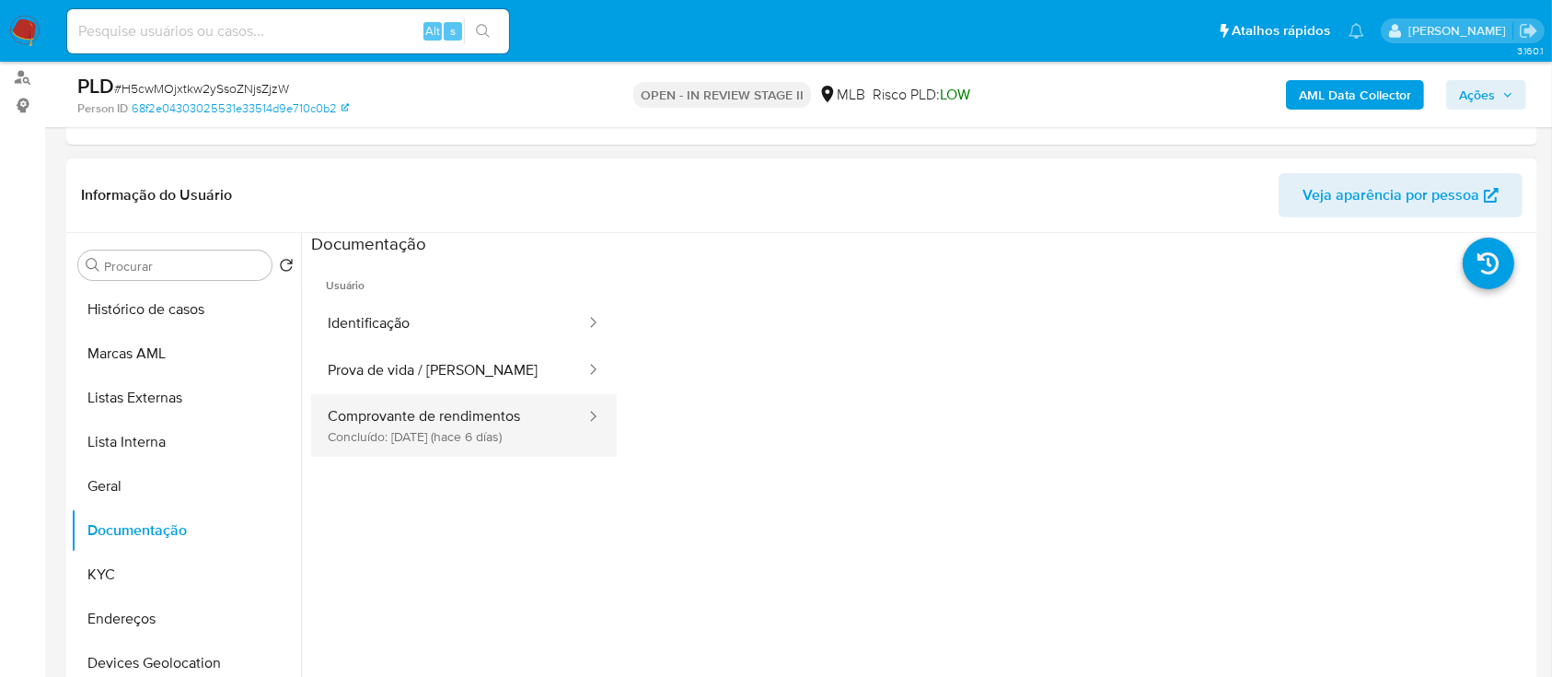
click at [426, 438] on button "Comprovante de rendimentos Concluído: 18/09/2025 (hace 6 días)" at bounding box center [449, 425] width 276 height 63
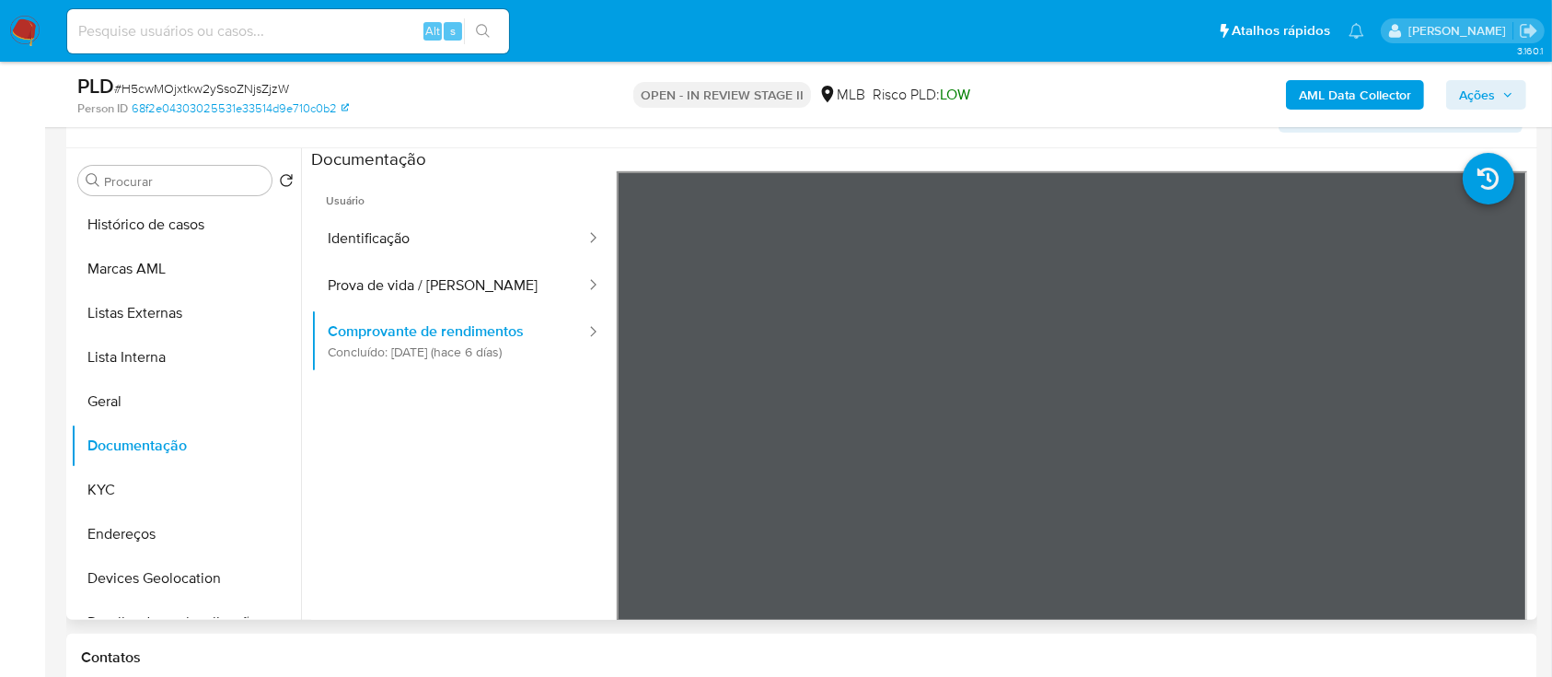
scroll to position [368, 0]
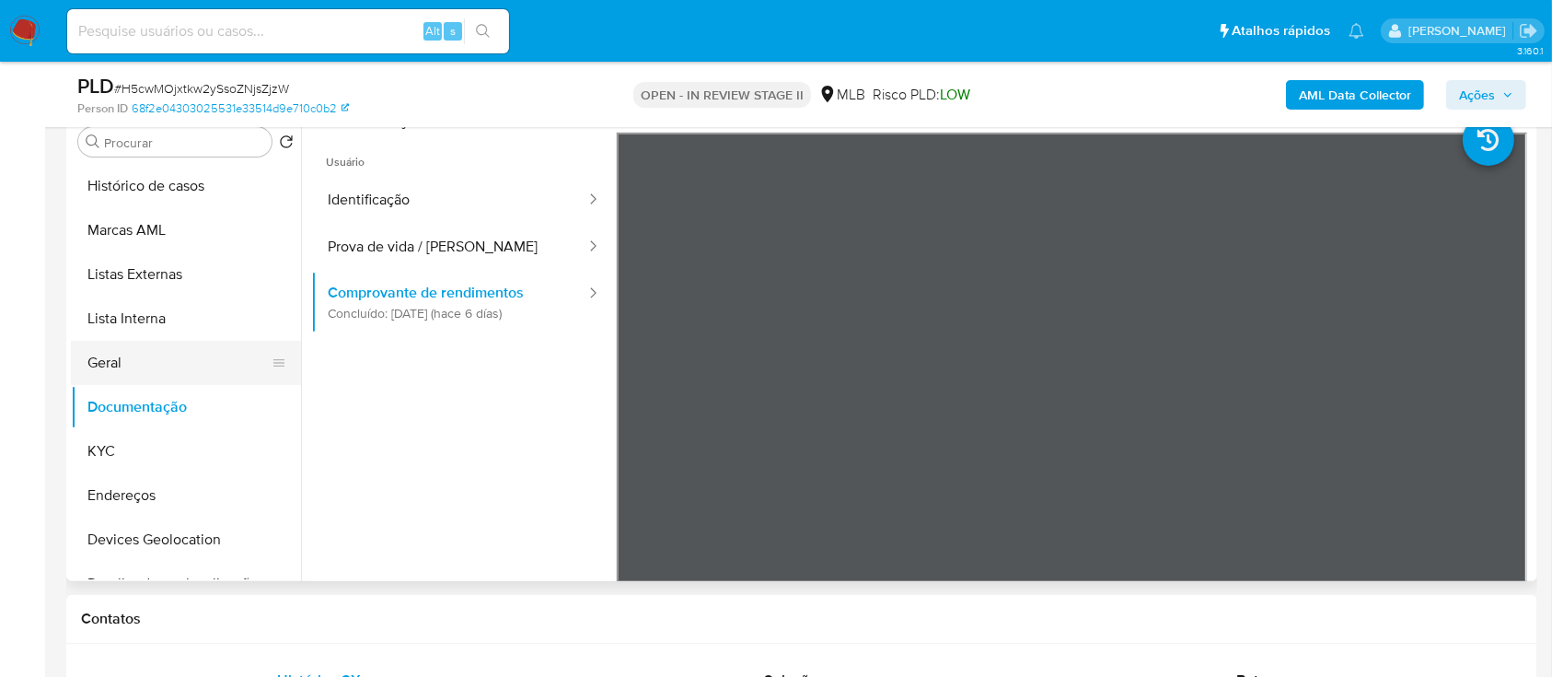
drag, startPoint x: 108, startPoint y: 446, endPoint x: 265, endPoint y: 374, distance: 173.1
click at [111, 447] on button "KYC" at bounding box center [186, 451] width 230 height 44
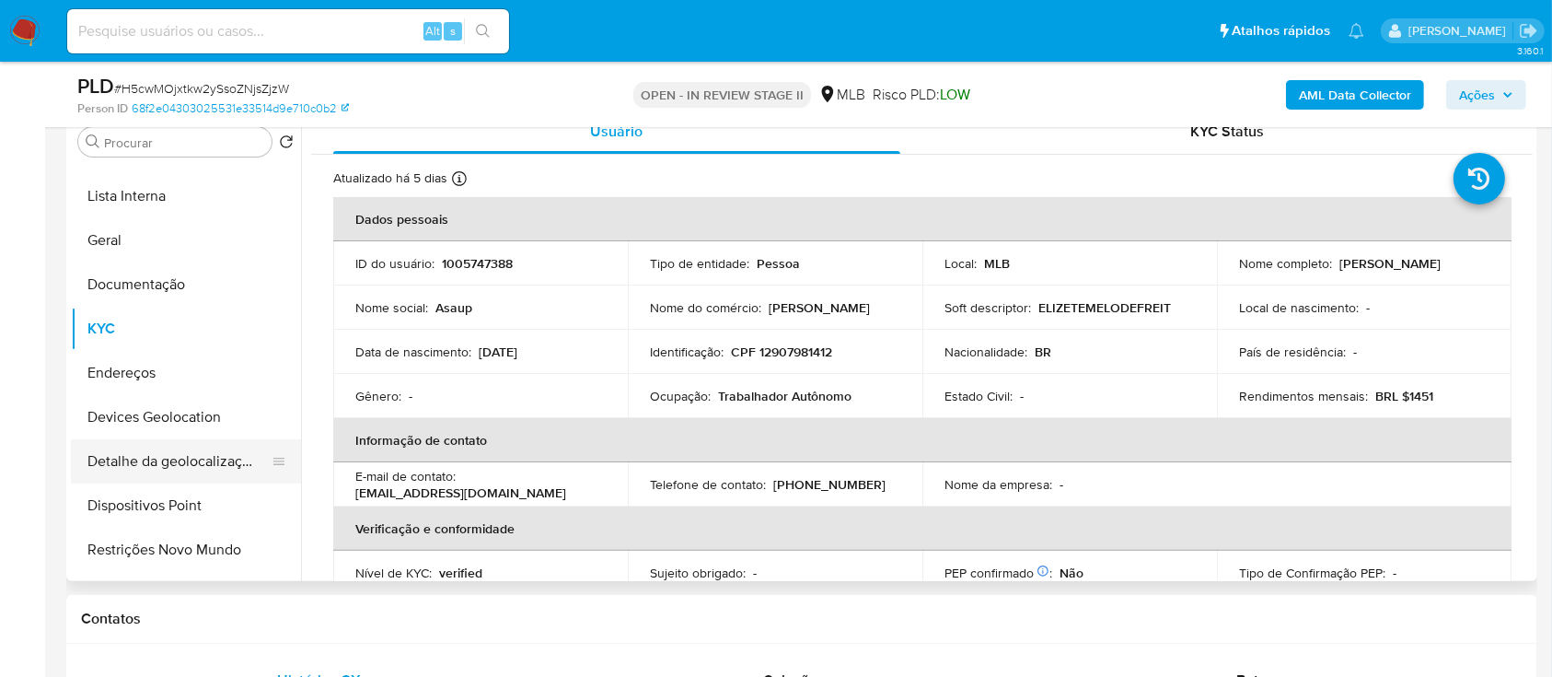
scroll to position [245, 0]
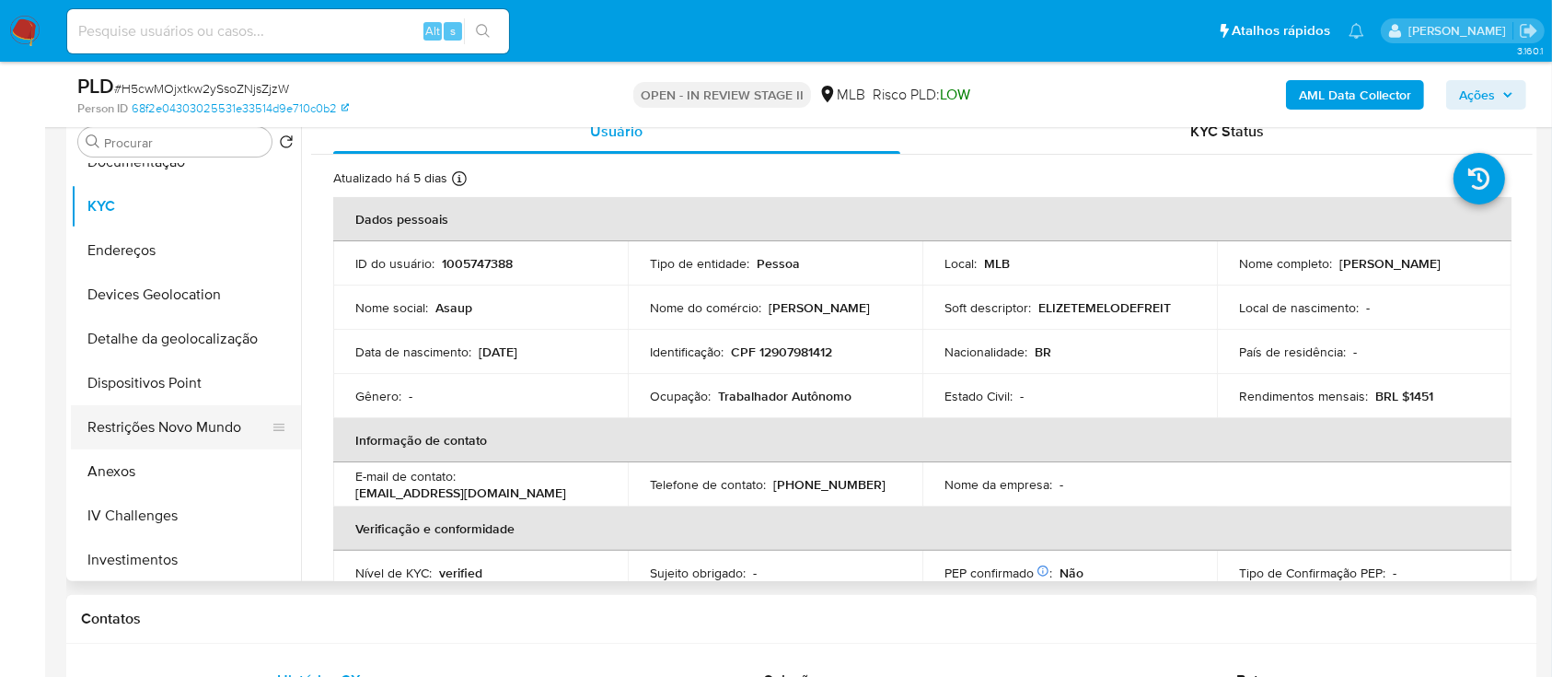
click at [177, 425] on button "Restrições Novo Mundo" at bounding box center [178, 427] width 215 height 44
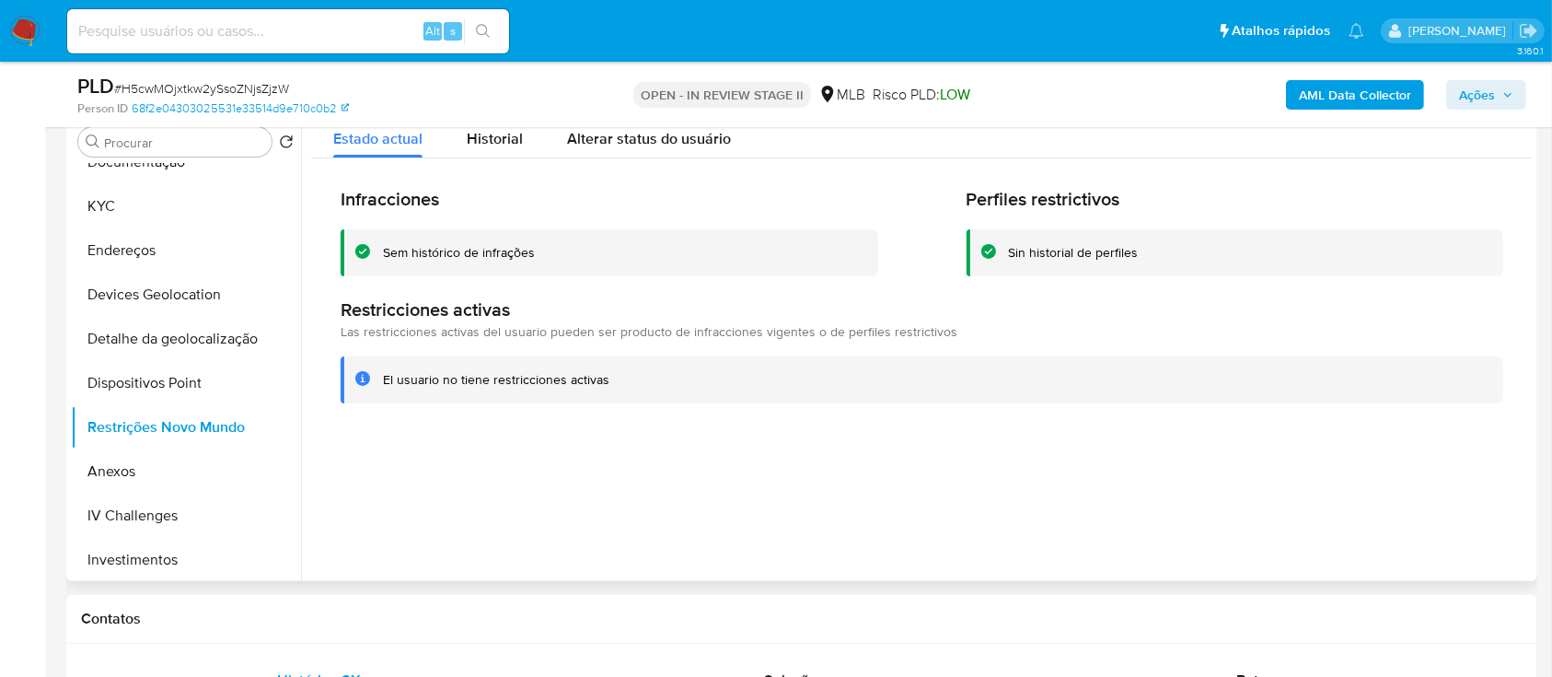
click at [519, 248] on div "Sem histórico de infrações" at bounding box center [459, 252] width 152 height 17
click at [517, 248] on div "Sem histórico de infrações" at bounding box center [459, 252] width 152 height 17
click at [135, 203] on button "KYC" at bounding box center [178, 206] width 215 height 44
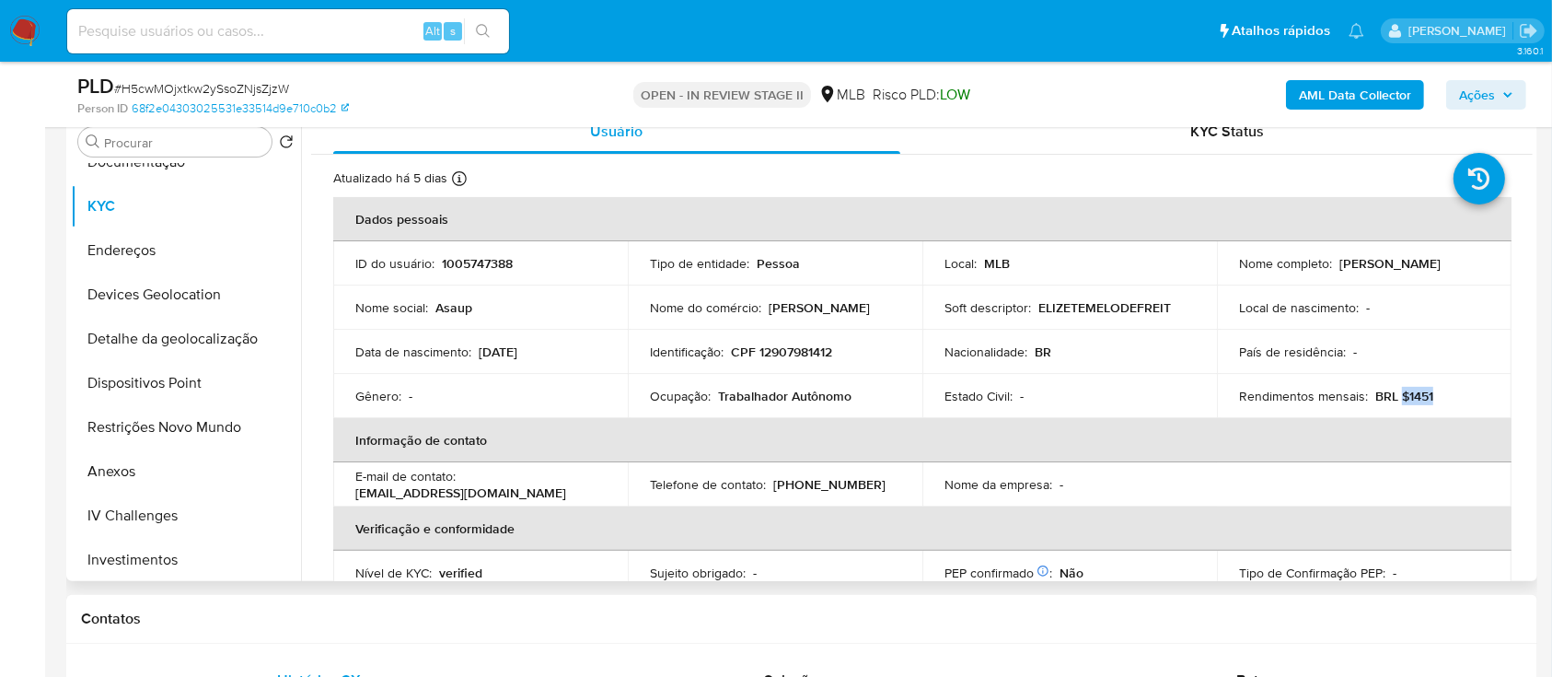
drag, startPoint x: 1436, startPoint y: 395, endPoint x: 1394, endPoint y: 394, distance: 42.4
click at [1394, 394] on div "Rendimentos mensais : BRL $1451" at bounding box center [1364, 396] width 250 height 17
copy p "$1451"
drag, startPoint x: 866, startPoint y: 399, endPoint x: 648, endPoint y: 399, distance: 217.3
click at [650, 399] on div "Ocupação : Trabalhador Autônomo" at bounding box center [775, 396] width 250 height 17
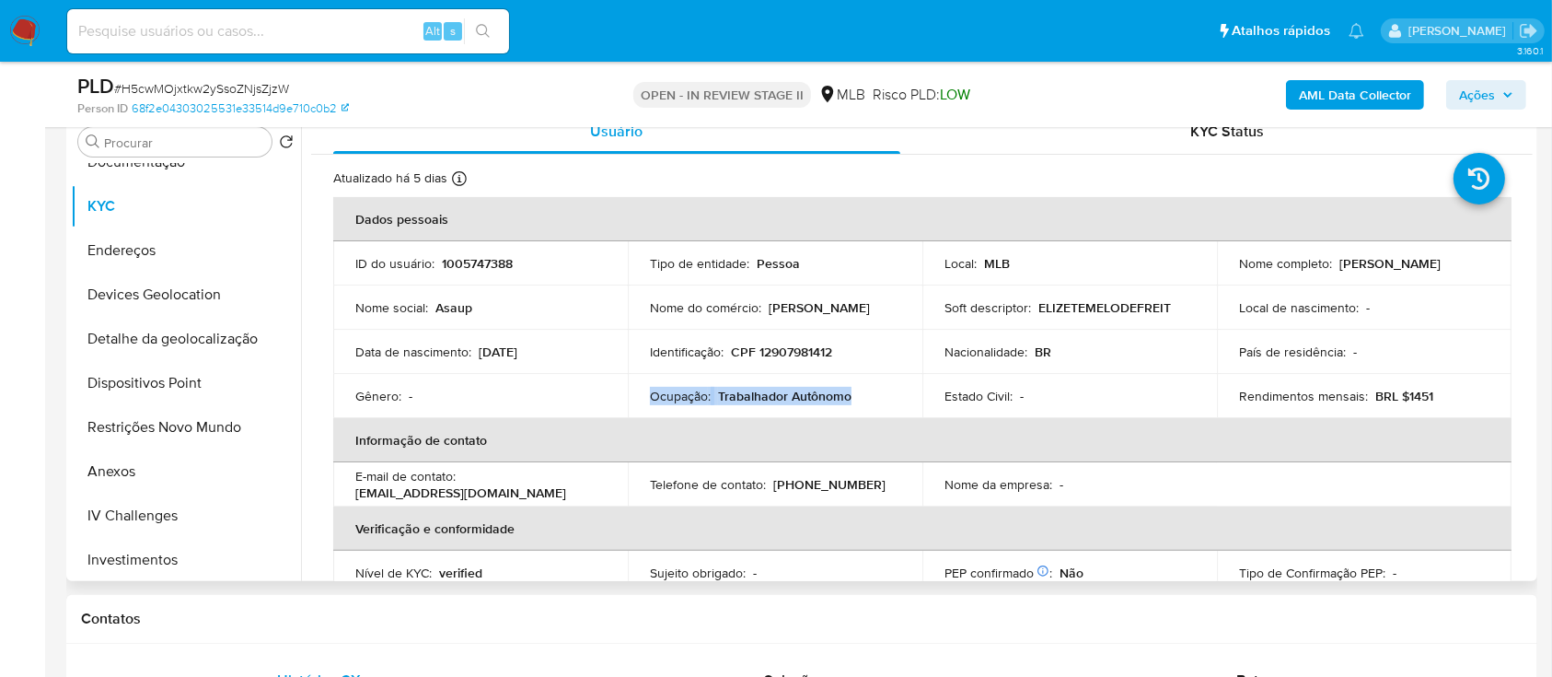
copy div "Ocupação : Trabalhador Autônomo"
click at [1494, 93] on span "Ações" at bounding box center [1486, 95] width 54 height 26
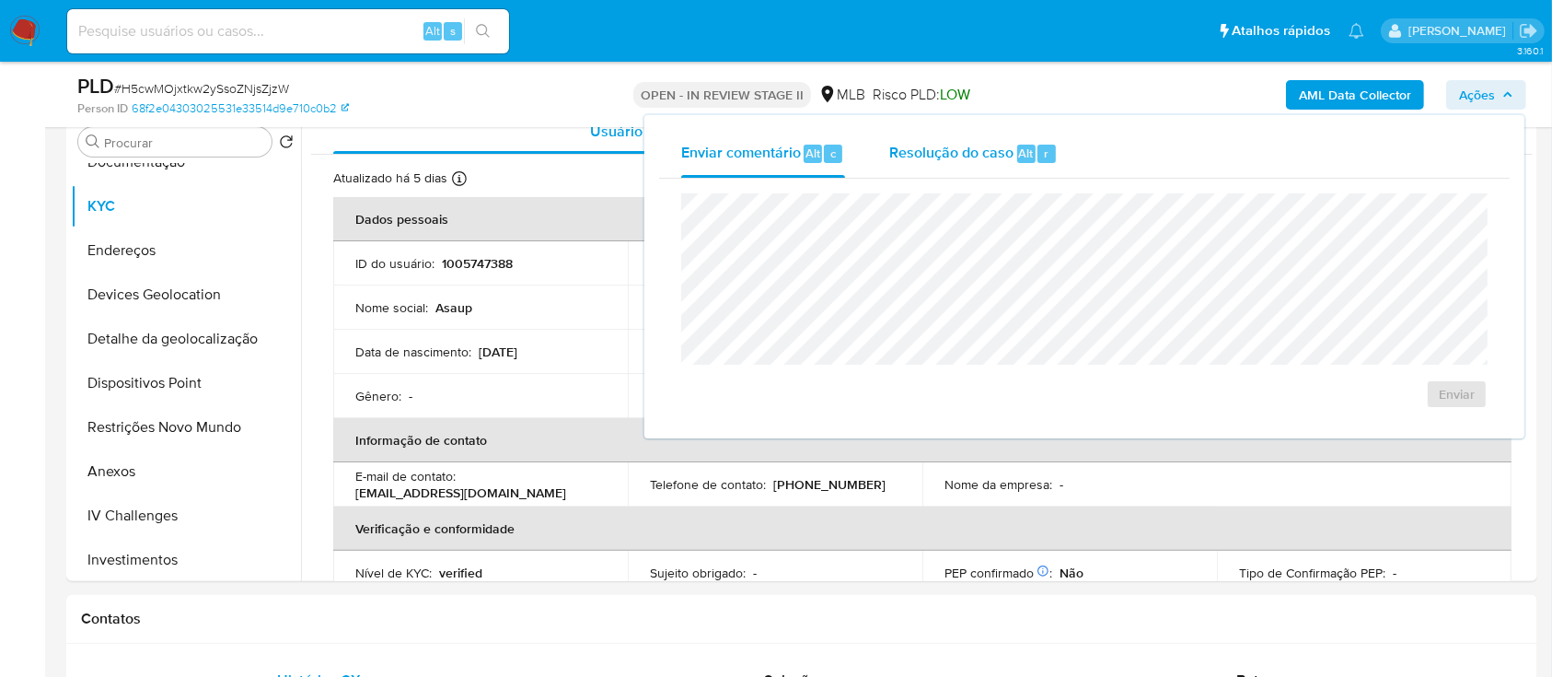
drag, startPoint x: 990, startPoint y: 157, endPoint x: 986, endPoint y: 182, distance: 26.0
click at [989, 157] on span "Resolução do caso" at bounding box center [951, 152] width 124 height 21
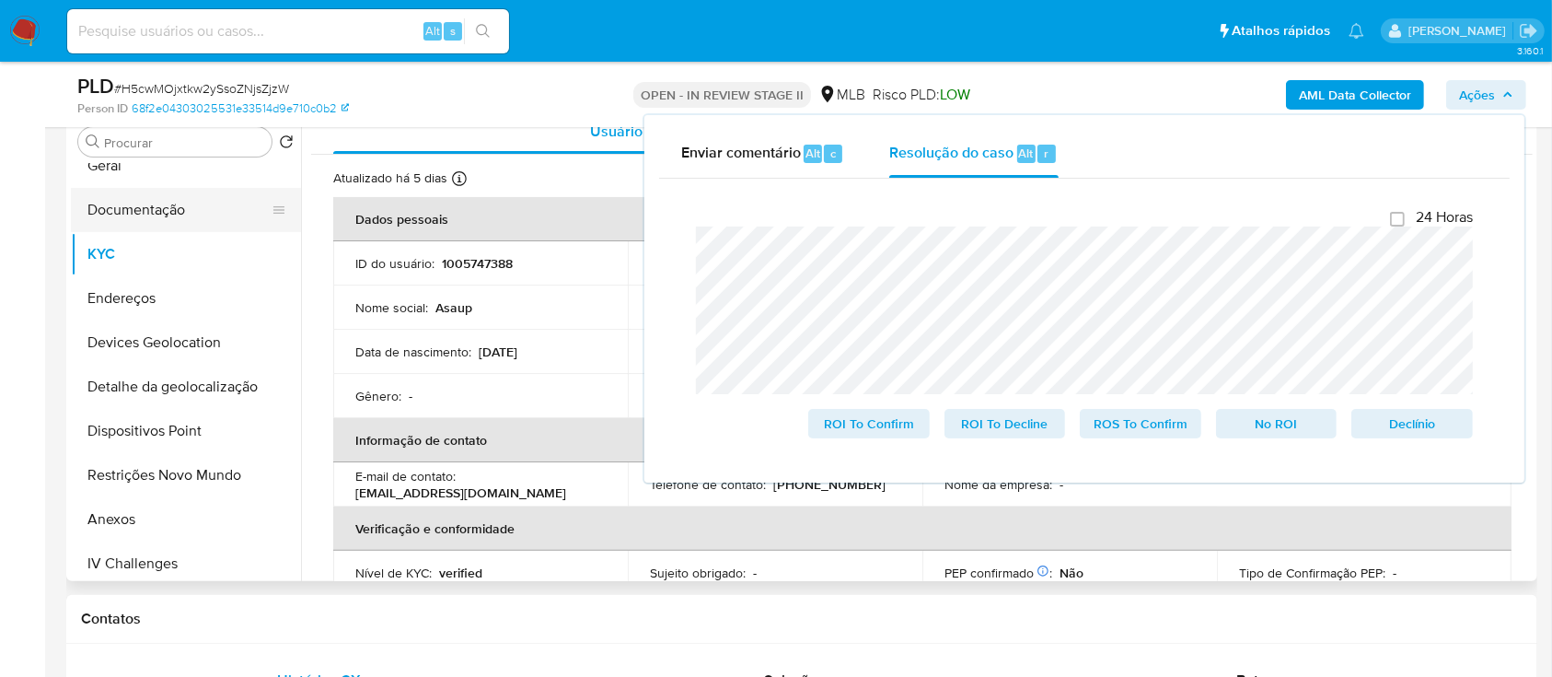
scroll to position [122, 0]
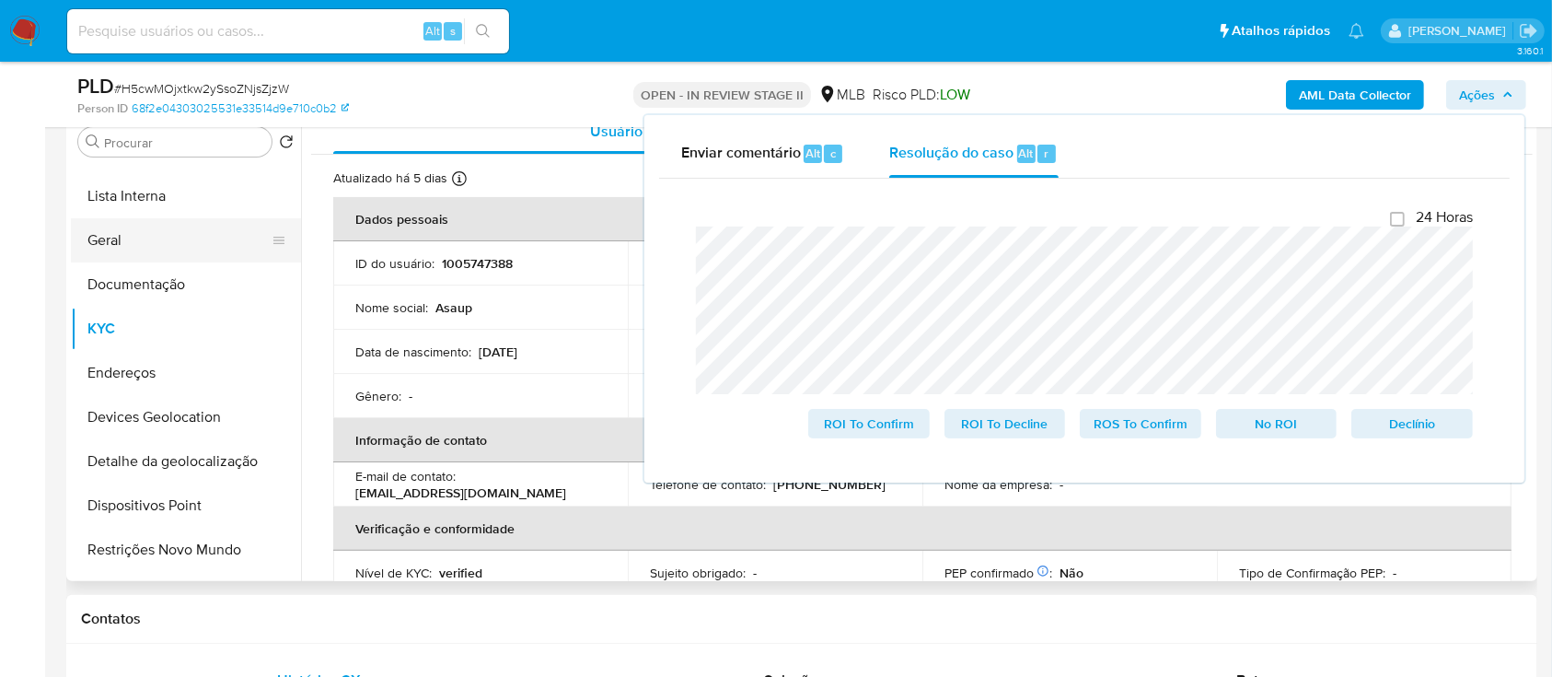
click at [149, 247] on button "Geral" at bounding box center [178, 240] width 215 height 44
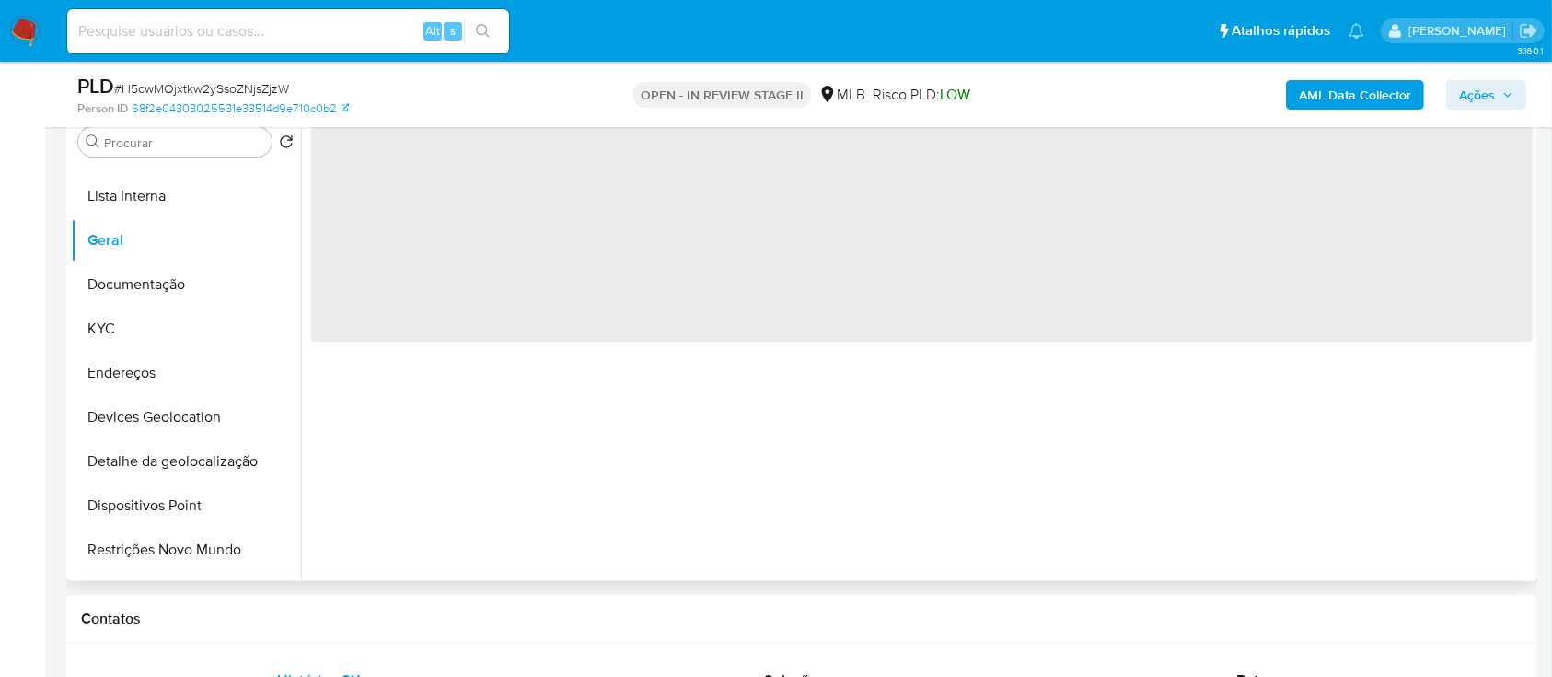
scroll to position [245, 0]
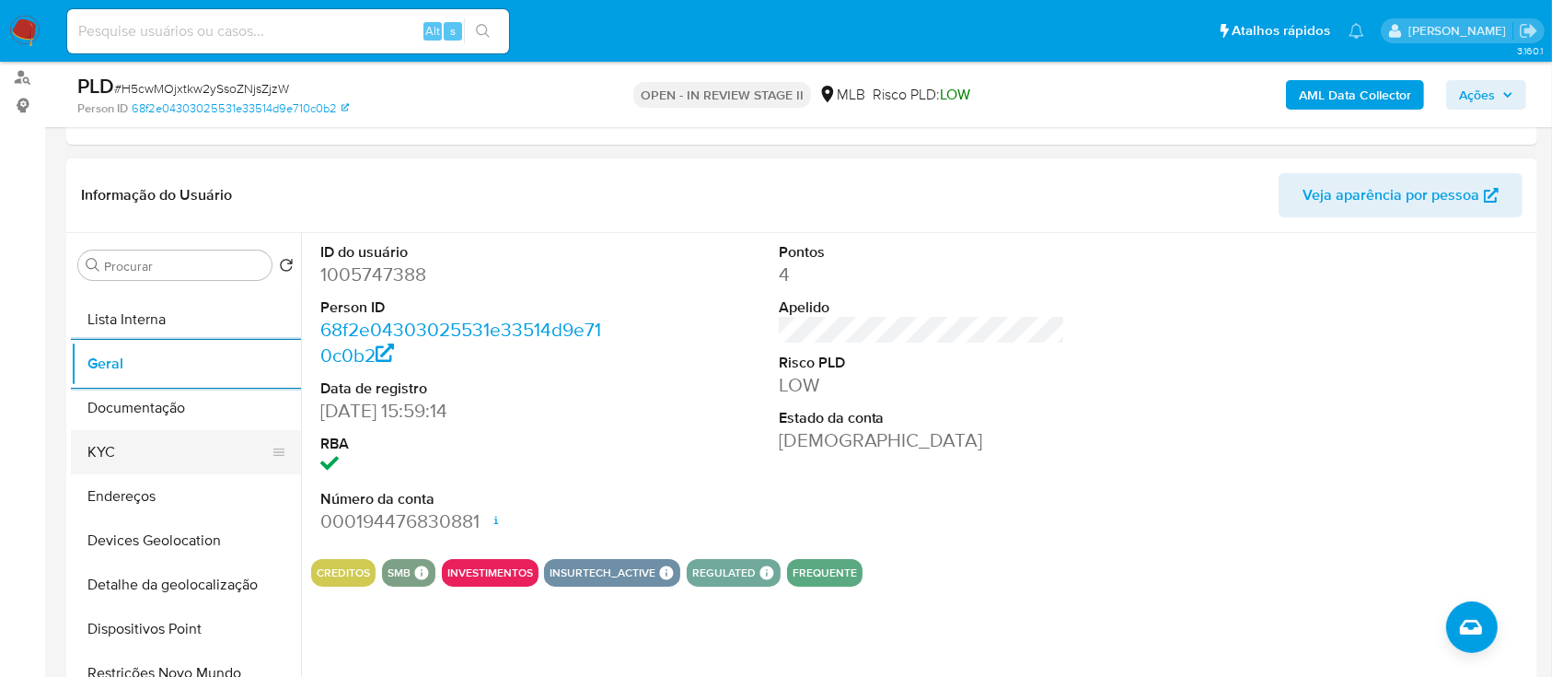
click at [150, 445] on button "KYC" at bounding box center [178, 452] width 215 height 44
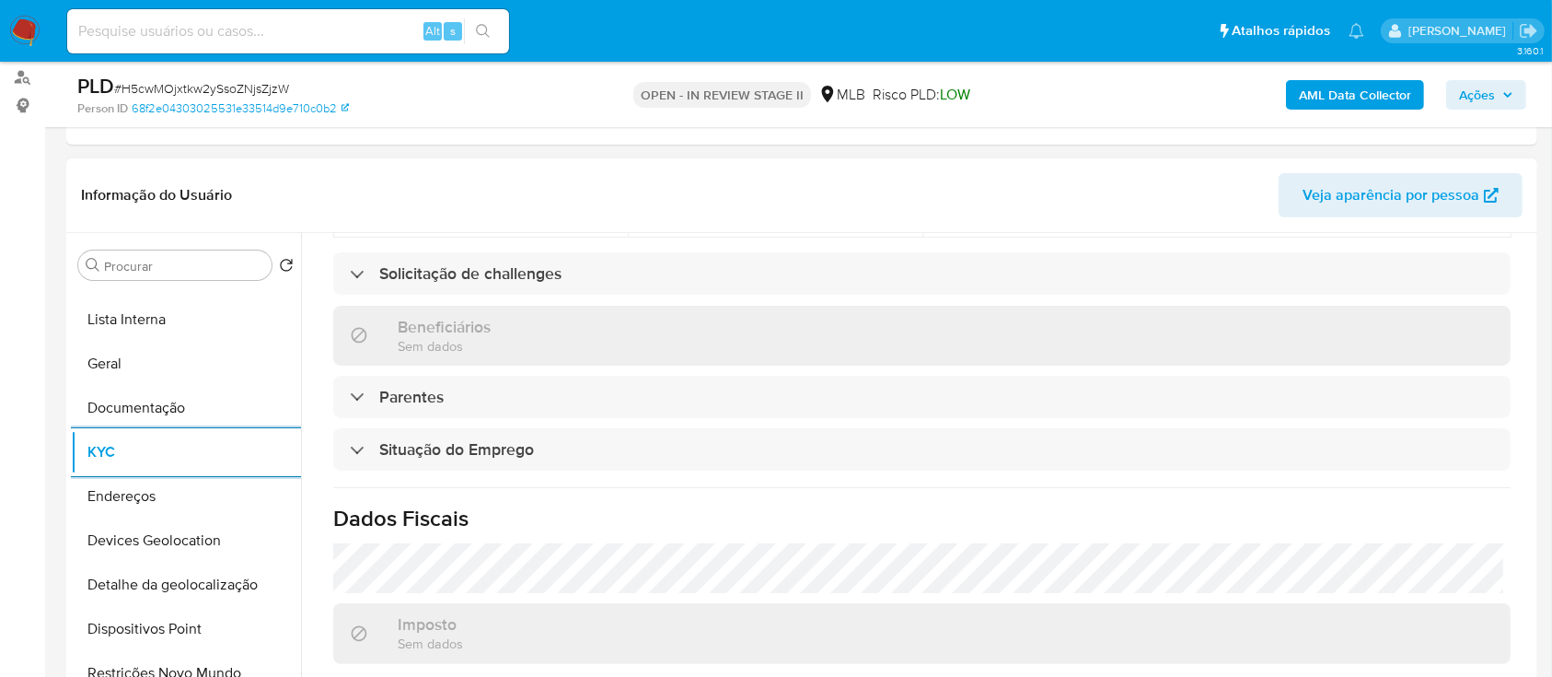
scroll to position [783, 0]
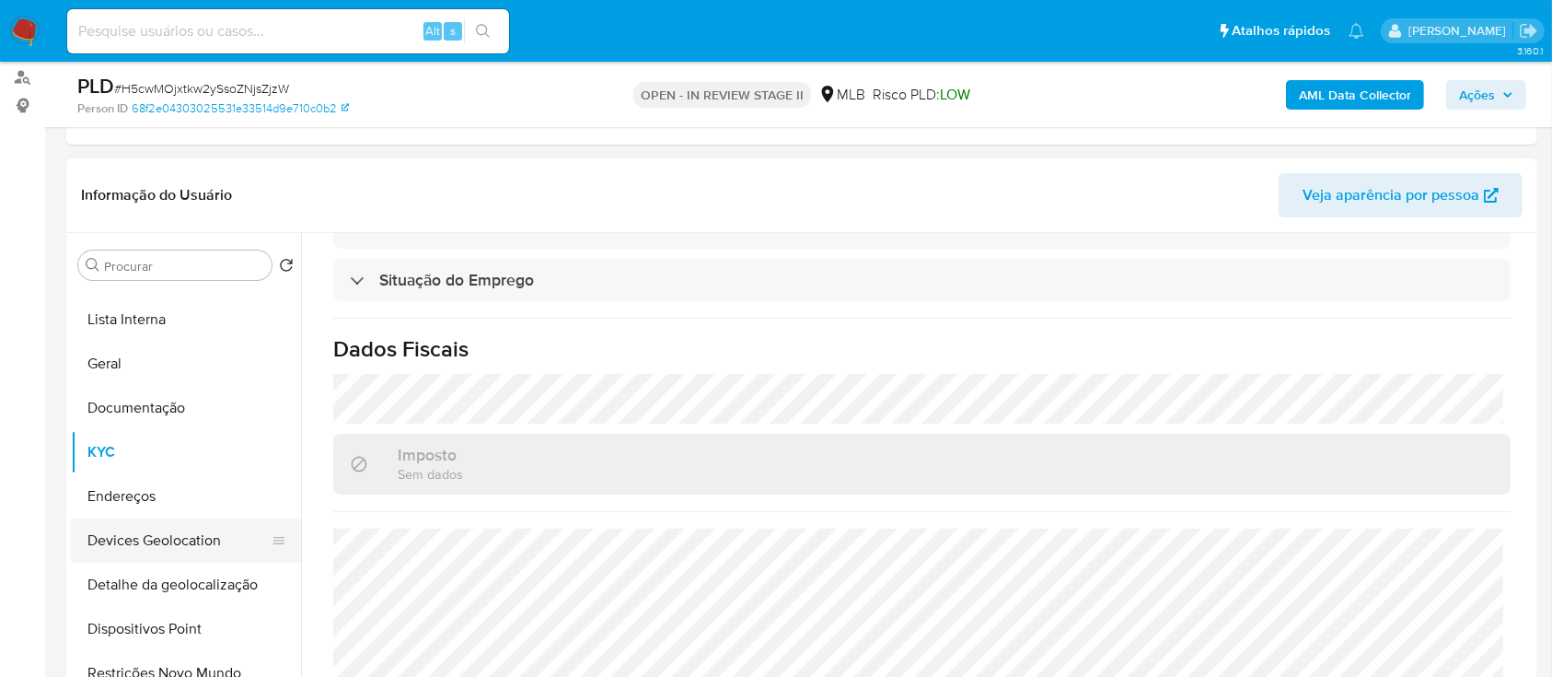
click at [195, 531] on button "Devices Geolocation" at bounding box center [178, 540] width 215 height 44
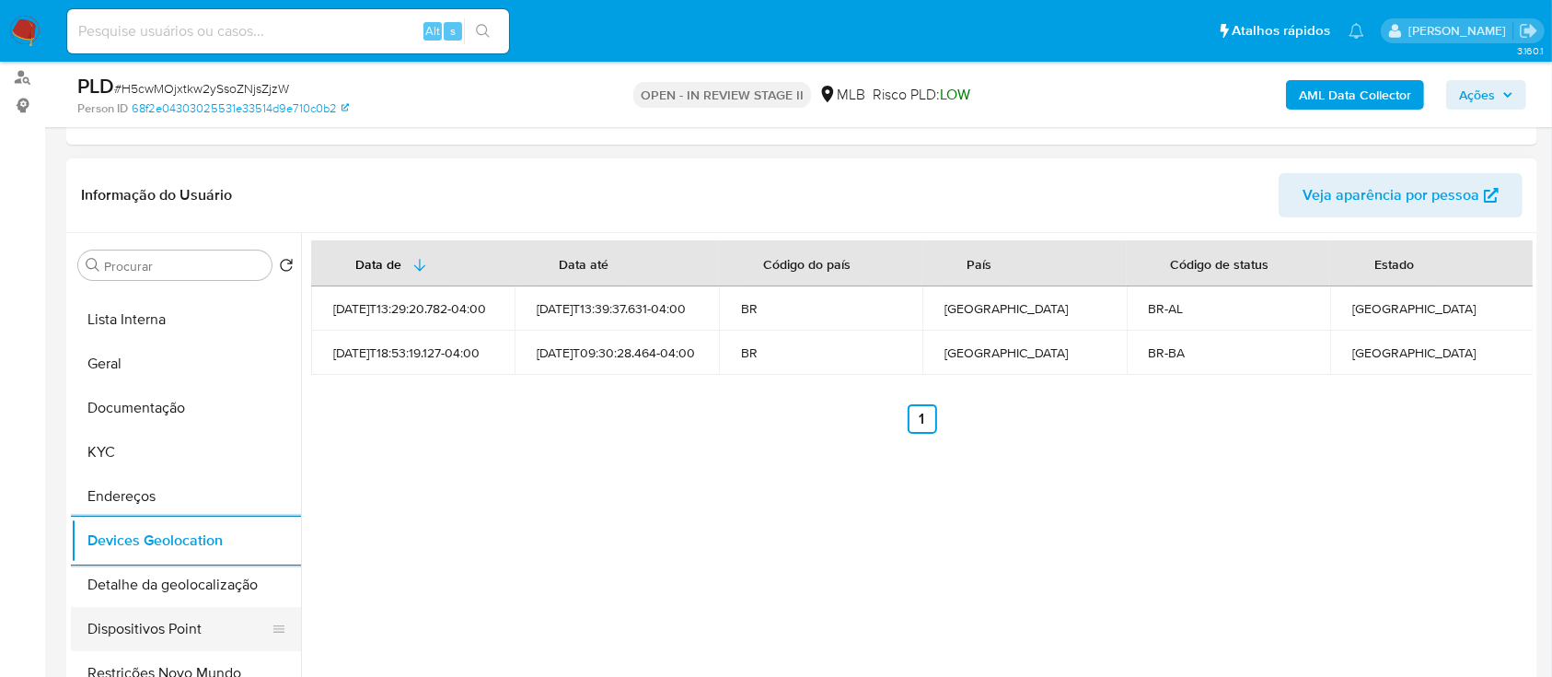
click at [221, 632] on button "Dispositivos Point" at bounding box center [178, 629] width 215 height 44
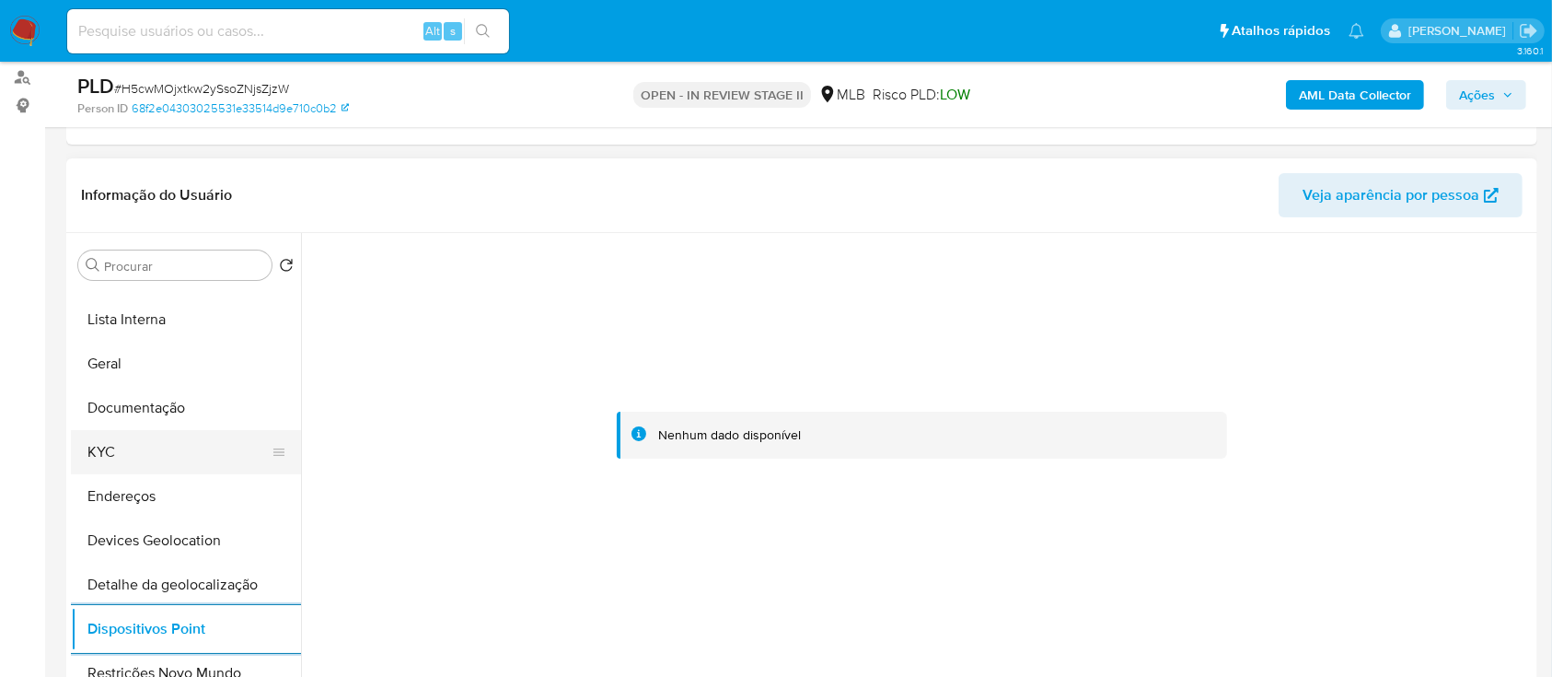
click at [143, 460] on button "KYC" at bounding box center [178, 452] width 215 height 44
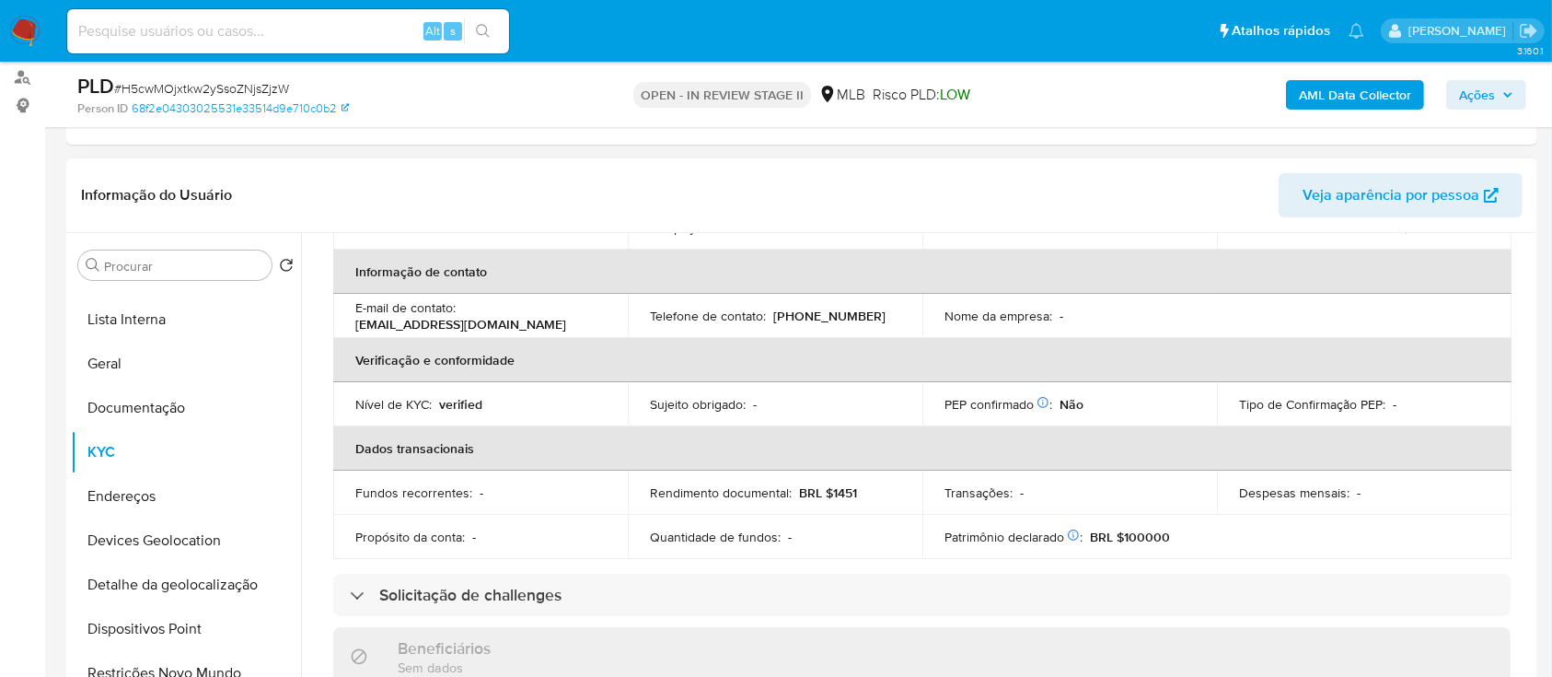
scroll to position [46, 0]
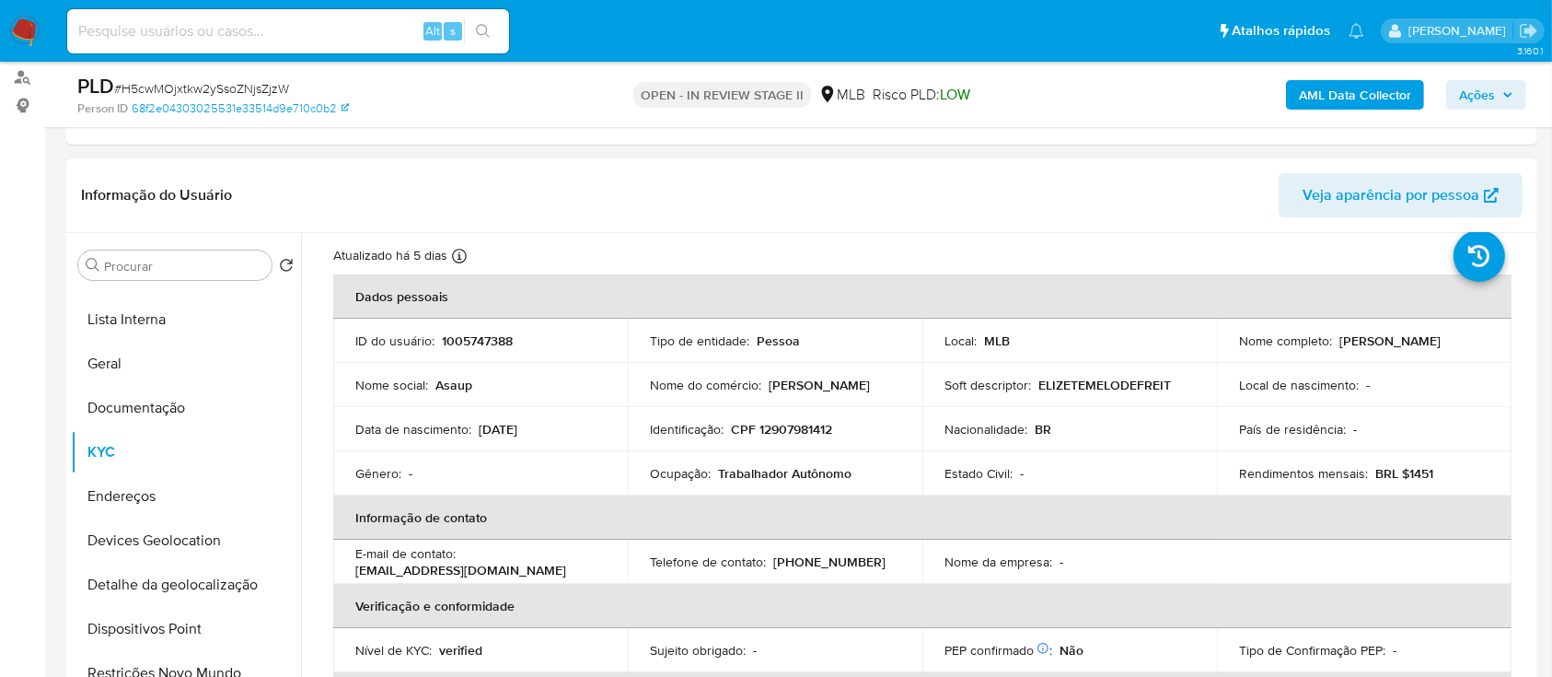
click at [810, 425] on p "CPF 12907981412" at bounding box center [781, 429] width 101 height 17
copy p "12907981412"
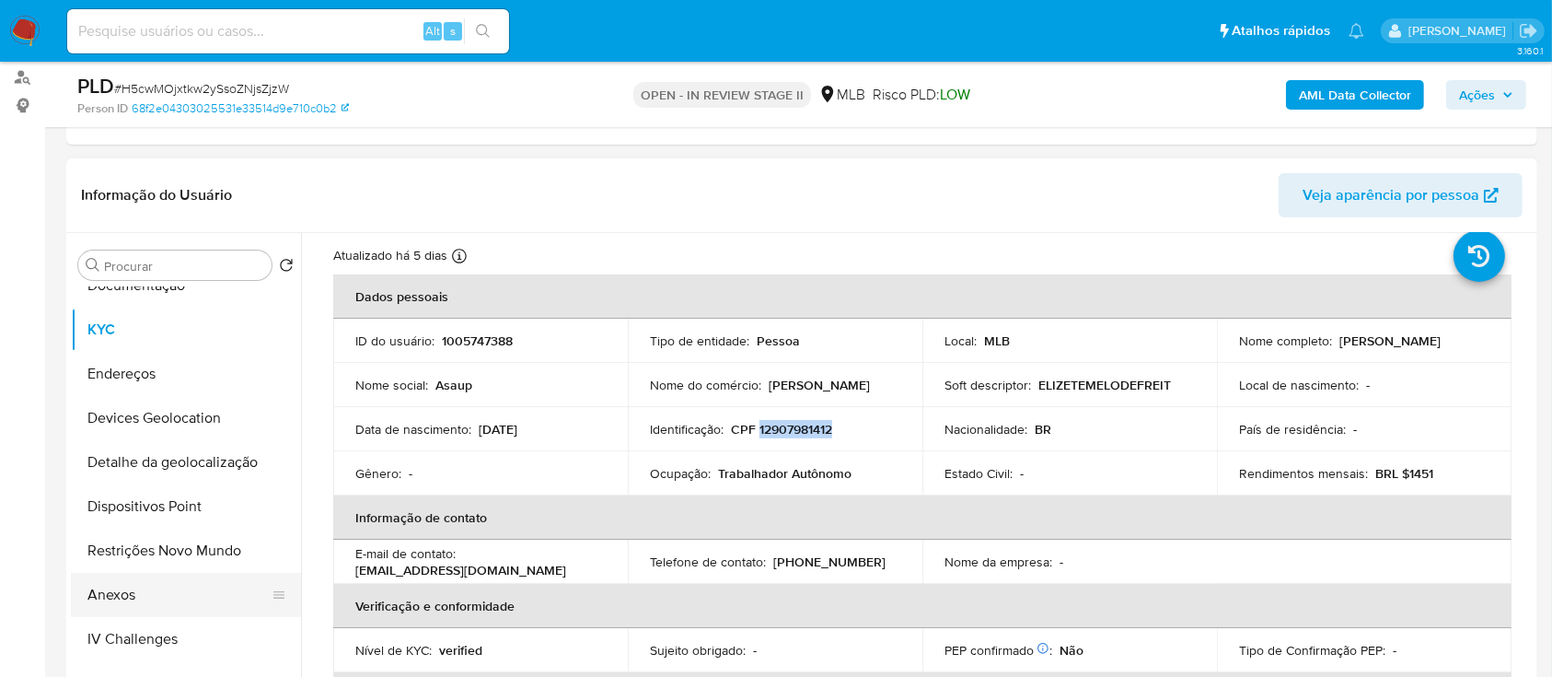
click at [138, 587] on button "Anexos" at bounding box center [178, 595] width 215 height 44
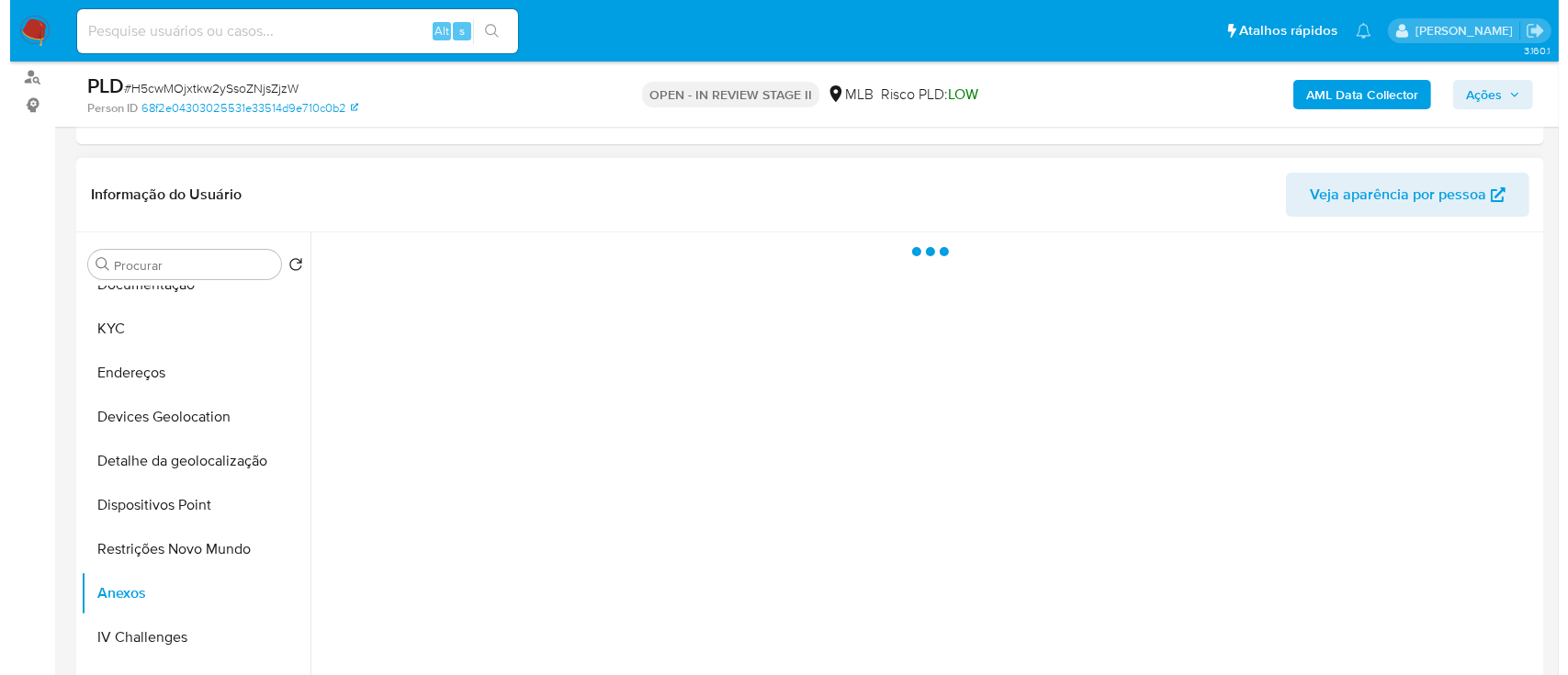
scroll to position [0, 0]
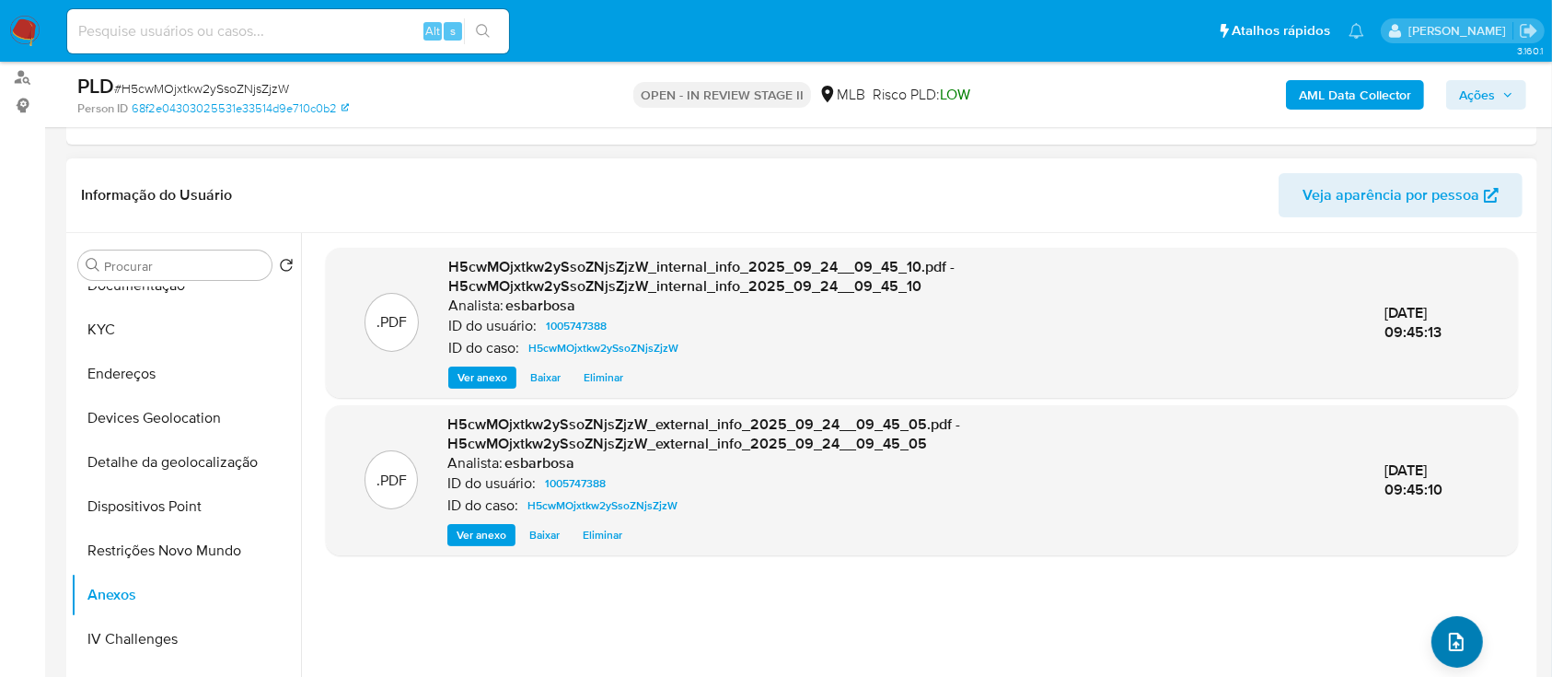
click at [1456, 642] on icon "upload-file" at bounding box center [1457, 642] width 22 height 22
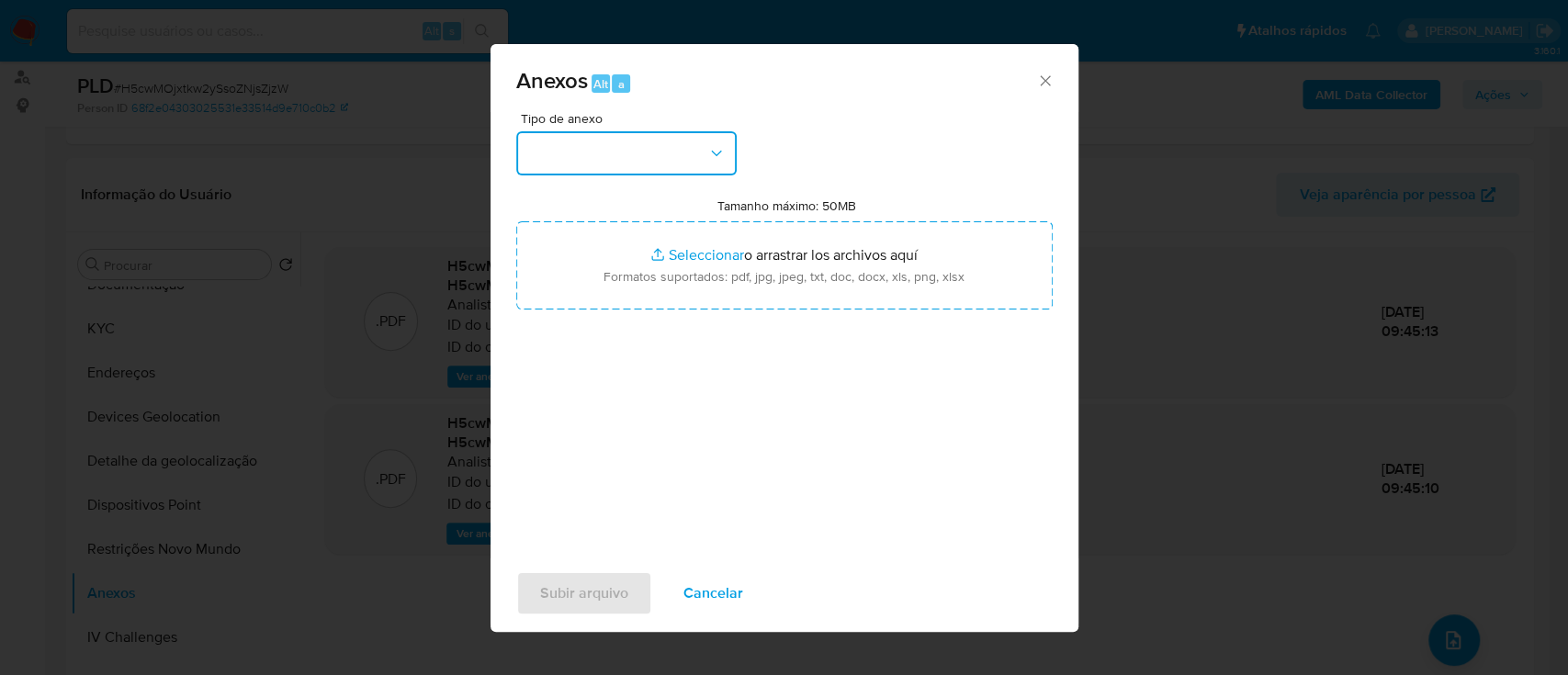
click at [637, 153] on button "button" at bounding box center [625, 154] width 220 height 44
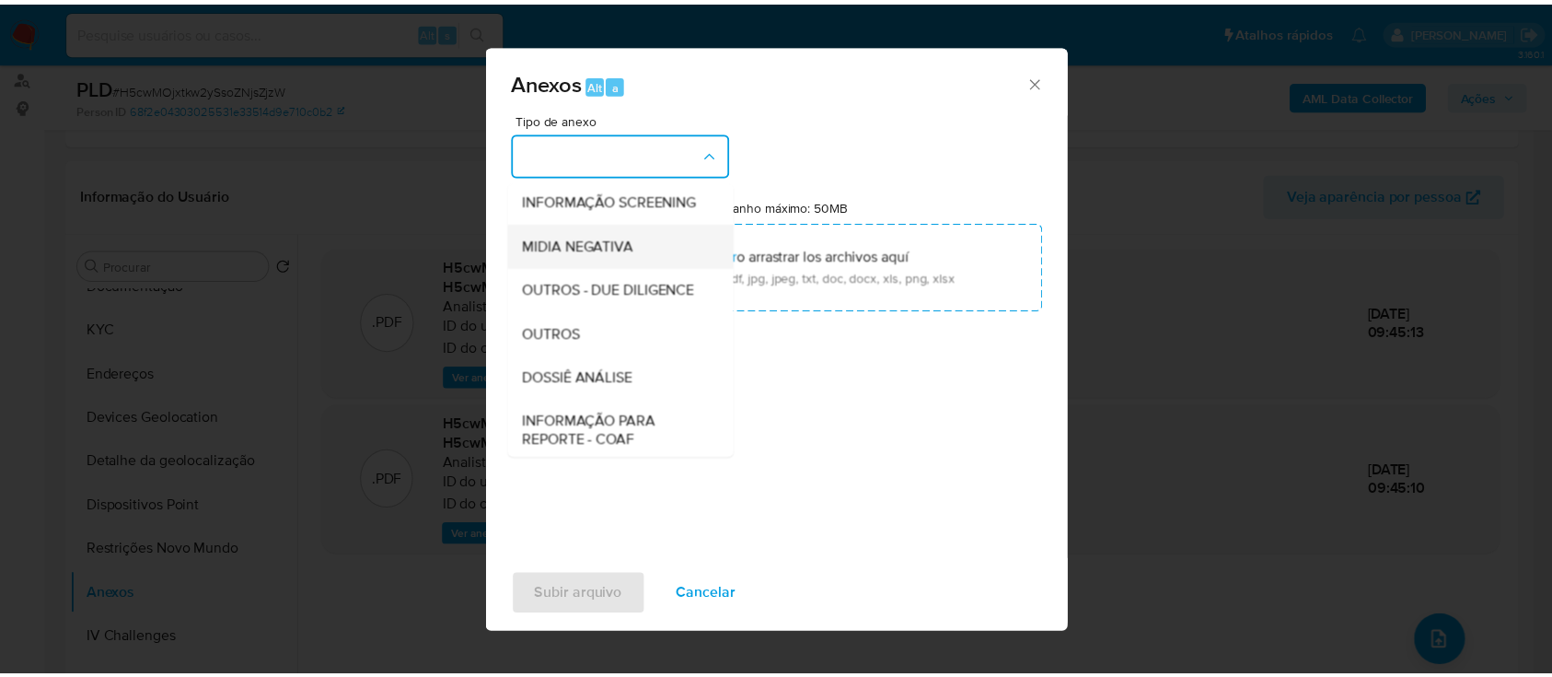
scroll to position [283, 0]
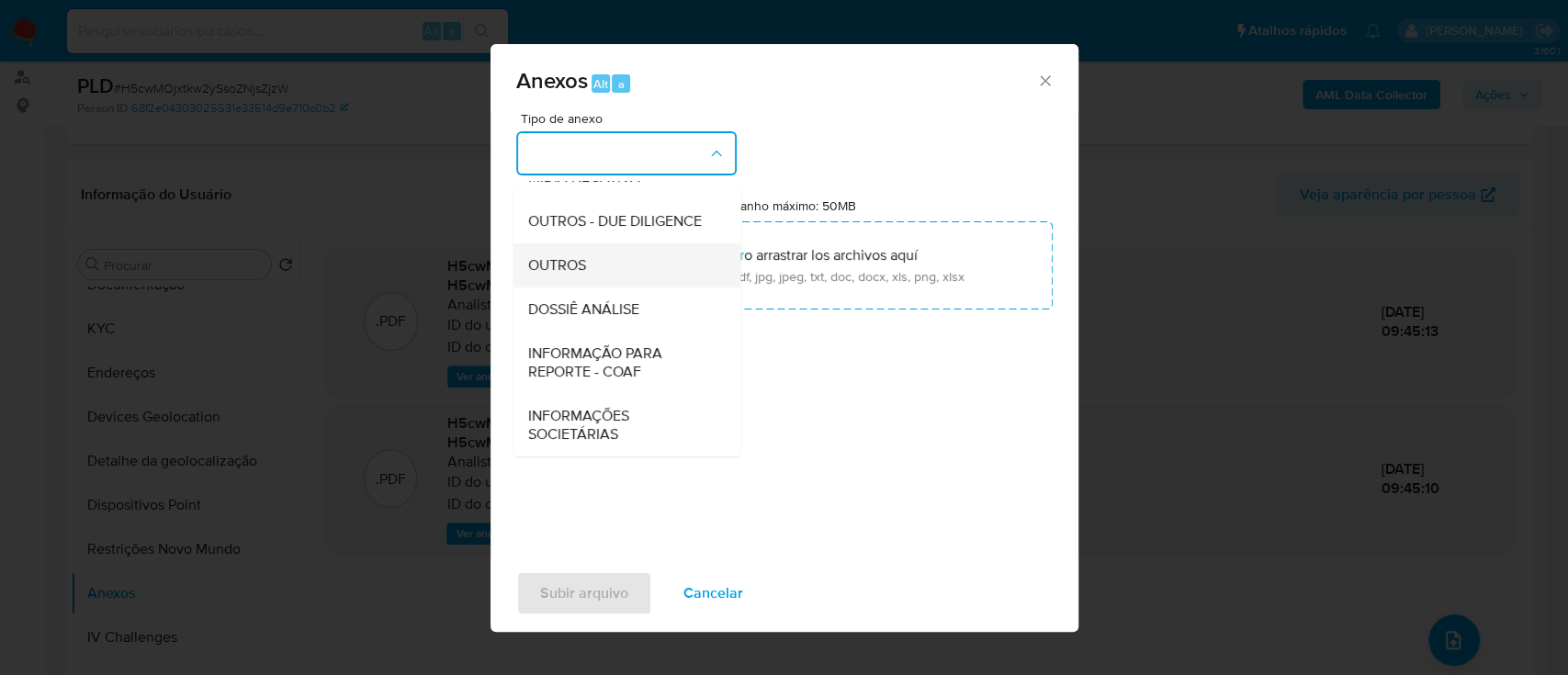
click at [570, 260] on span "OUTROS" at bounding box center [557, 265] width 58 height 18
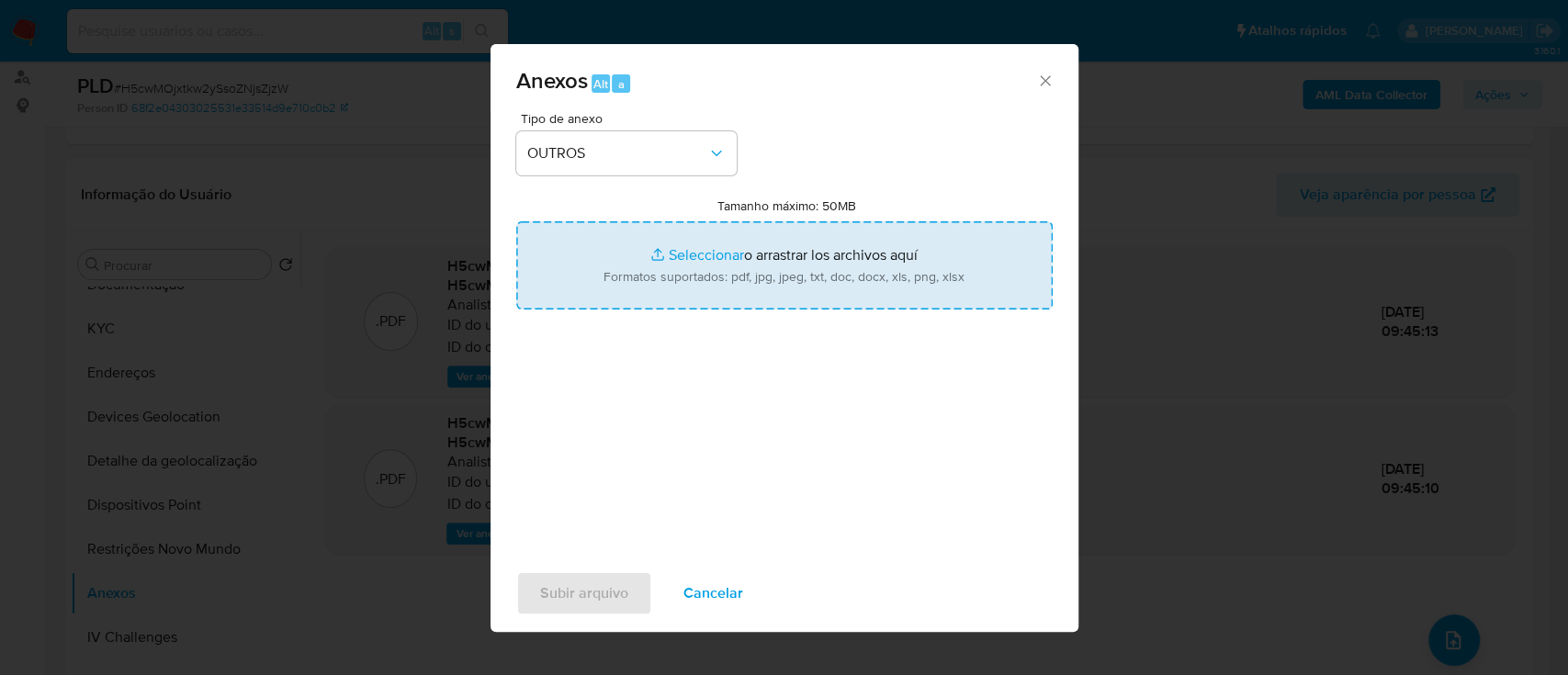
click at [713, 255] on input "Tamanho máximo: 50MB Seleccionar archivos" at bounding box center [784, 265] width 537 height 88
type input "C:\fakepath\Mulan 1005747388_2025_09_22_11_35_10.xlsx"
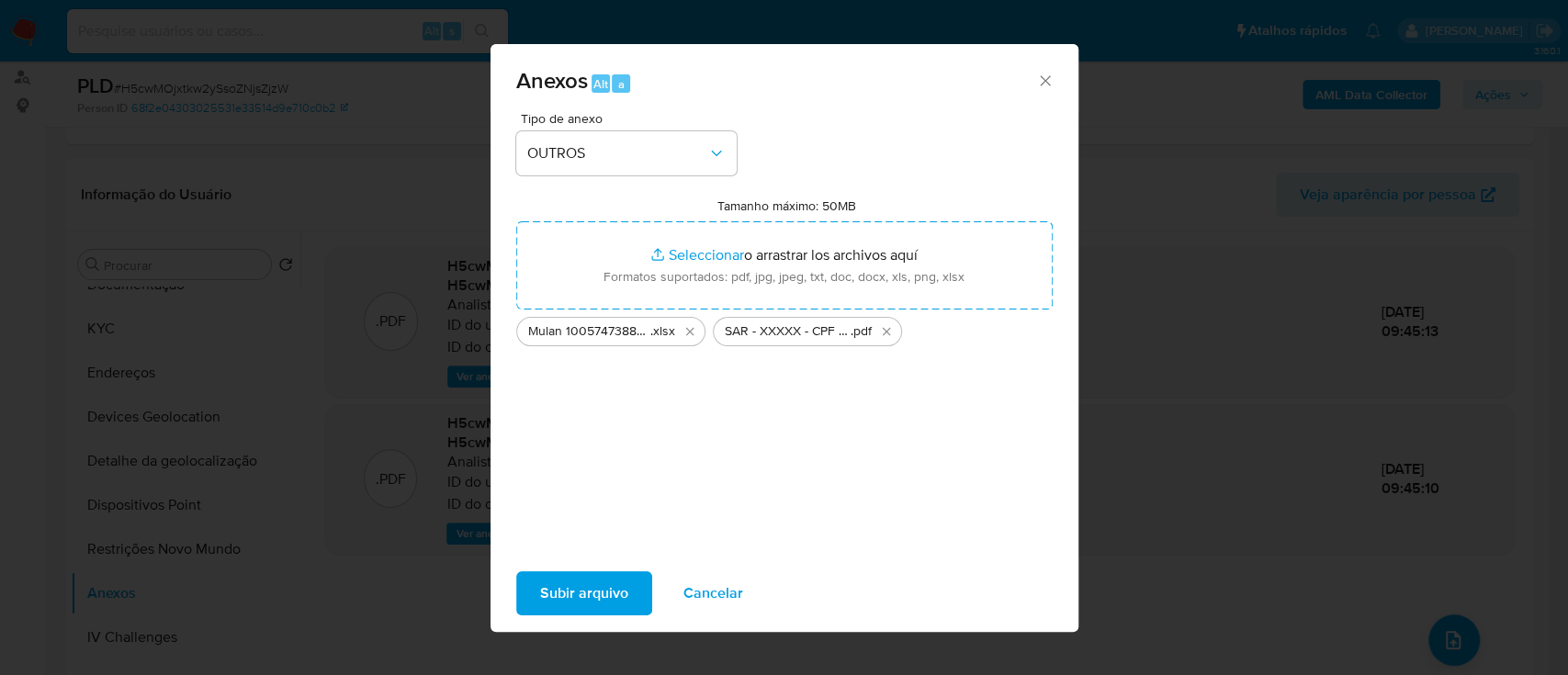
click at [572, 590] on span "Subir arquivo" at bounding box center [584, 593] width 88 height 41
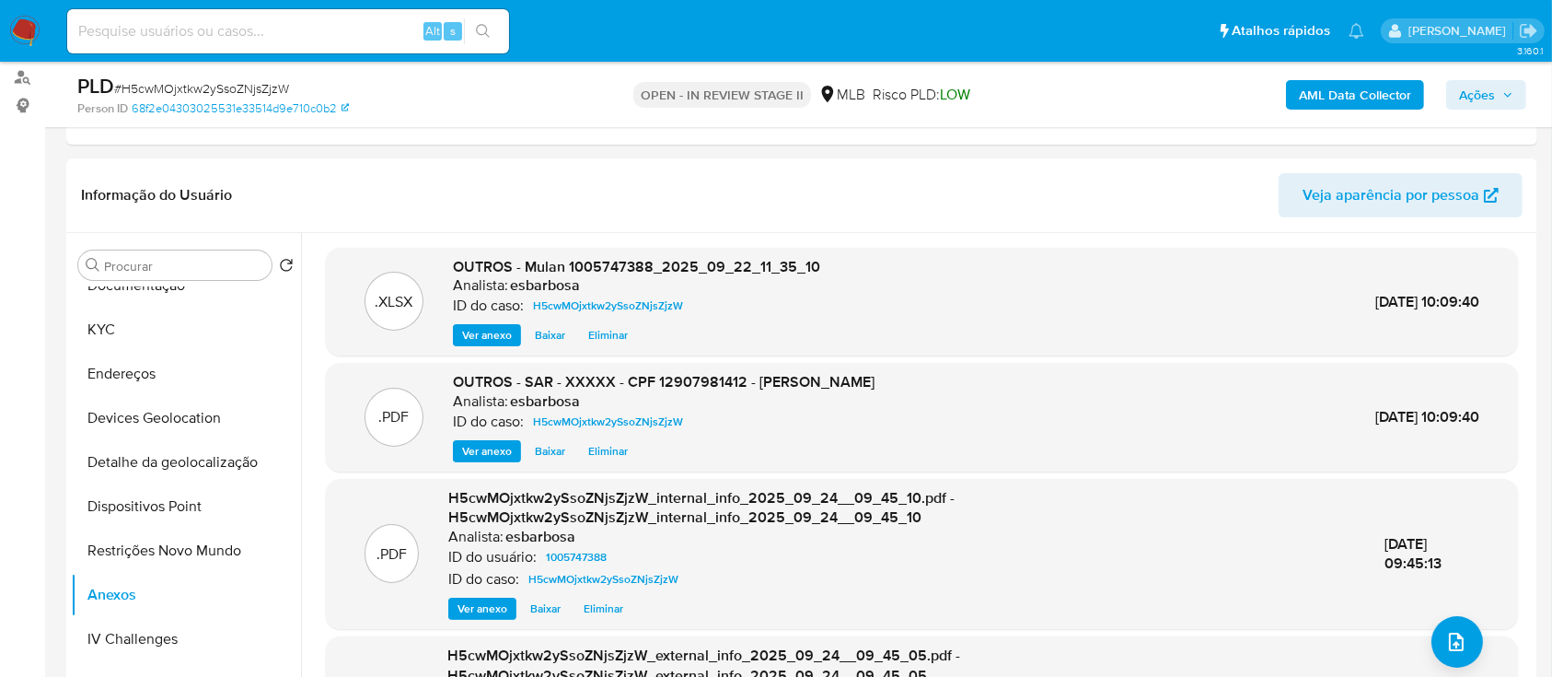
click at [1495, 90] on span "Ações" at bounding box center [1477, 94] width 36 height 29
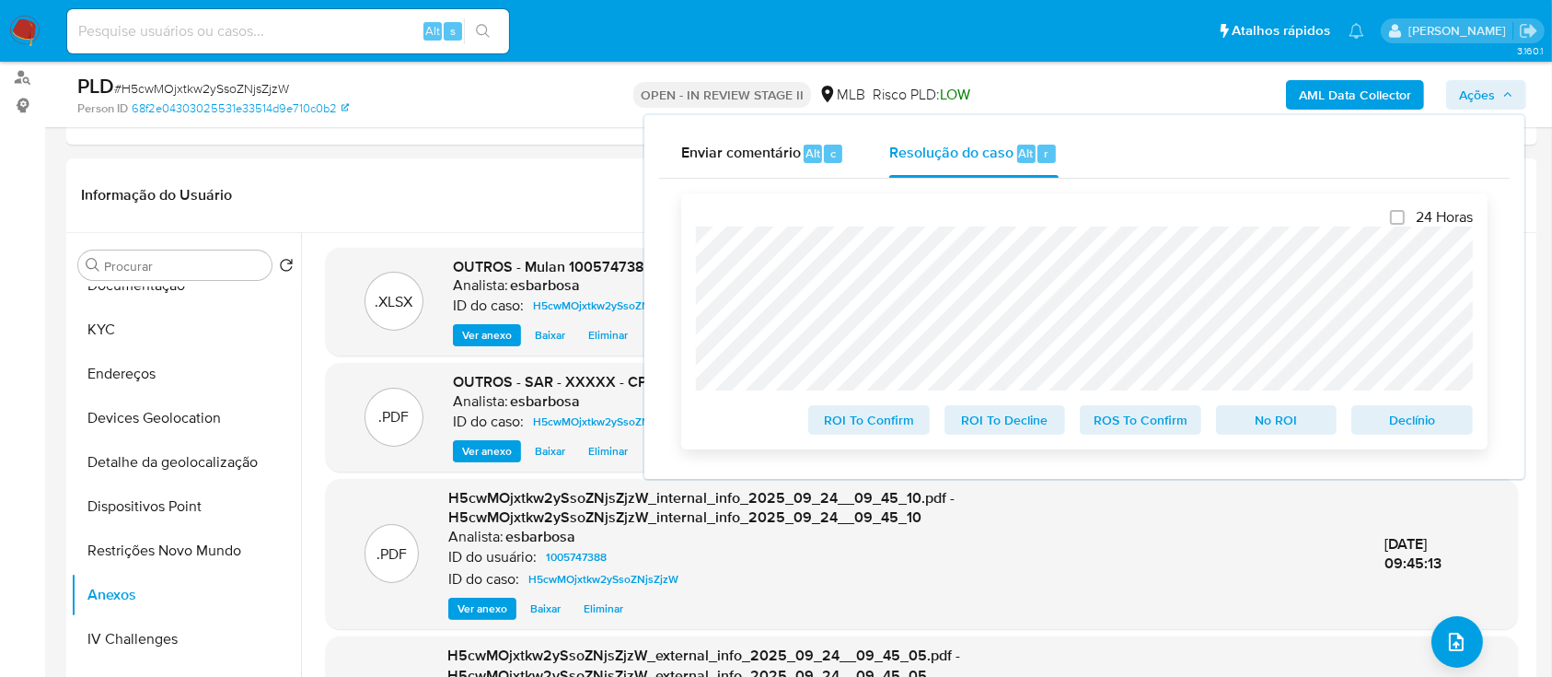
click at [1121, 424] on span "ROS To Confirm" at bounding box center [1141, 420] width 96 height 26
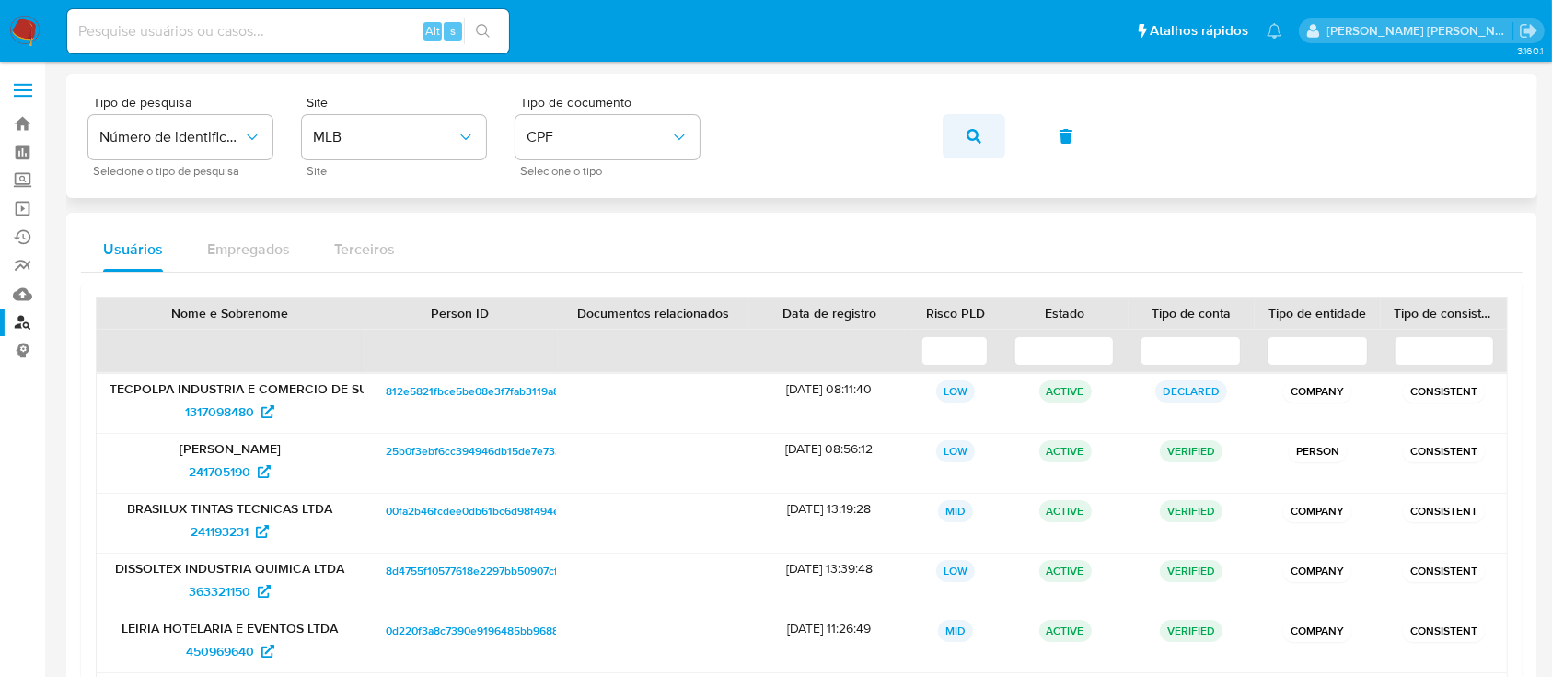
click at [977, 130] on icon "button" at bounding box center [974, 136] width 15 height 15
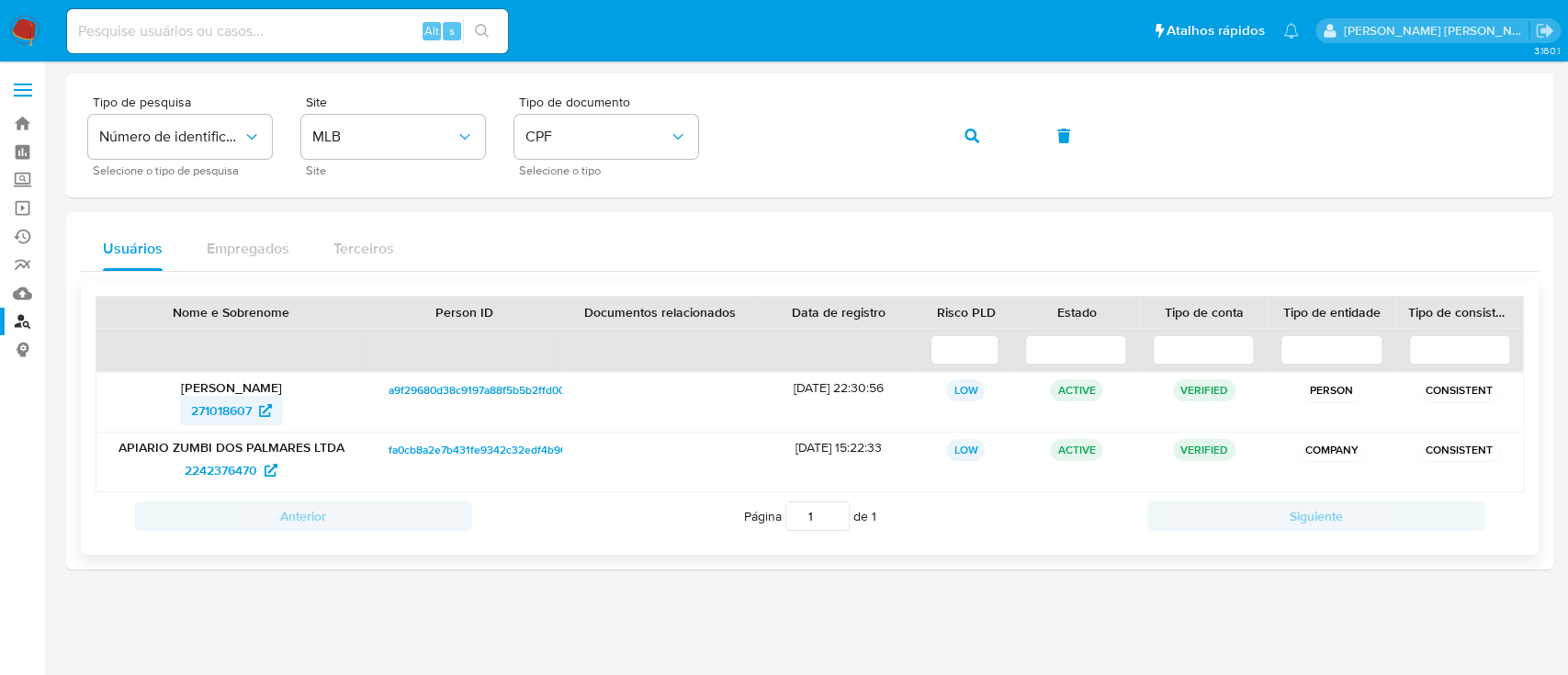
click at [220, 408] on span "271018607" at bounding box center [221, 410] width 61 height 29
click at [221, 481] on span "2242376470" at bounding box center [220, 470] width 73 height 29
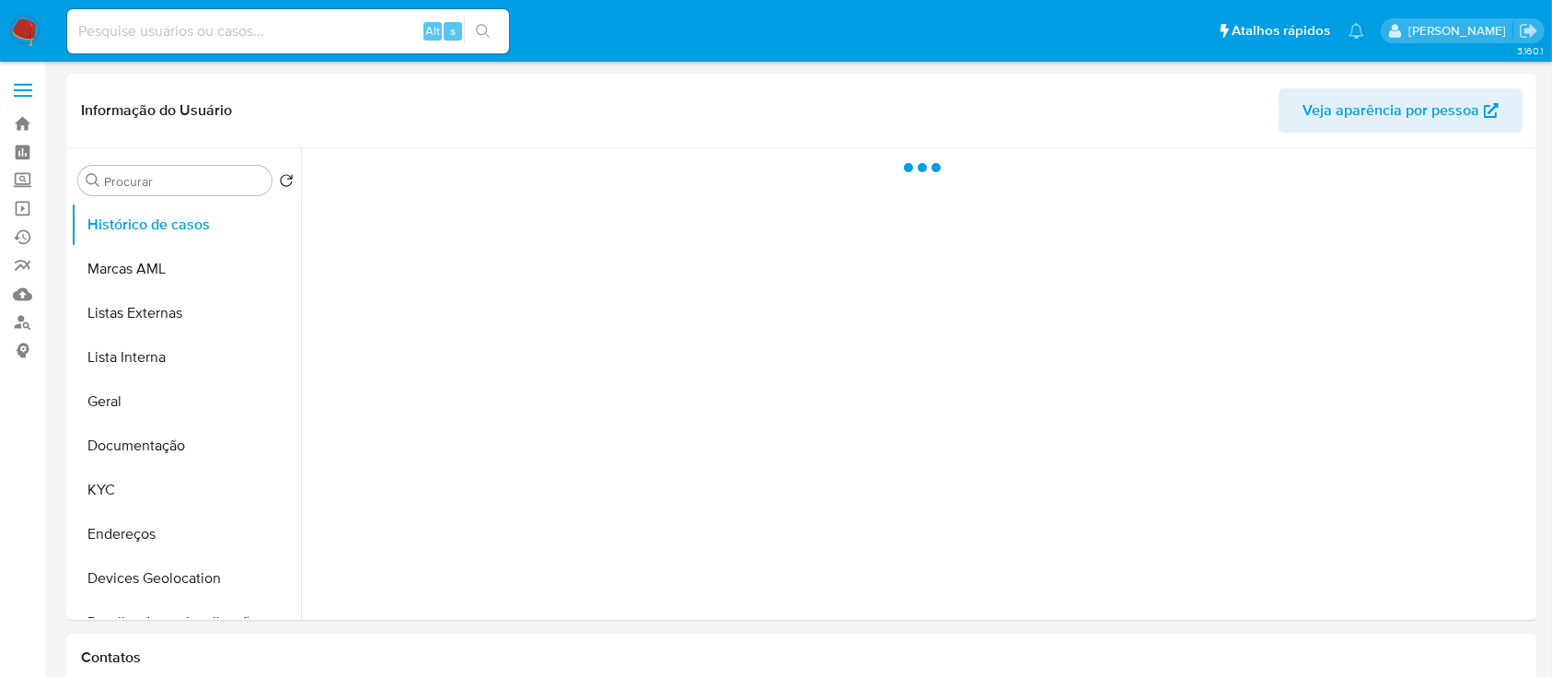
select select "10"
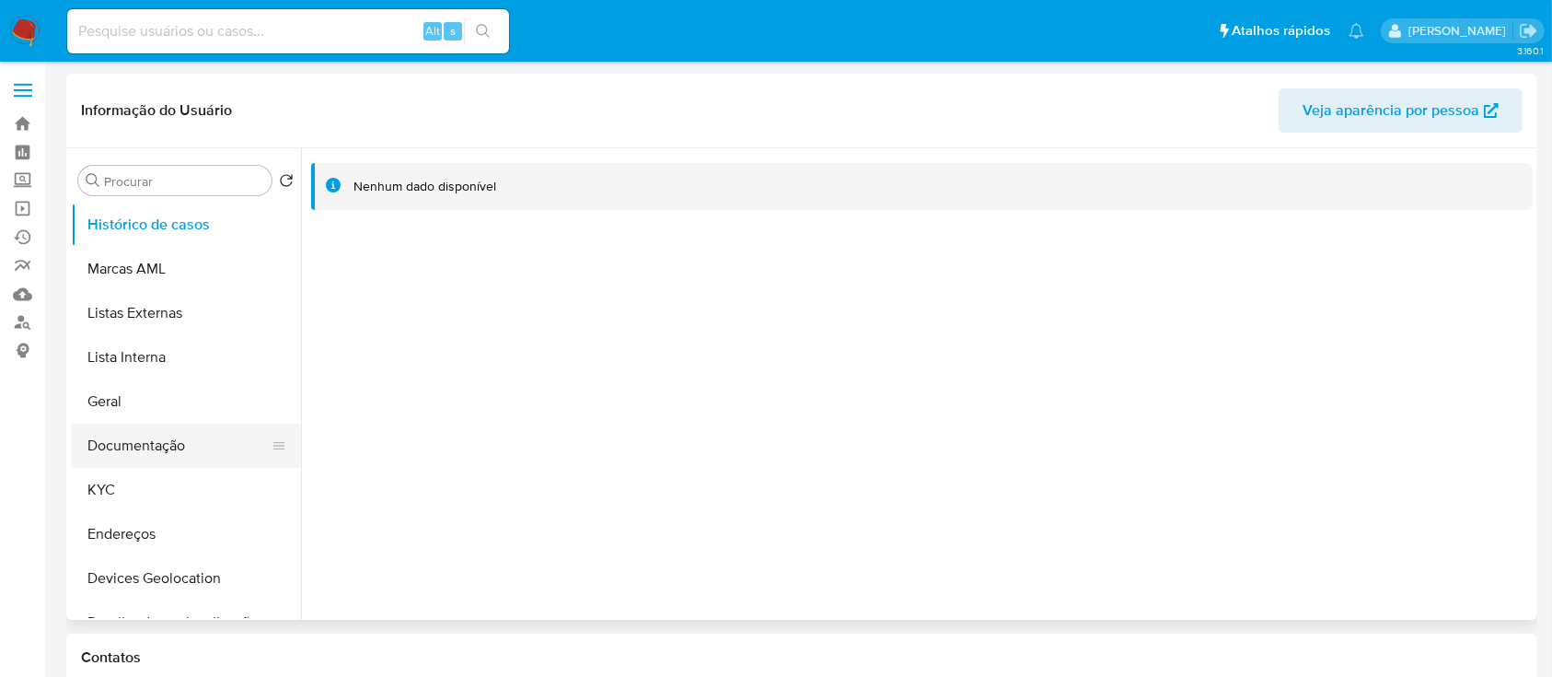
click at [167, 436] on button "Documentação" at bounding box center [178, 446] width 215 height 44
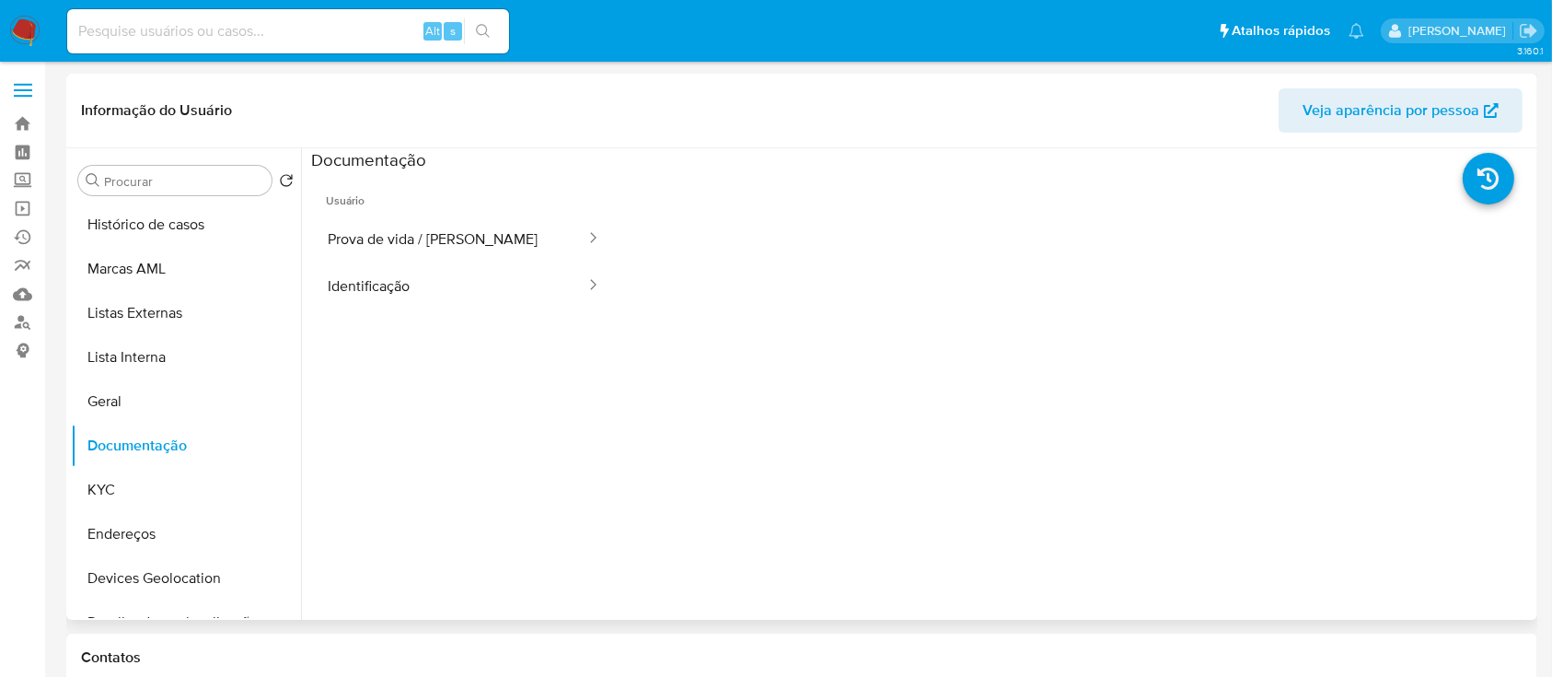
click at [396, 232] on button "Prova de vida / Selfie" at bounding box center [449, 238] width 276 height 47
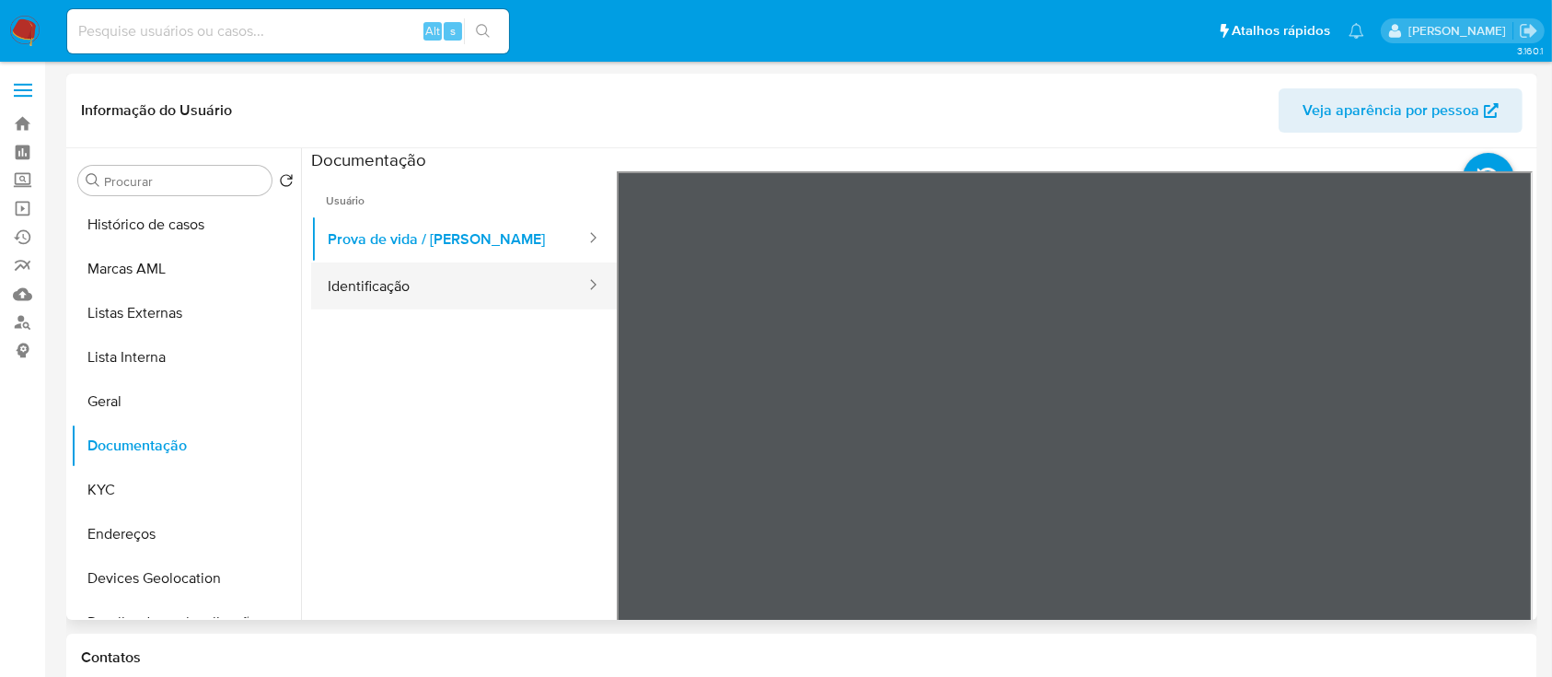
click at [452, 291] on button "Identificação" at bounding box center [449, 285] width 276 height 47
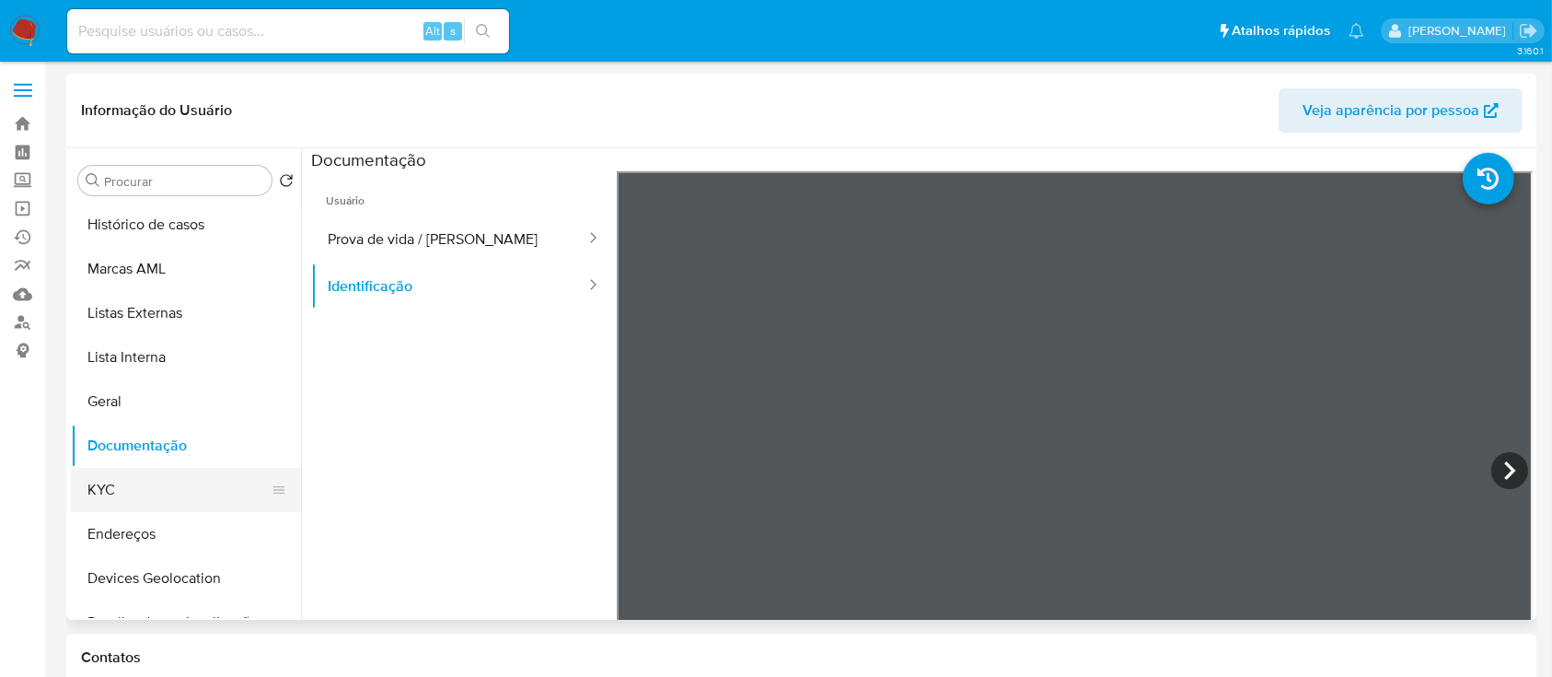
click at [114, 480] on button "KYC" at bounding box center [178, 490] width 215 height 44
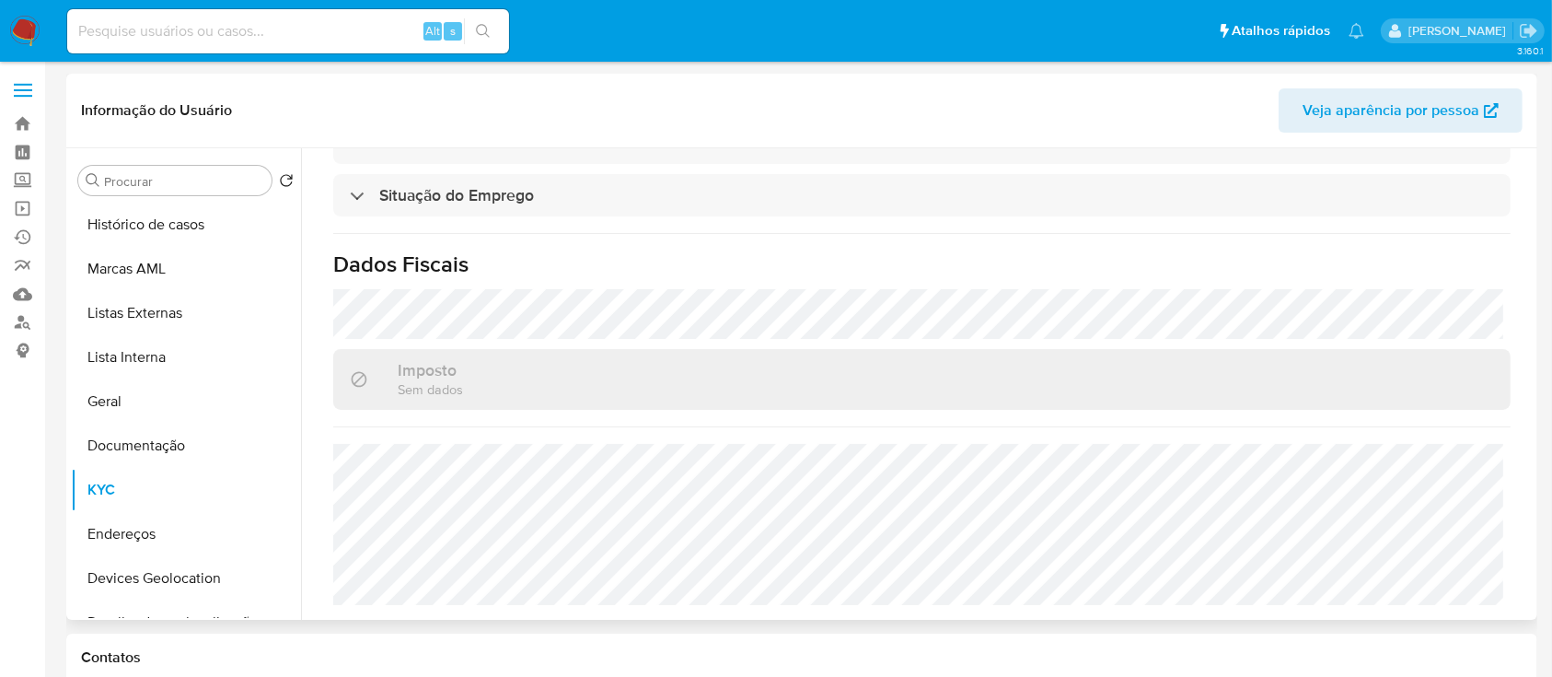
scroll to position [801, 0]
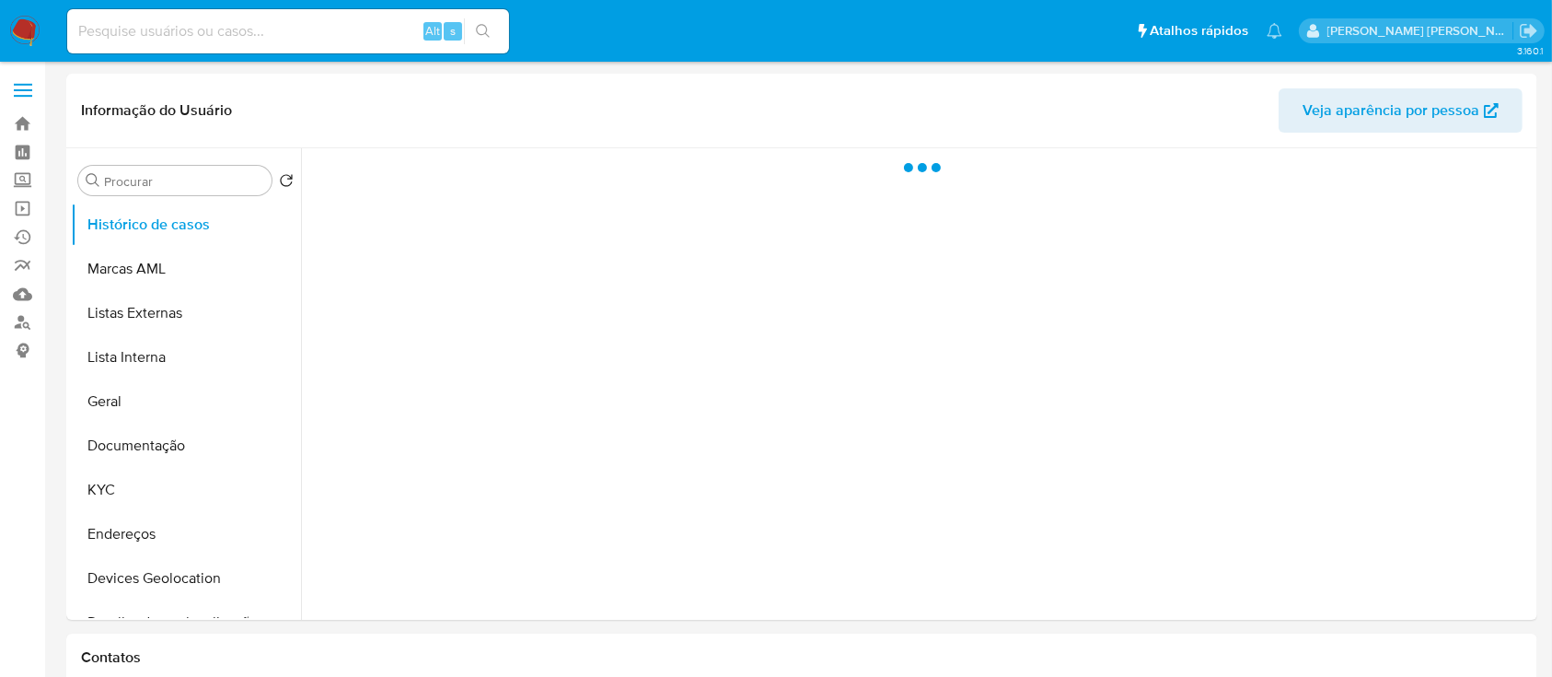
select select "10"
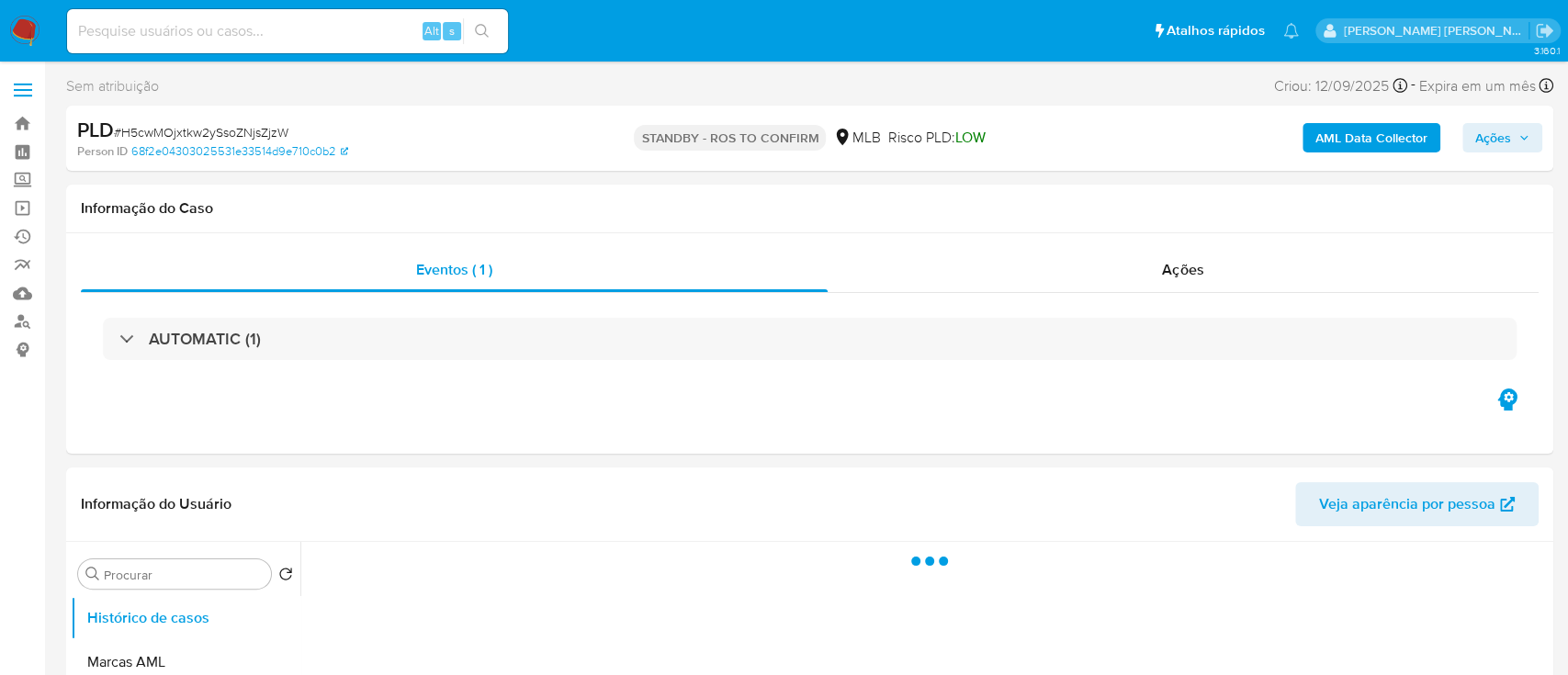
select select "10"
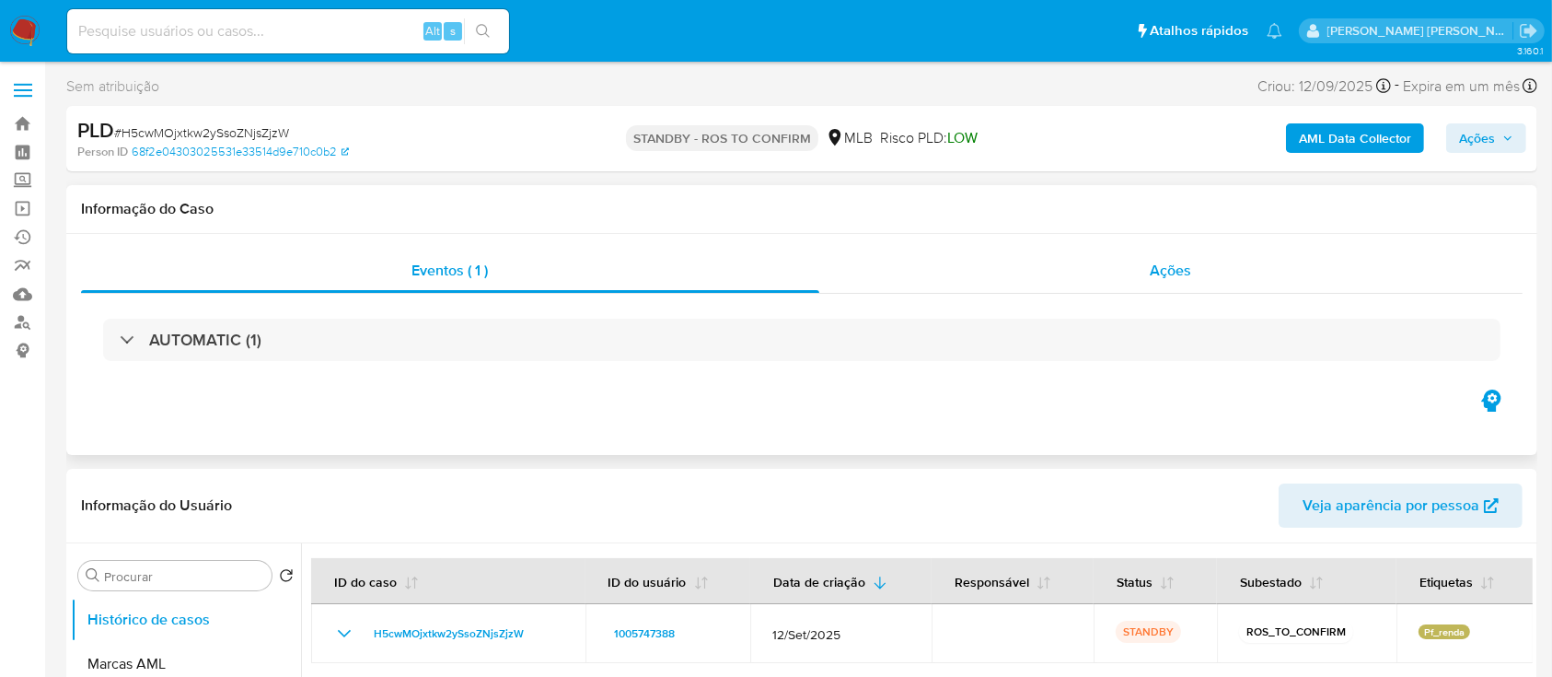
click at [1039, 281] on div "Ações" at bounding box center [1171, 271] width 703 height 44
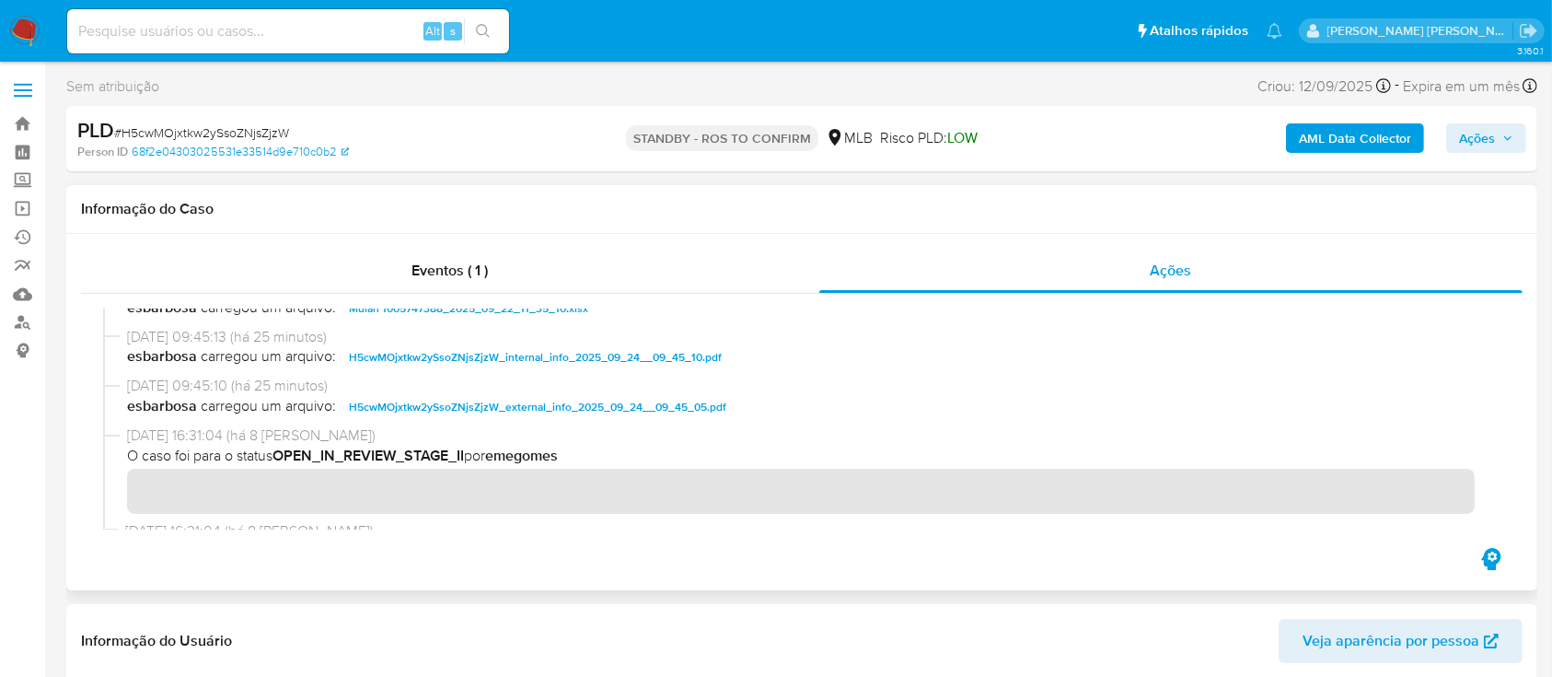
scroll to position [243, 0]
